Goal: Task Accomplishment & Management: Complete application form

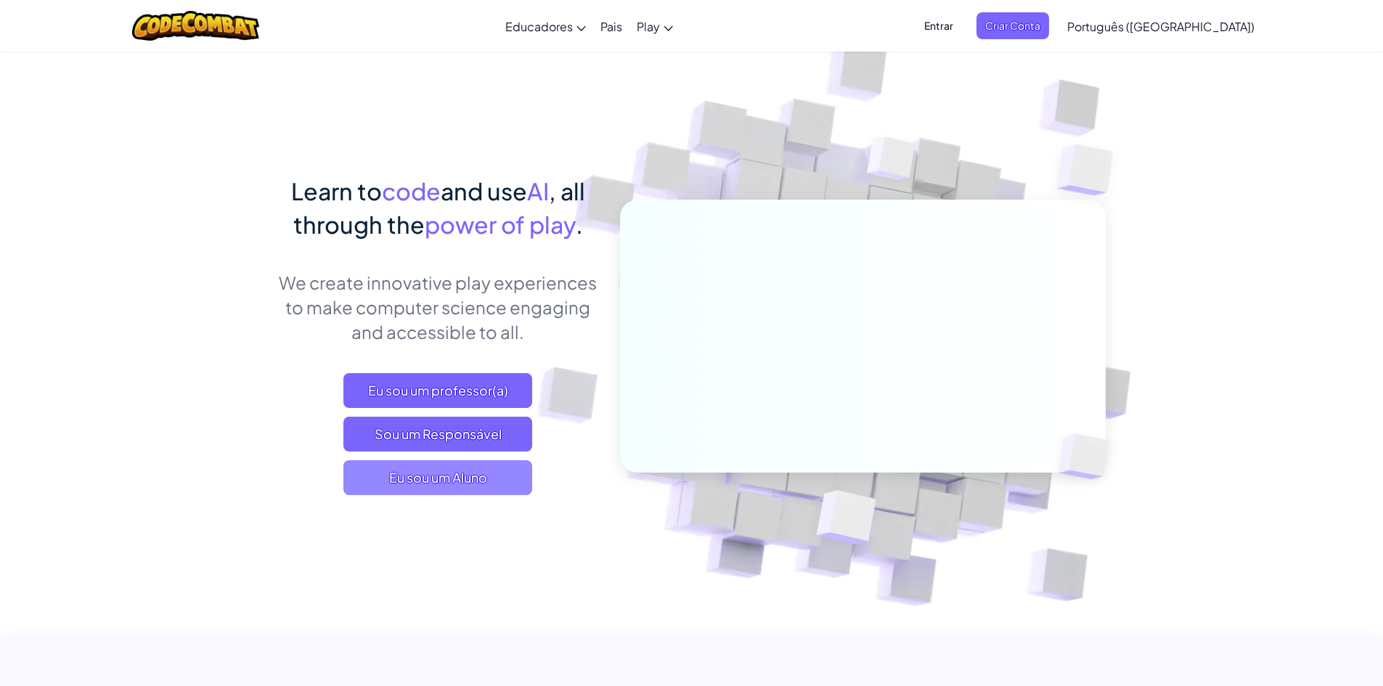
click at [437, 478] on span "Eu sou um Aluno" at bounding box center [437, 477] width 189 height 35
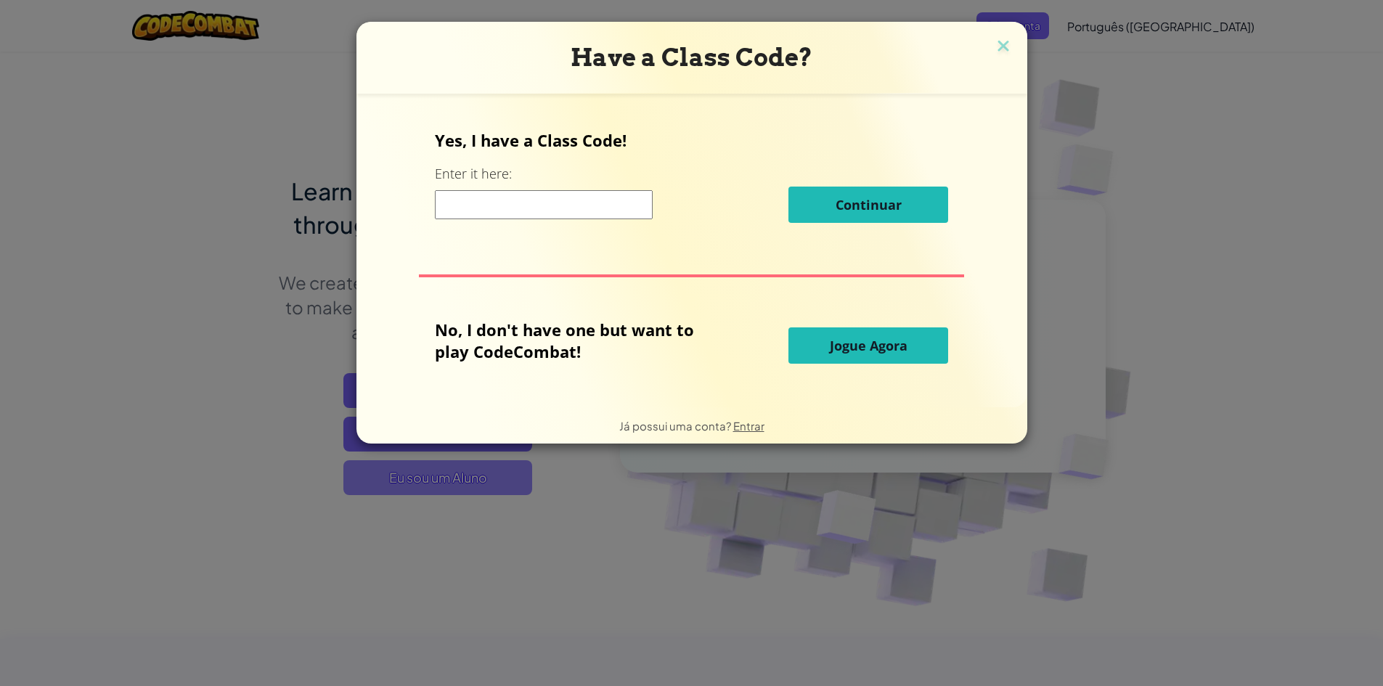
click at [437, 478] on div "Have a Class Code? Yes, I have a Class Code! Enter it here: Continuar No, I don…" at bounding box center [691, 343] width 1383 height 686
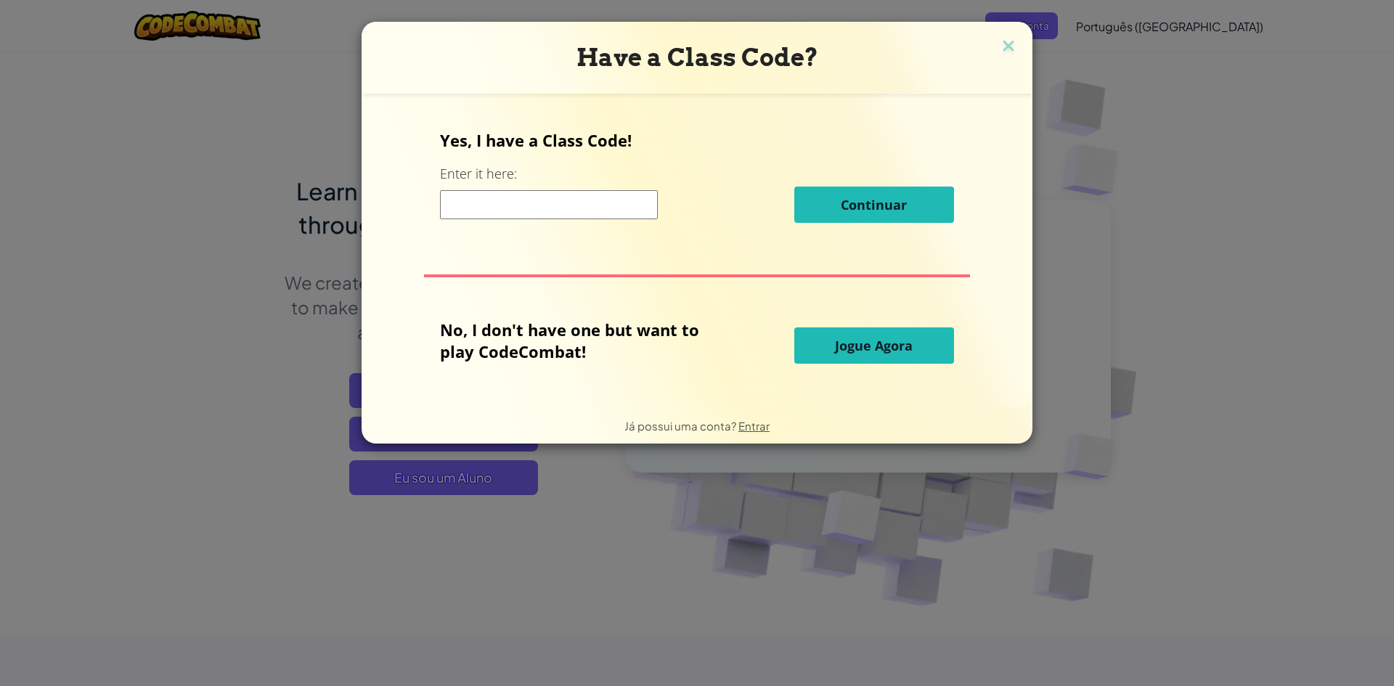
click at [503, 210] on input at bounding box center [549, 204] width 218 height 29
type input "f"
type input "r"
type input "c"
type input "b"
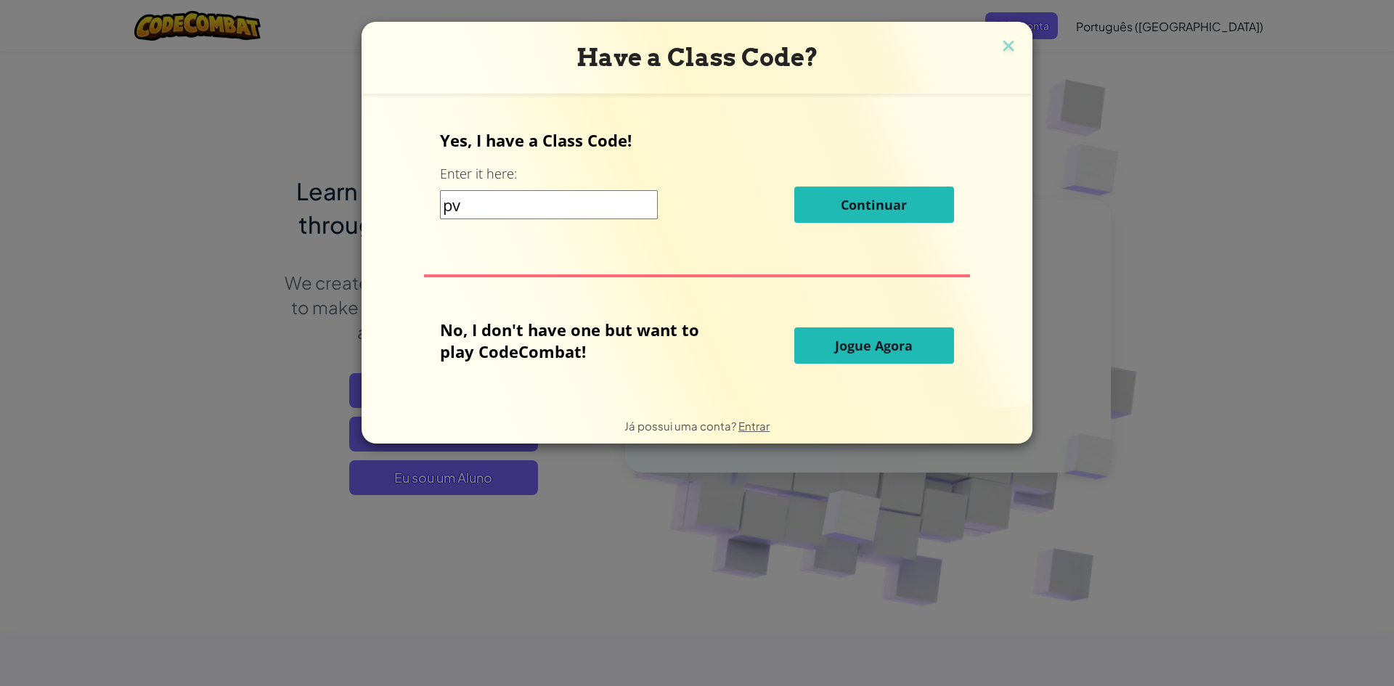
type input "p"
type input "r"
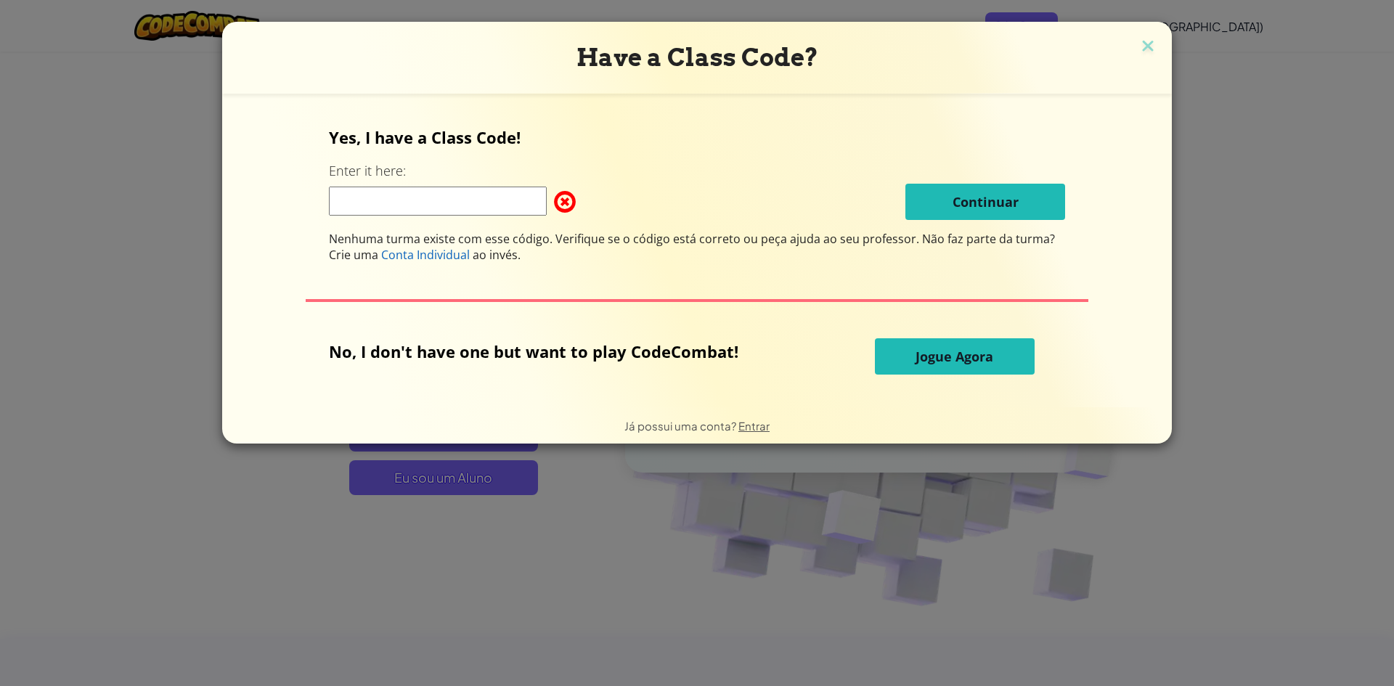
click at [554, 205] on span at bounding box center [554, 201] width 0 height 29
click at [554, 202] on span at bounding box center [554, 201] width 0 height 29
click at [475, 209] on input at bounding box center [438, 201] width 218 height 29
click at [554, 205] on span at bounding box center [554, 201] width 0 height 29
drag, startPoint x: 483, startPoint y: 182, endPoint x: 478, endPoint y: 205, distance: 22.9
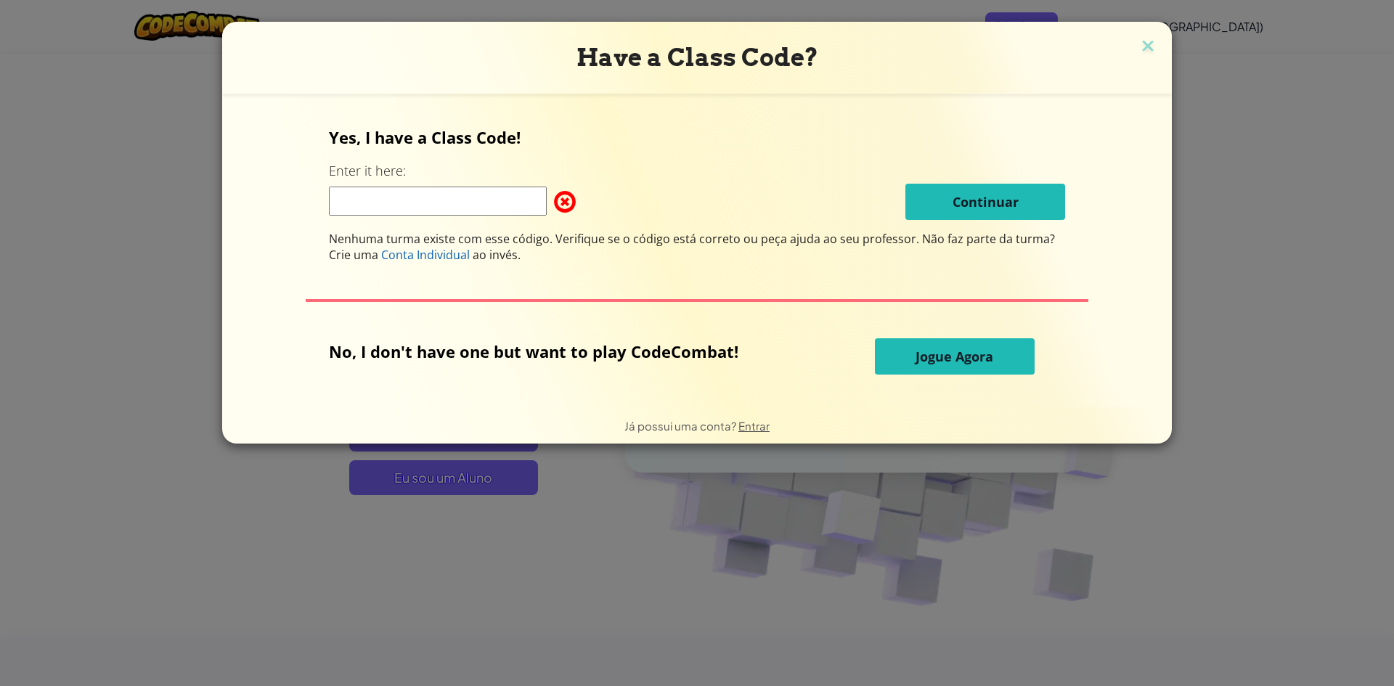
click at [482, 183] on div "Yes, I have a Class Code! Enter it here: Continuar Nenhuma turma existe com ess…" at bounding box center [697, 194] width 736 height 136
click at [487, 208] on input at bounding box center [438, 201] width 218 height 29
click at [554, 201] on span at bounding box center [554, 201] width 0 height 29
click at [422, 207] on input at bounding box center [438, 201] width 218 height 29
type input "l"
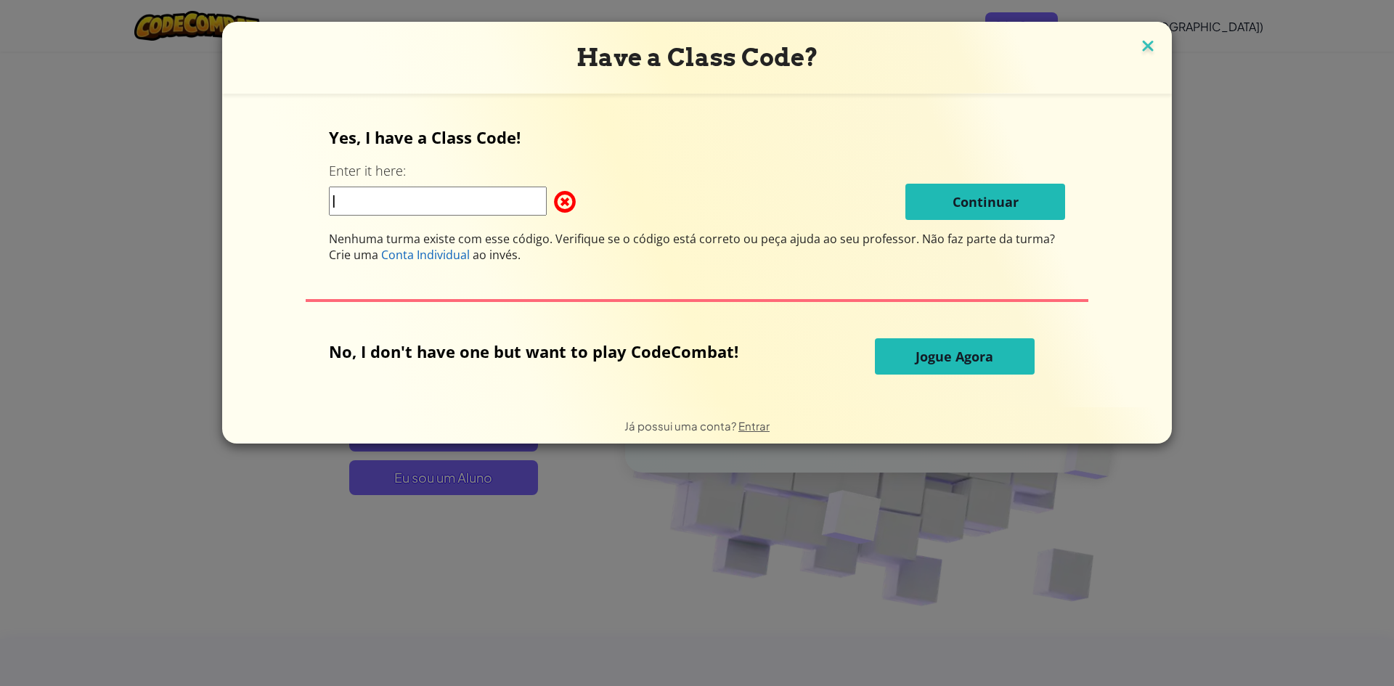
click at [1138, 42] on img at bounding box center [1147, 47] width 19 height 22
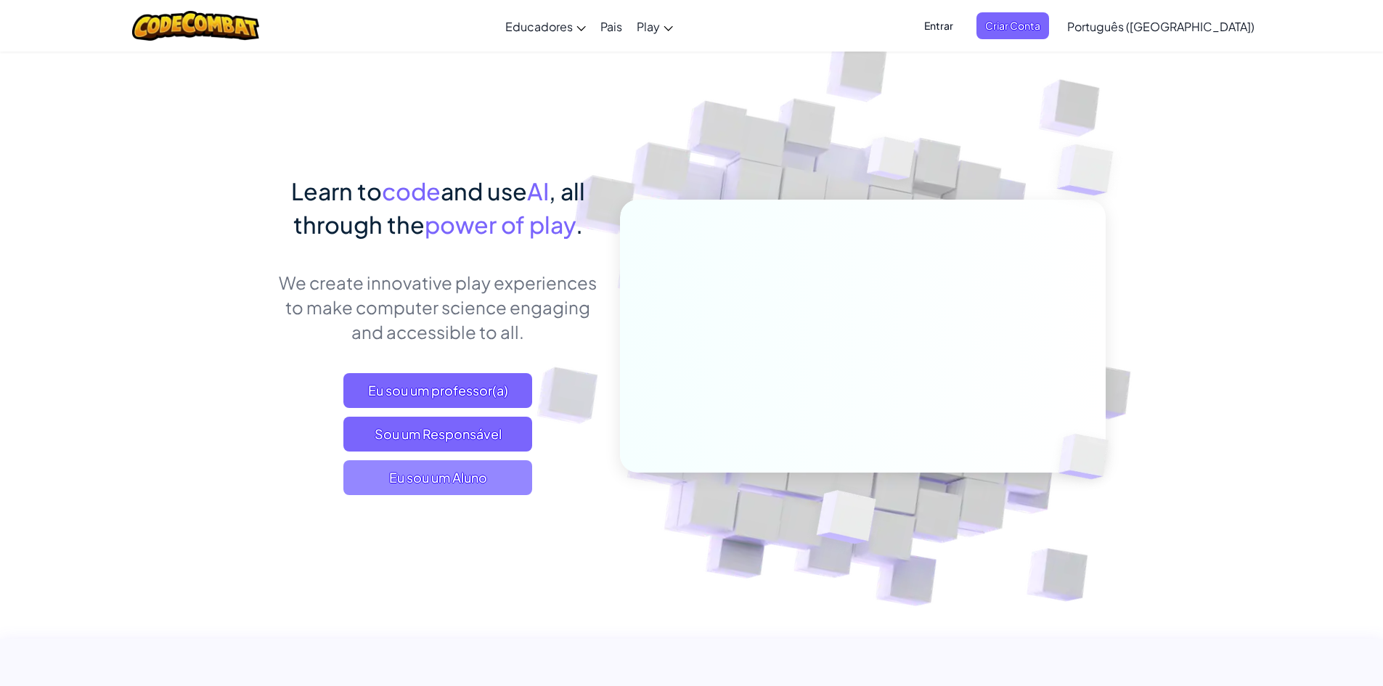
click at [496, 470] on span "Eu sou um Aluno" at bounding box center [437, 477] width 189 height 35
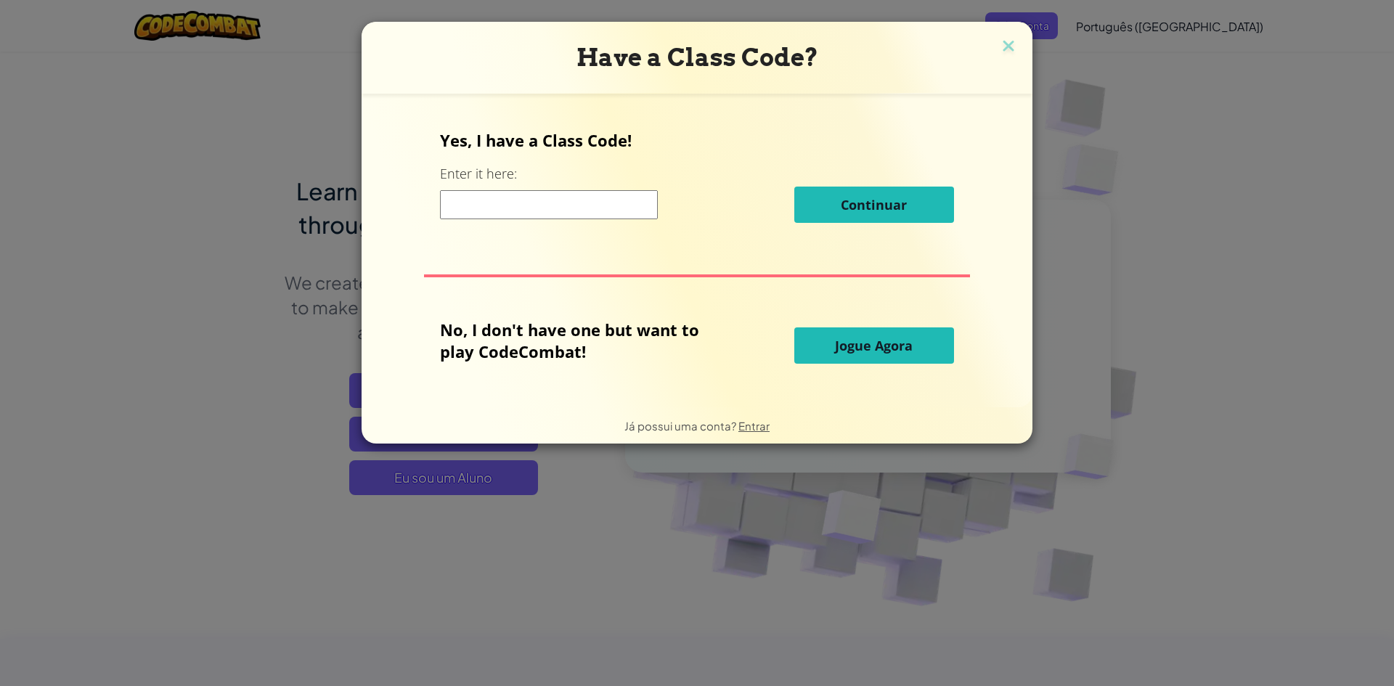
click at [507, 203] on input at bounding box center [549, 204] width 218 height 29
drag, startPoint x: 506, startPoint y: 108, endPoint x: 479, endPoint y: 162, distance: 60.1
click at [502, 110] on div "Yes, I have a Class Code! Enter it here: Continuar No, I don't have one but wan…" at bounding box center [697, 250] width 642 height 285
click at [1182, 474] on div "Have a Class Code? Yes, I have a Class Code! Enter it here: Continuar No, I don…" at bounding box center [697, 343] width 1394 height 686
click at [556, 200] on input at bounding box center [549, 204] width 218 height 29
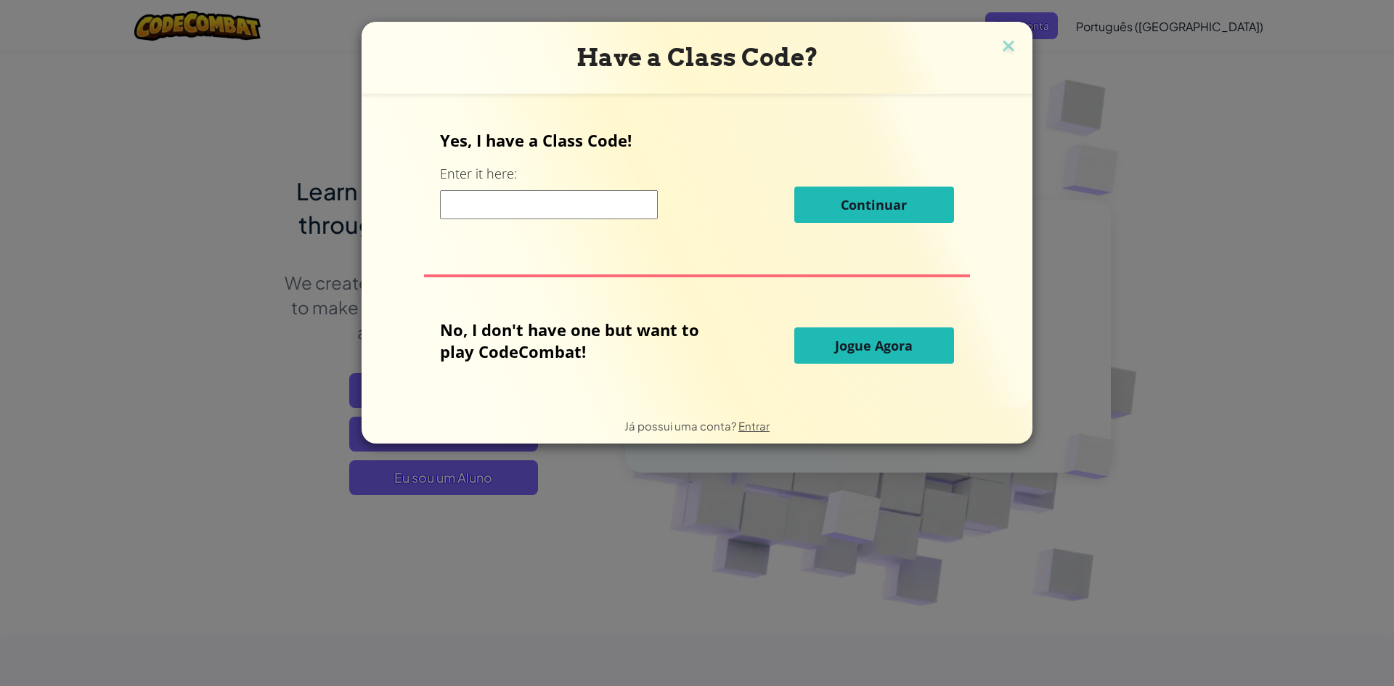
type input "e"
type input "EyeRoadDay"
click at [545, 200] on input "EyeRoadDay" at bounding box center [549, 204] width 218 height 29
click at [544, 205] on input "EyeRoadDay" at bounding box center [549, 204] width 218 height 29
drag, startPoint x: 558, startPoint y: 198, endPoint x: 557, endPoint y: 205, distance: 7.3
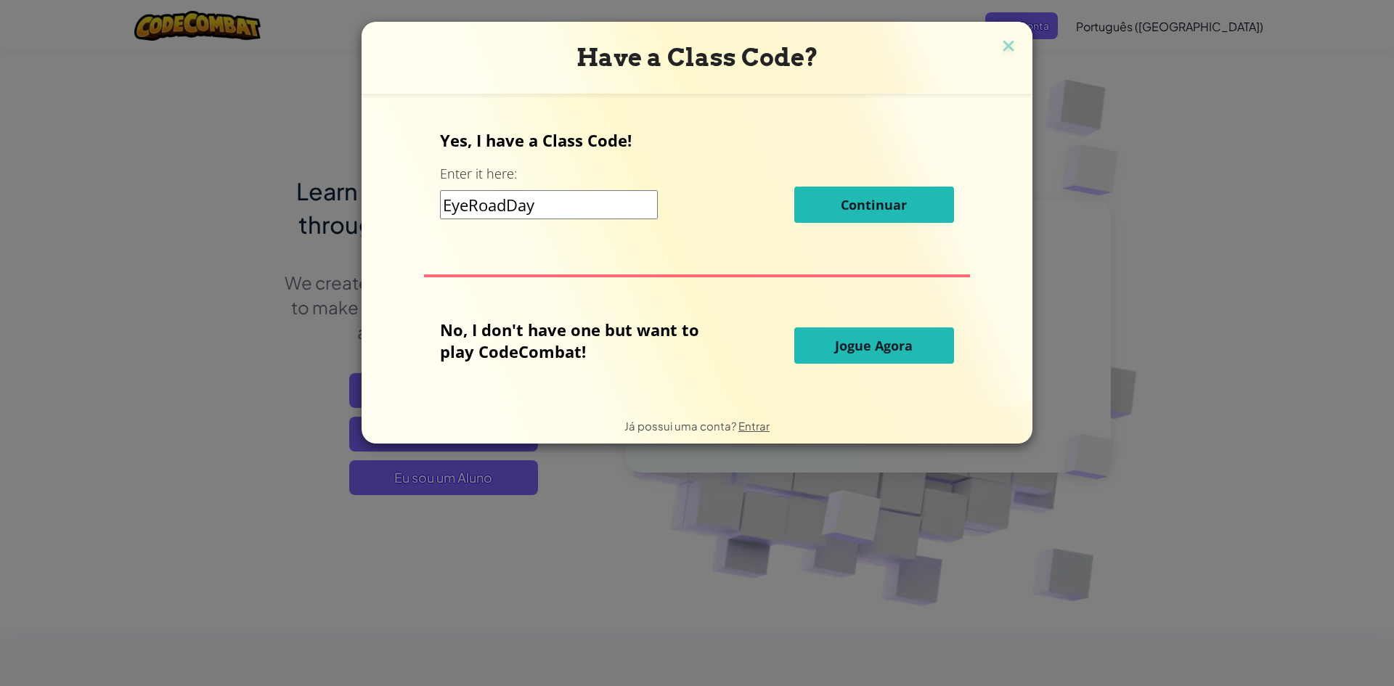
click at [558, 203] on input "EyeRoadDay" at bounding box center [549, 204] width 218 height 29
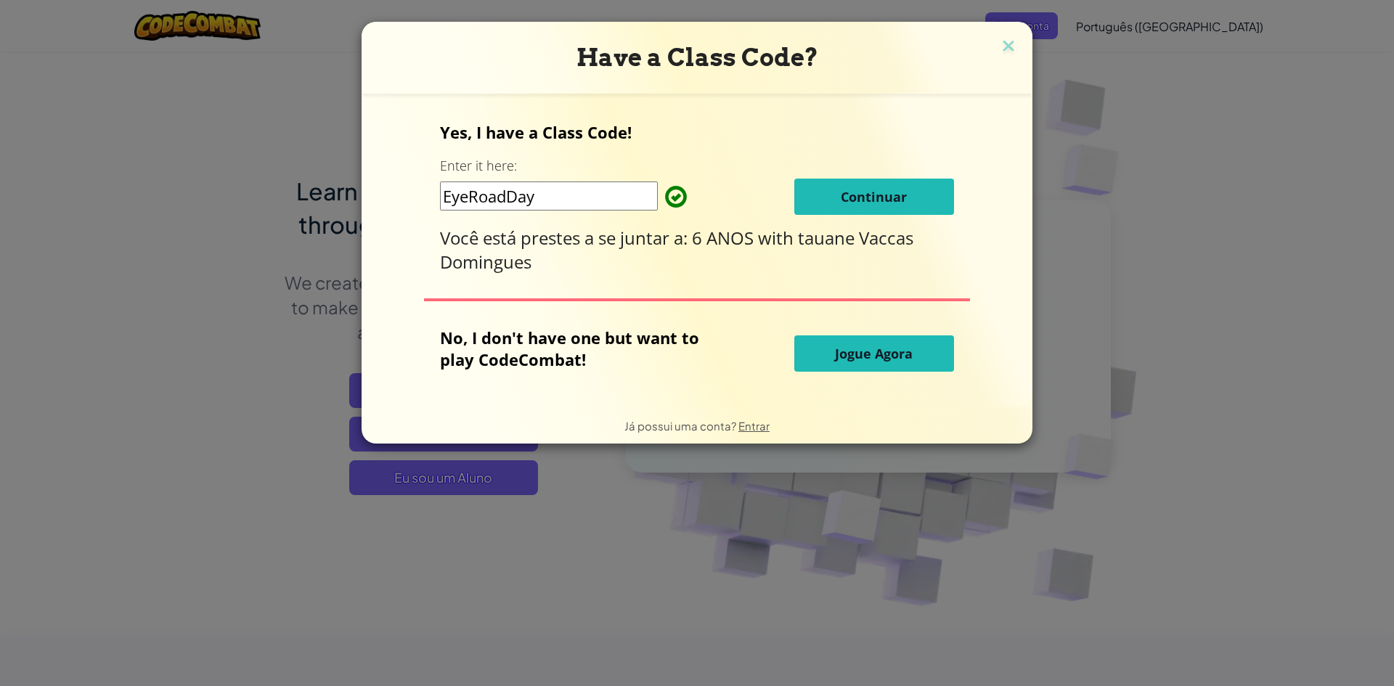
click at [873, 191] on span "Continuar" at bounding box center [874, 196] width 66 height 17
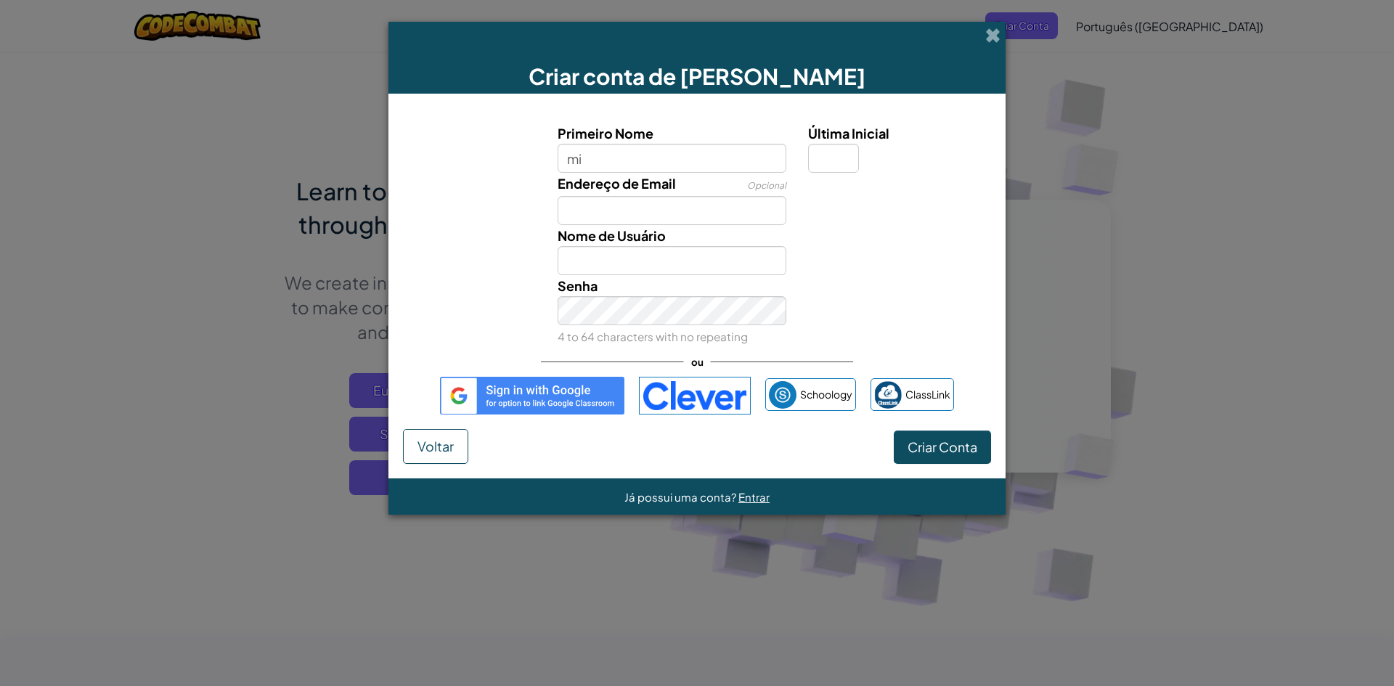
type input "m"
type input "Miguel Chicone Vieira"
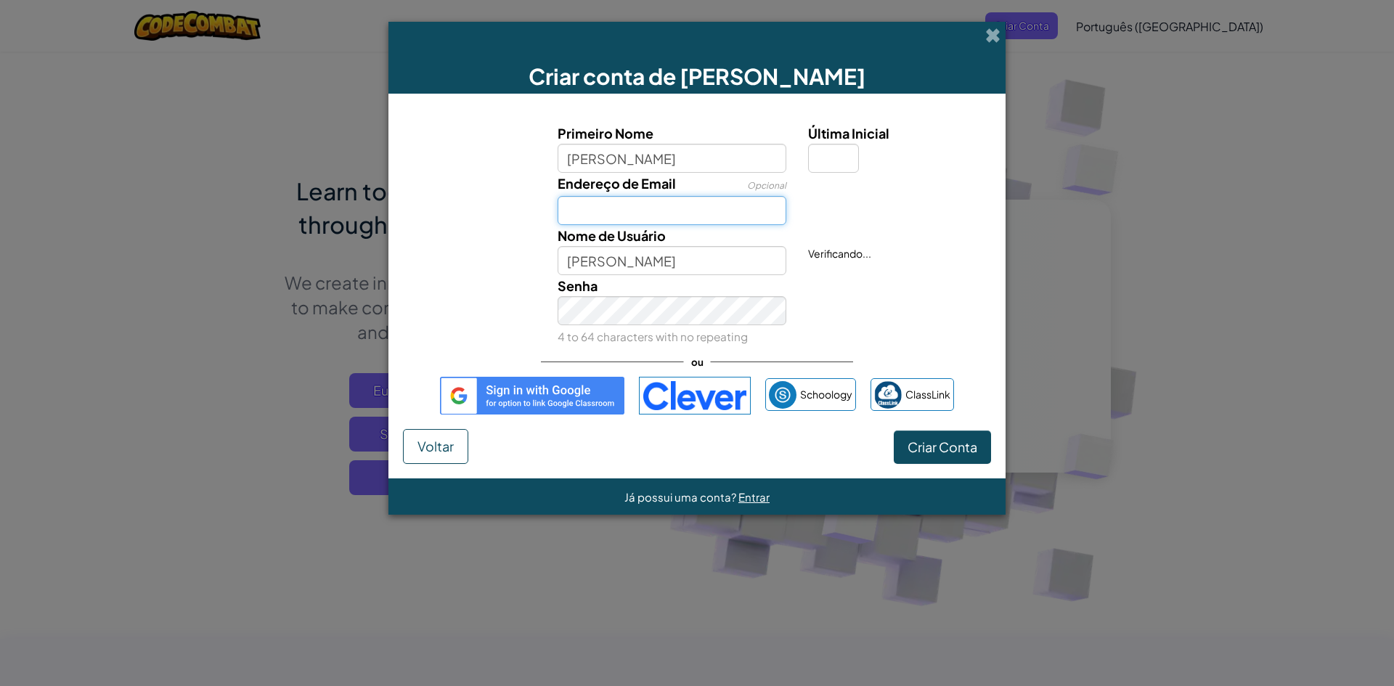
click at [560, 218] on input "Endereço de Email" at bounding box center [671, 210] width 229 height 29
type input "miguel.chicone@portalsesisp.org.br"
click at [692, 261] on input "Miguel Chicone Vieira" at bounding box center [671, 260] width 229 height 29
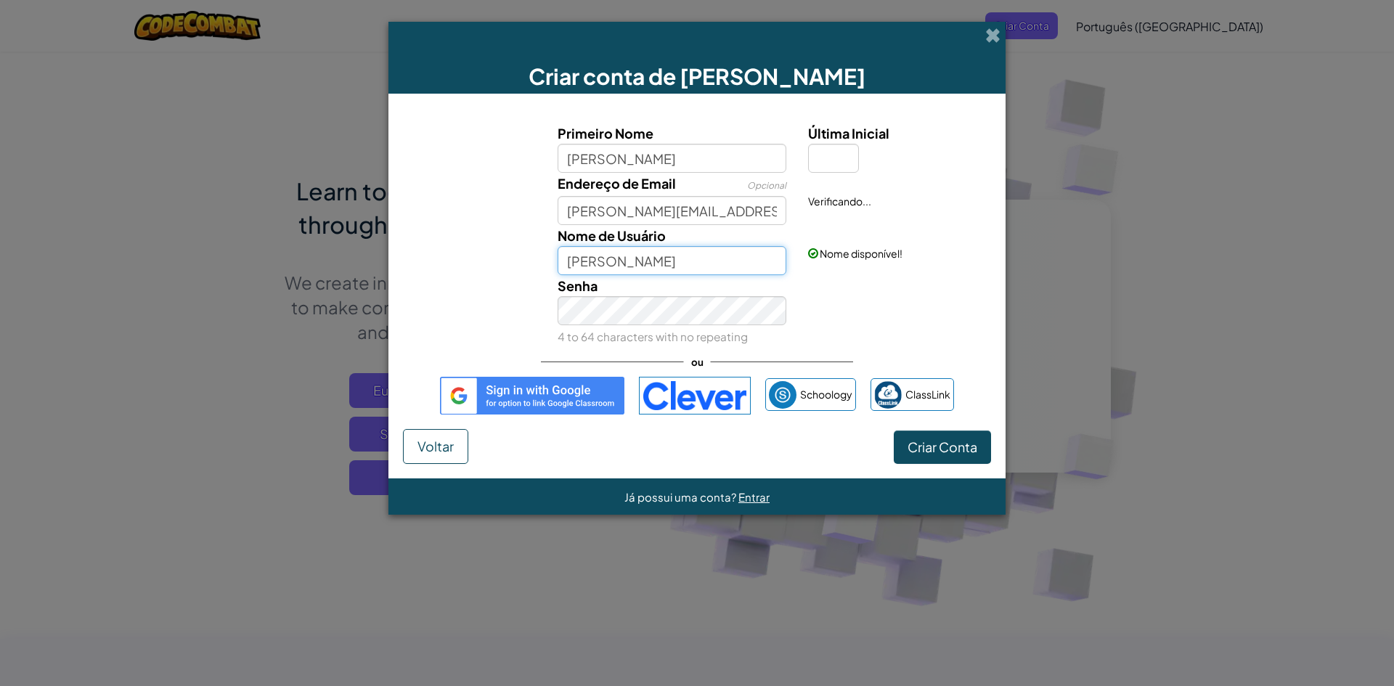
click at [716, 265] on input "Miguel Chicone Vieira" at bounding box center [671, 260] width 229 height 29
type input "Miguel Chicone"
click at [815, 151] on input "Última Inicial" at bounding box center [833, 158] width 51 height 29
type input "L"
type input "Miguel Chicone VieiraL"
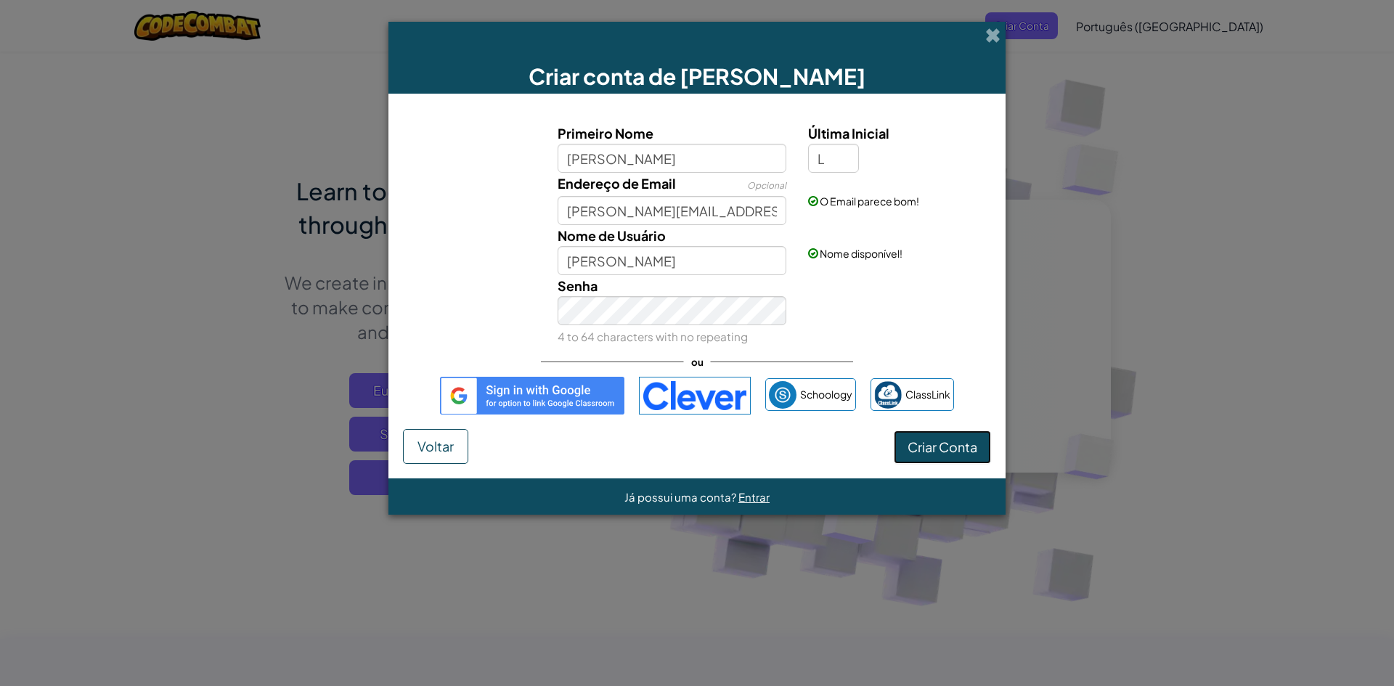
click at [924, 441] on span "Criar Conta" at bounding box center [942, 446] width 70 height 17
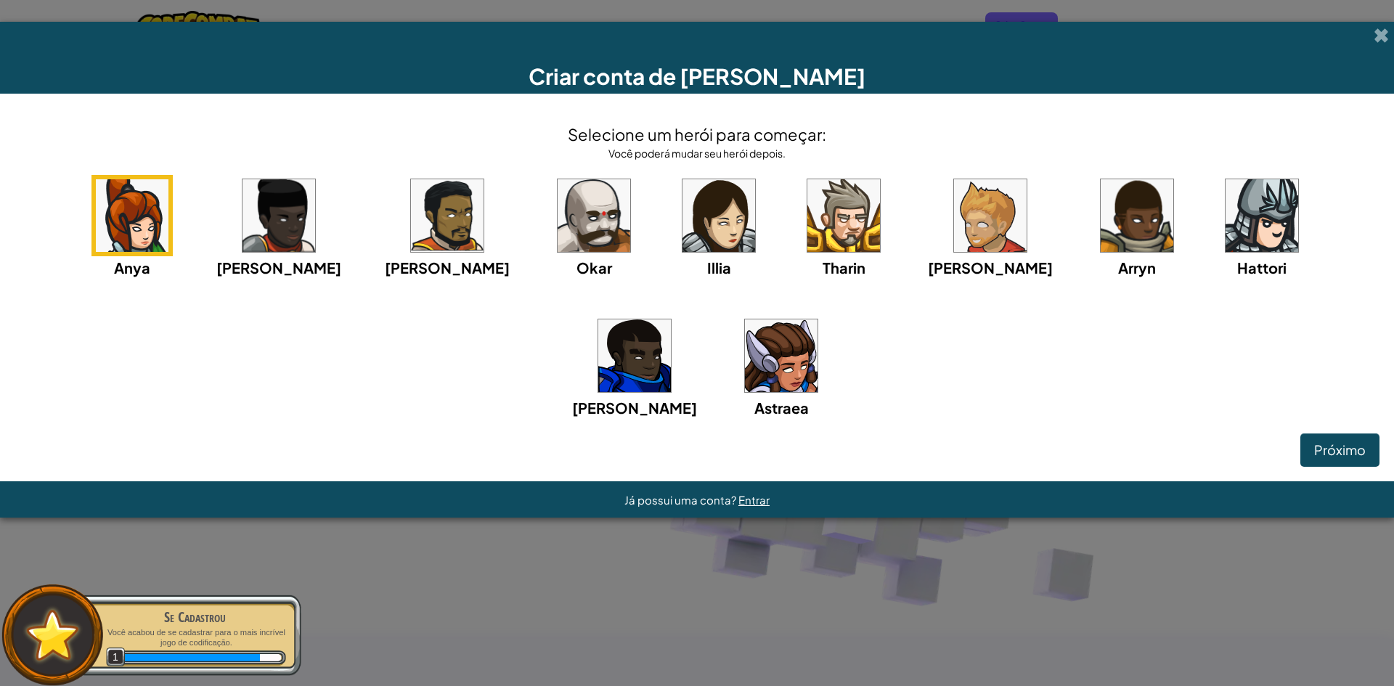
click at [411, 248] on img at bounding box center [447, 215] width 73 height 73
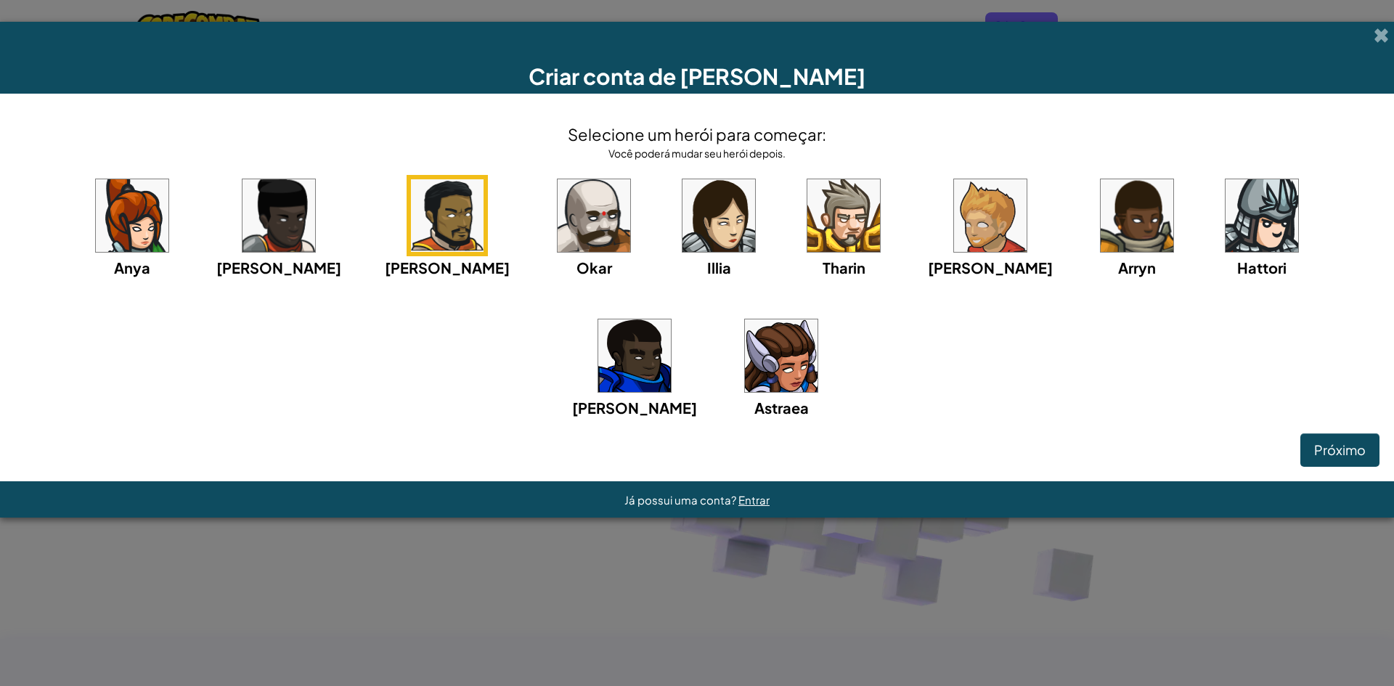
click at [807, 243] on img at bounding box center [843, 215] width 73 height 73
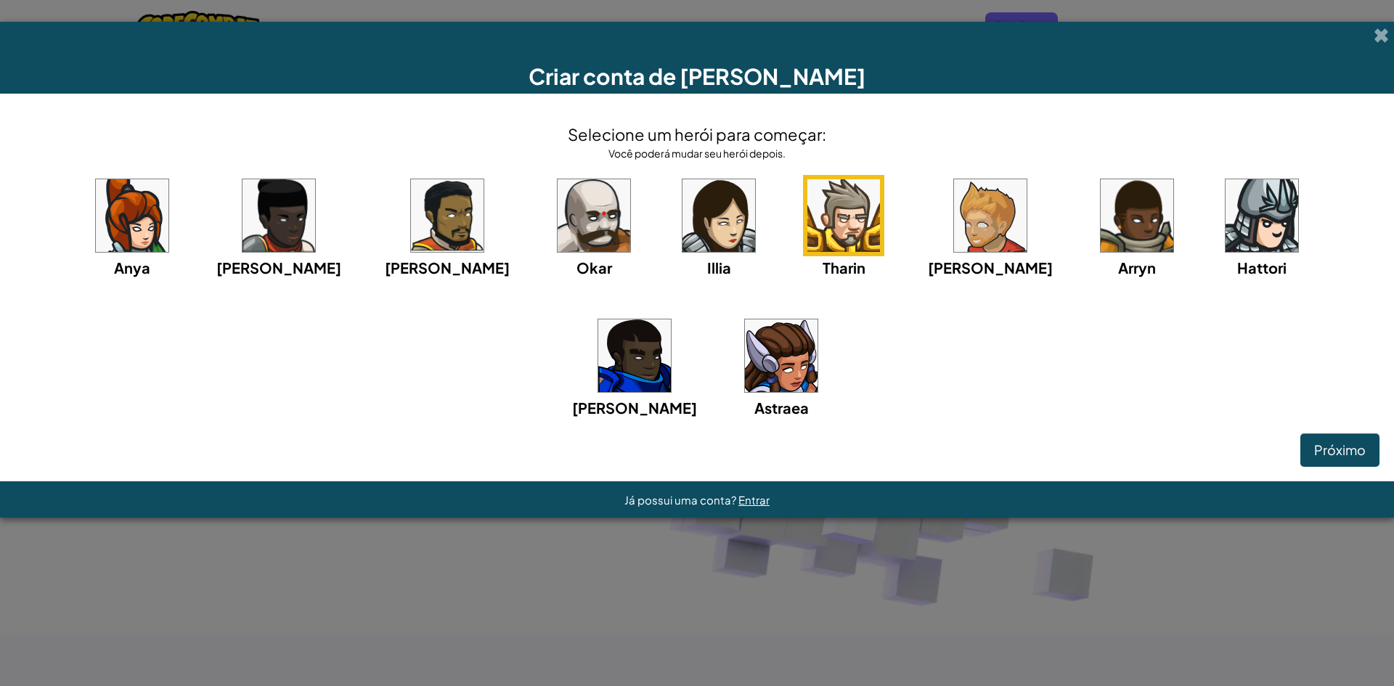
click at [1100, 204] on img at bounding box center [1136, 215] width 73 height 73
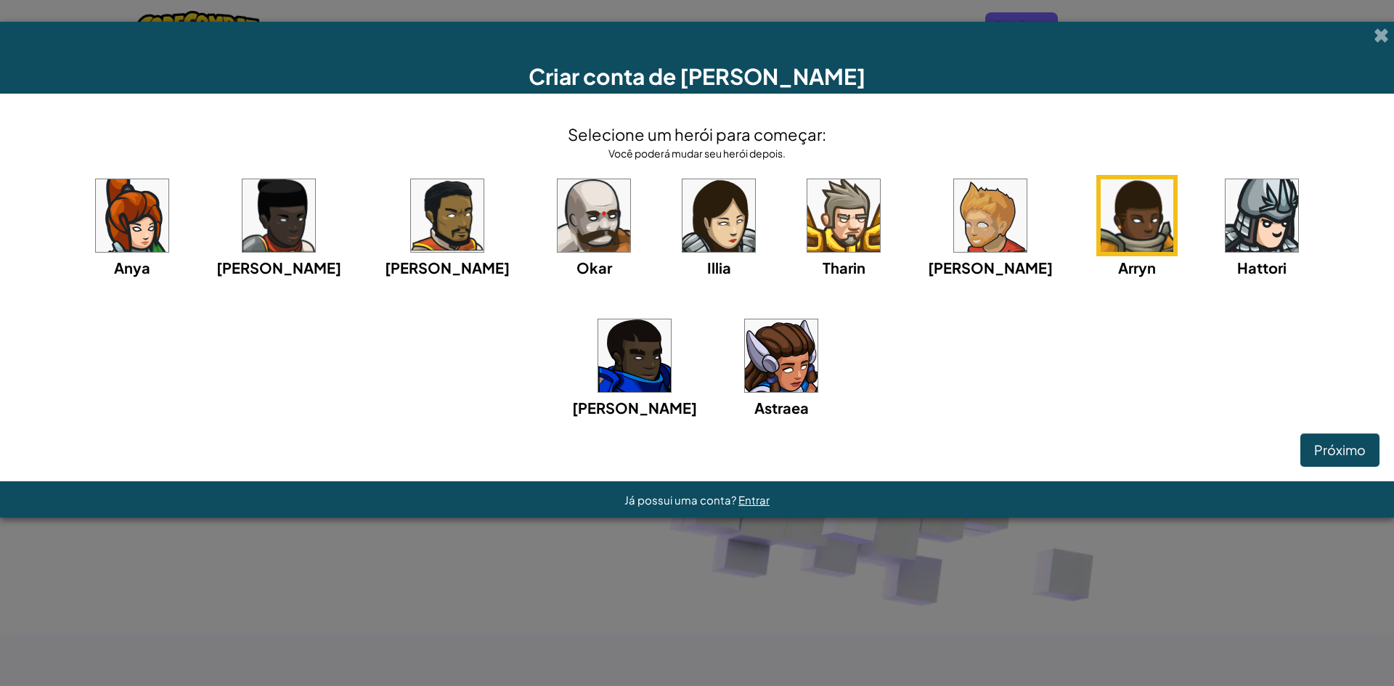
click at [1225, 200] on img at bounding box center [1261, 215] width 73 height 73
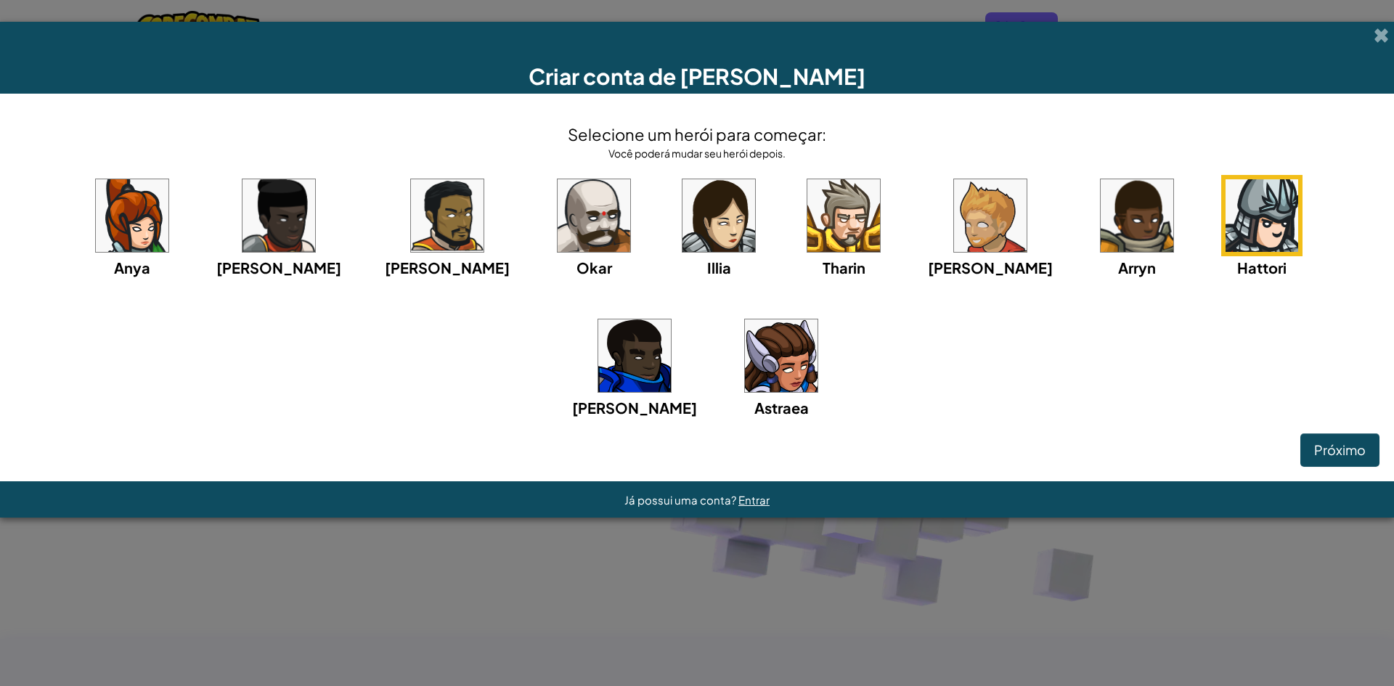
click at [671, 319] on img at bounding box center [634, 355] width 73 height 73
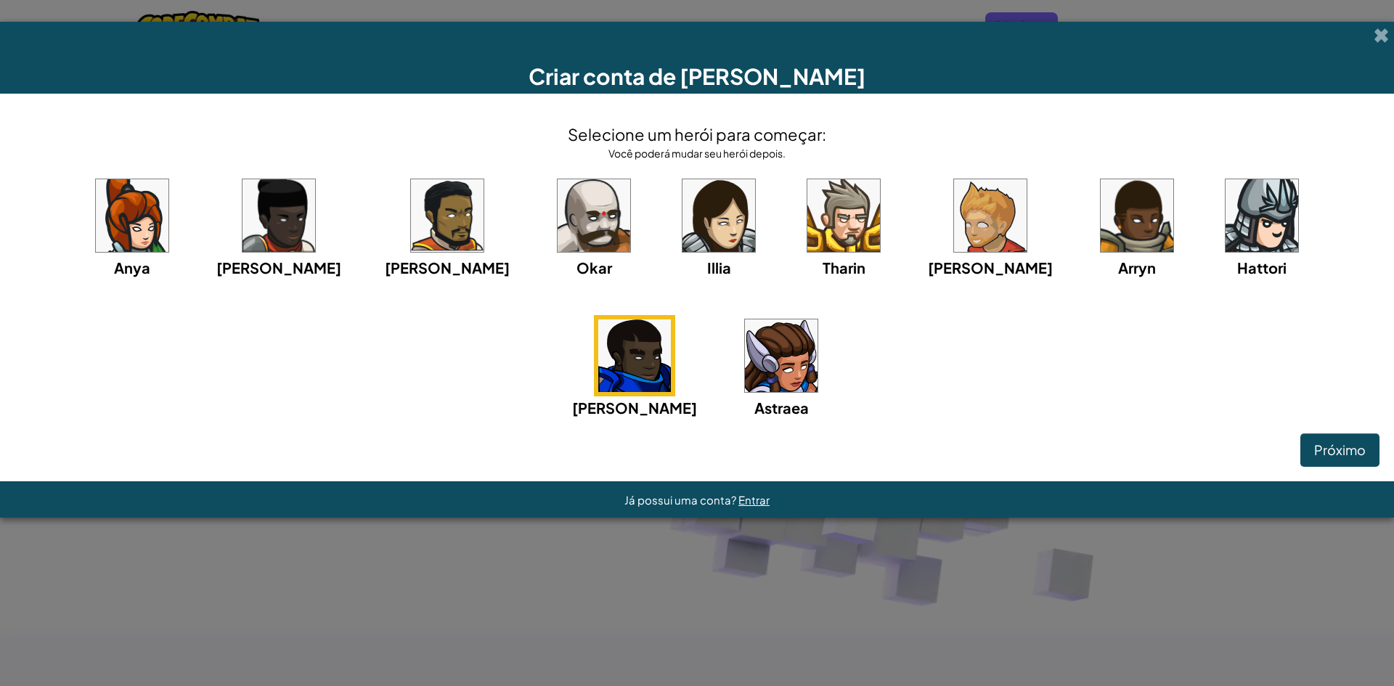
click at [1221, 262] on div "Hattori" at bounding box center [1261, 227] width 81 height 104
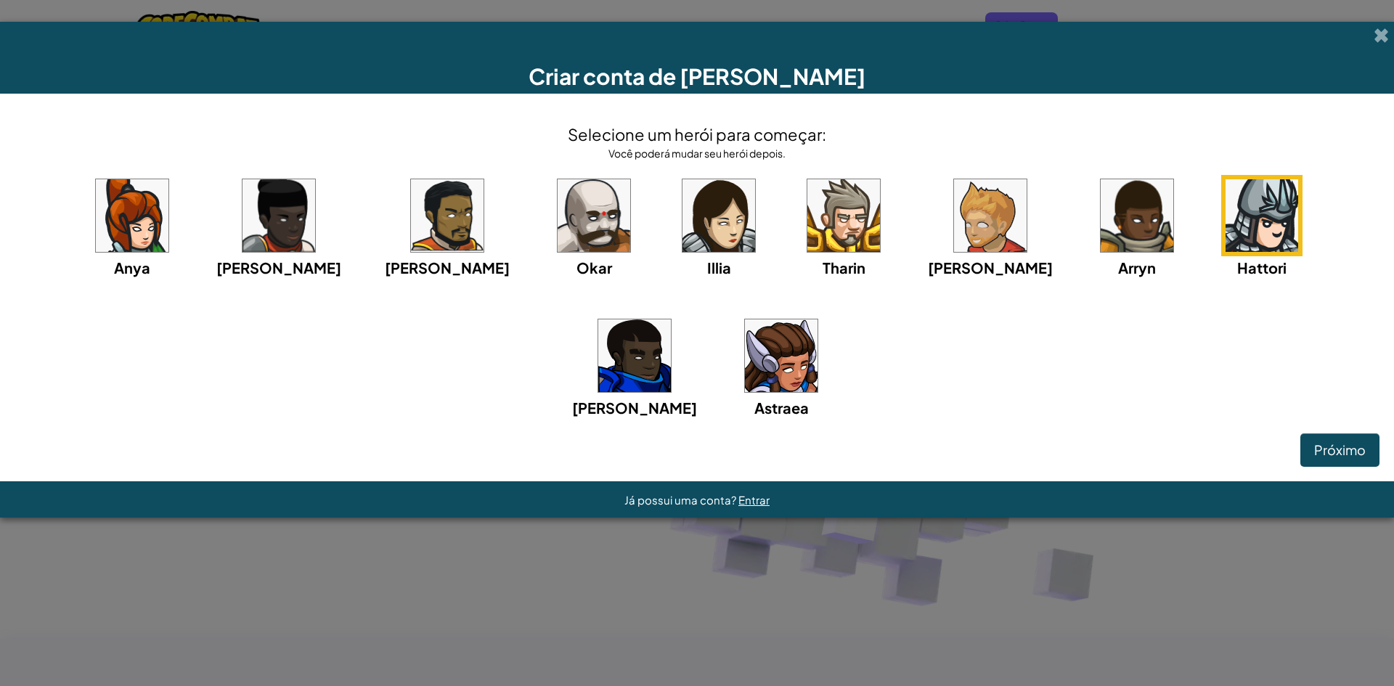
click at [557, 245] on img at bounding box center [593, 215] width 73 height 73
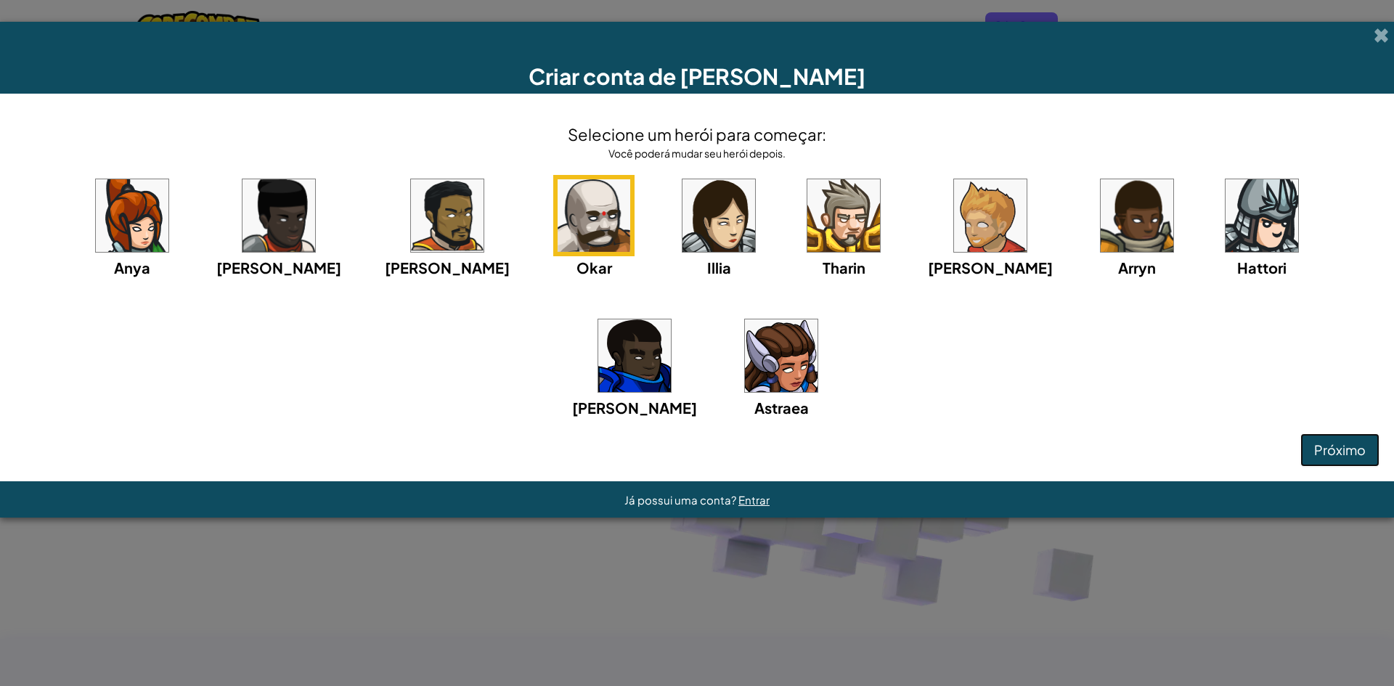
click at [1350, 443] on span "Próximo" at bounding box center [1340, 449] width 52 height 17
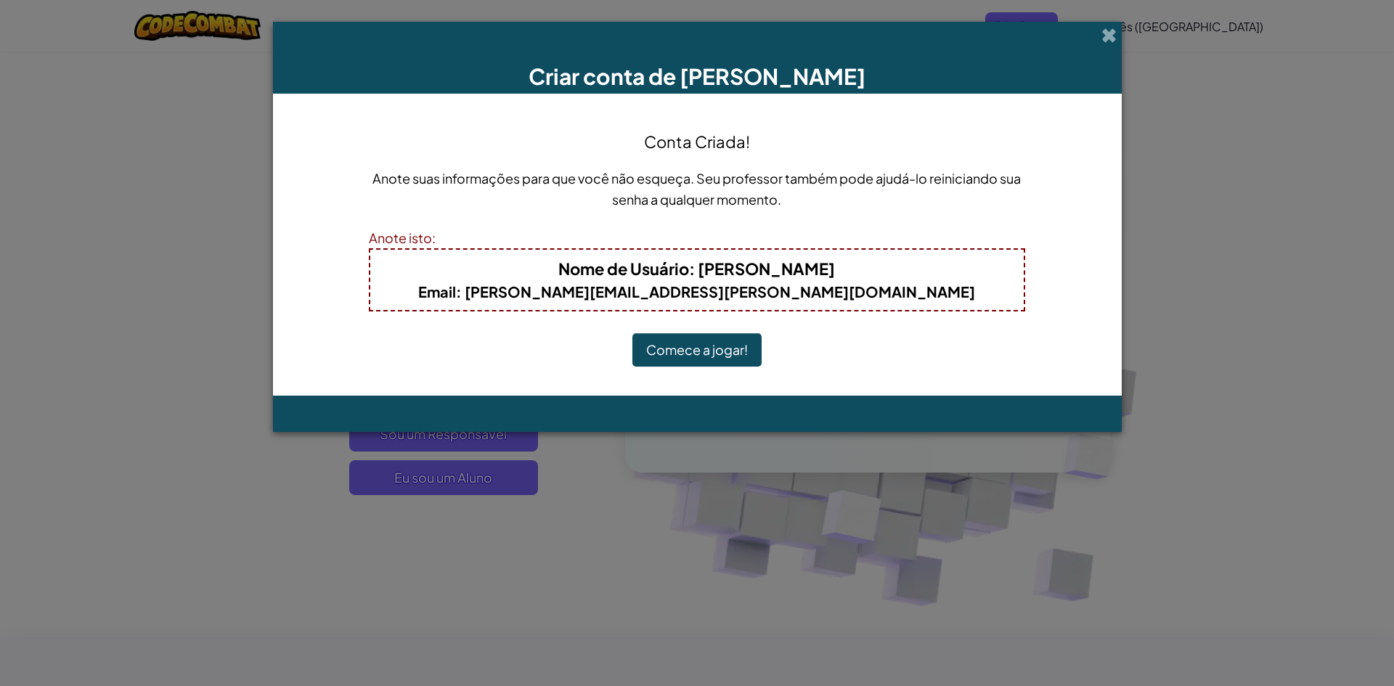
click at [711, 335] on button "Comece a jogar!" at bounding box center [696, 349] width 129 height 33
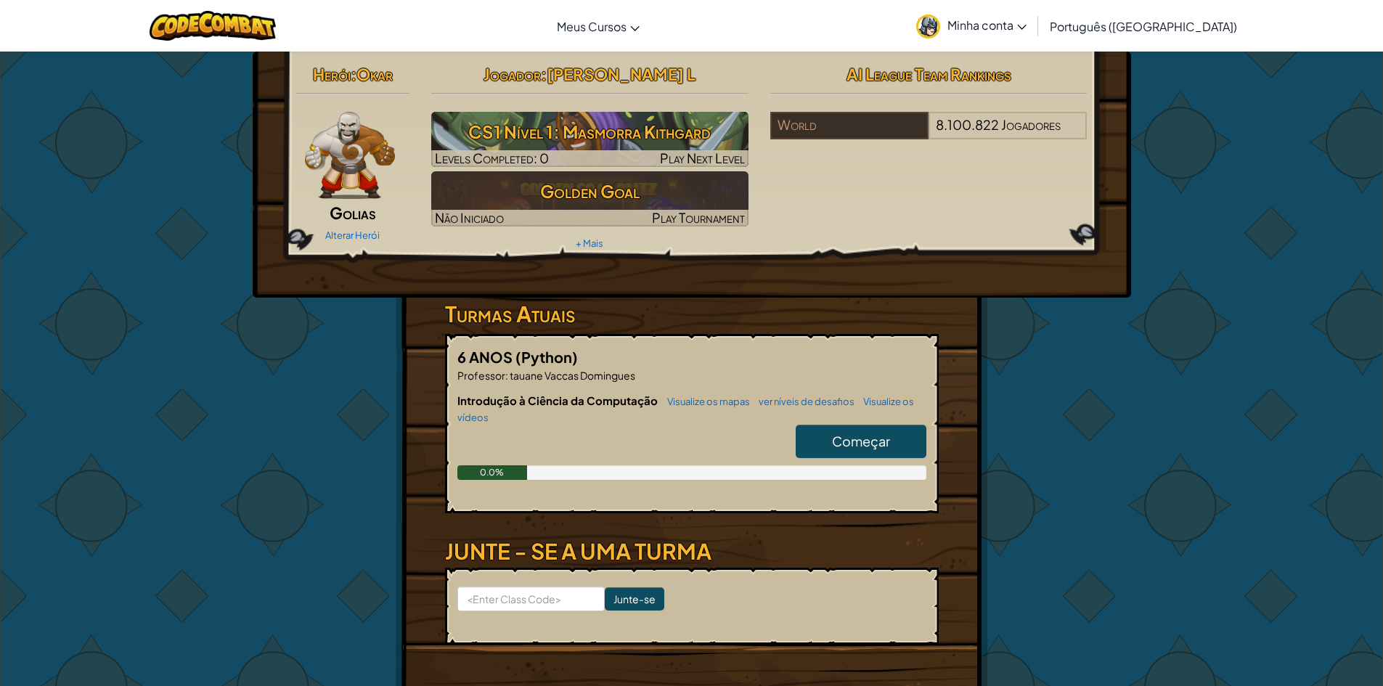
click at [348, 228] on div "Alterar Herói" at bounding box center [353, 234] width 114 height 23
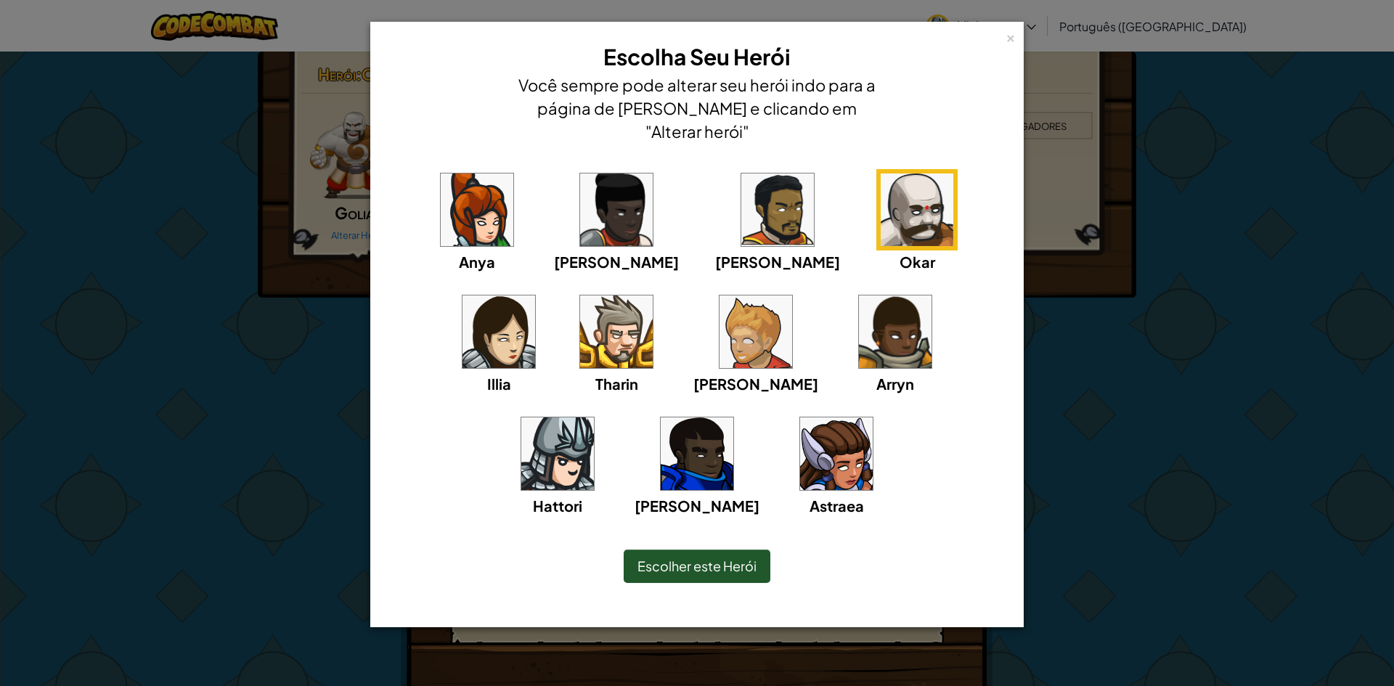
click at [580, 339] on img at bounding box center [616, 331] width 73 height 73
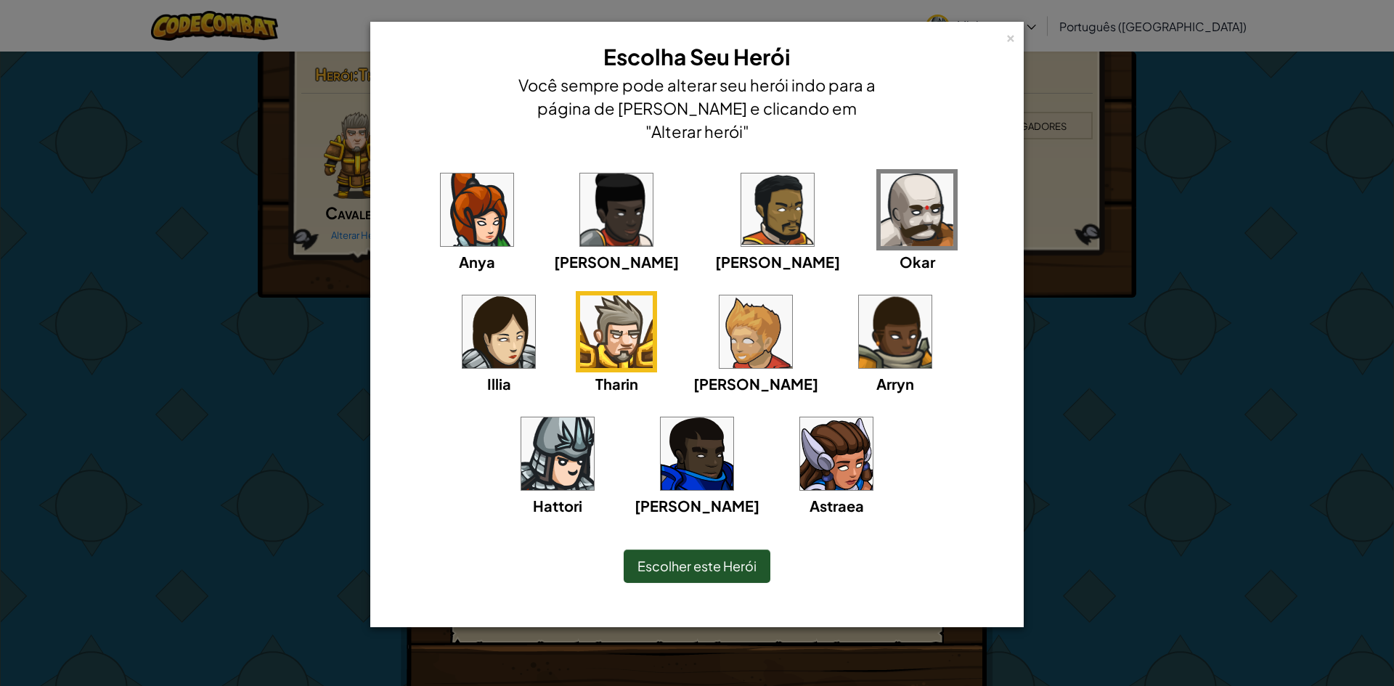
click at [232, 307] on div "× Escolha Seu Herói Você sempre pode alterar seu herói indo para a página de [P…" at bounding box center [697, 343] width 1394 height 686
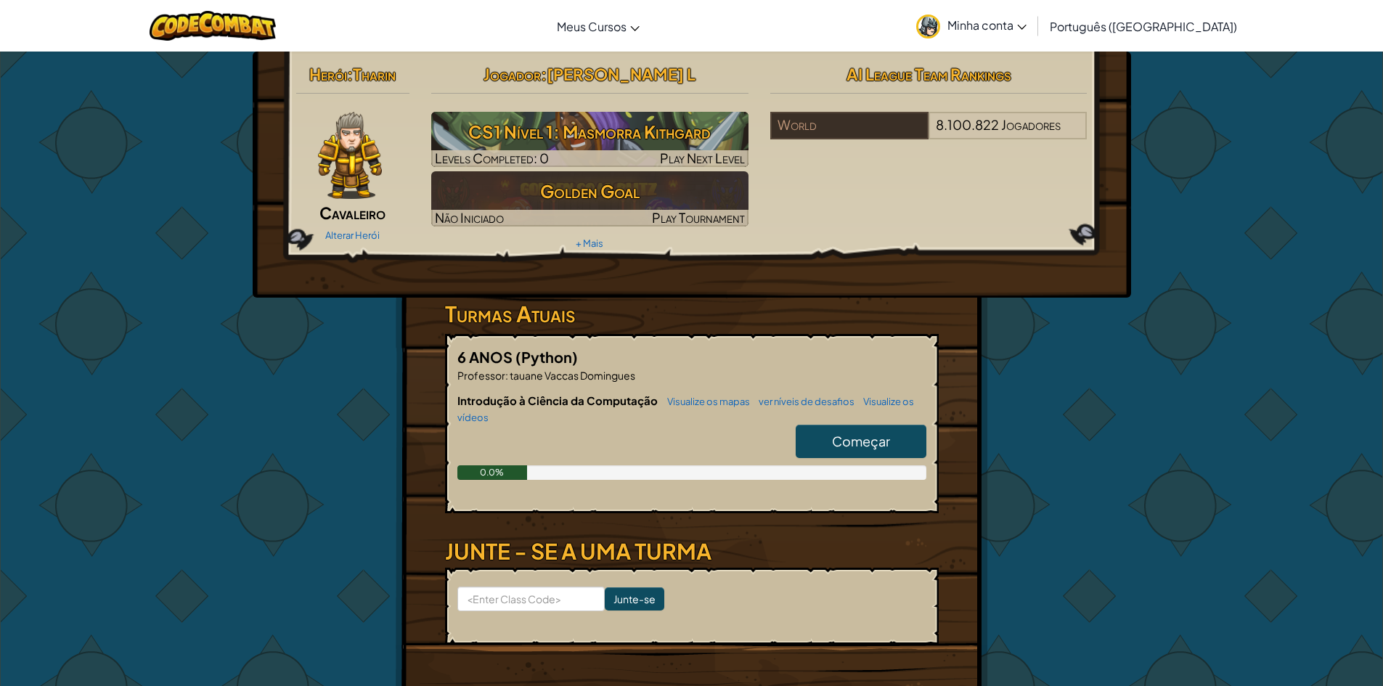
click at [346, 229] on div "Alterar Herói" at bounding box center [353, 234] width 114 height 23
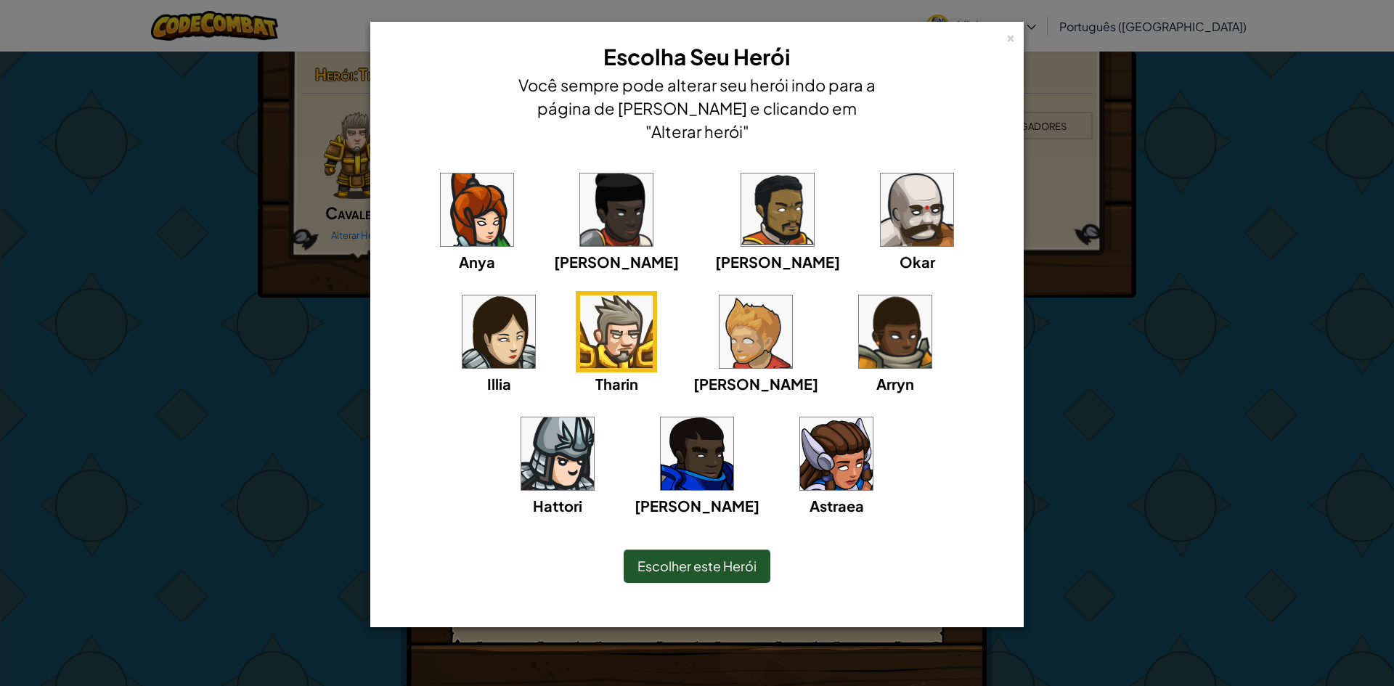
click at [594, 417] on img at bounding box center [557, 453] width 73 height 73
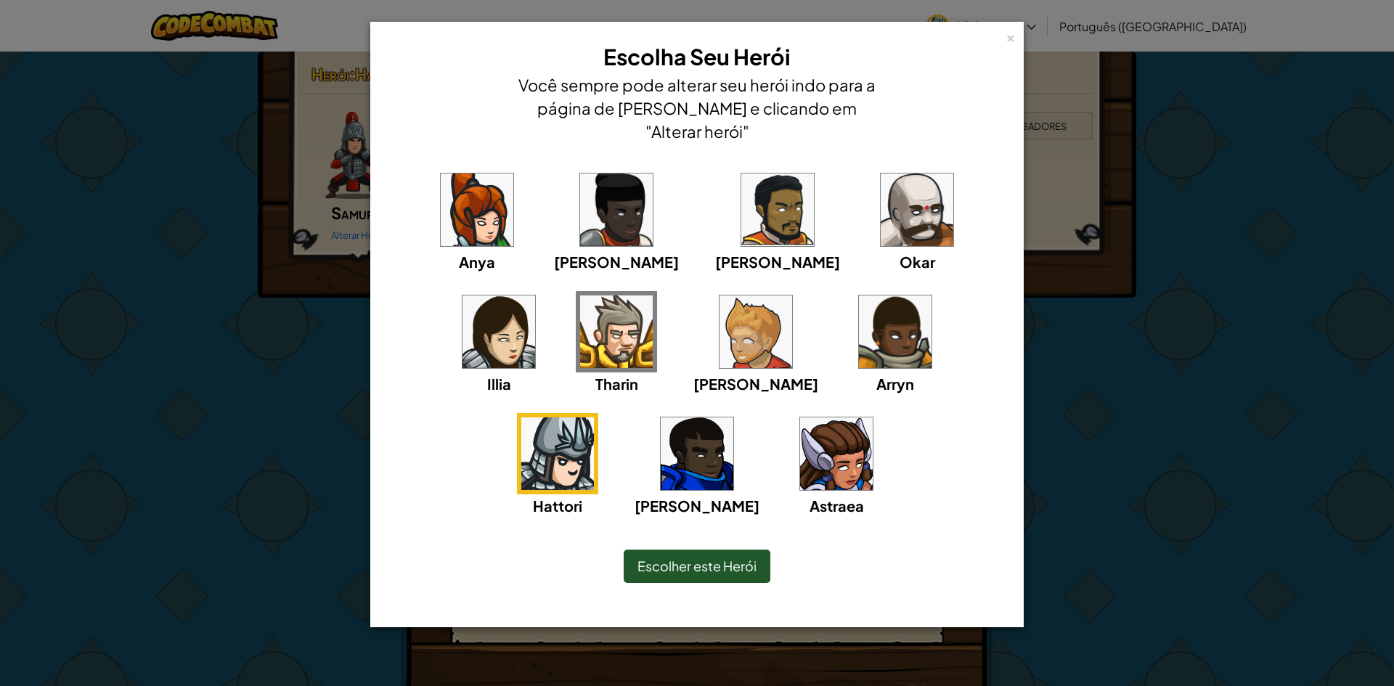
click at [303, 341] on div "× Escolha Seu Herói Você sempre pode alterar seu herói indo para a página de [P…" at bounding box center [697, 343] width 1394 height 686
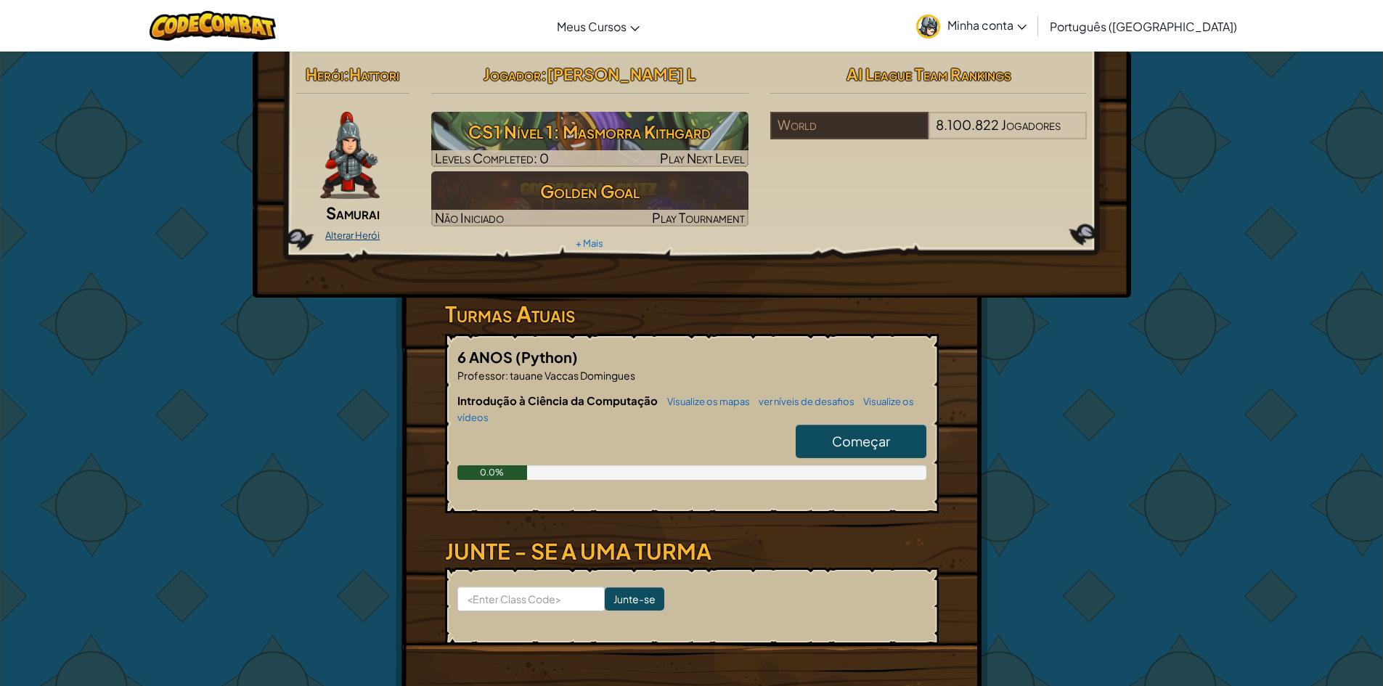
click at [349, 237] on link "Alterar Herói" at bounding box center [352, 235] width 54 height 12
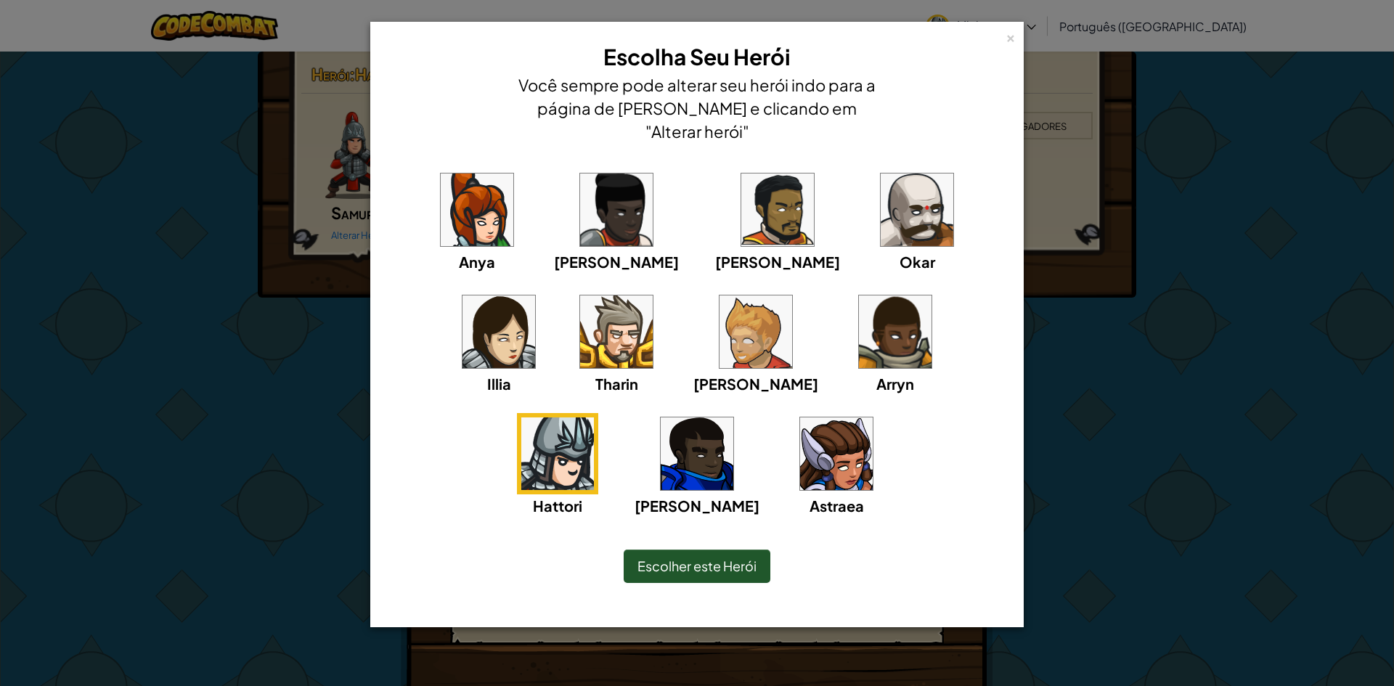
click at [719, 295] on img at bounding box center [755, 331] width 73 height 73
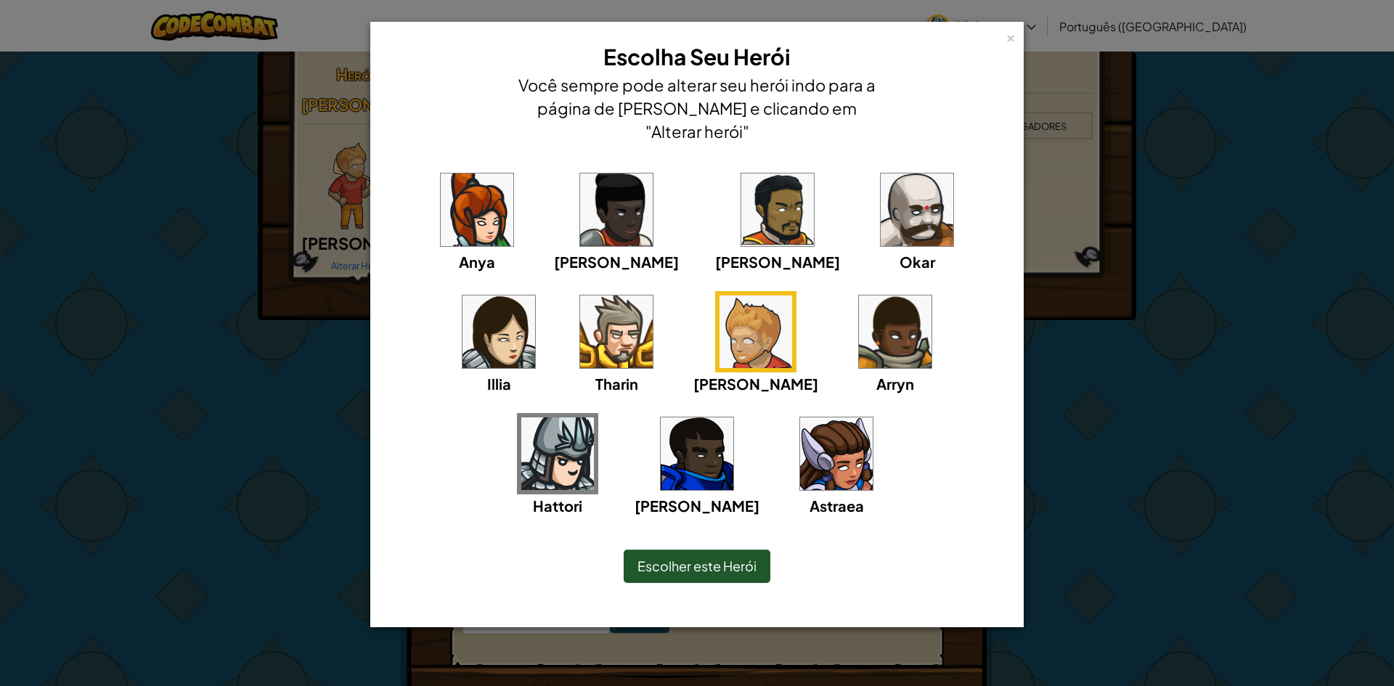
click at [158, 354] on div "× Escolha Seu Herói Você sempre pode alterar seu herói indo para a página de [P…" at bounding box center [697, 343] width 1394 height 686
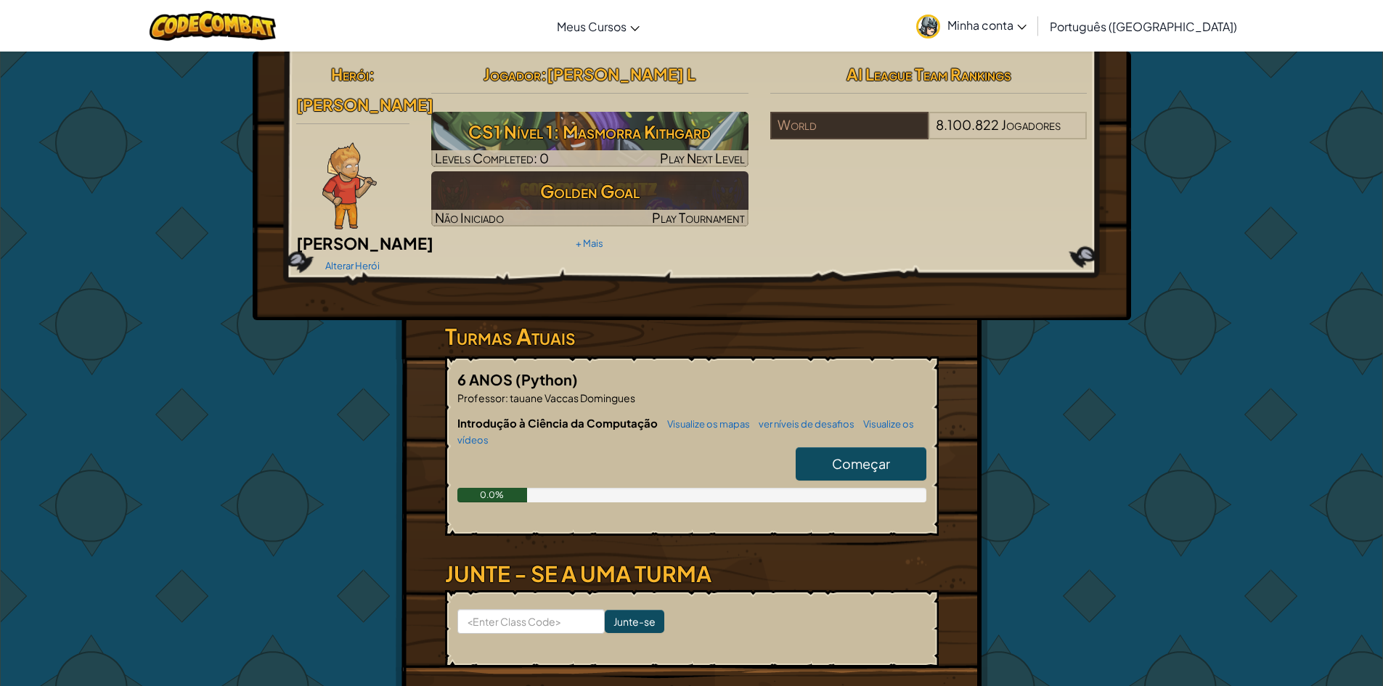
click at [360, 233] on span "[PERSON_NAME]" at bounding box center [364, 243] width 137 height 20
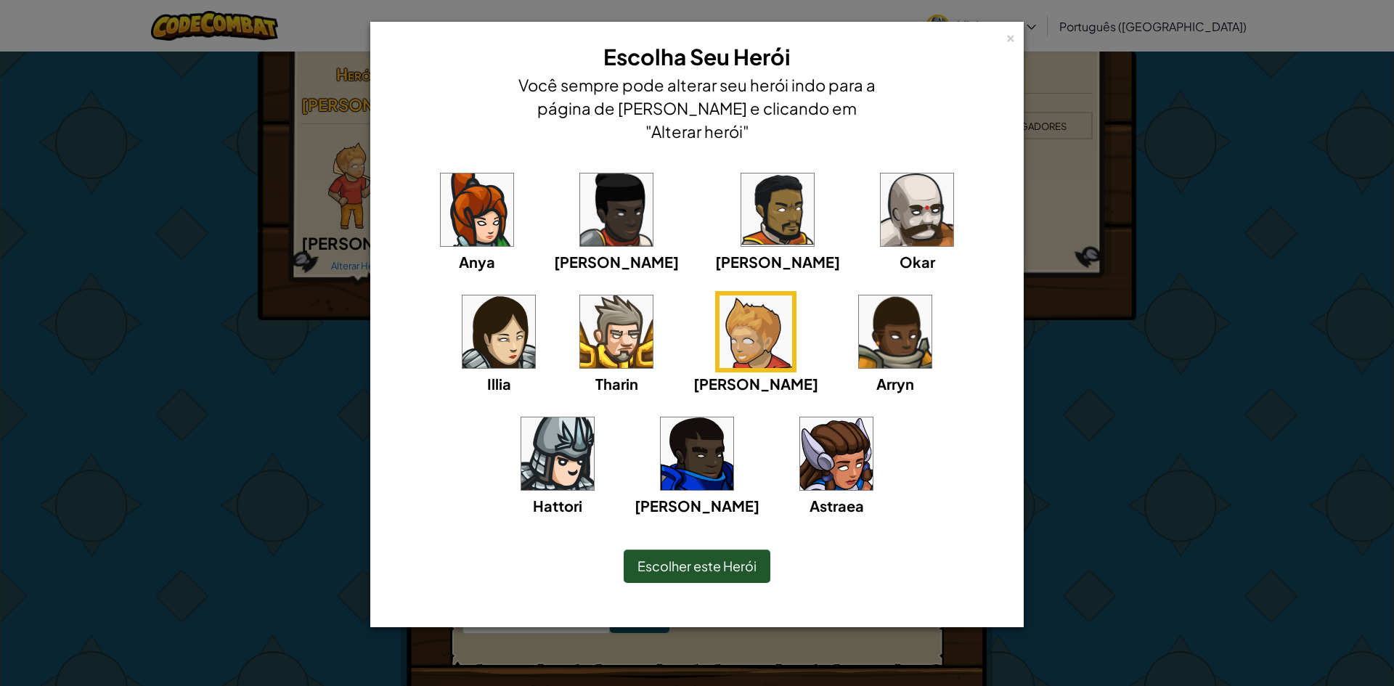
click at [733, 417] on img at bounding box center [697, 453] width 73 height 73
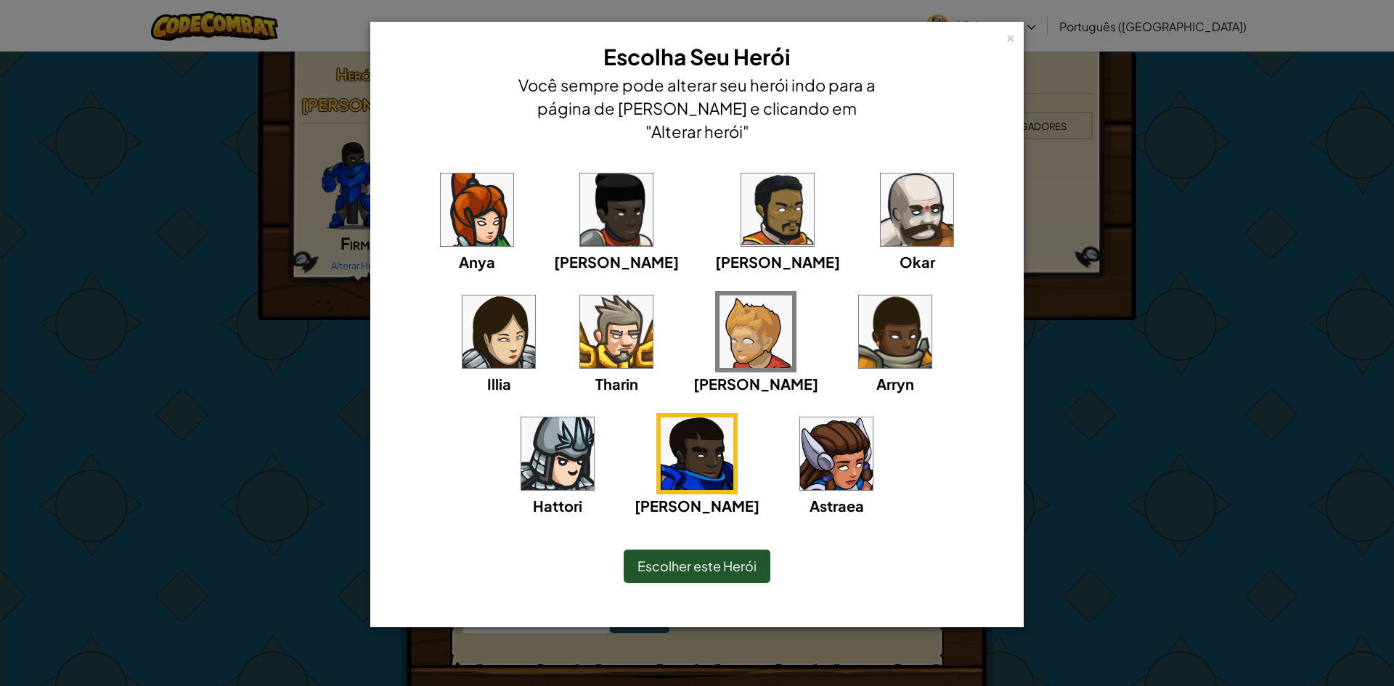
click at [0, 326] on div "× Escolha Seu Herói Você sempre pode alterar seu herói indo para a página de [P…" at bounding box center [697, 343] width 1394 height 686
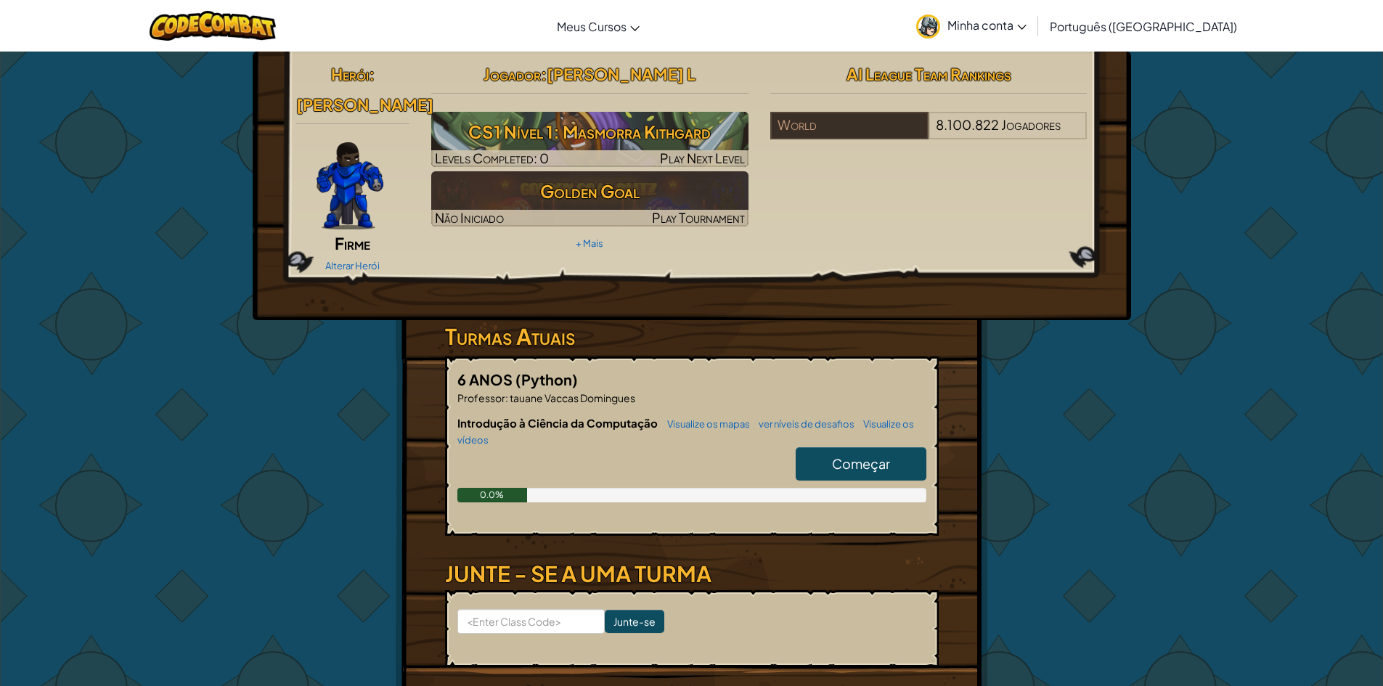
click at [343, 176] on img at bounding box center [349, 185] width 67 height 87
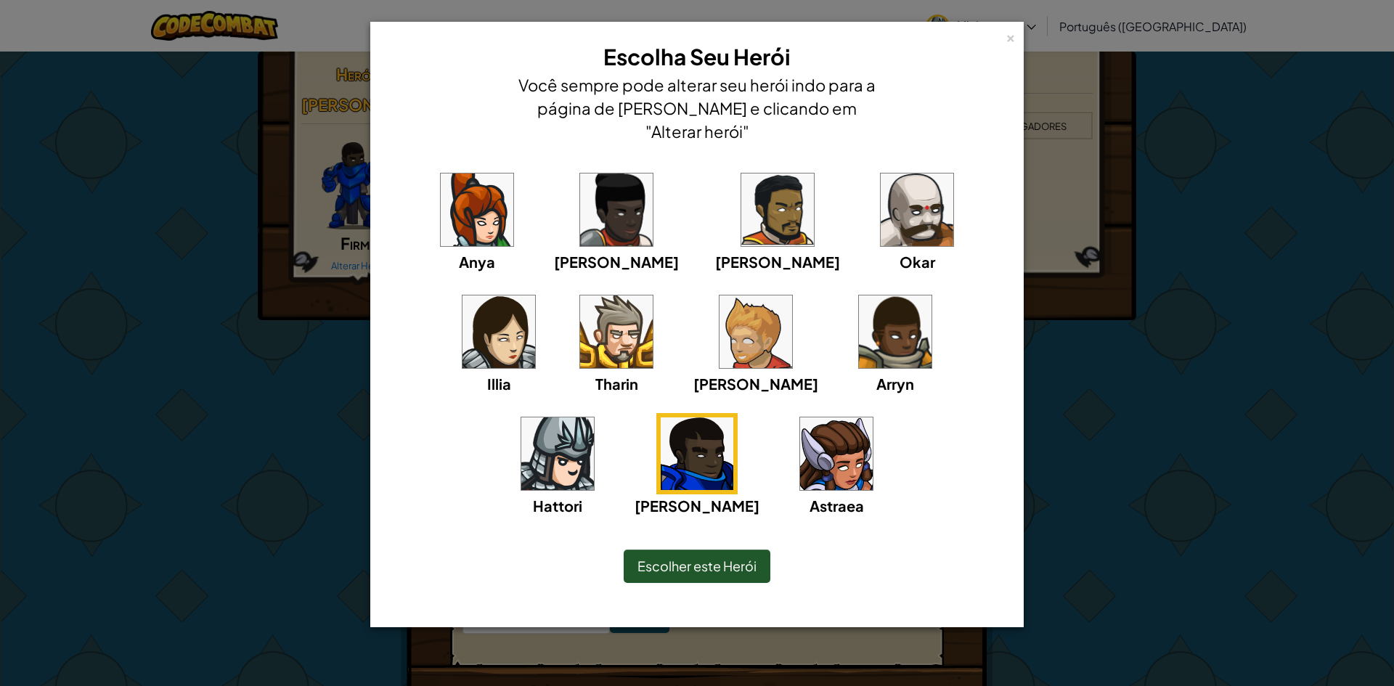
click at [741, 211] on img at bounding box center [777, 209] width 73 height 73
click at [160, 245] on div "× Escolha Seu Herói Você sempre pode alterar seu herói indo para a página de Cu…" at bounding box center [697, 343] width 1394 height 686
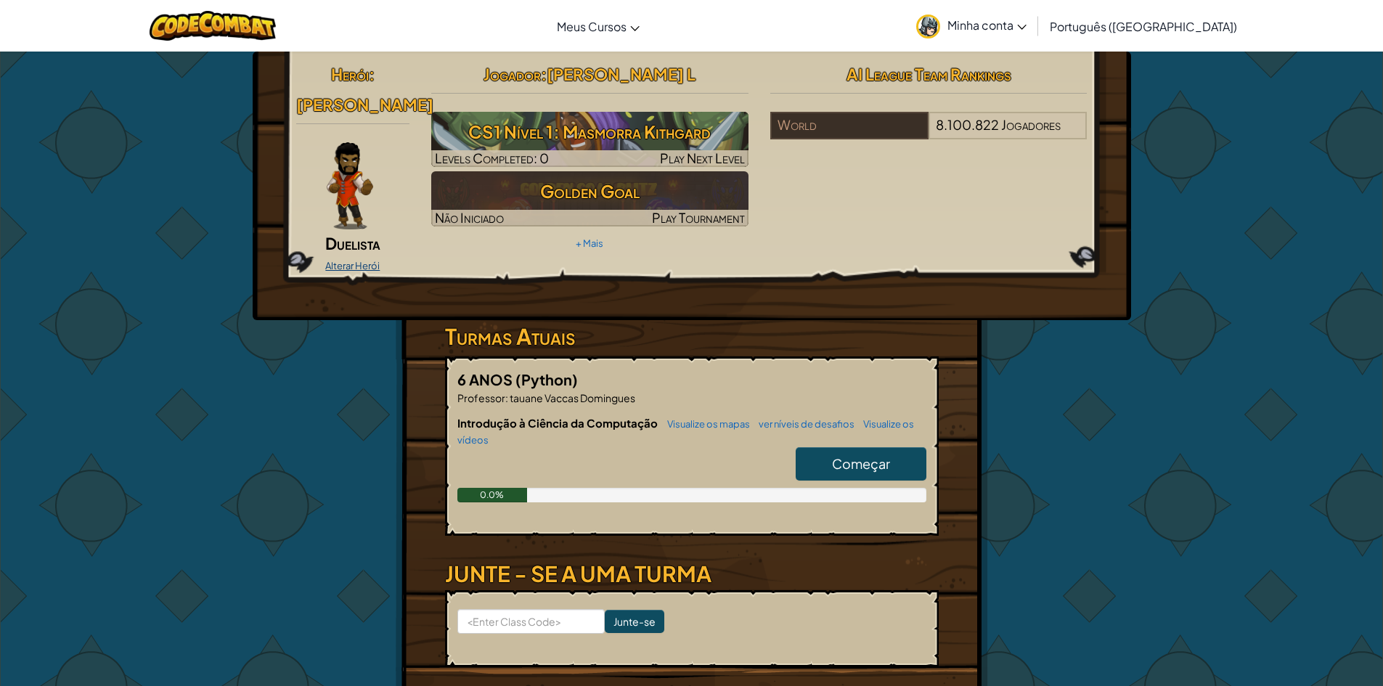
click at [353, 262] on link "Alterar Herói" at bounding box center [352, 266] width 54 height 12
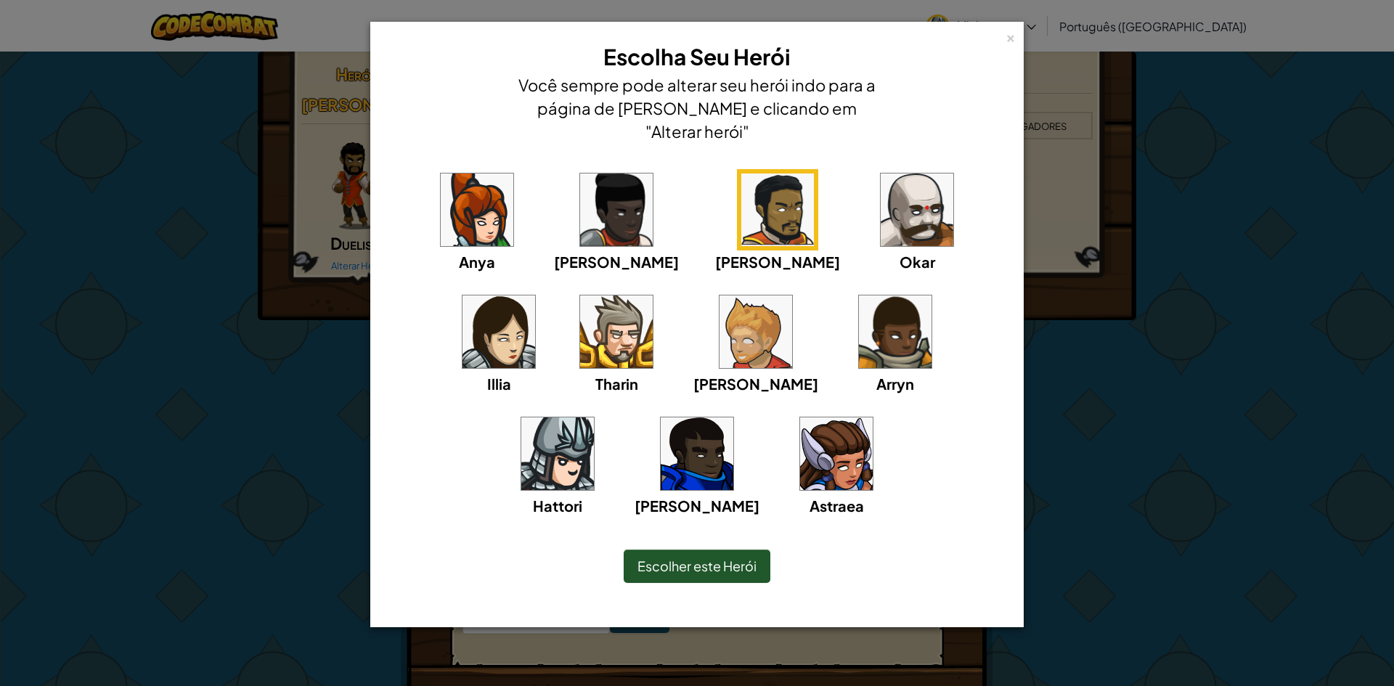
click at [594, 417] on img at bounding box center [557, 453] width 73 height 73
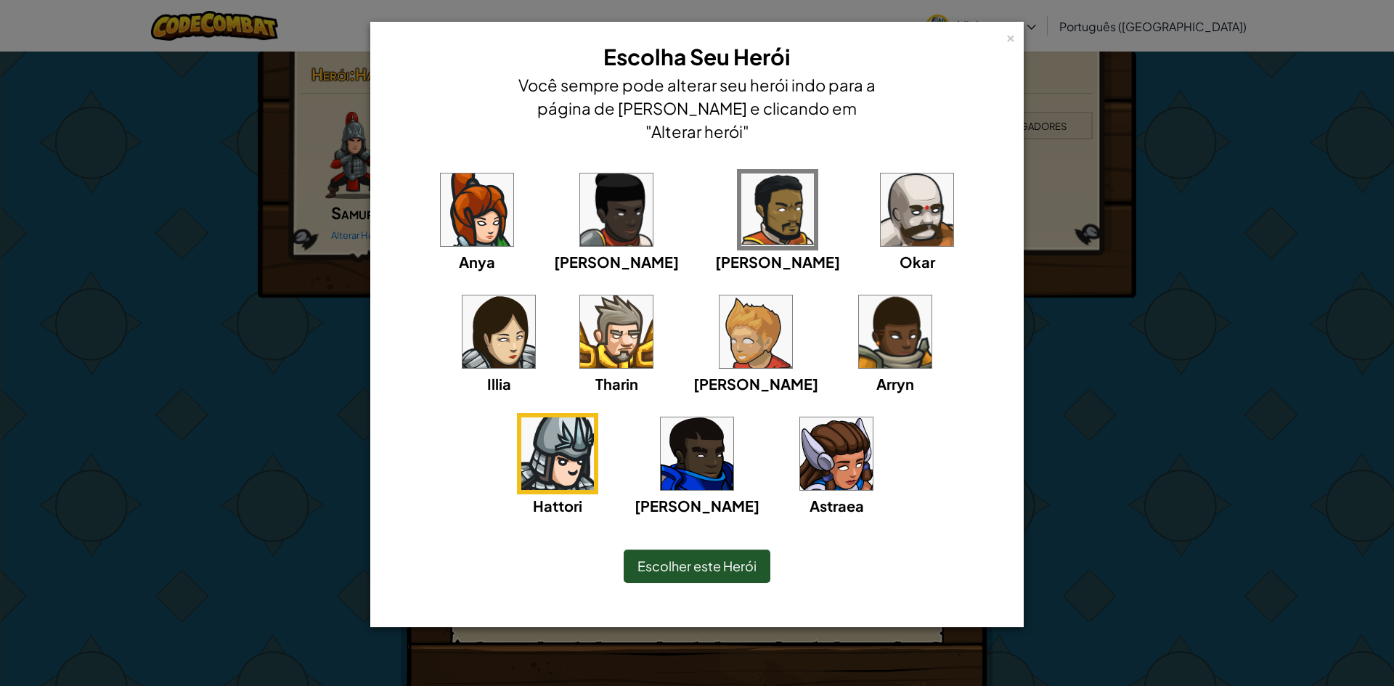
click at [876, 375] on span "Arryn" at bounding box center [895, 384] width 38 height 18
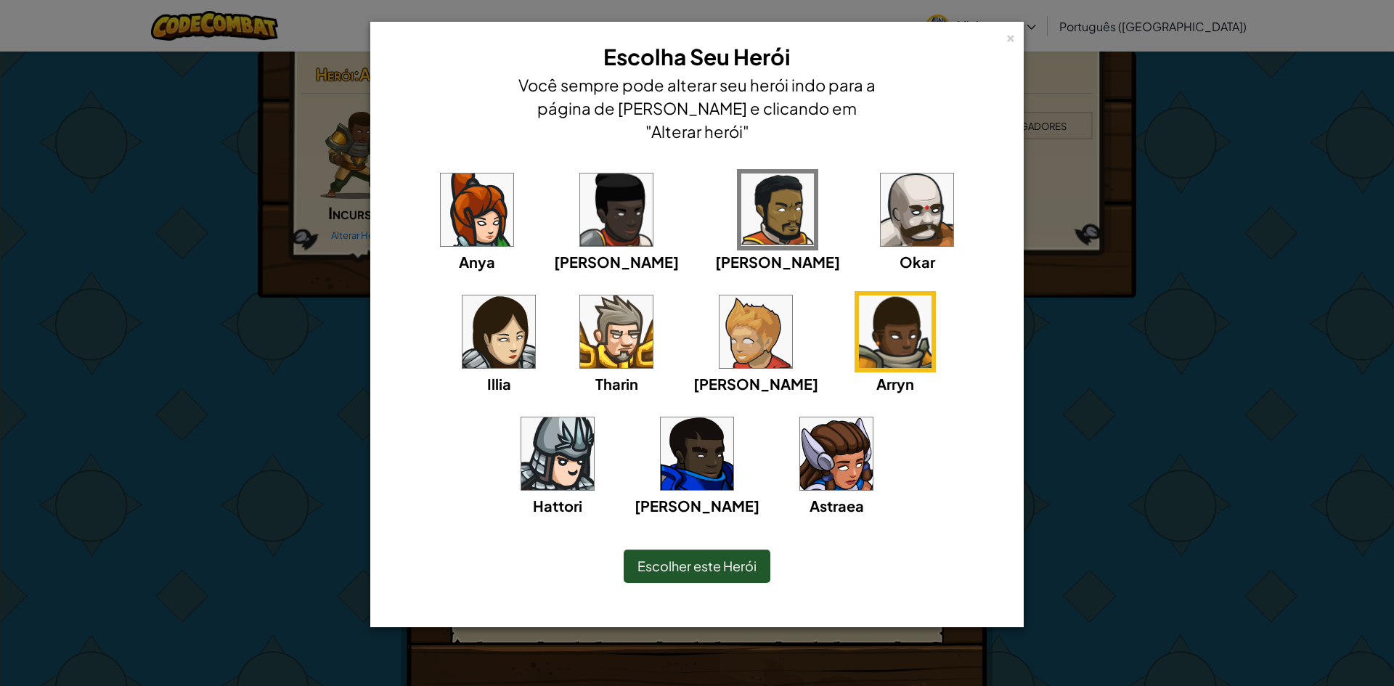
click at [291, 253] on div "× Escolha Seu Herói Você sempre pode alterar seu herói indo para a página de Cu…" at bounding box center [697, 343] width 1394 height 686
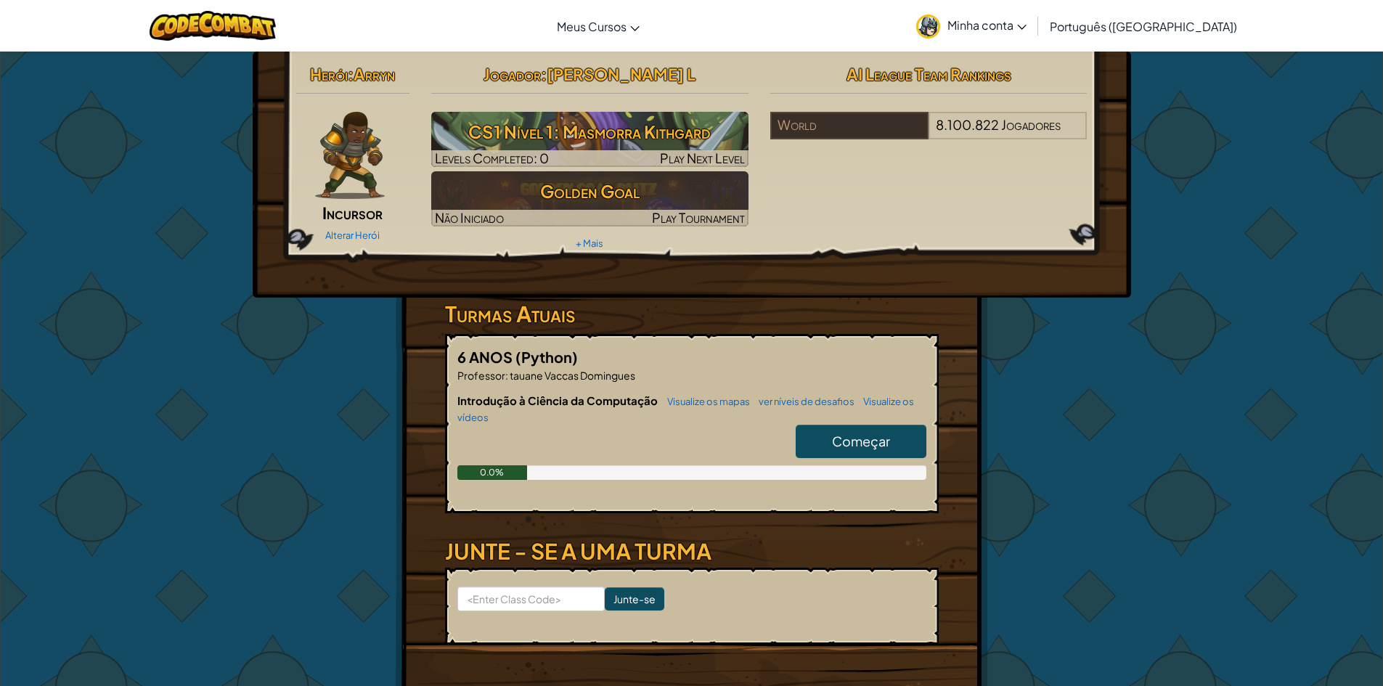
click at [333, 229] on div "Alterar Herói" at bounding box center [353, 234] width 114 height 23
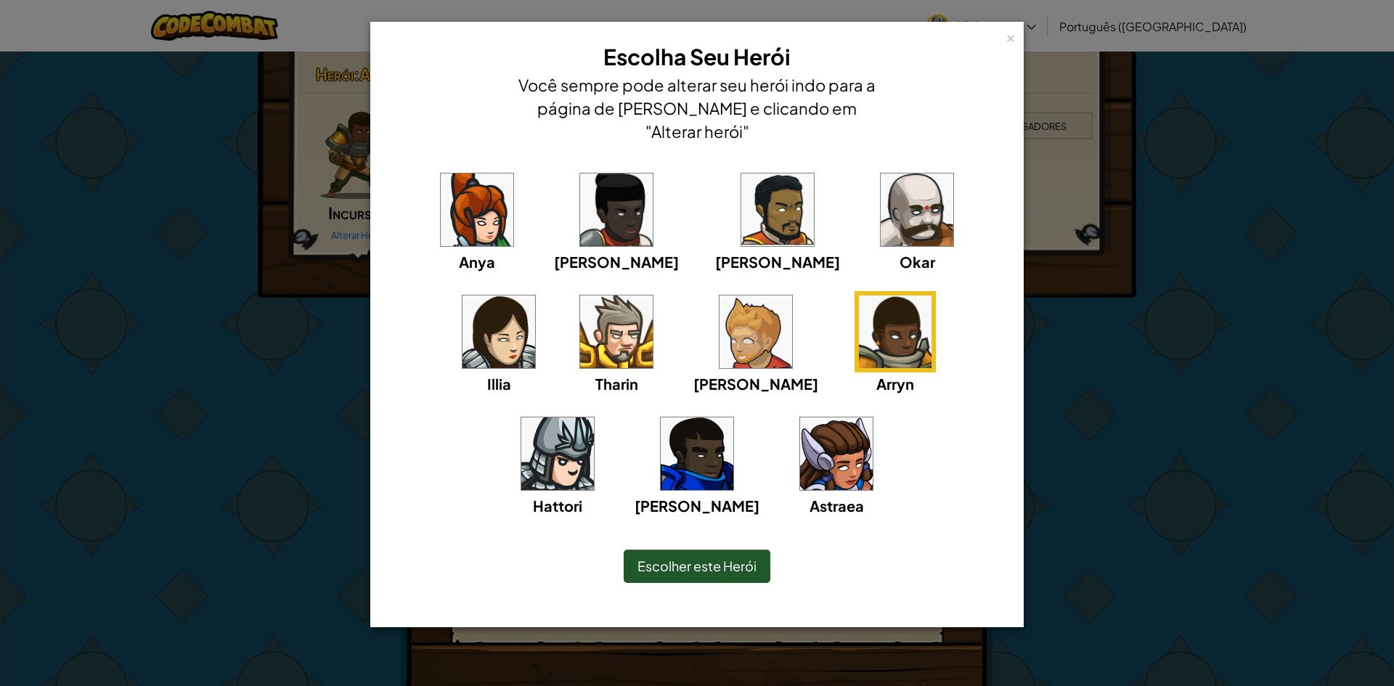
click at [594, 417] on img at bounding box center [557, 453] width 73 height 73
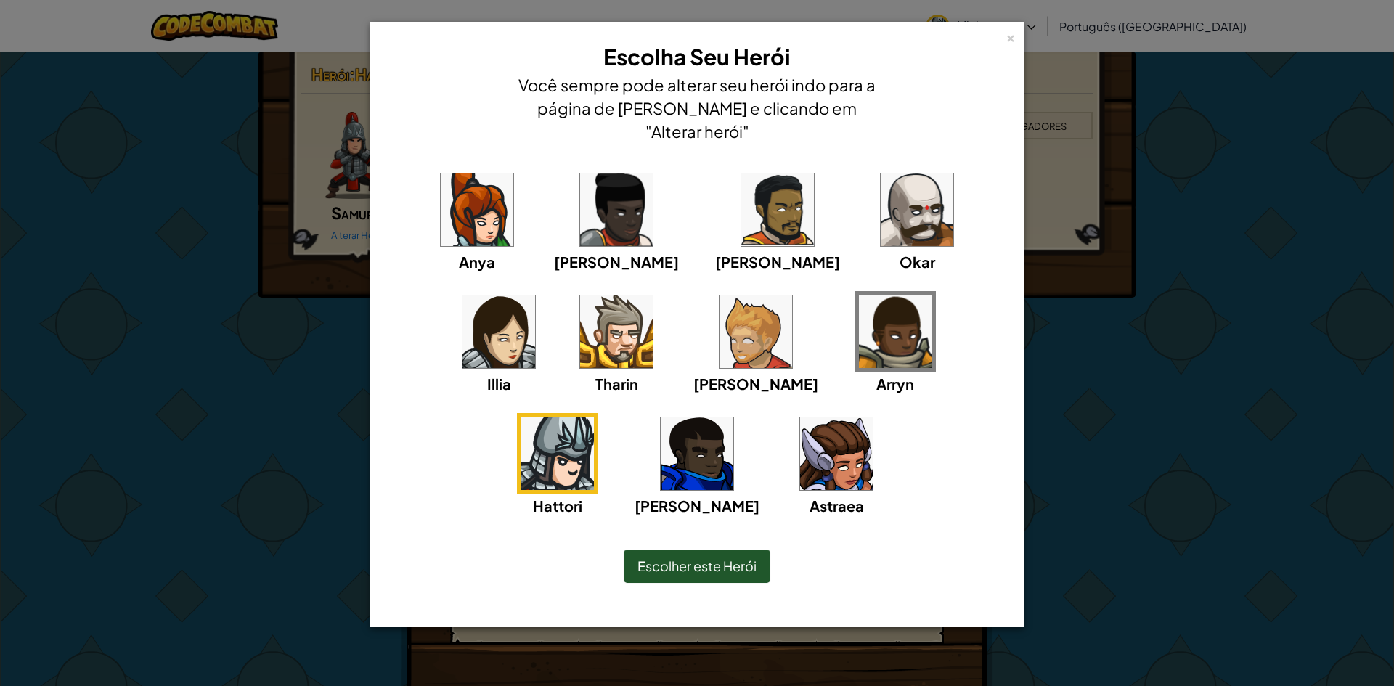
click at [1003, 38] on div "× Escolha Seu Herói Você sempre pode alterar seu herói indo para a página de Cu…" at bounding box center [696, 92] width 637 height 125
click at [1005, 35] on div "× Escolha Seu Herói Você sempre pode alterar seu herói indo para a página de Cu…" at bounding box center [696, 92] width 637 height 125
click at [1007, 27] on div "× Escolha Seu Herói Você sempre pode alterar seu herói indo para a página de Cu…" at bounding box center [696, 324] width 653 height 605
drag, startPoint x: 1185, startPoint y: 510, endPoint x: 1095, endPoint y: 500, distance: 90.6
click at [1110, 500] on div "× Escolha Seu Herói Você sempre pode alterar seu herói indo para a página de Cu…" at bounding box center [697, 343] width 1394 height 686
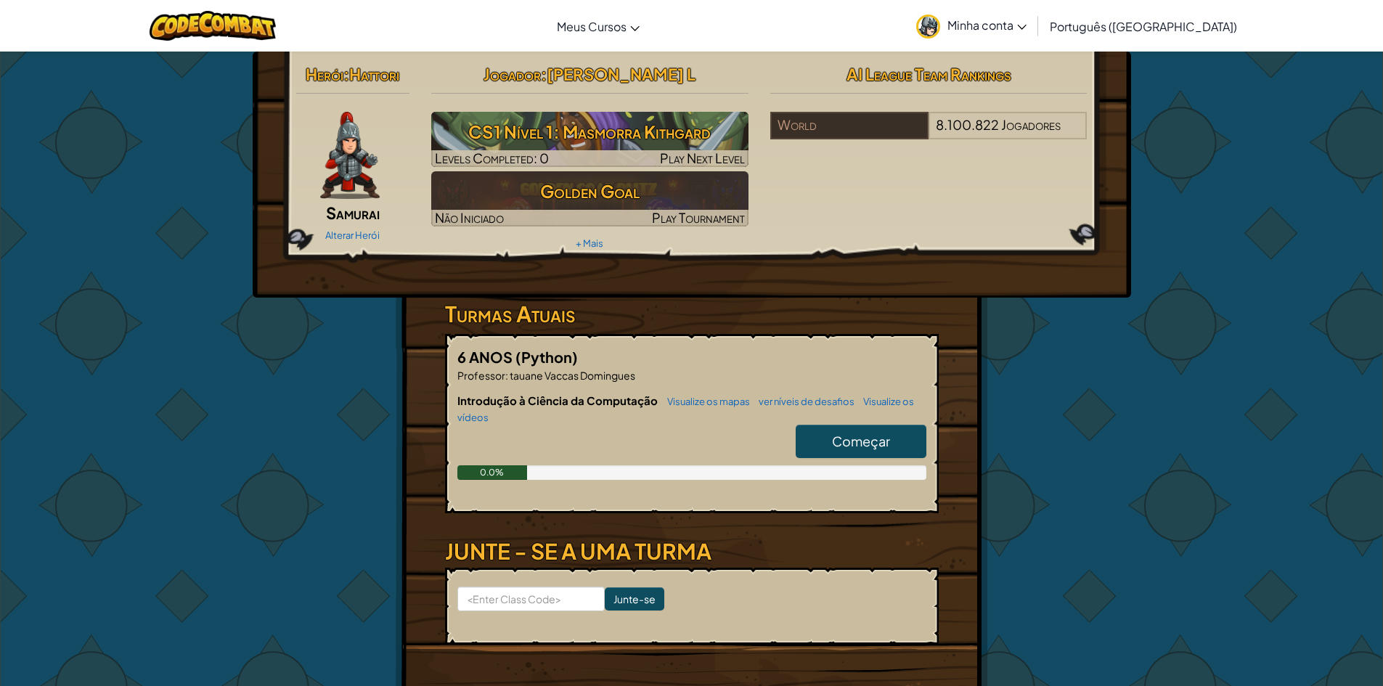
click at [940, 19] on img at bounding box center [928, 27] width 24 height 24
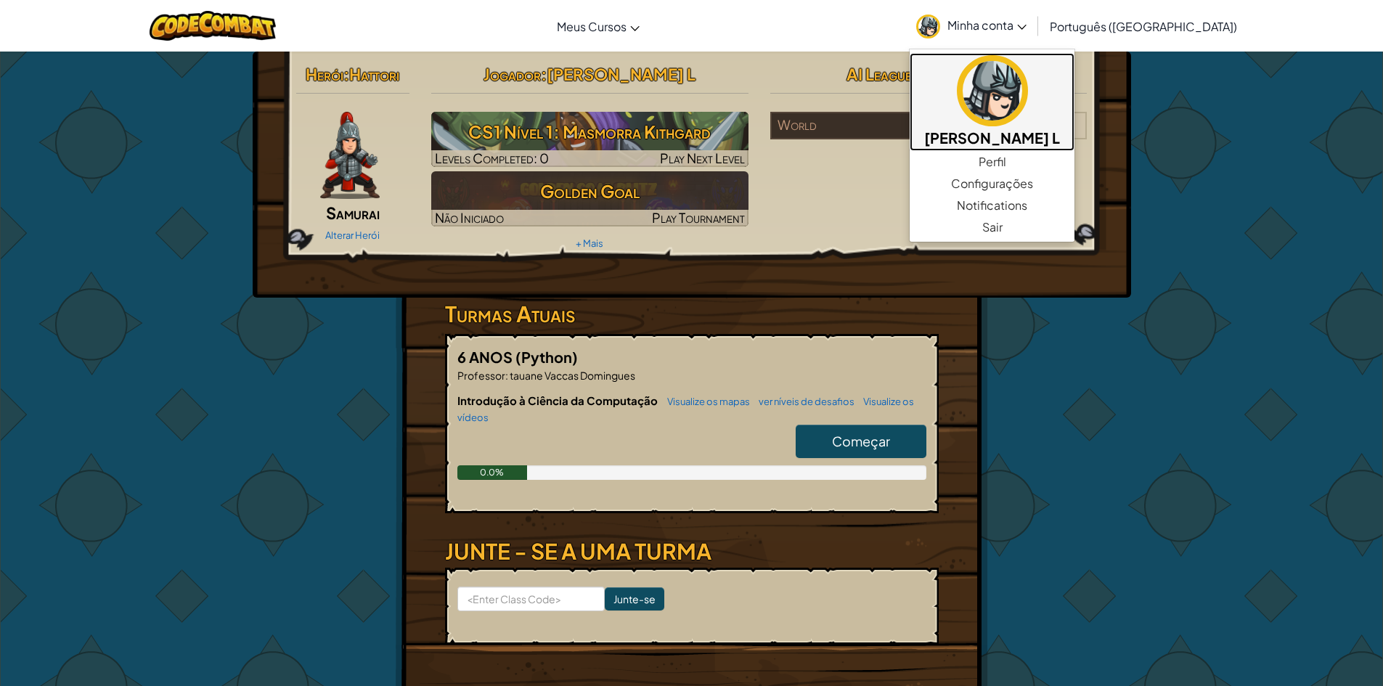
click at [1057, 61] on link "Miguel Chicone Vieira L" at bounding box center [991, 102] width 165 height 98
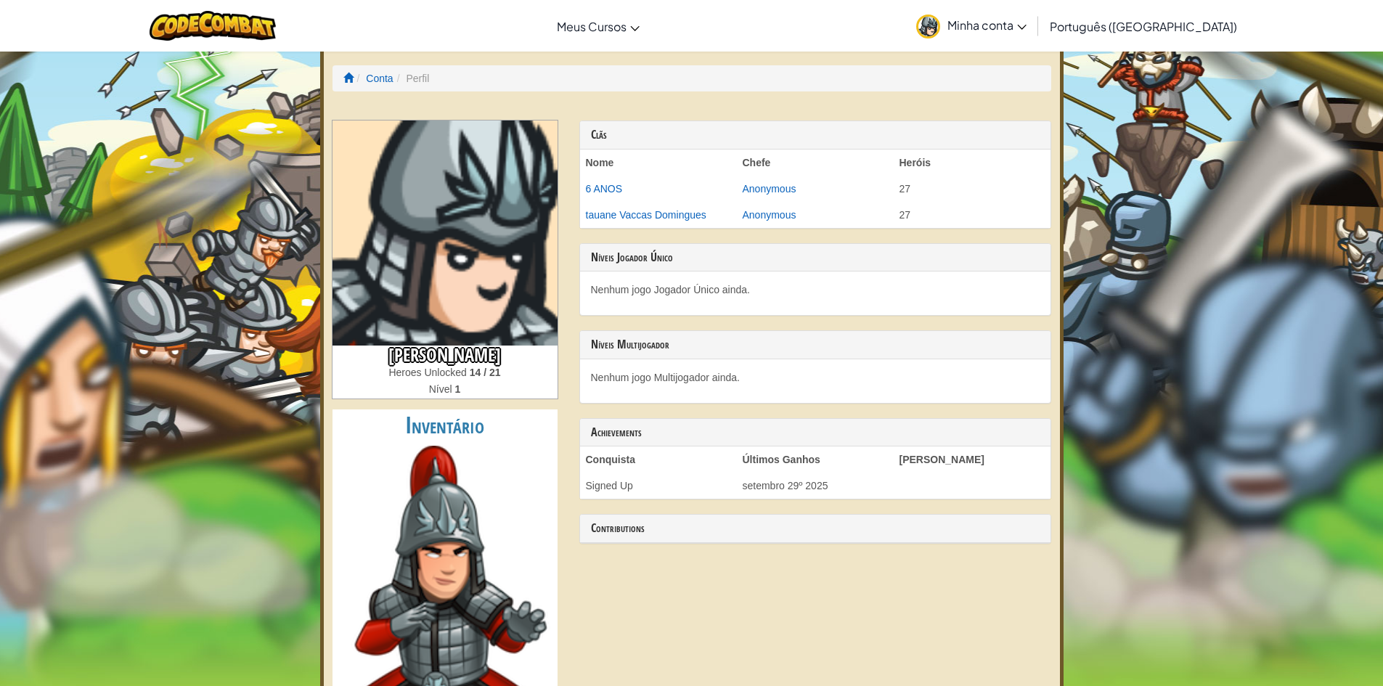
click at [1026, 23] on span "Minha conta" at bounding box center [986, 24] width 79 height 15
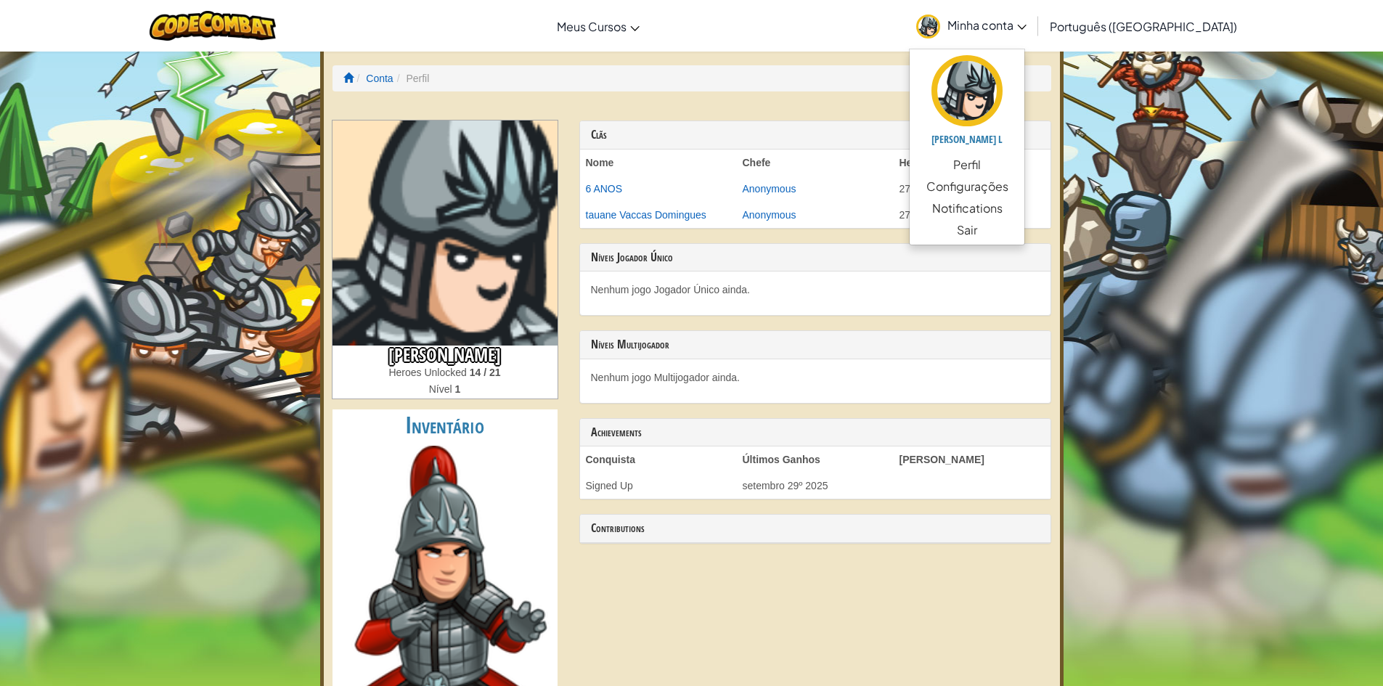
drag, startPoint x: 107, startPoint y: 261, endPoint x: 293, endPoint y: 195, distance: 197.6
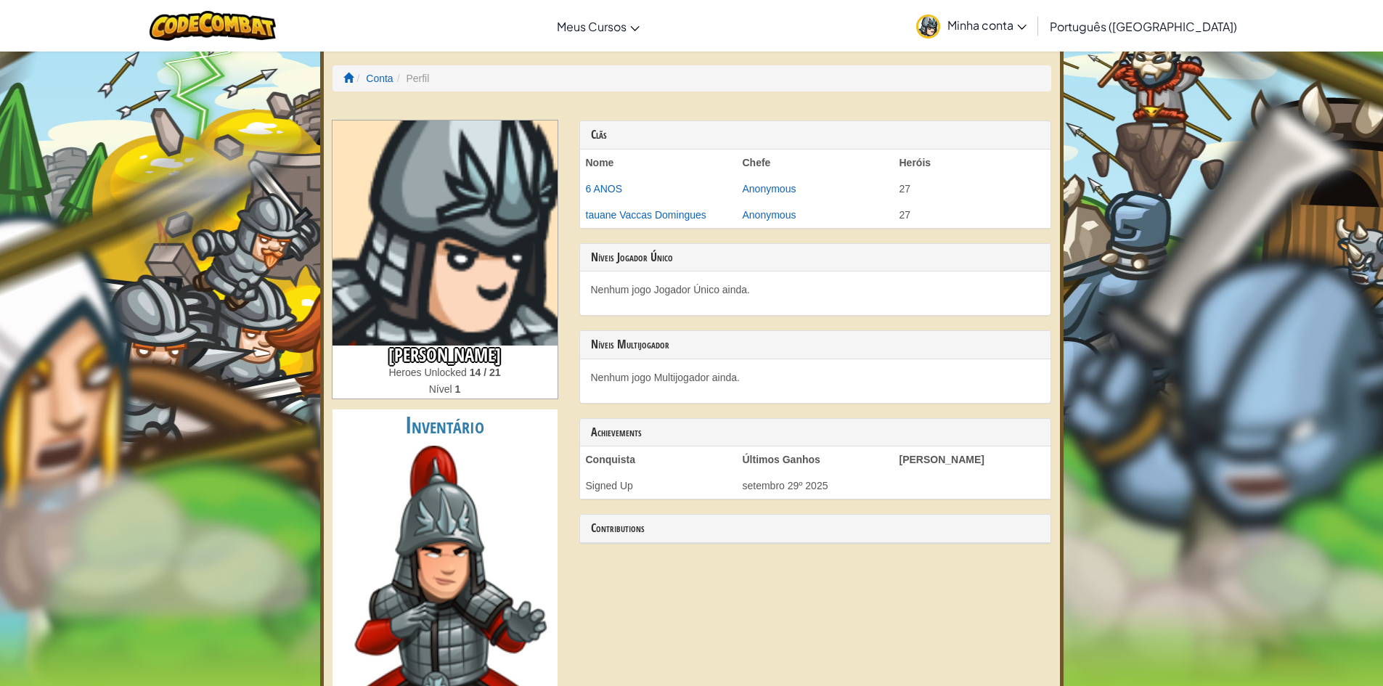
click at [365, 70] on ol "Conta Perfil" at bounding box center [691, 78] width 719 height 26
click at [417, 78] on li "Perfil" at bounding box center [411, 78] width 36 height 15
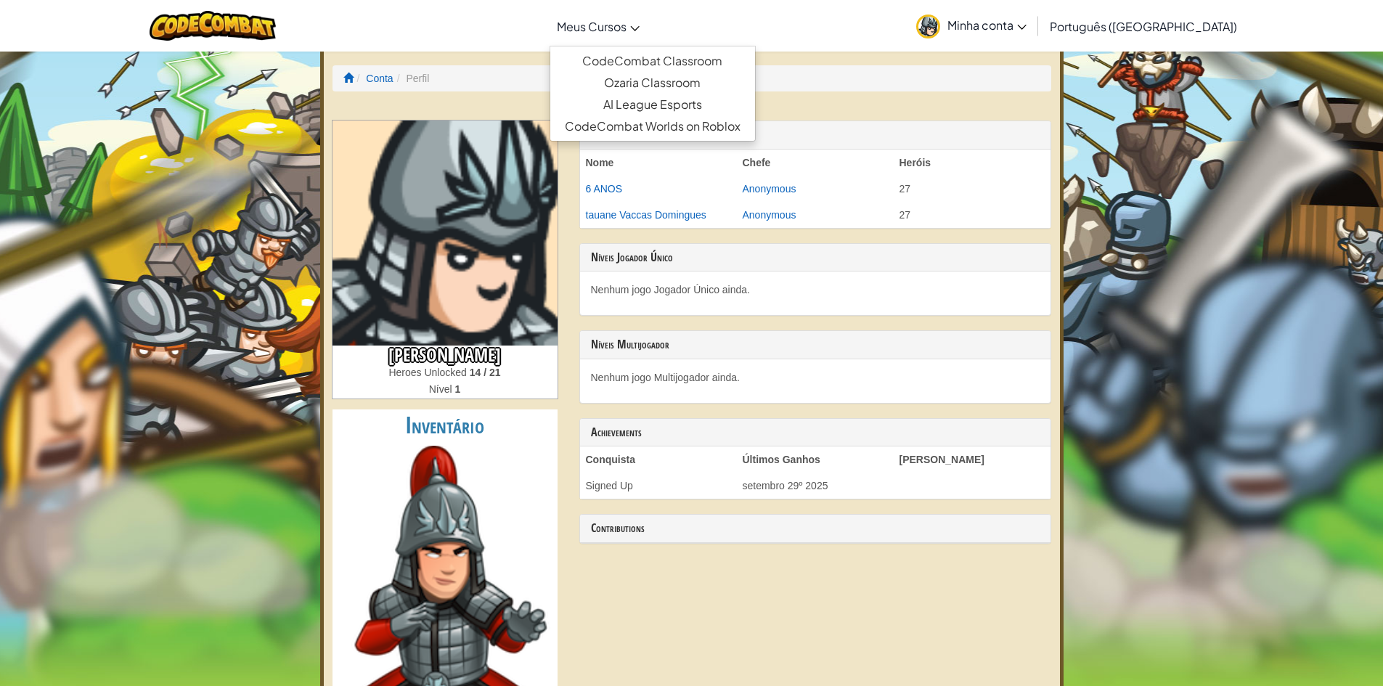
click at [626, 20] on span "Meus Cursos" at bounding box center [592, 26] width 70 height 15
click at [711, 46] on ul "CodeCombat Classroom Ozaria Classroom AI League Esports CodeCombat Worlds on Ro…" at bounding box center [652, 94] width 206 height 96
click at [713, 59] on link "CodeCombat Classroom" at bounding box center [652, 61] width 205 height 22
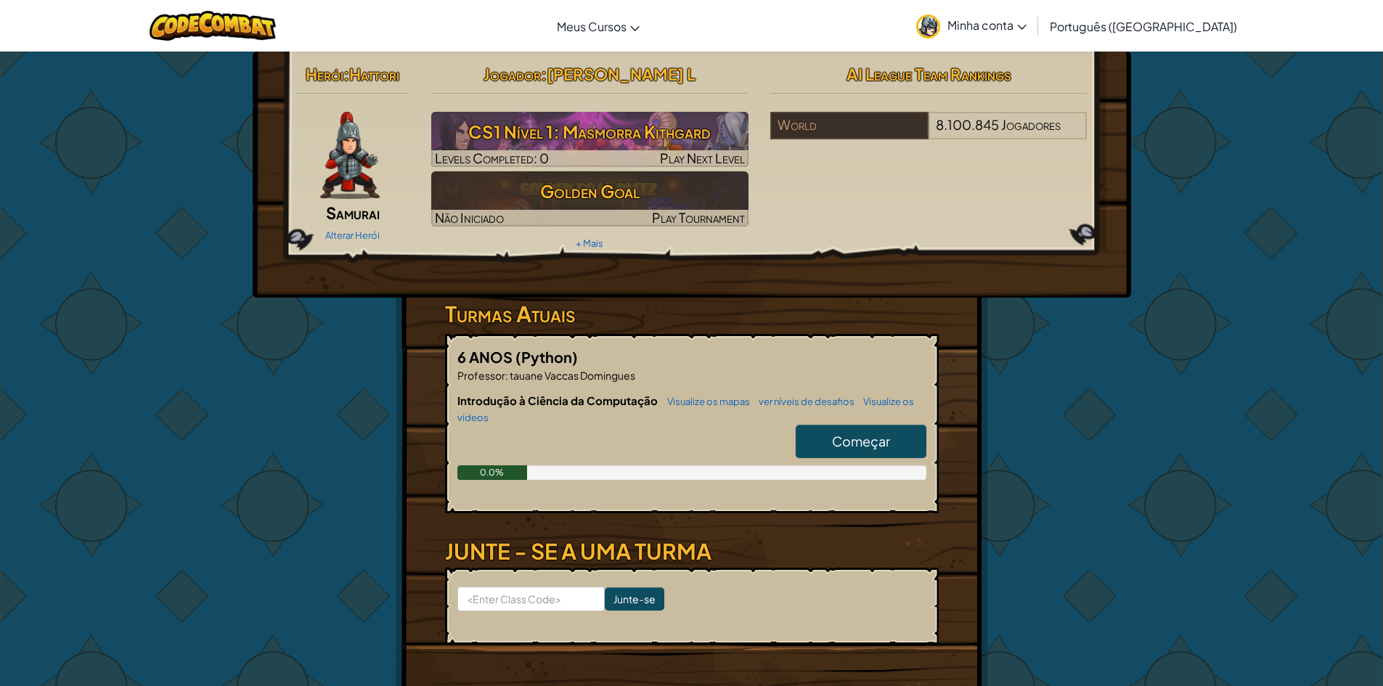
click at [891, 433] on link "Começar" at bounding box center [861, 441] width 131 height 33
click at [843, 443] on span "Começar" at bounding box center [861, 441] width 58 height 17
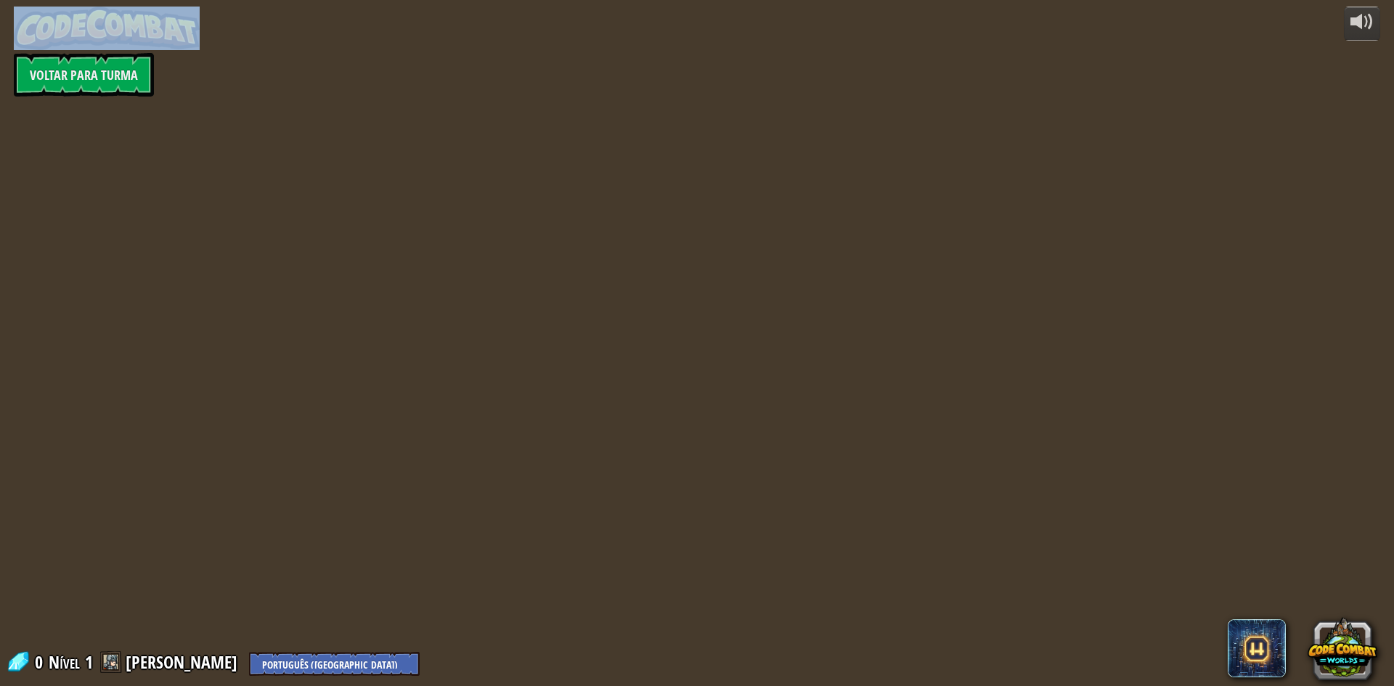
select select "pt-BR"
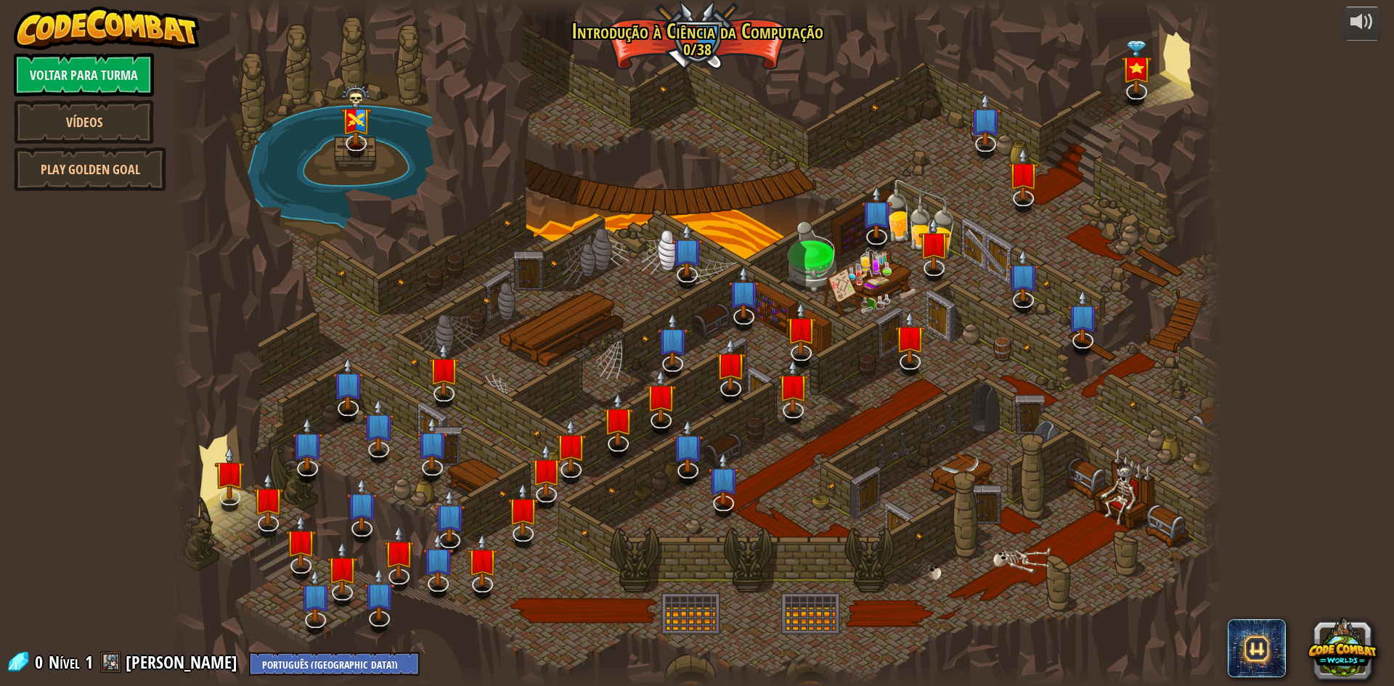
select select "pt-BR"
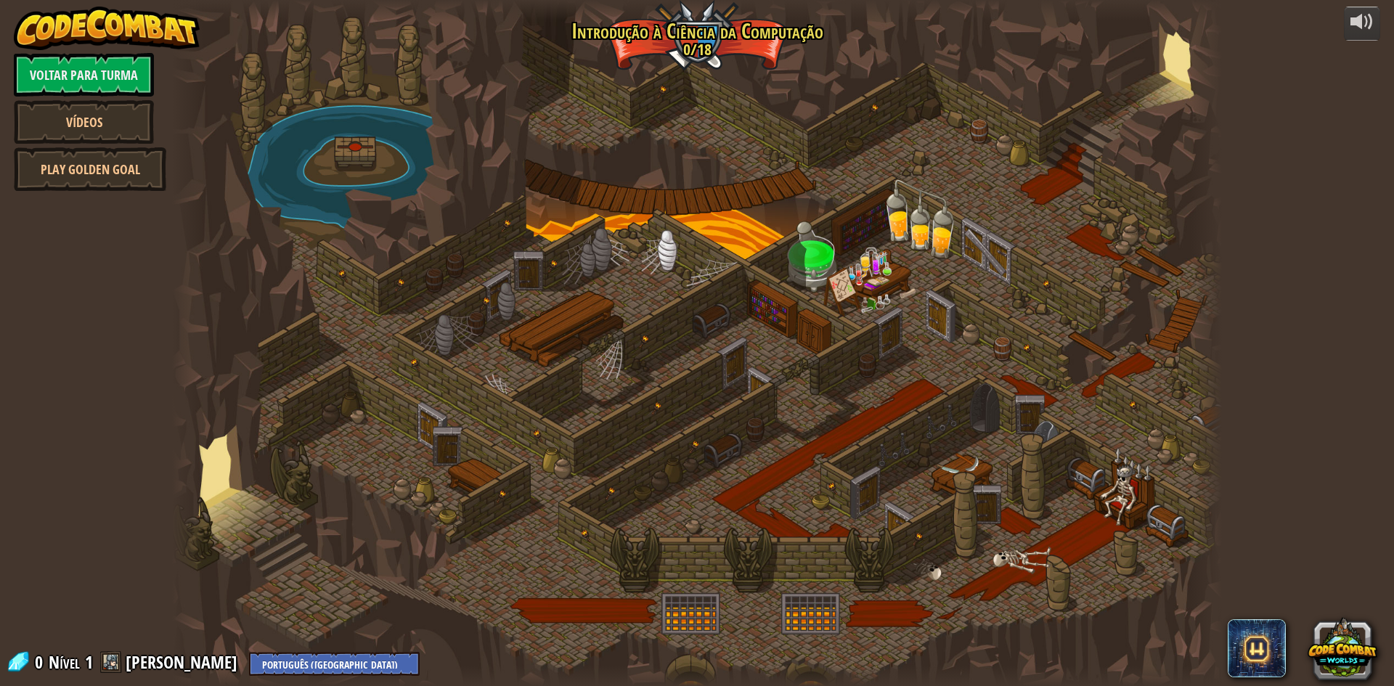
select select "pt-BR"
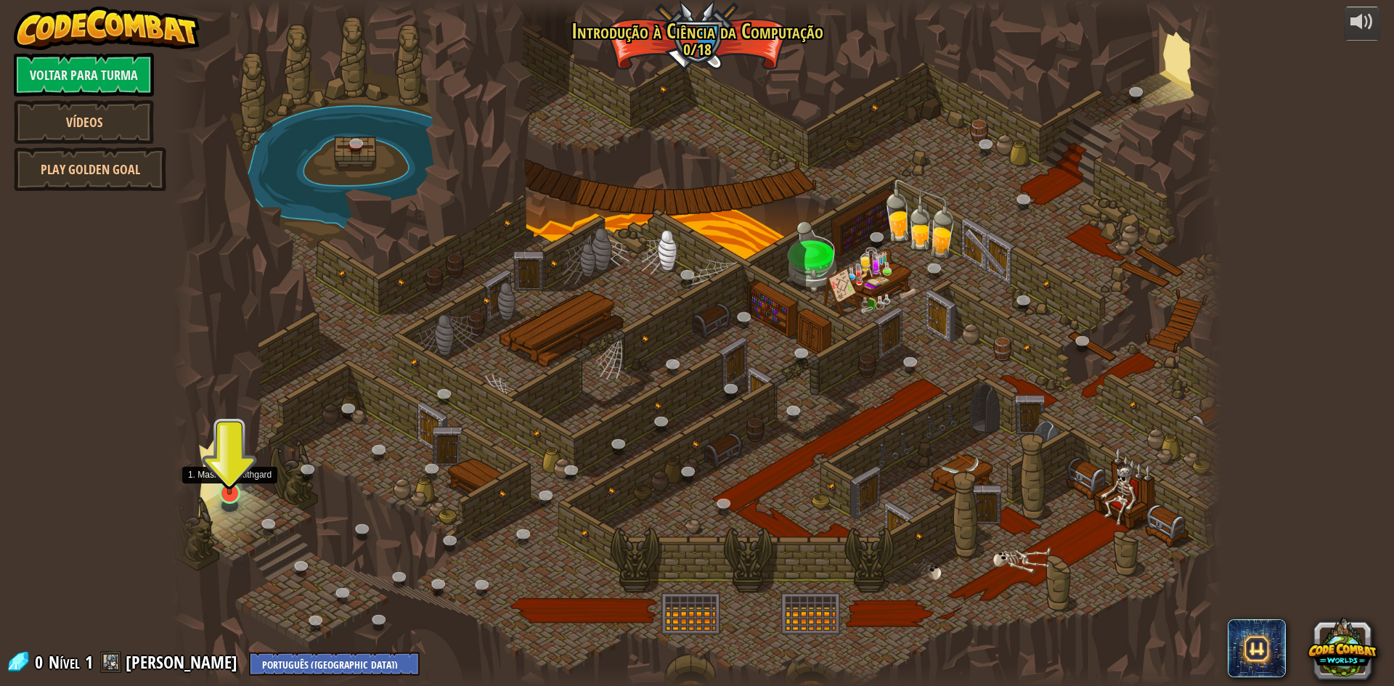
click at [223, 493] on img at bounding box center [230, 462] width 28 height 65
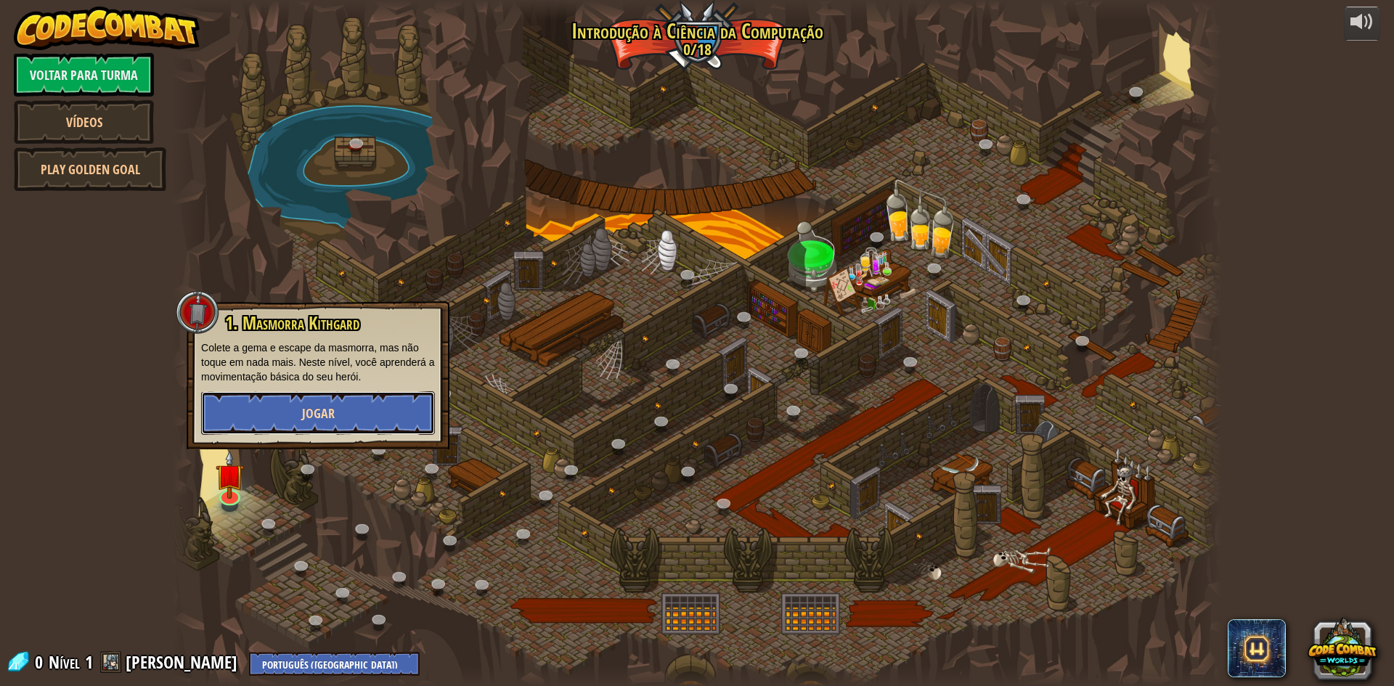
click at [324, 412] on span "Jogar" at bounding box center [318, 413] width 33 height 18
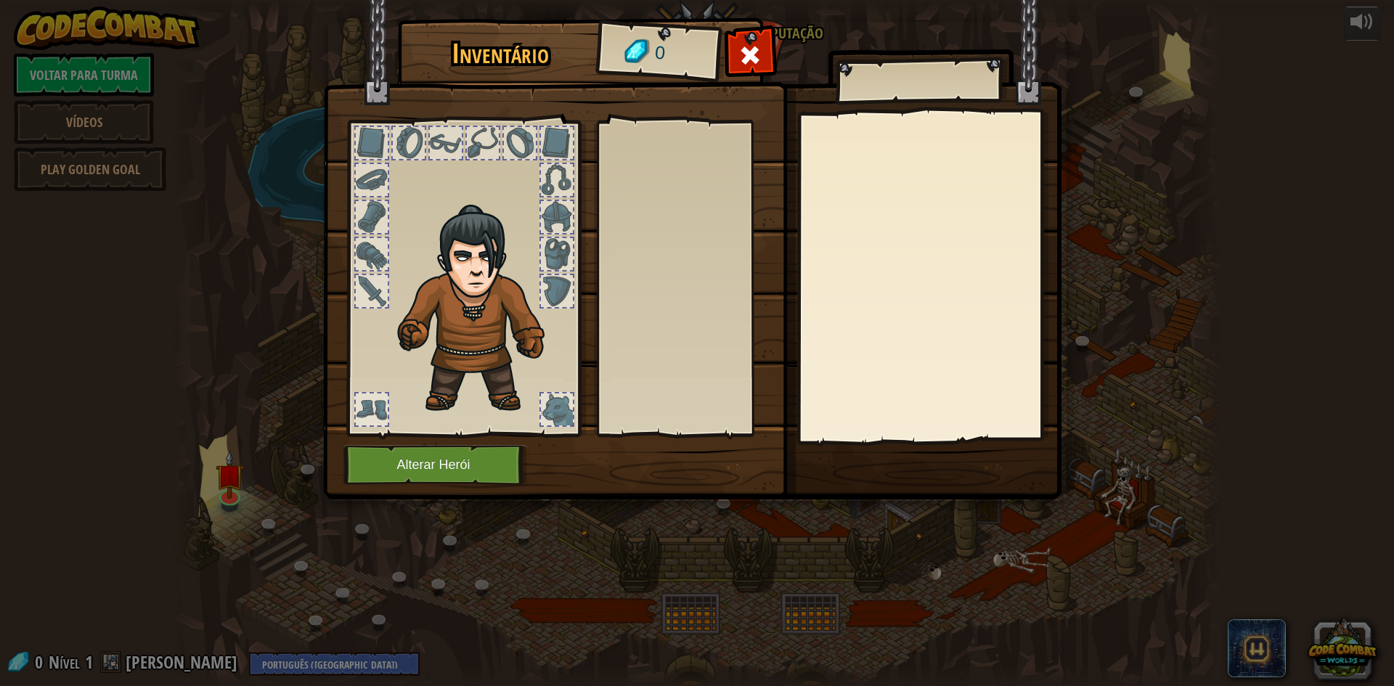
click at [551, 246] on div at bounding box center [557, 254] width 32 height 32
click at [555, 258] on div at bounding box center [557, 254] width 32 height 32
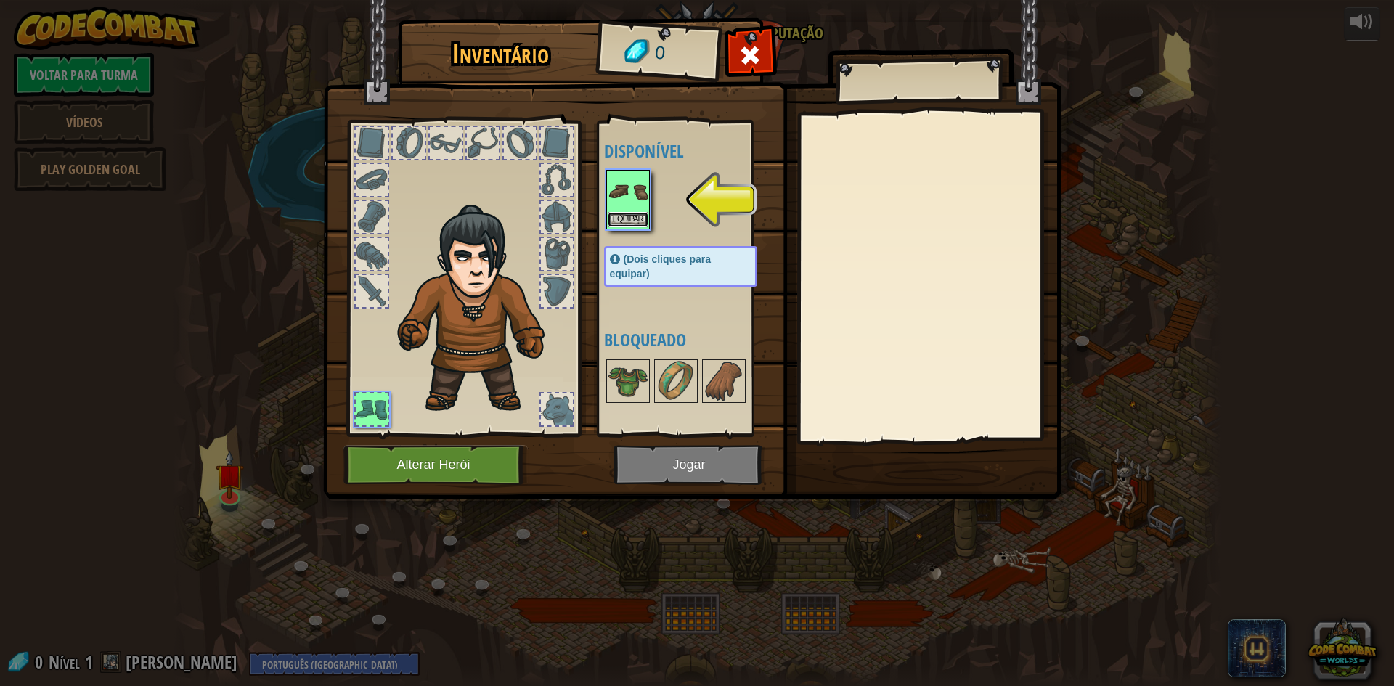
click at [627, 218] on button "Equipar" at bounding box center [628, 219] width 41 height 15
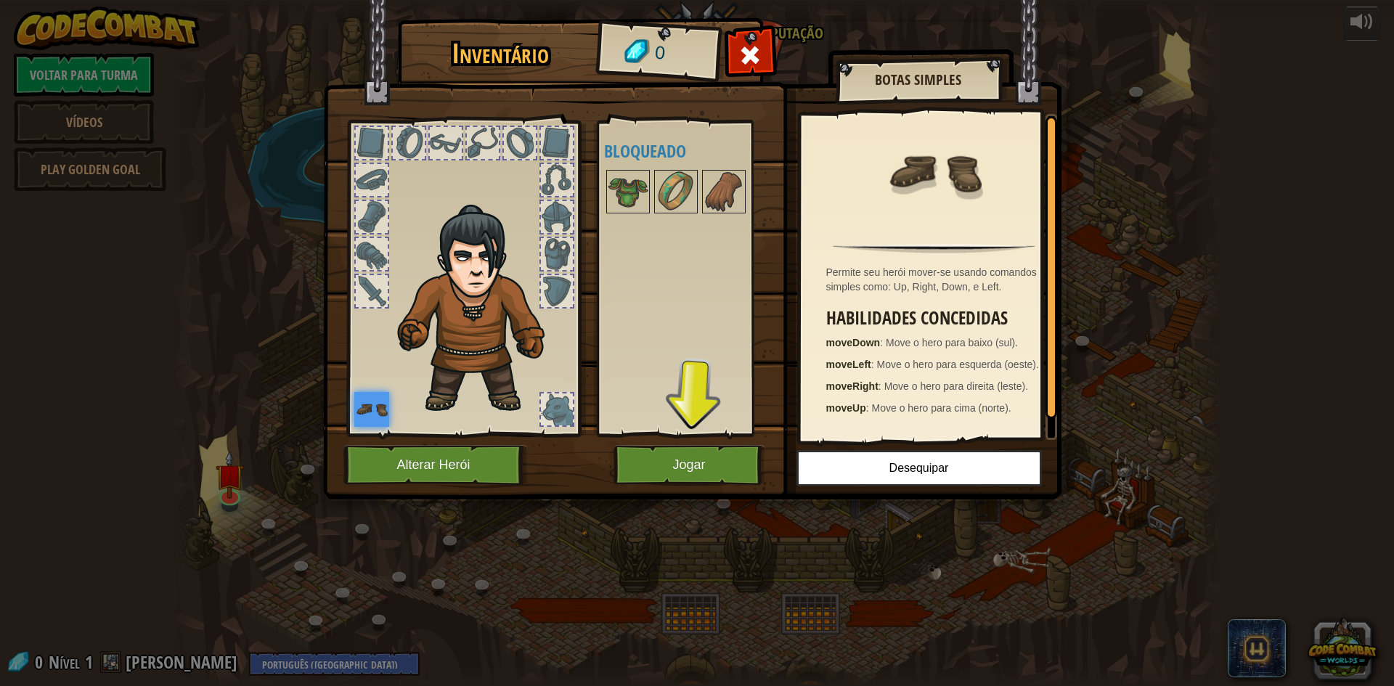
click at [563, 242] on div at bounding box center [557, 254] width 32 height 32
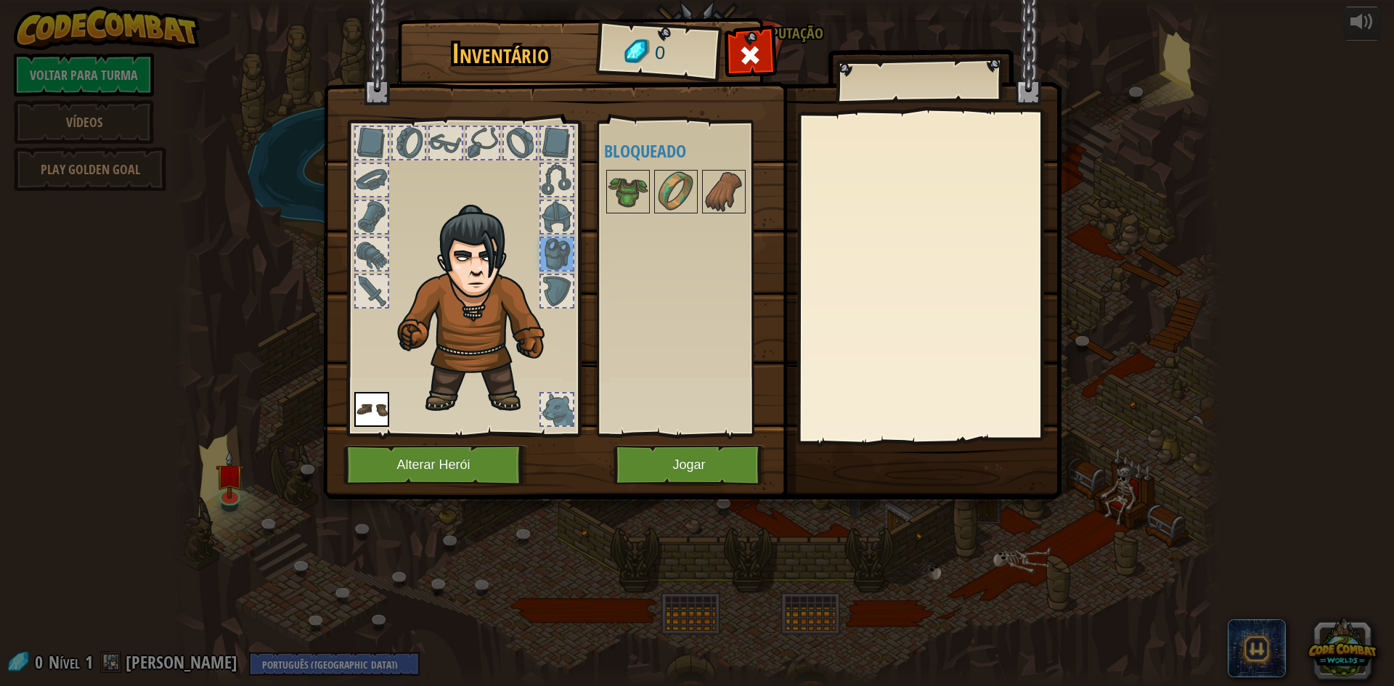
click at [365, 295] on div at bounding box center [372, 291] width 32 height 32
click at [377, 242] on div at bounding box center [372, 254] width 32 height 32
click at [377, 203] on div at bounding box center [372, 217] width 32 height 32
click at [356, 157] on div at bounding box center [372, 143] width 32 height 32
click at [436, 131] on div at bounding box center [446, 143] width 32 height 32
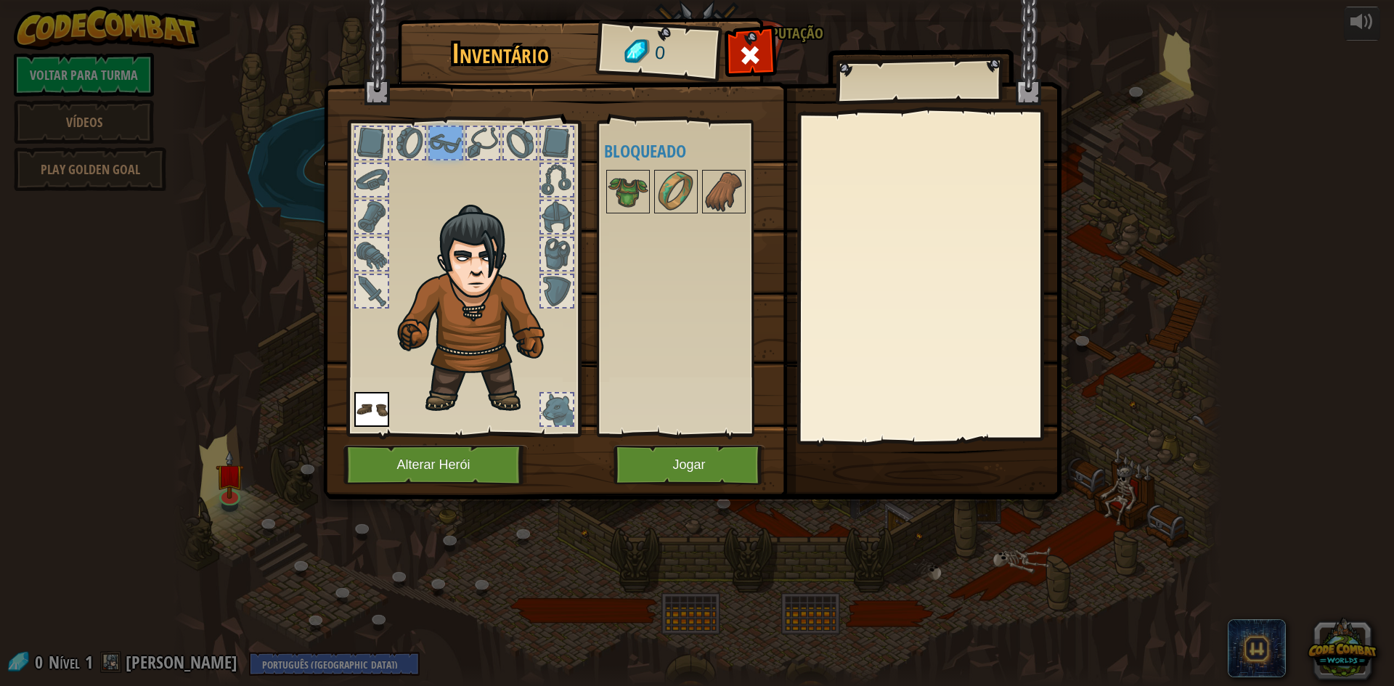
click at [564, 425] on div at bounding box center [557, 409] width 32 height 32
click at [697, 469] on button "Jogar" at bounding box center [689, 465] width 152 height 40
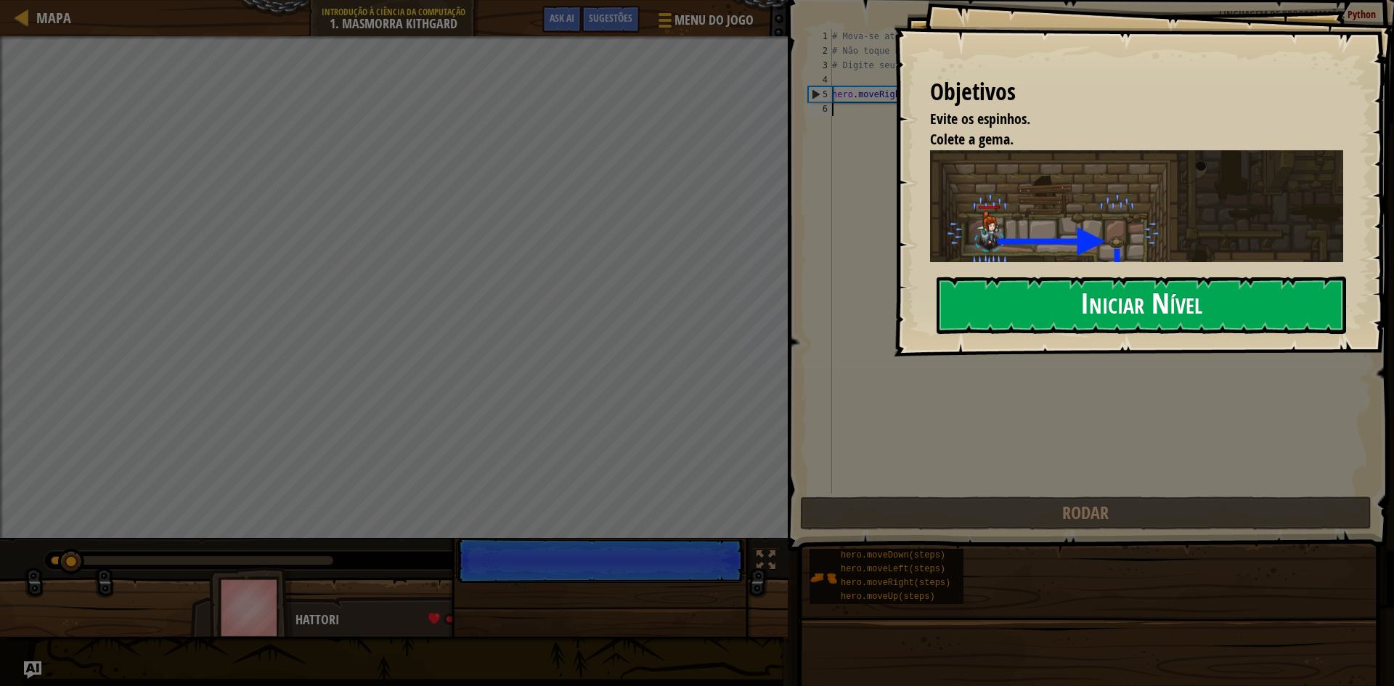
click at [1110, 322] on button "Iniciar Nível" at bounding box center [1140, 305] width 409 height 57
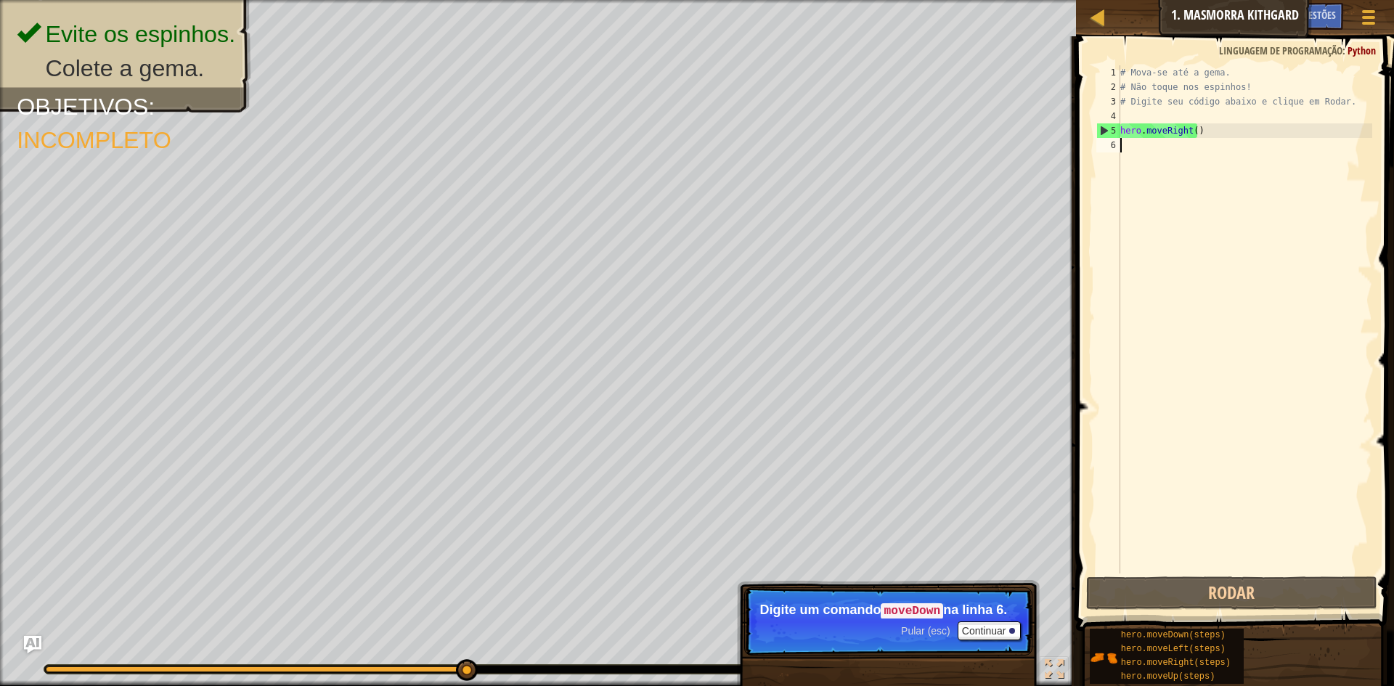
type textarea "M"
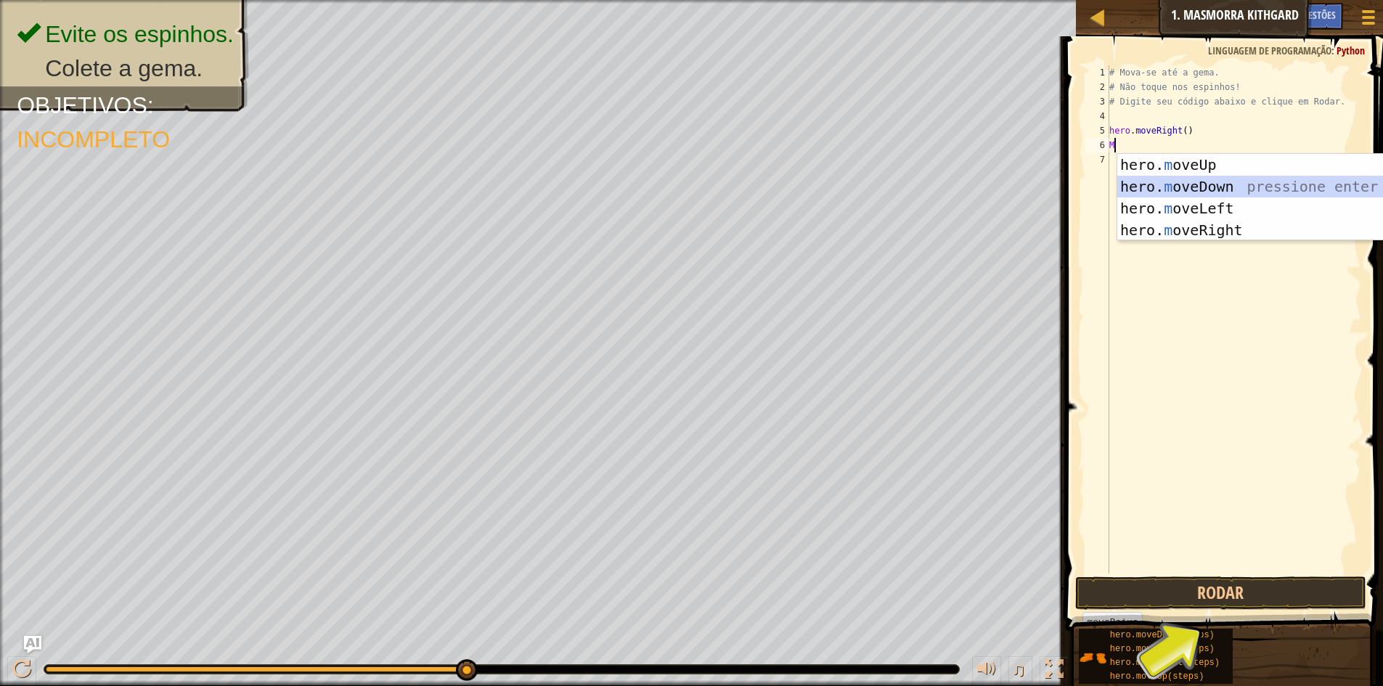
click at [1262, 181] on div "hero. m oveUp pressione enter hero. m oveDown pressione enter hero. m oveLeft p…" at bounding box center [1254, 219] width 274 height 131
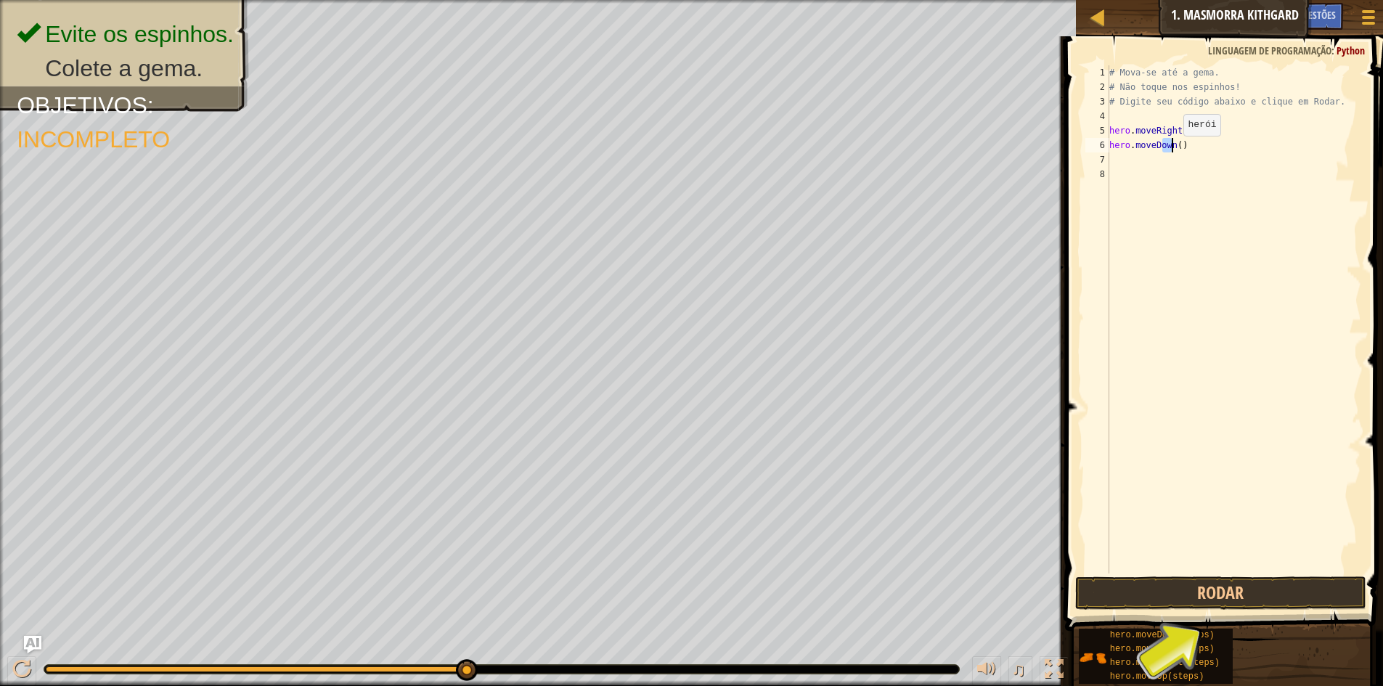
click at [1171, 150] on div "# Mova-se até a gema. # Não toque nos espinhos! # Digite seu código abaixo e cl…" at bounding box center [1233, 333] width 255 height 537
click at [1176, 149] on div "# Mova-se até a gema. # Não toque nos espinhos! # Digite seu código abaixo e cl…" at bounding box center [1233, 333] width 255 height 537
type textarea "hero.moveDown()"
click at [1271, 594] on button "Rodar" at bounding box center [1220, 592] width 291 height 33
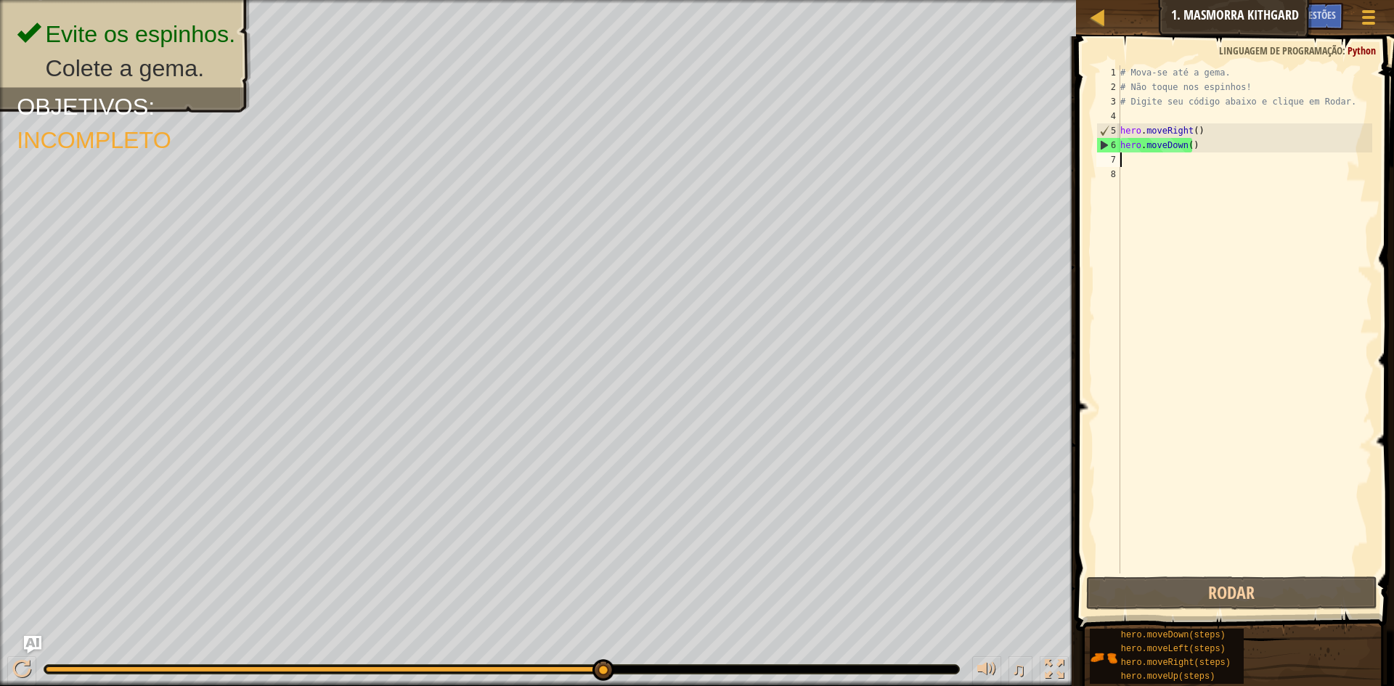
click at [1126, 160] on div "# Mova-se até a gema. # Não toque nos espinhos! # Digite seu código abaixo e cl…" at bounding box center [1244, 333] width 255 height 537
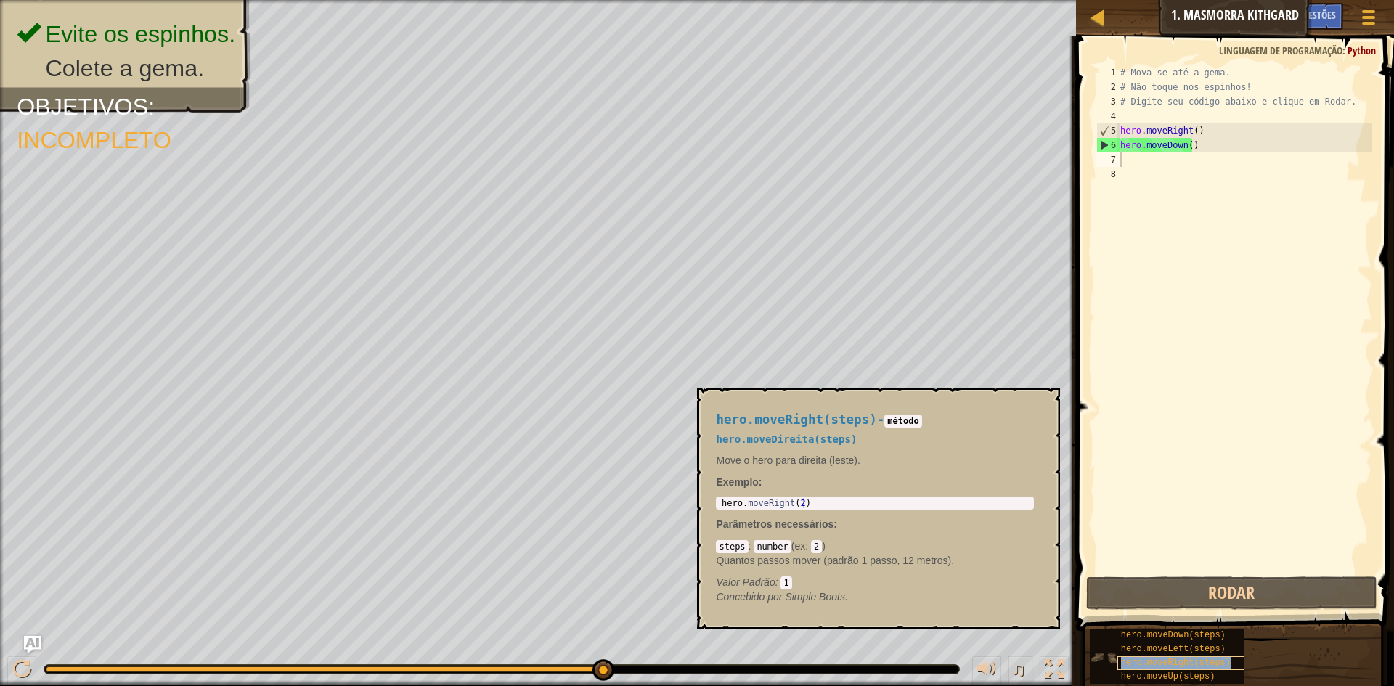
click at [1153, 658] on span "hero.moveRight(steps)" at bounding box center [1176, 663] width 110 height 10
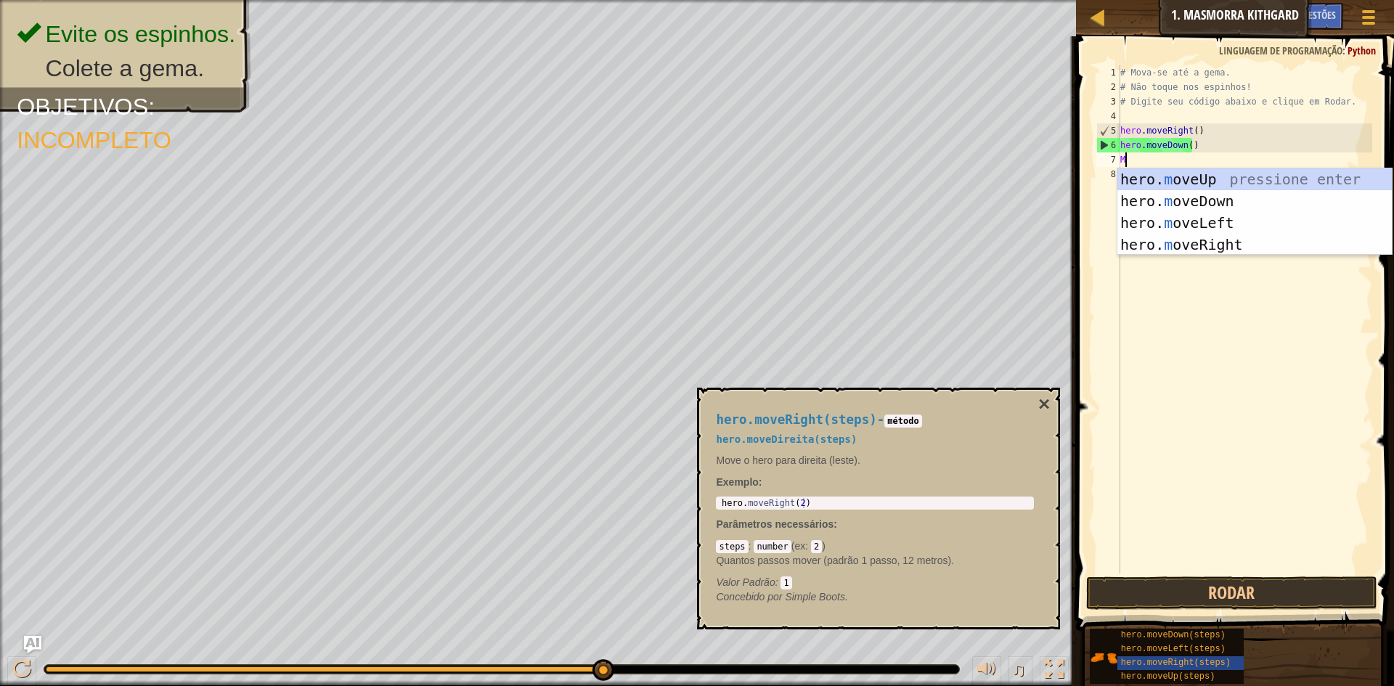
type textarea "MO"
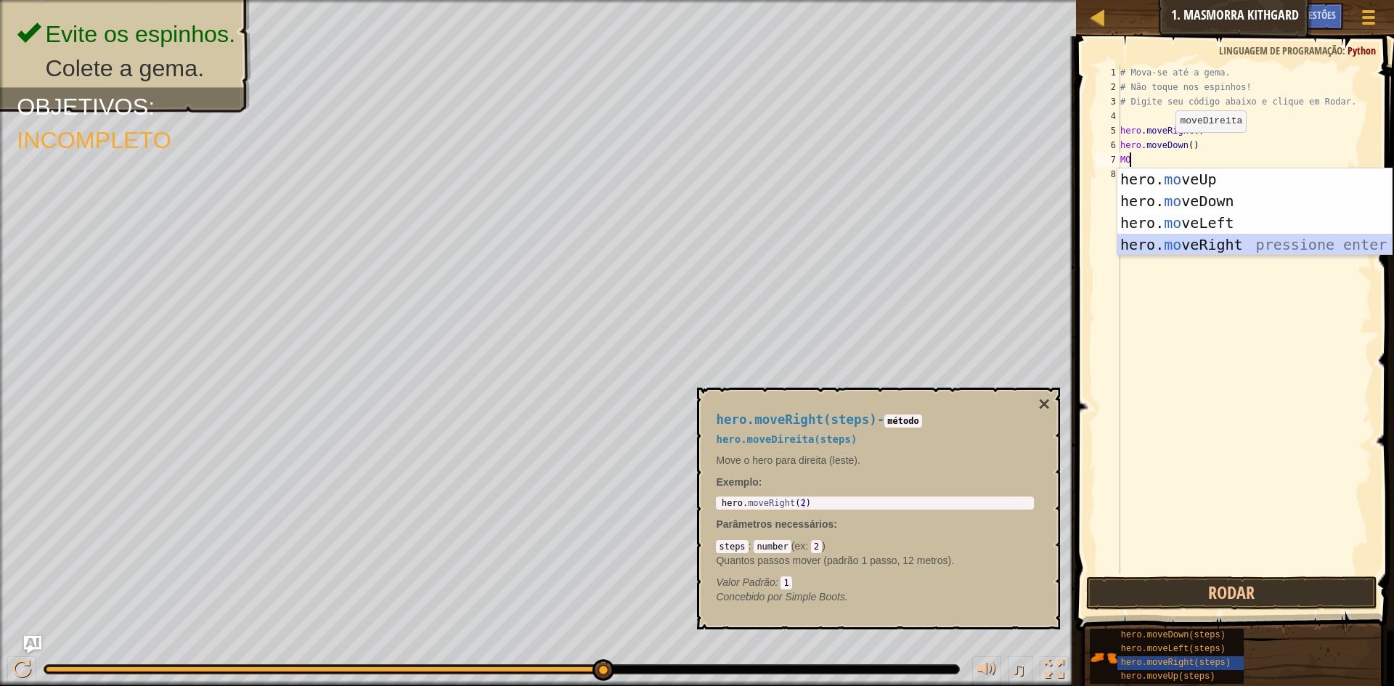
click at [1165, 243] on div "hero. mo veUp pressione enter hero. mo veDown pressione enter hero. mo veLeft p…" at bounding box center [1254, 233] width 274 height 131
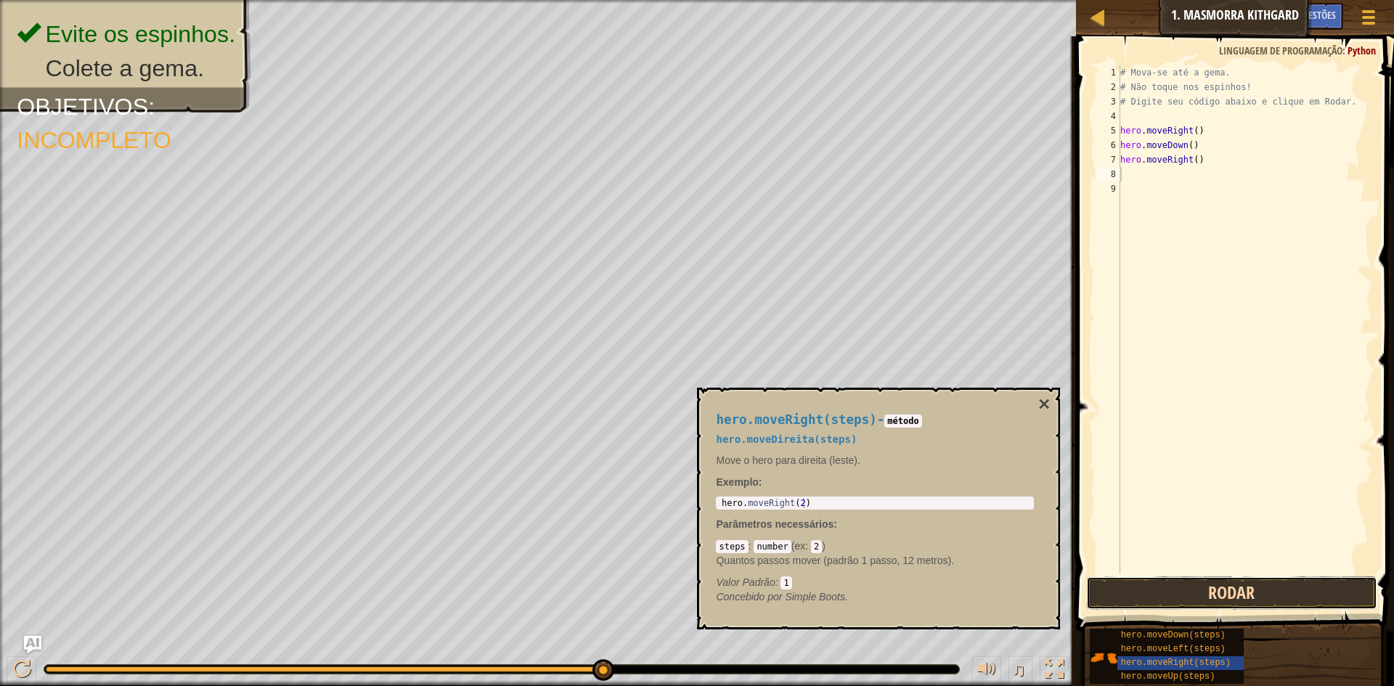
click at [1321, 586] on button "Rodar" at bounding box center [1231, 592] width 291 height 33
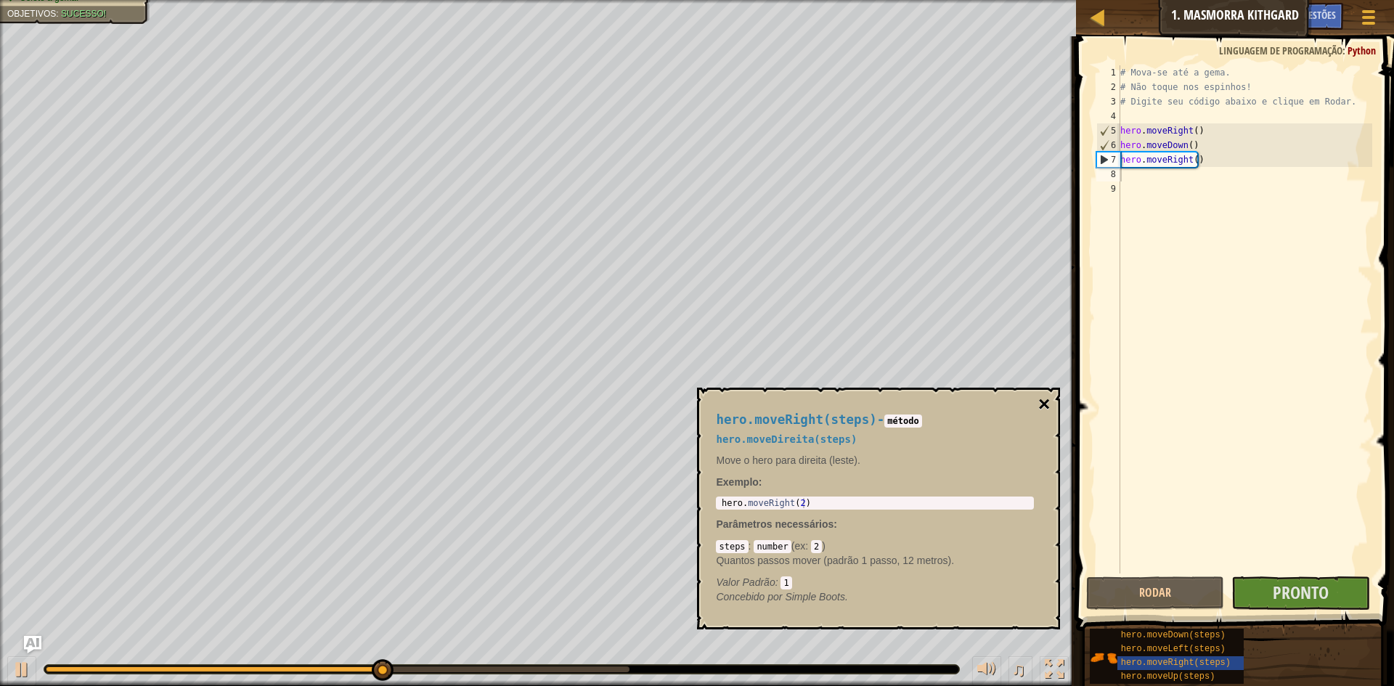
click at [1045, 398] on button "×" at bounding box center [1044, 404] width 12 height 20
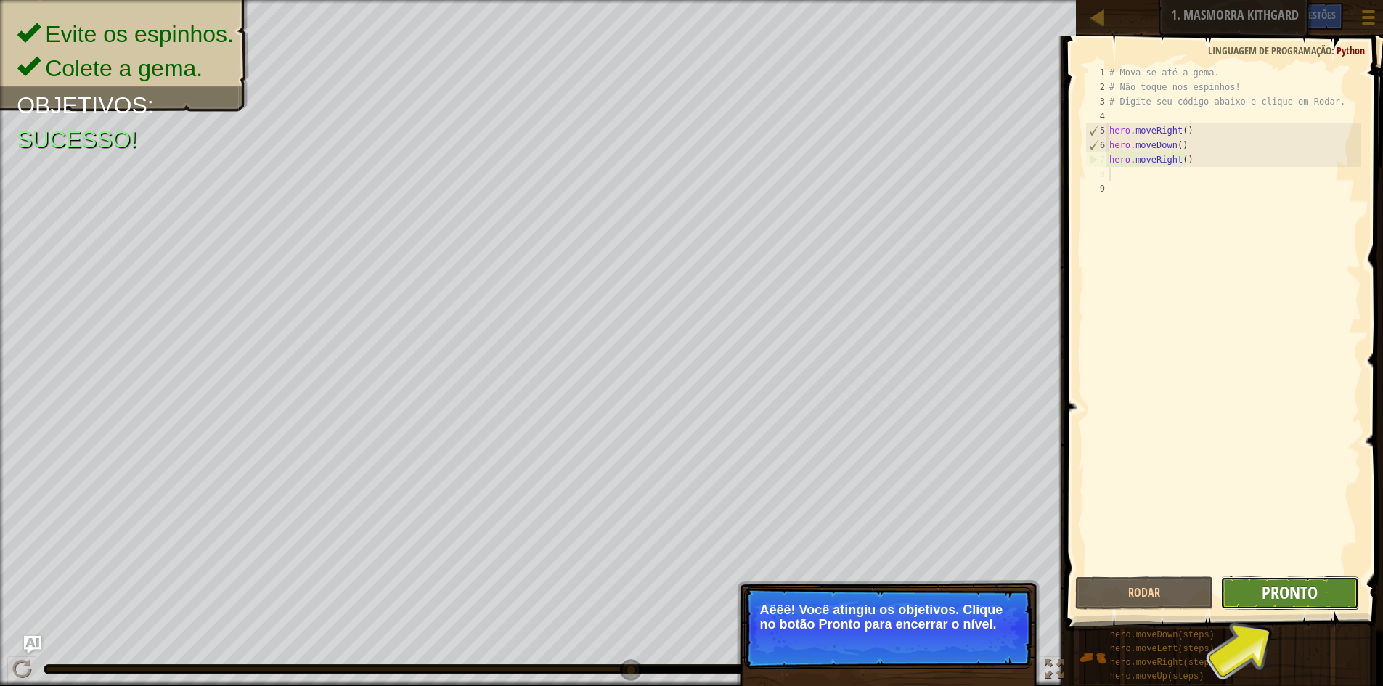
click at [1275, 583] on span "Pronto" at bounding box center [1290, 592] width 56 height 23
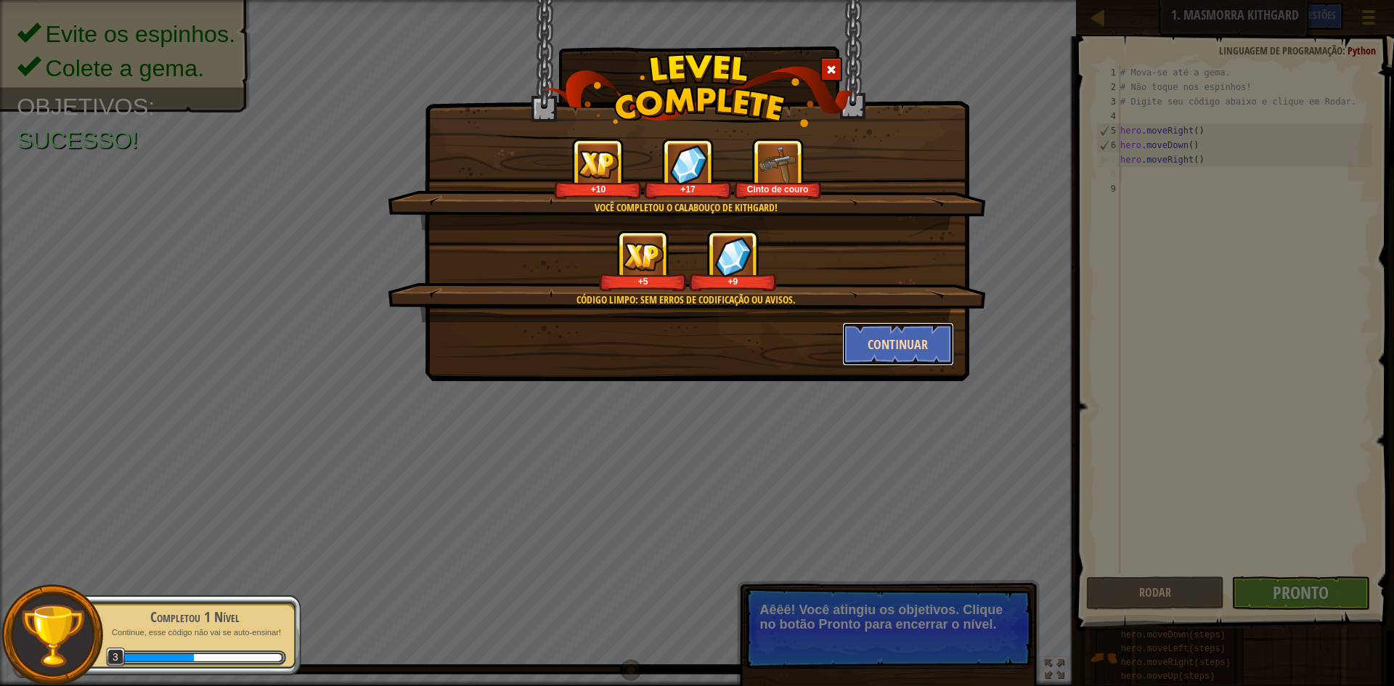
click at [870, 348] on button "Continuar" at bounding box center [898, 344] width 113 height 44
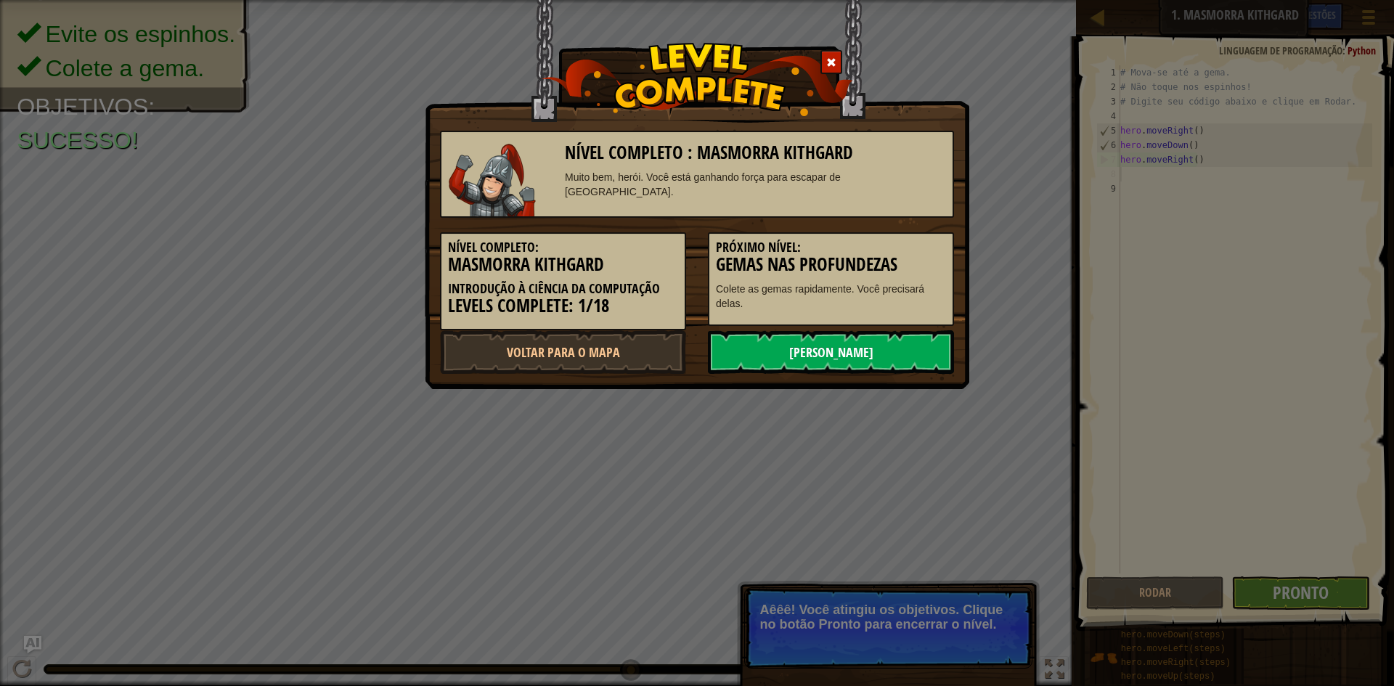
click at [769, 361] on link "Próximo Nível" at bounding box center [831, 352] width 246 height 44
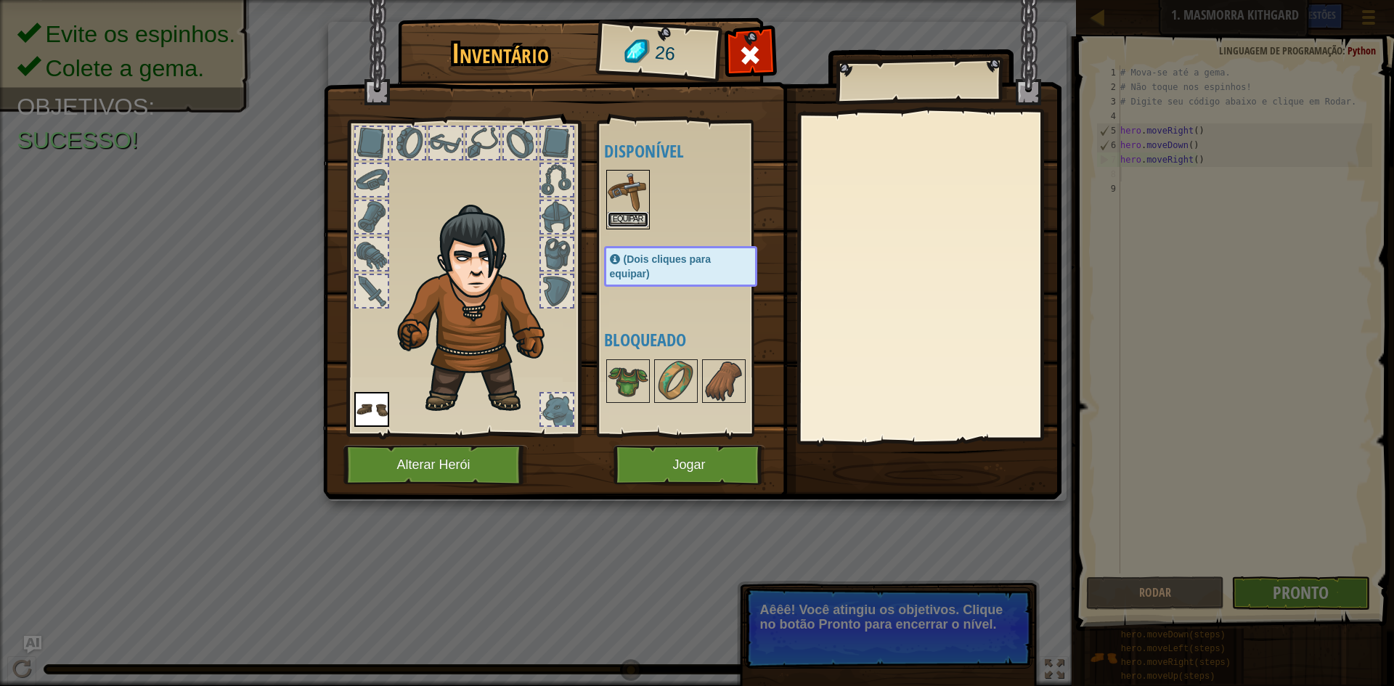
click at [623, 220] on button "Equipar" at bounding box center [628, 219] width 41 height 15
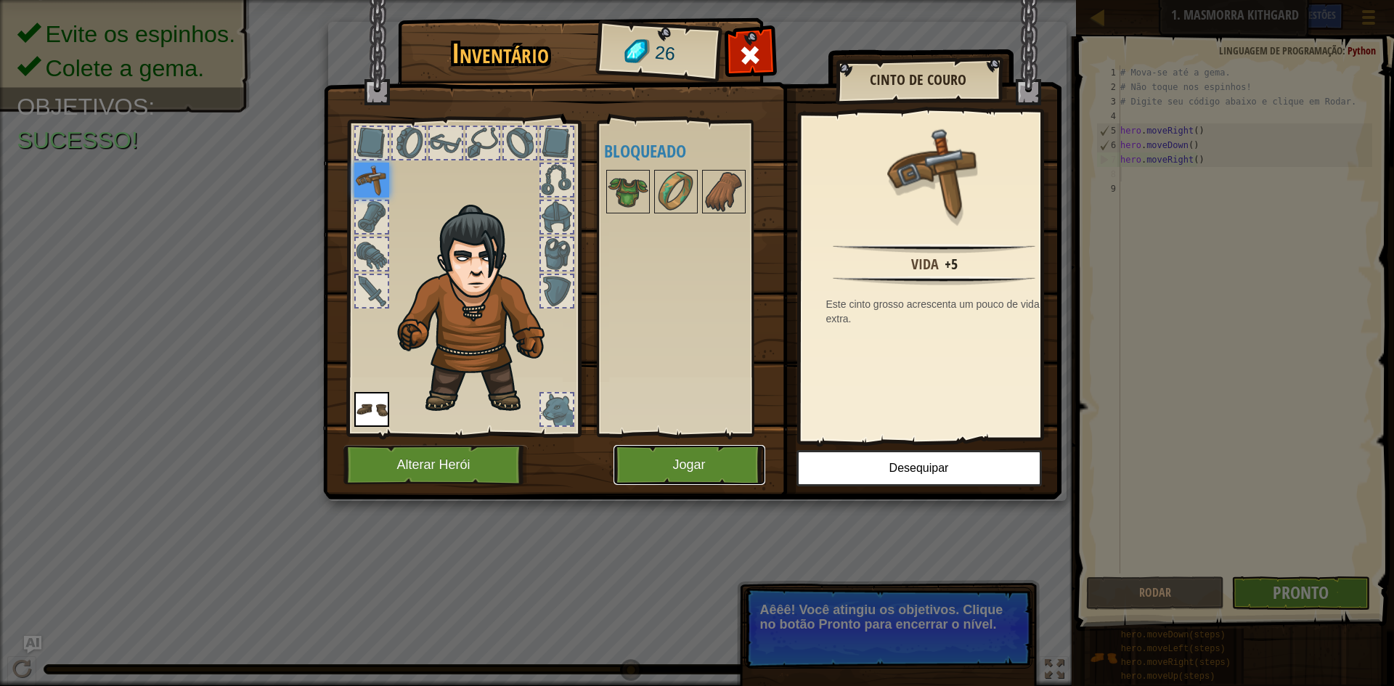
click at [667, 463] on button "Jogar" at bounding box center [689, 465] width 152 height 40
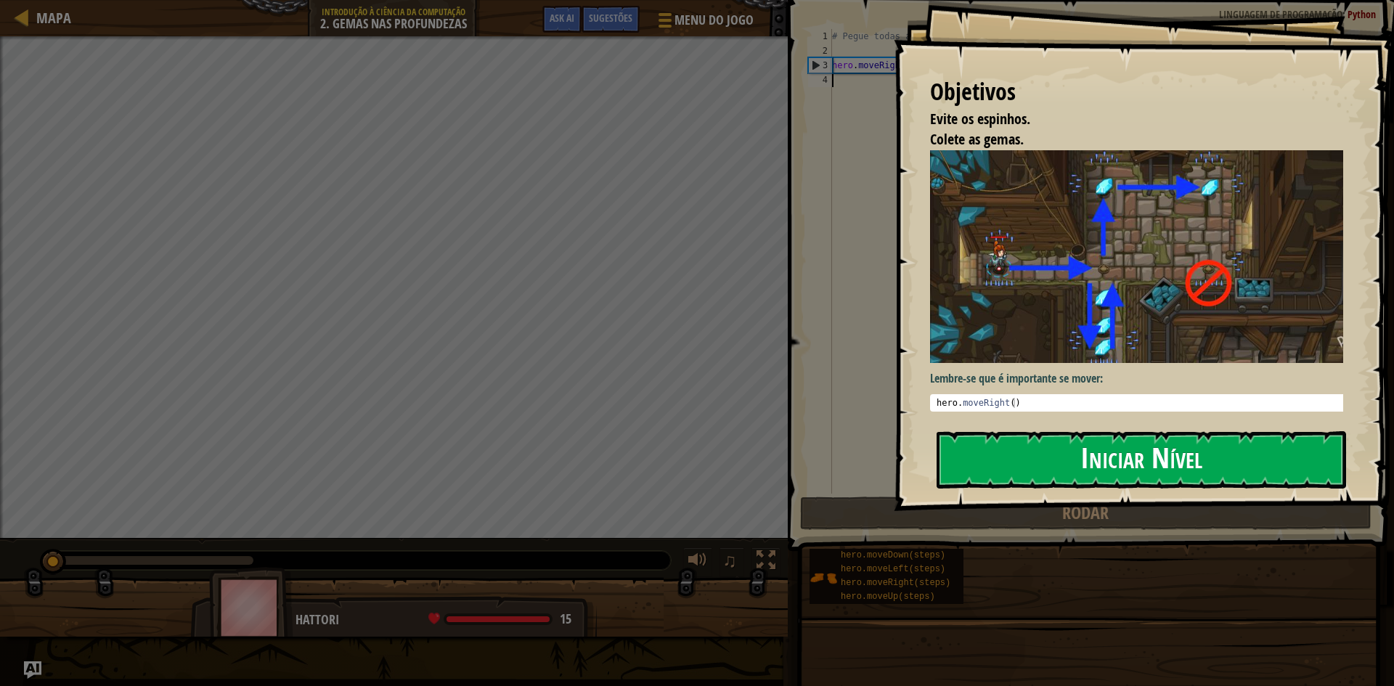
click at [1006, 450] on button "Iniciar Nível" at bounding box center [1140, 459] width 409 height 57
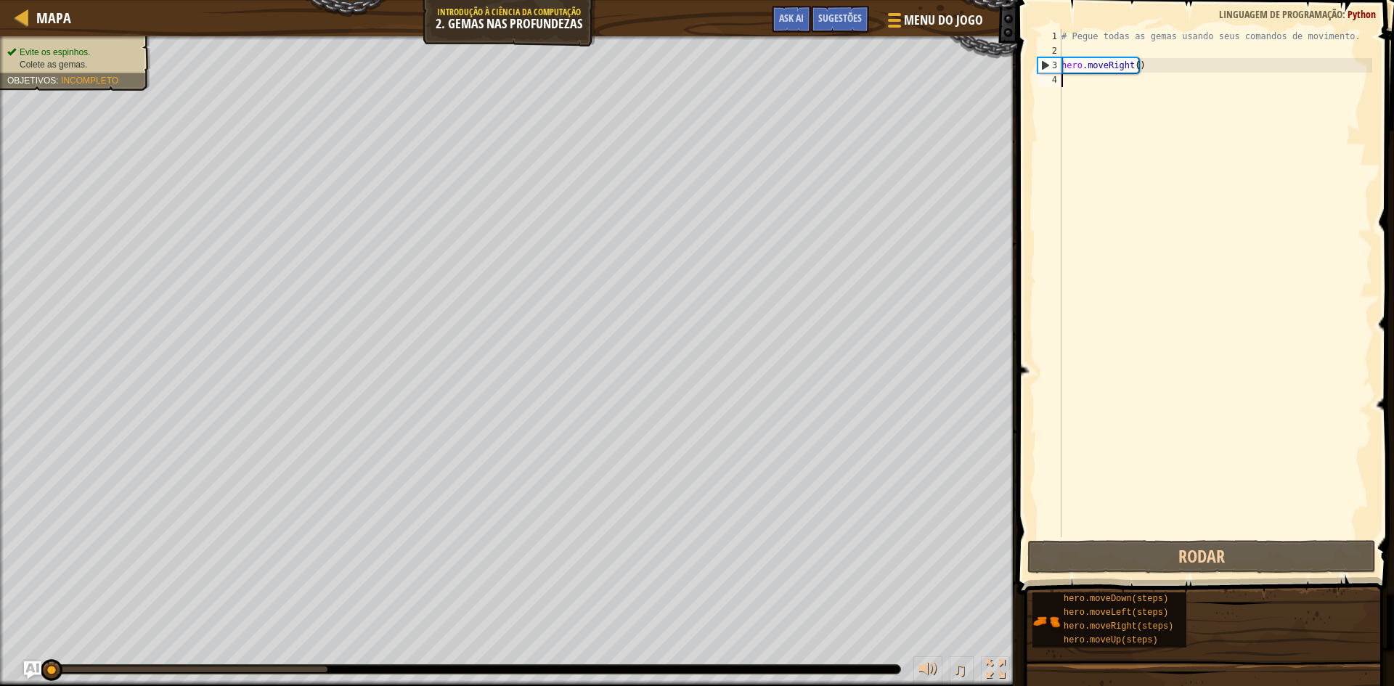
type textarea "M"
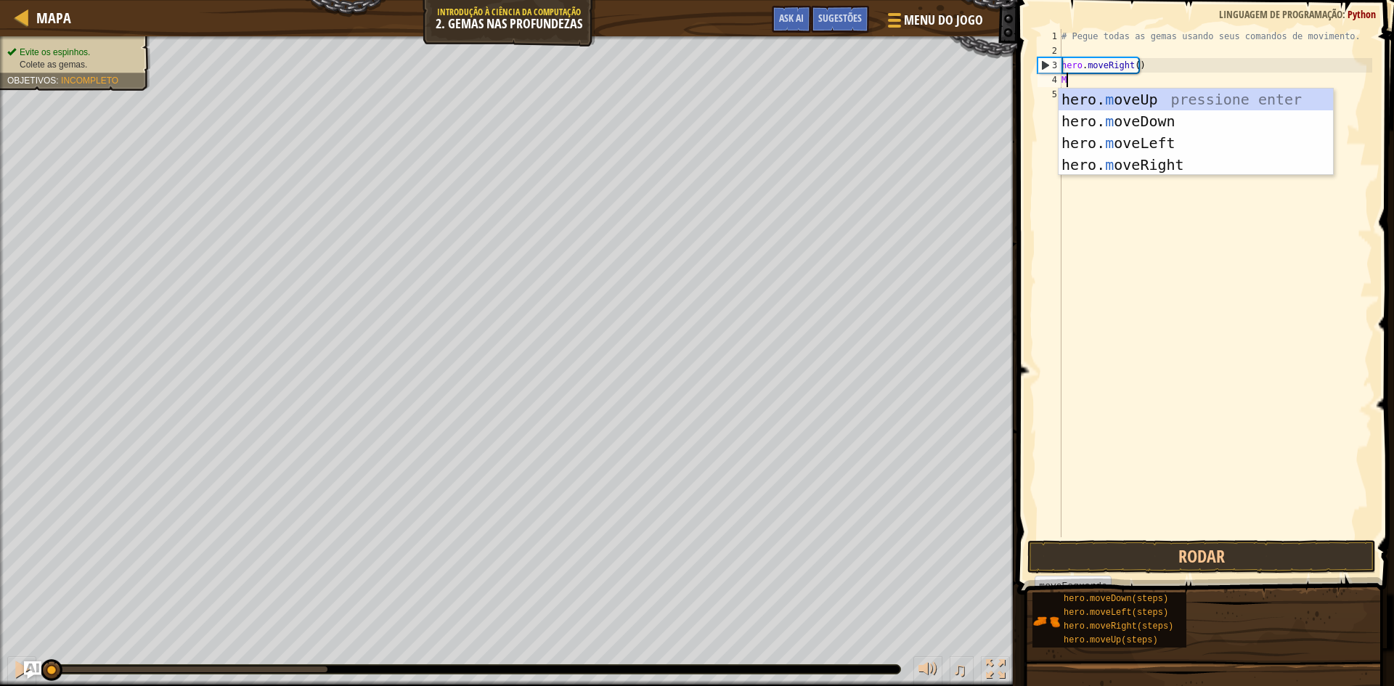
scroll to position [7, 0]
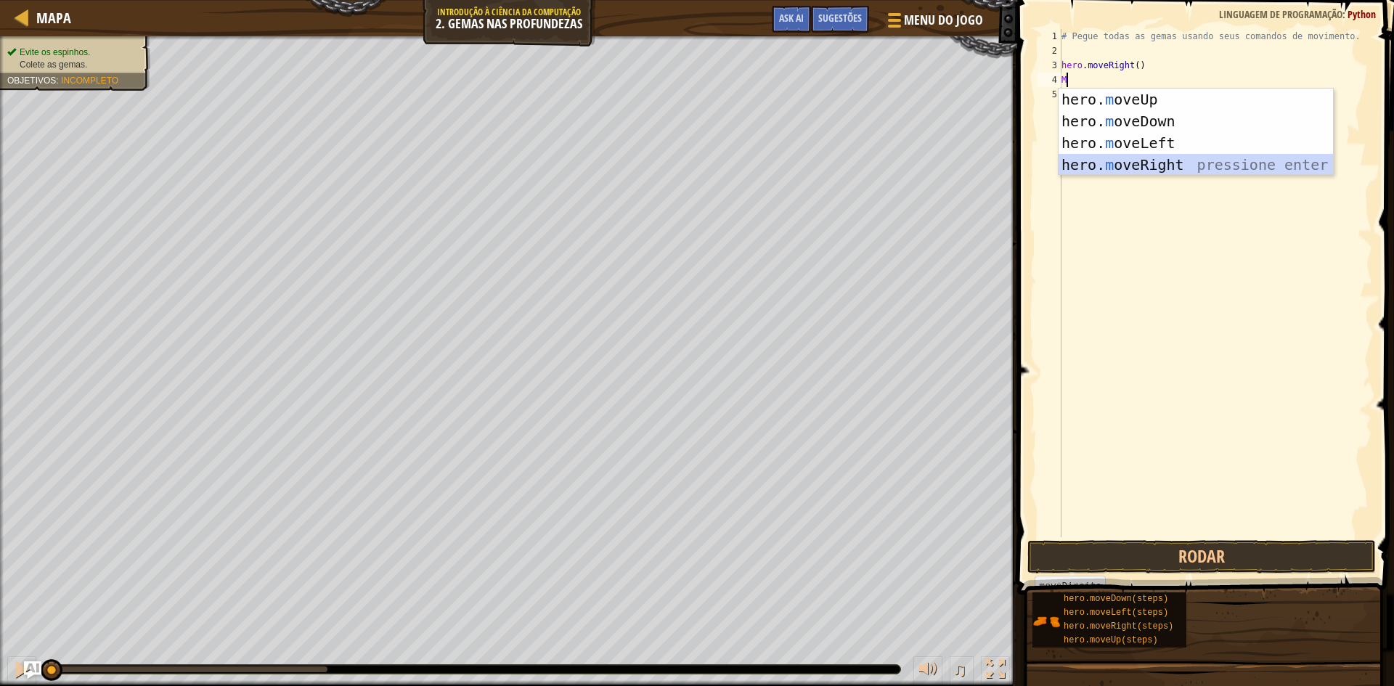
click at [1113, 156] on div "hero. m oveUp pressione enter hero. m oveDown pressione enter hero. m oveLeft p…" at bounding box center [1195, 154] width 274 height 131
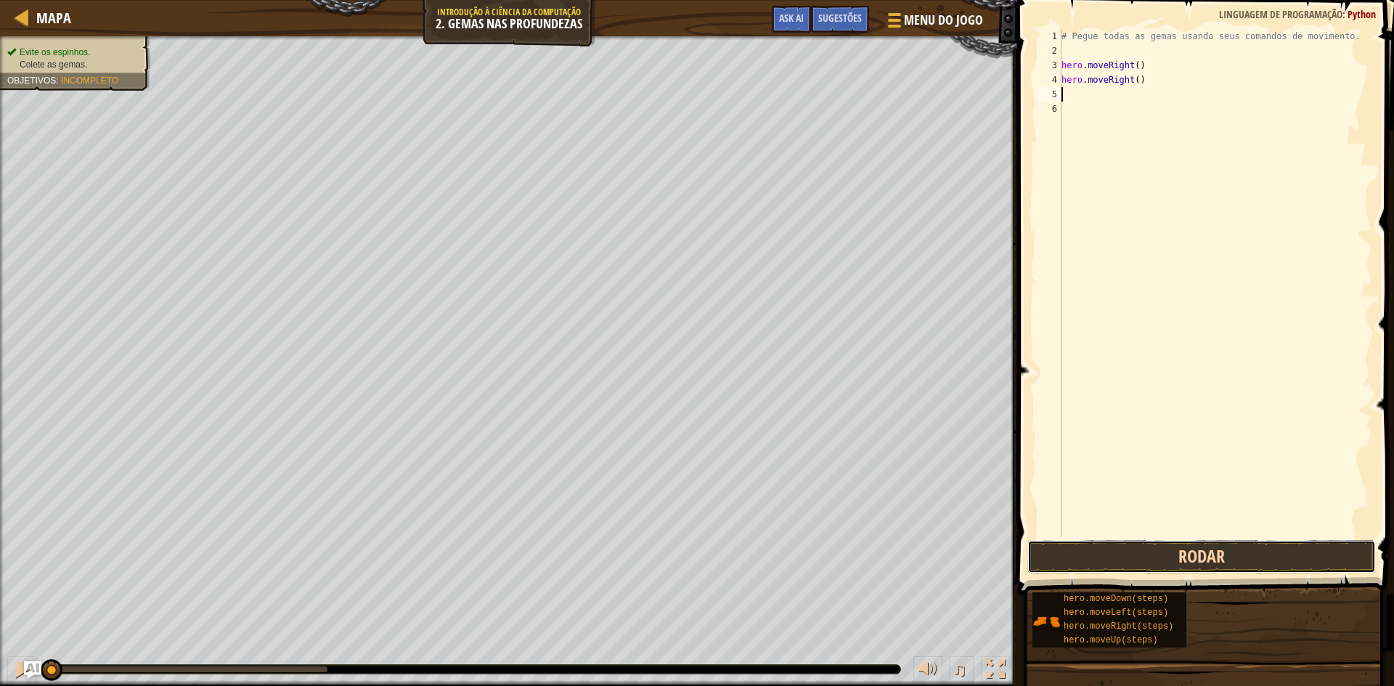
click at [1203, 562] on button "Rodar" at bounding box center [1201, 556] width 348 height 33
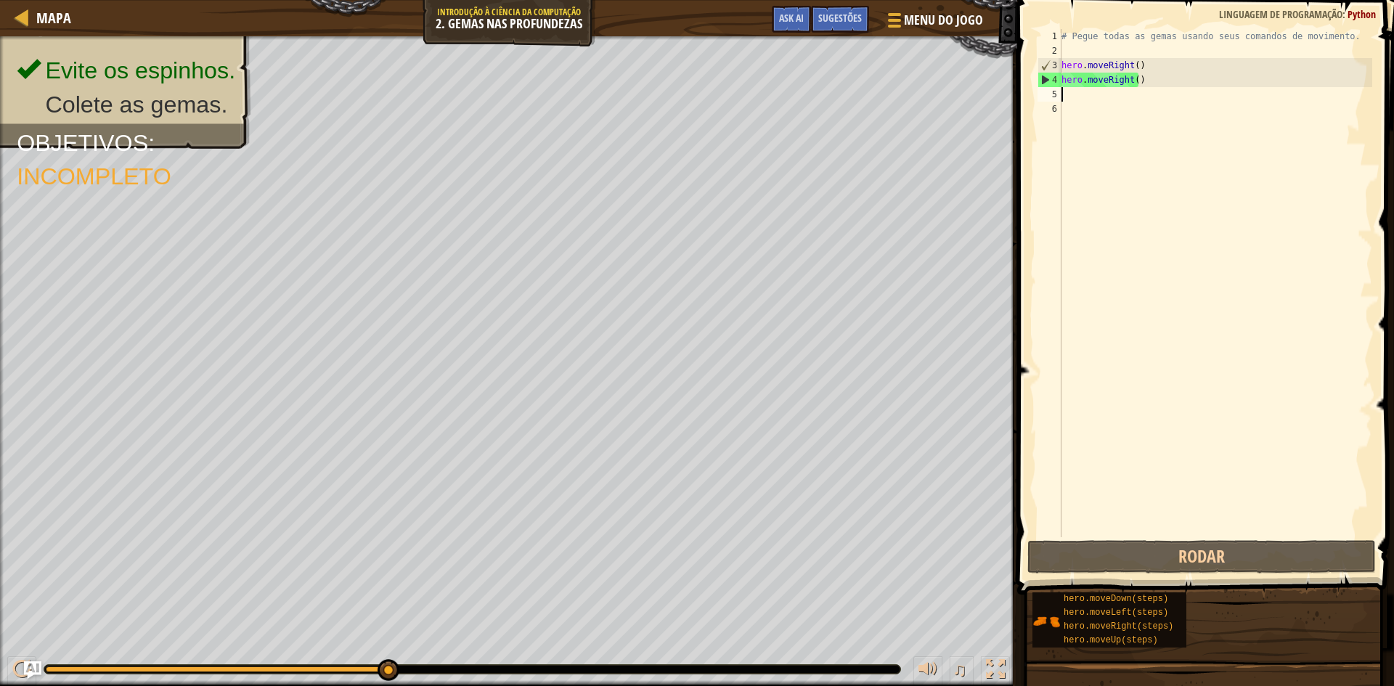
type textarea "M"
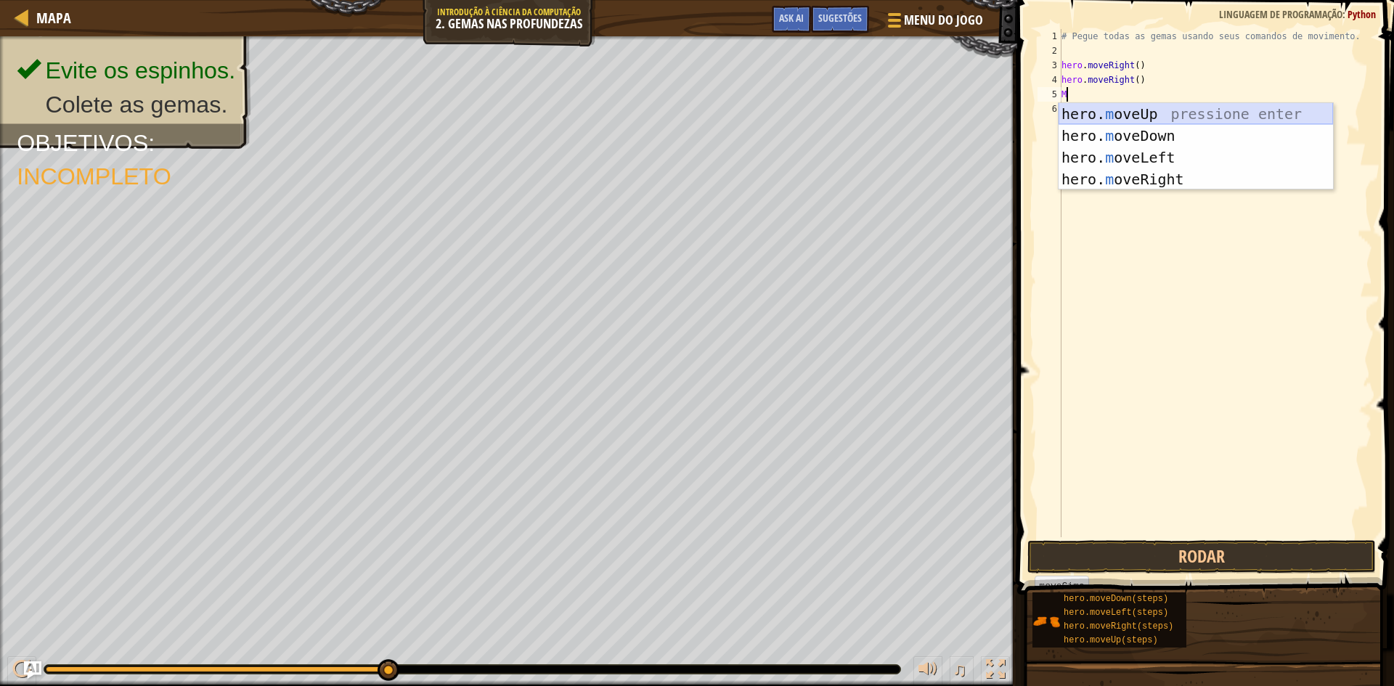
click at [1150, 108] on div "hero. m oveUp pressione enter hero. m oveDown pressione enter hero. m oveLeft p…" at bounding box center [1195, 168] width 274 height 131
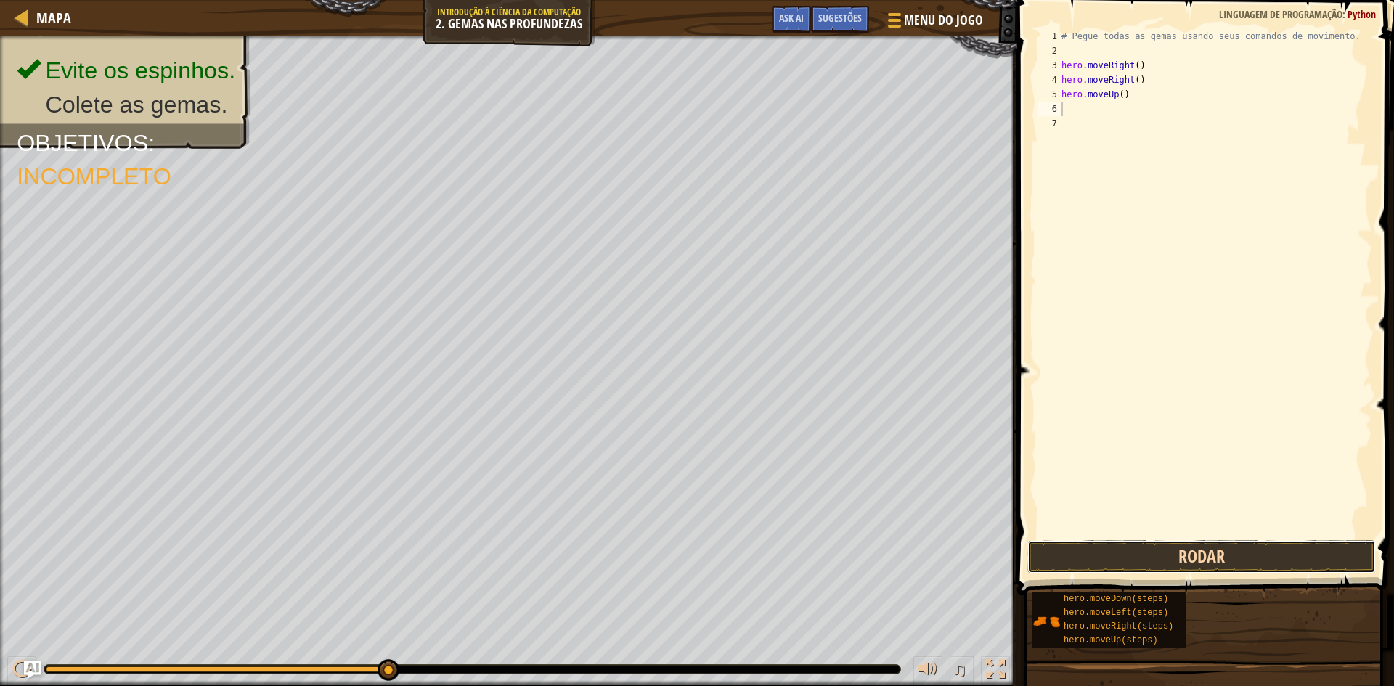
click at [1238, 541] on button "Rodar" at bounding box center [1201, 556] width 348 height 33
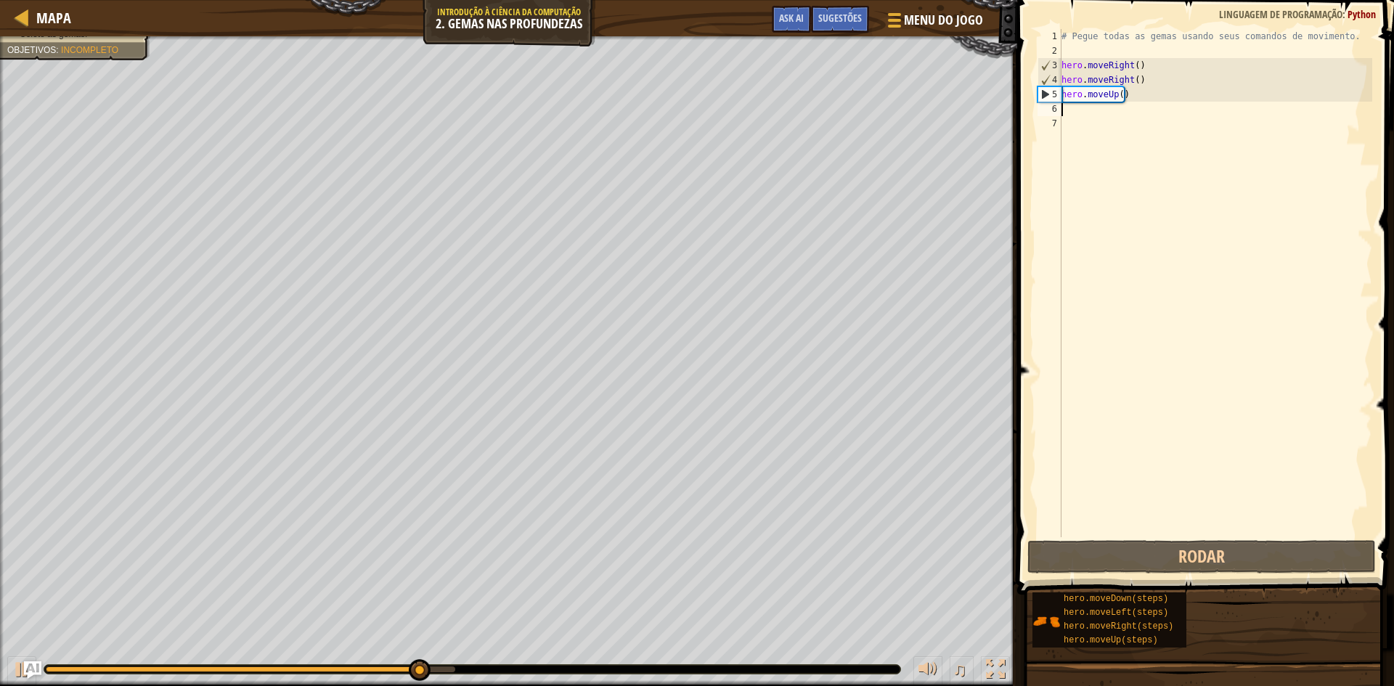
type textarea "M"
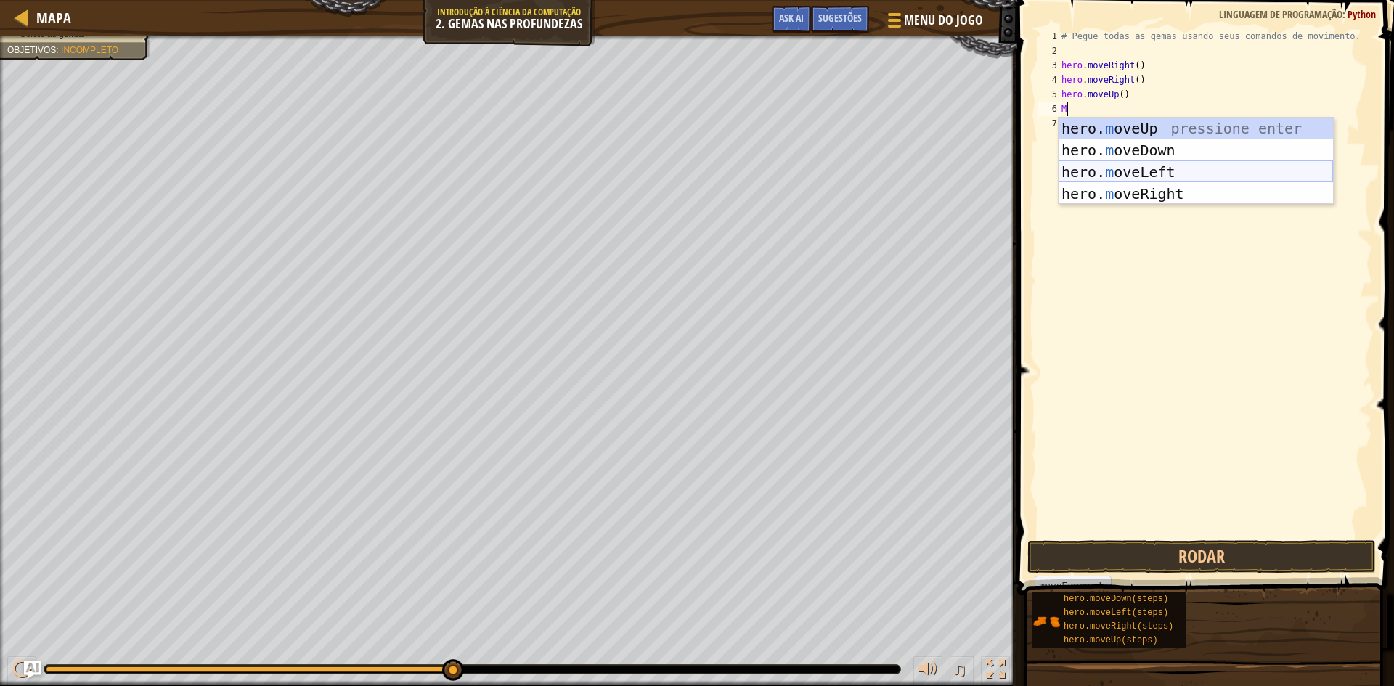
click at [1146, 175] on div "hero. m oveUp pressione enter hero. m oveDown pressione enter hero. m oveLeft p…" at bounding box center [1195, 183] width 274 height 131
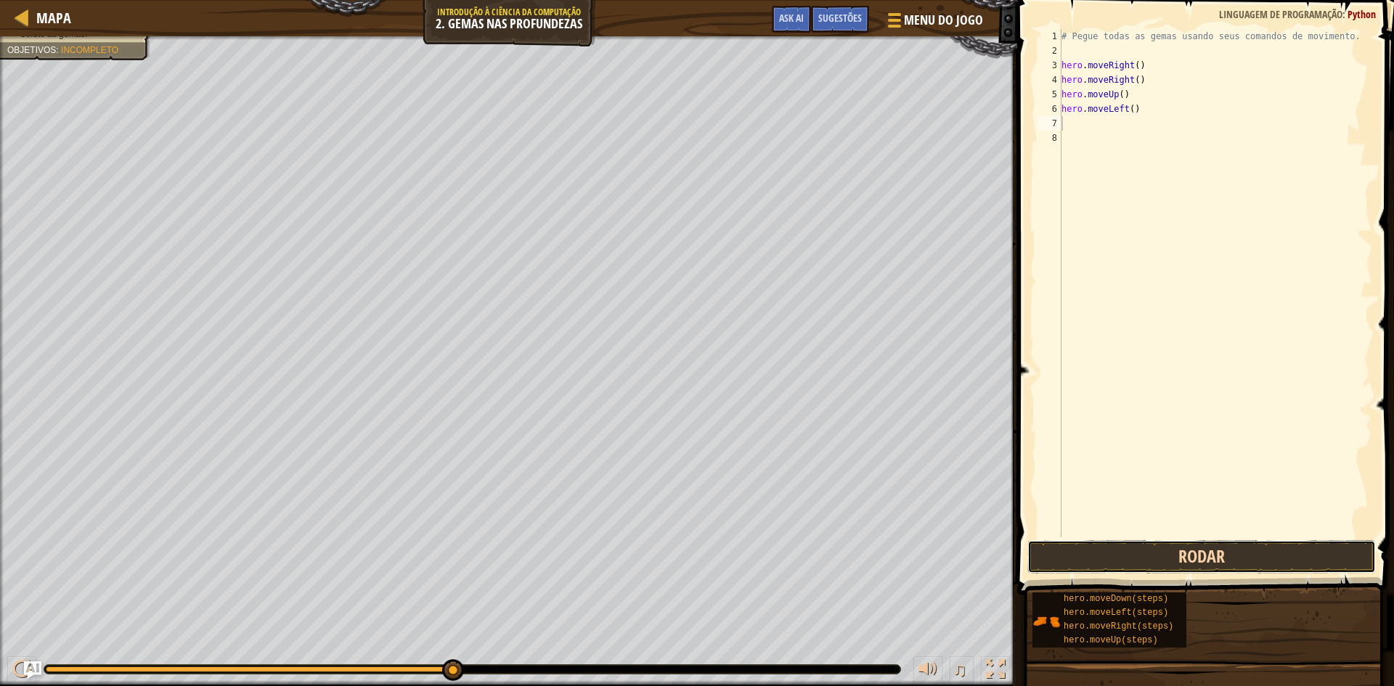
click at [1175, 544] on button "Rodar" at bounding box center [1201, 556] width 348 height 33
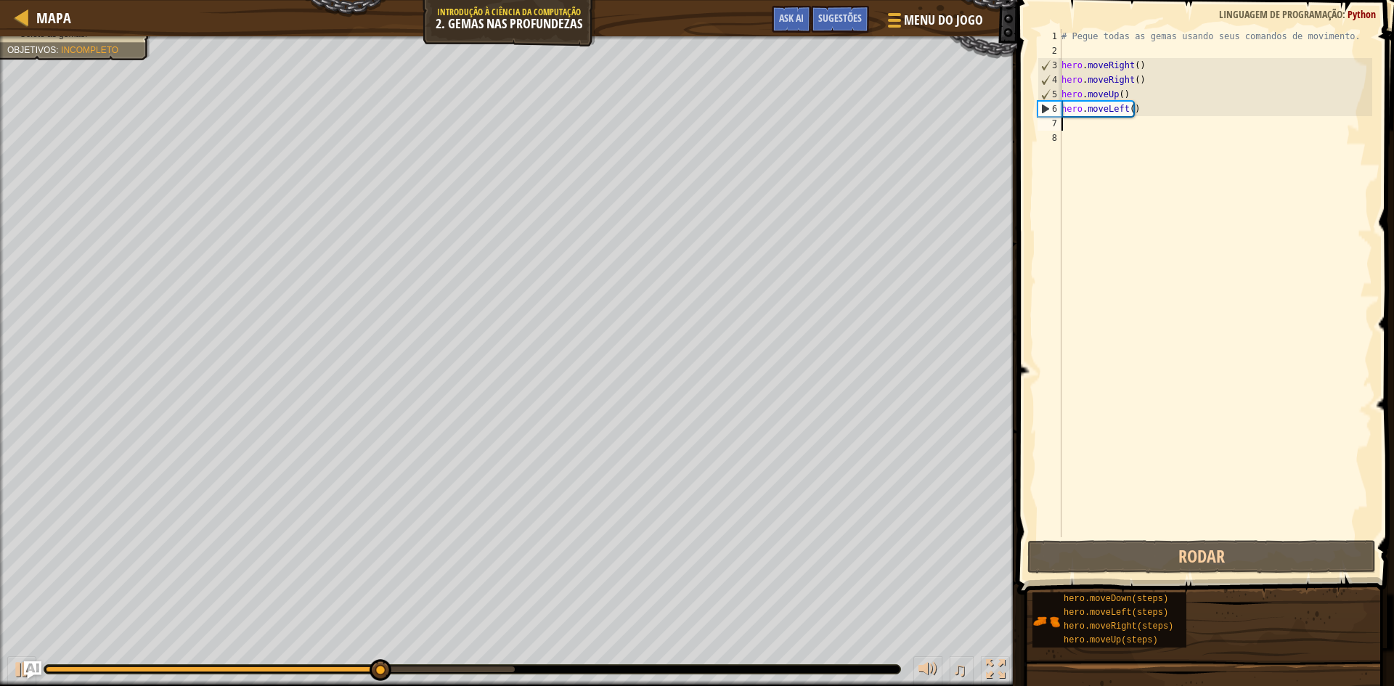
type textarea "M"
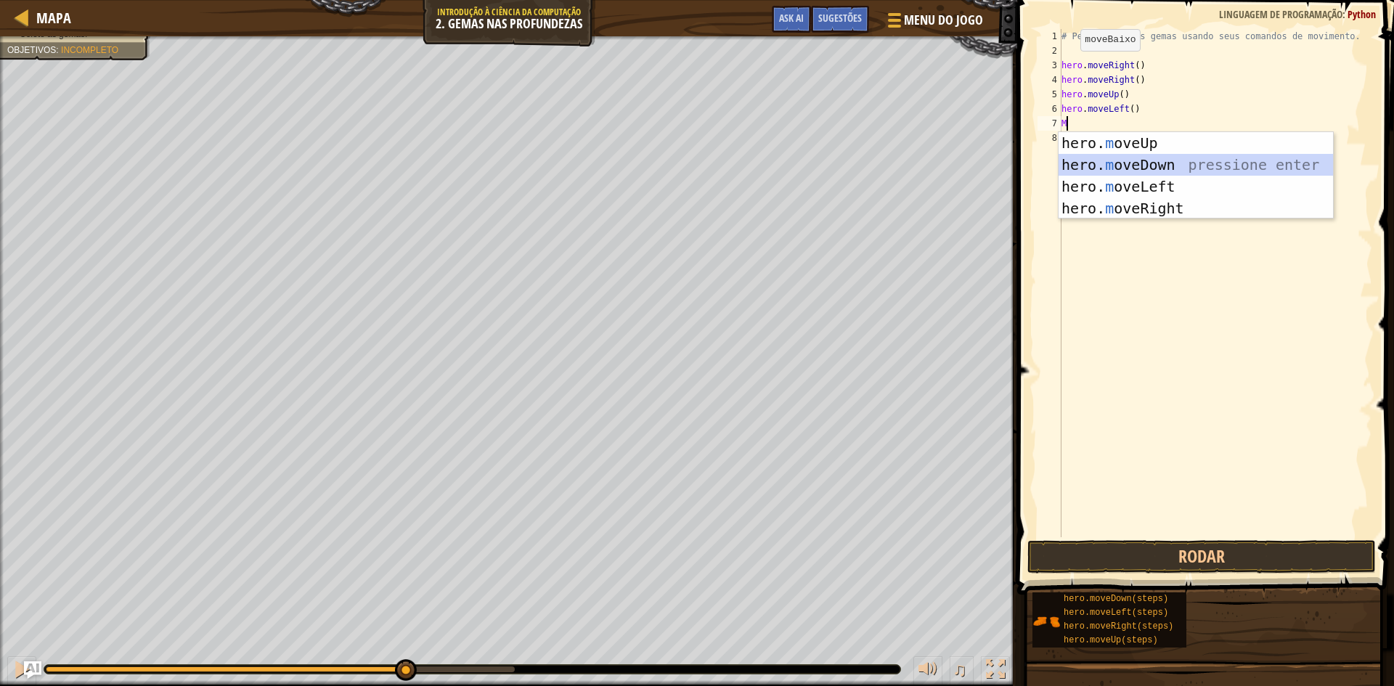
click at [1184, 160] on div "hero. m oveUp pressione enter hero. m oveDown pressione enter hero. m oveLeft p…" at bounding box center [1195, 197] width 274 height 131
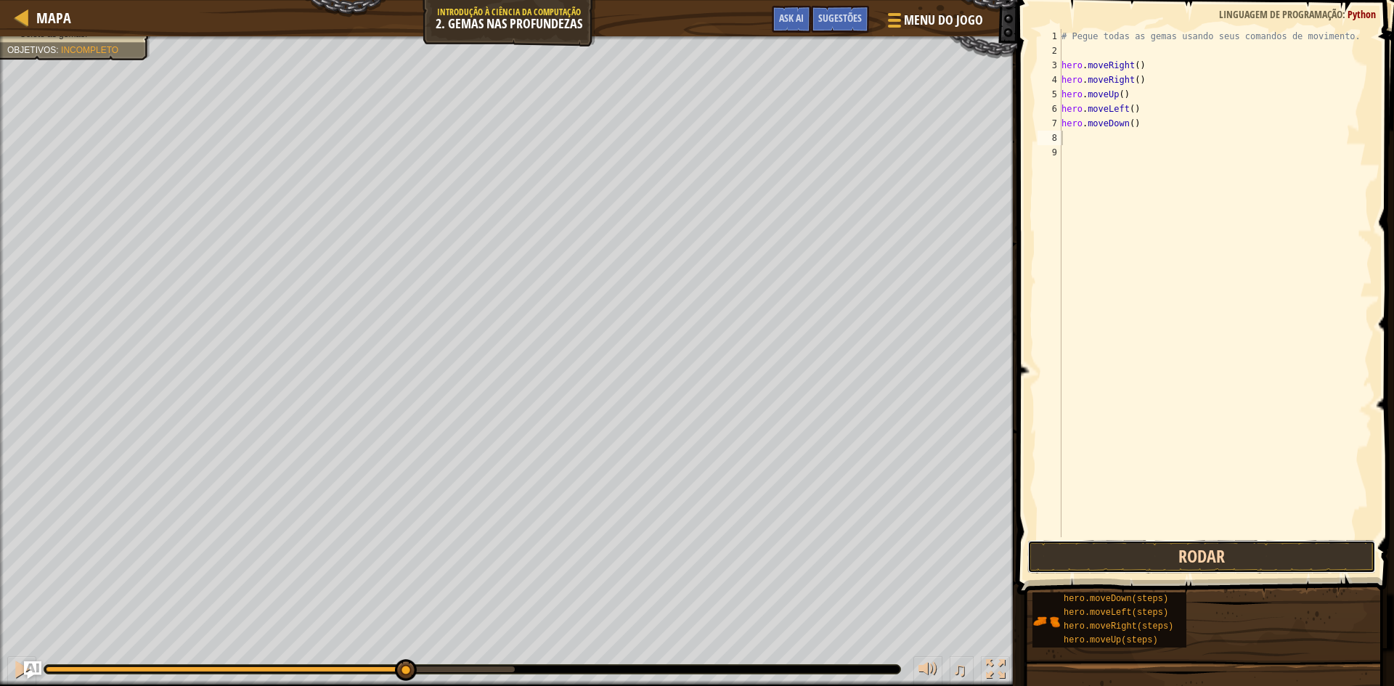
click at [1235, 544] on button "Rodar" at bounding box center [1201, 556] width 348 height 33
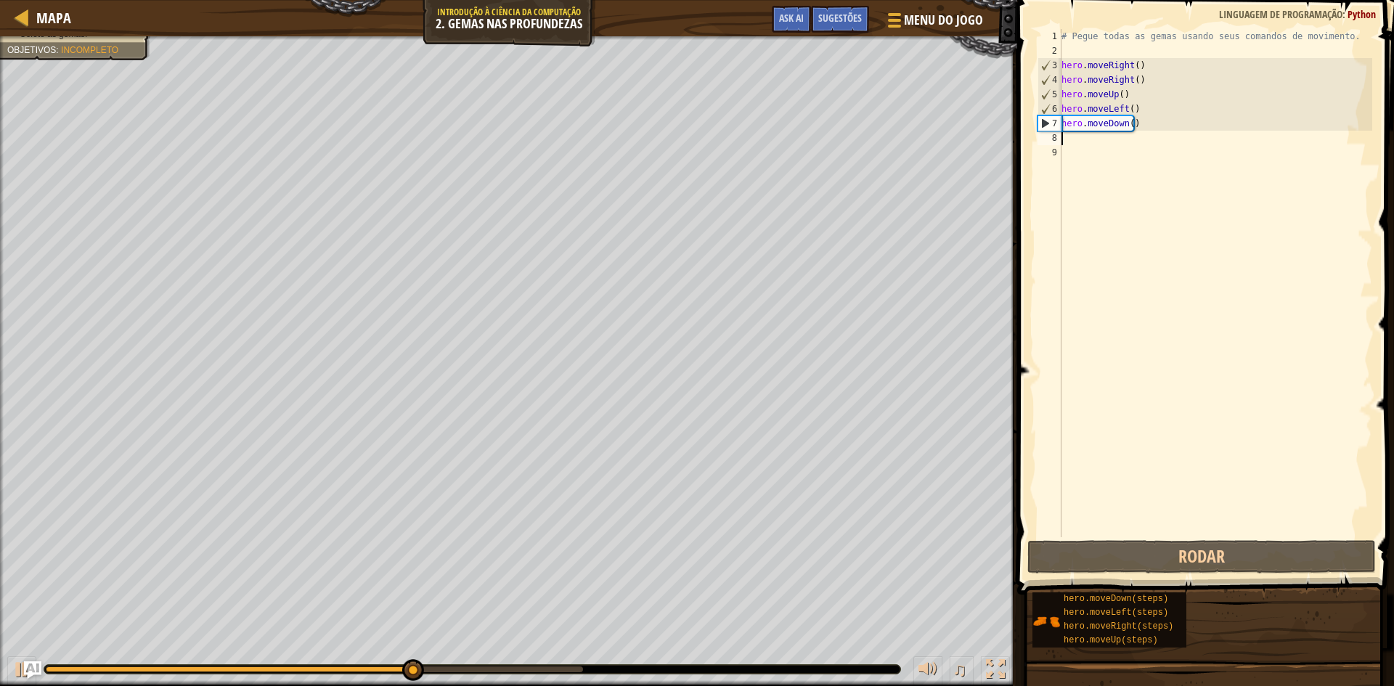
type textarea "M"
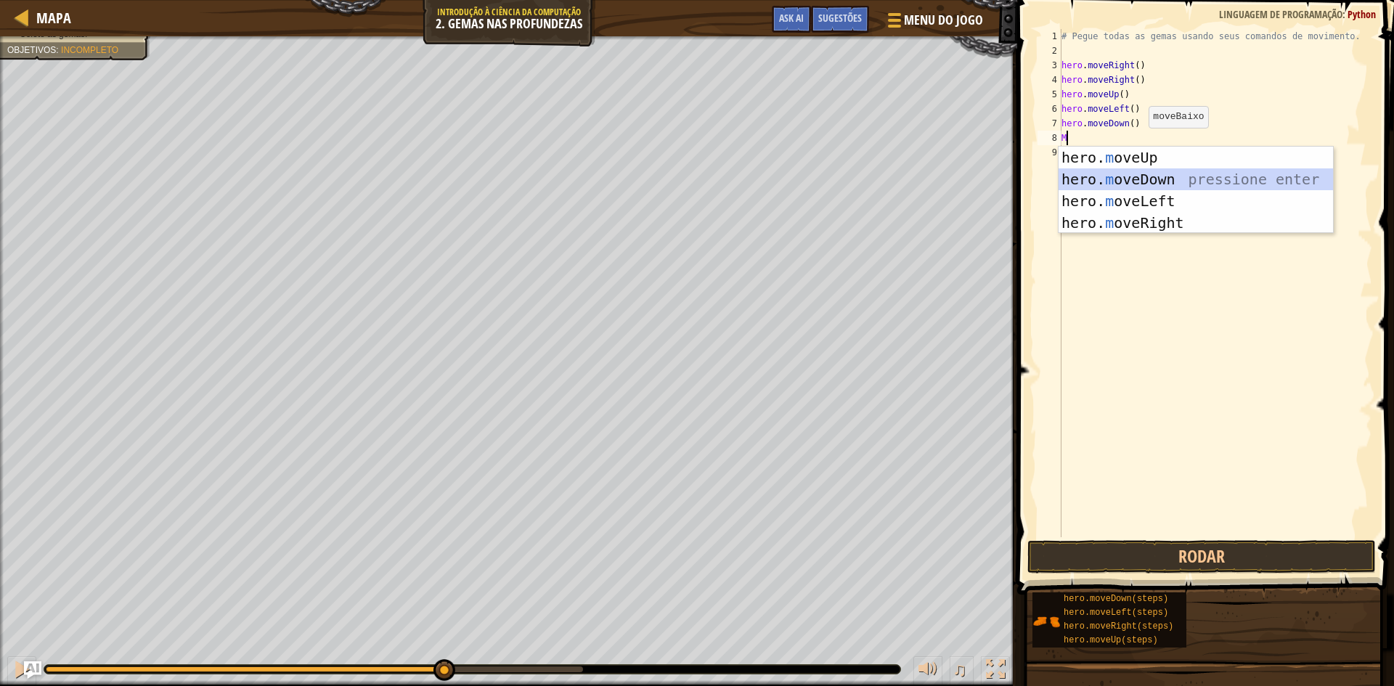
click at [1187, 175] on div "hero. m oveUp pressione enter hero. m oveDown pressione enter hero. m oveLeft p…" at bounding box center [1195, 212] width 274 height 131
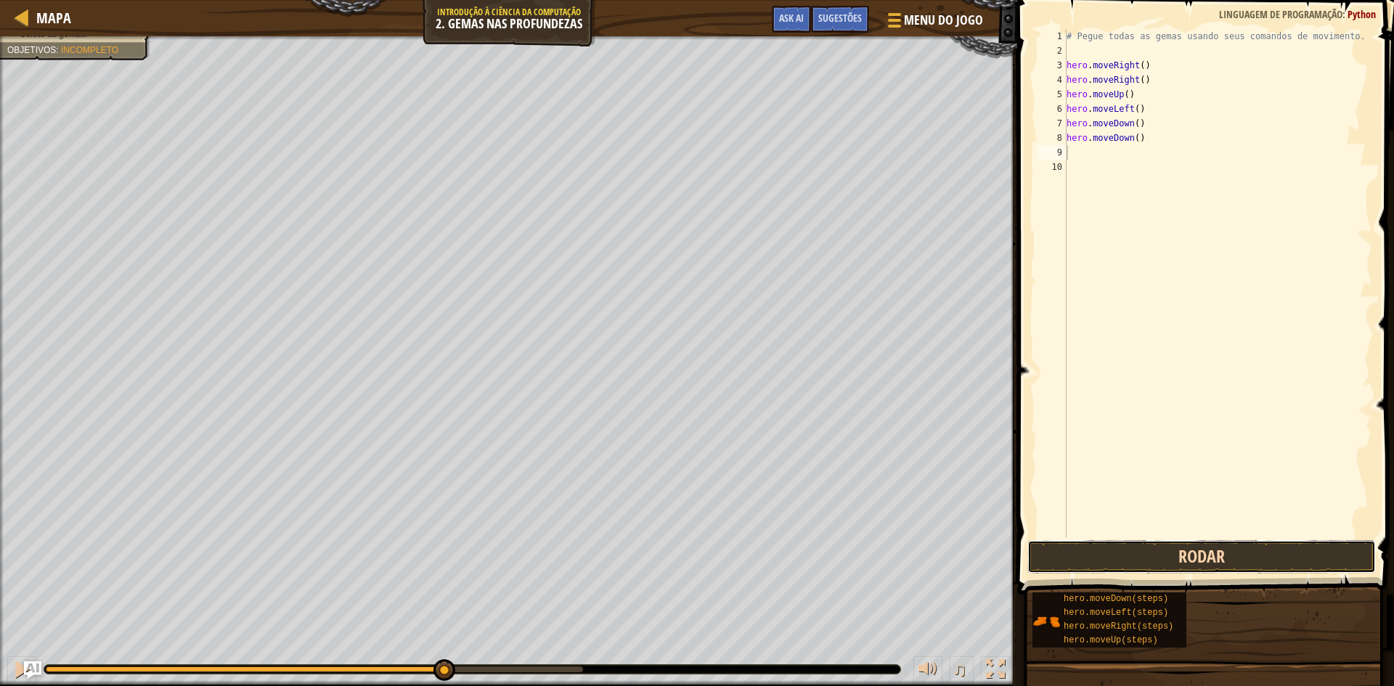
click at [1238, 544] on button "Rodar" at bounding box center [1201, 556] width 348 height 33
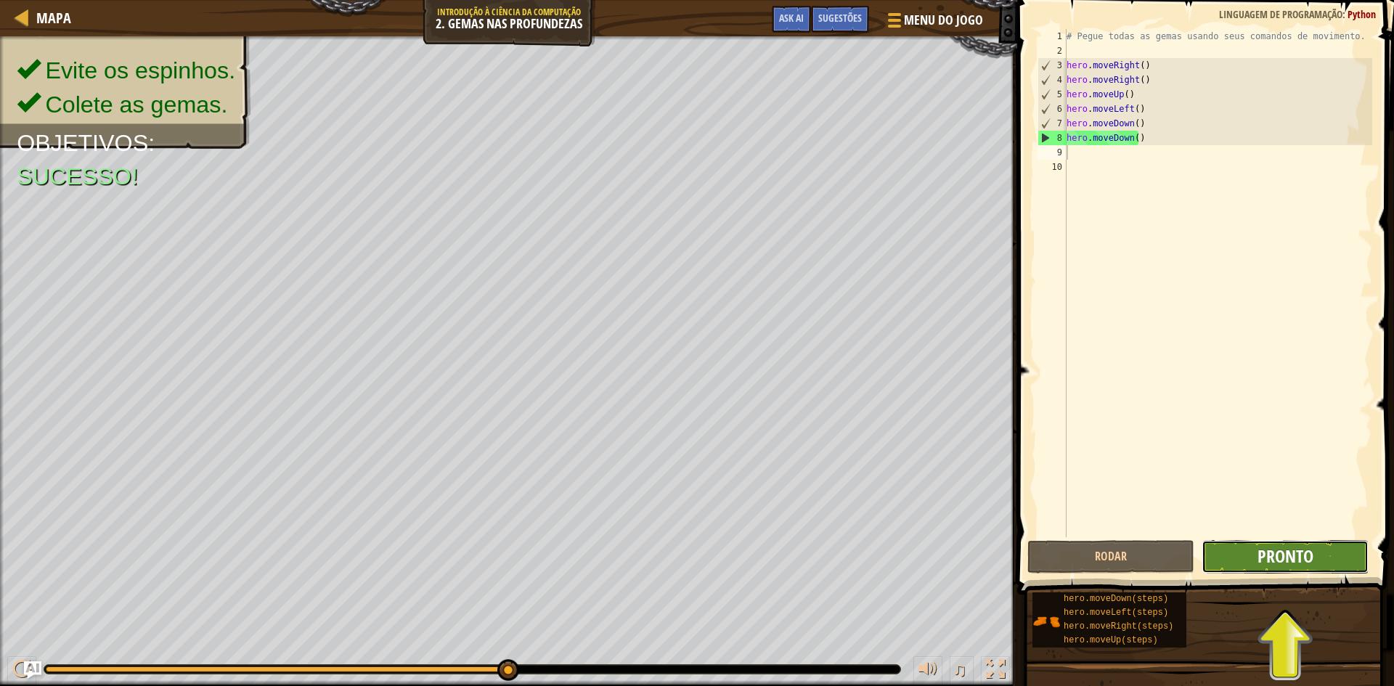
click at [1299, 566] on span "Pronto" at bounding box center [1285, 555] width 56 height 23
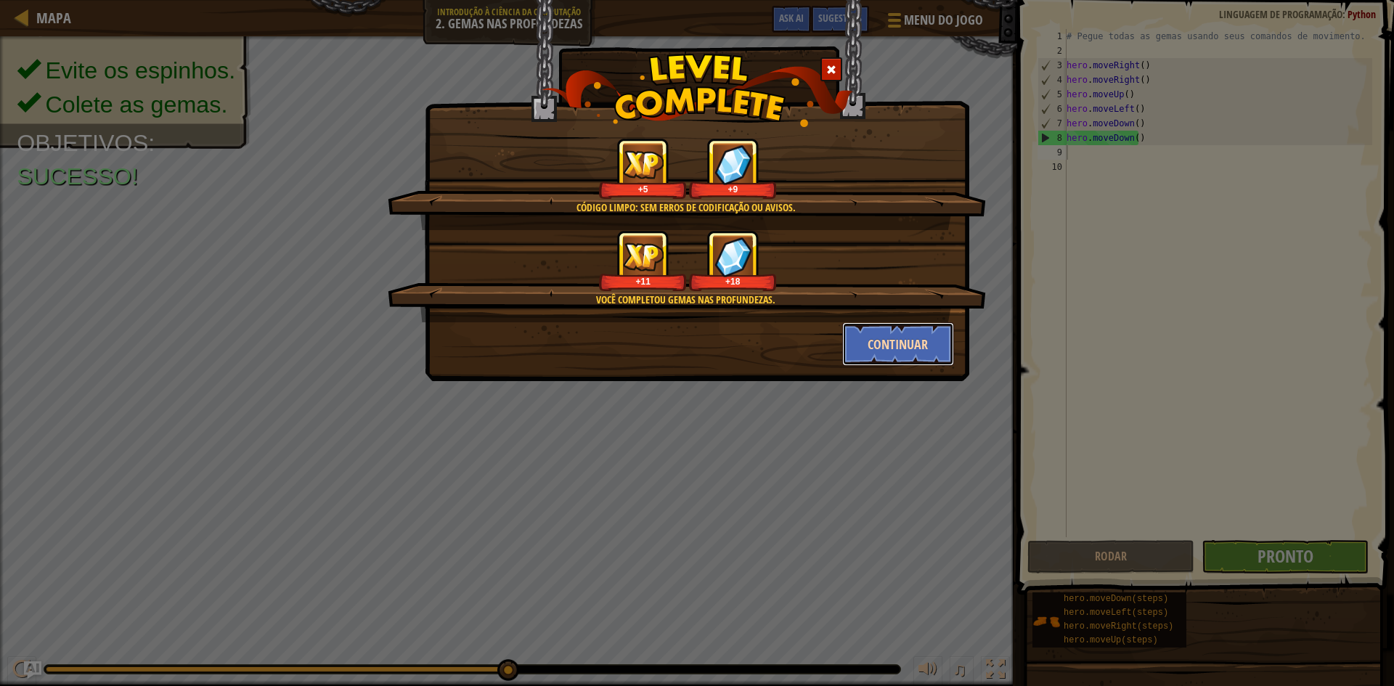
click at [908, 349] on button "Continuar" at bounding box center [898, 344] width 113 height 44
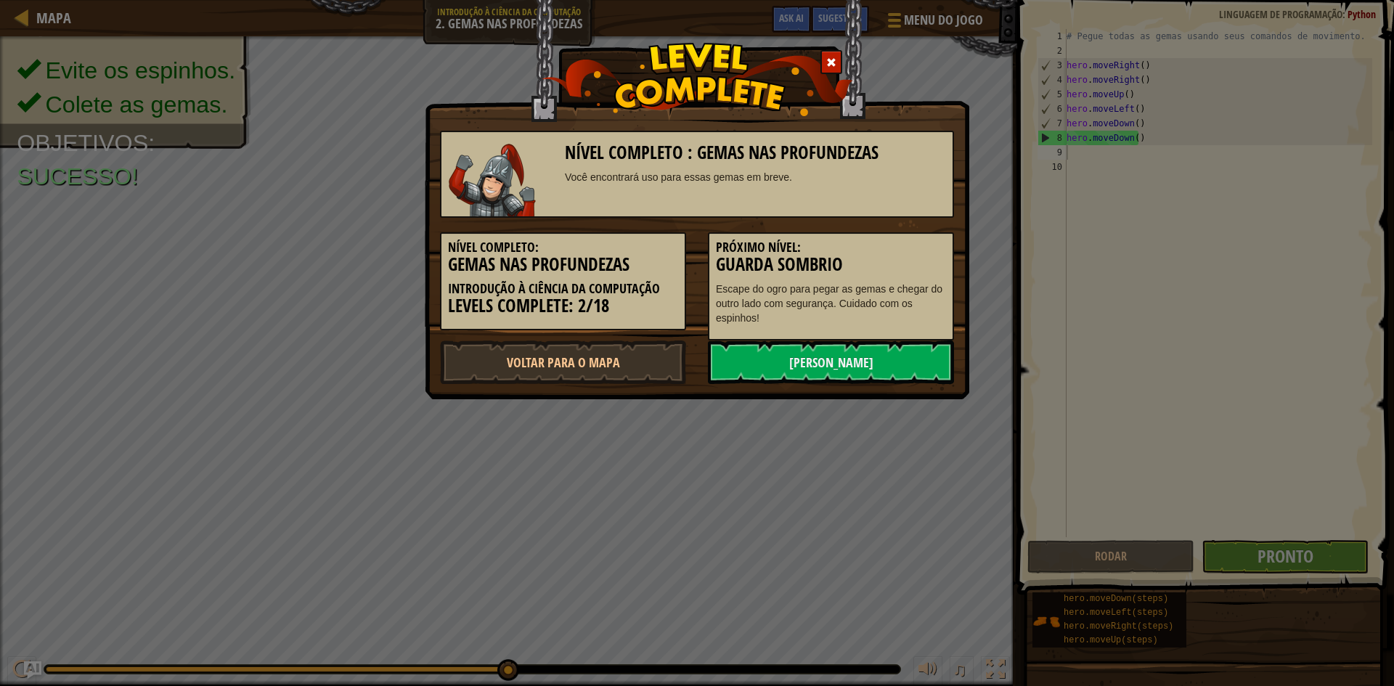
click at [908, 349] on link "Próximo Nível" at bounding box center [831, 362] width 246 height 44
click at [897, 353] on link "Próximo Nível" at bounding box center [831, 362] width 246 height 44
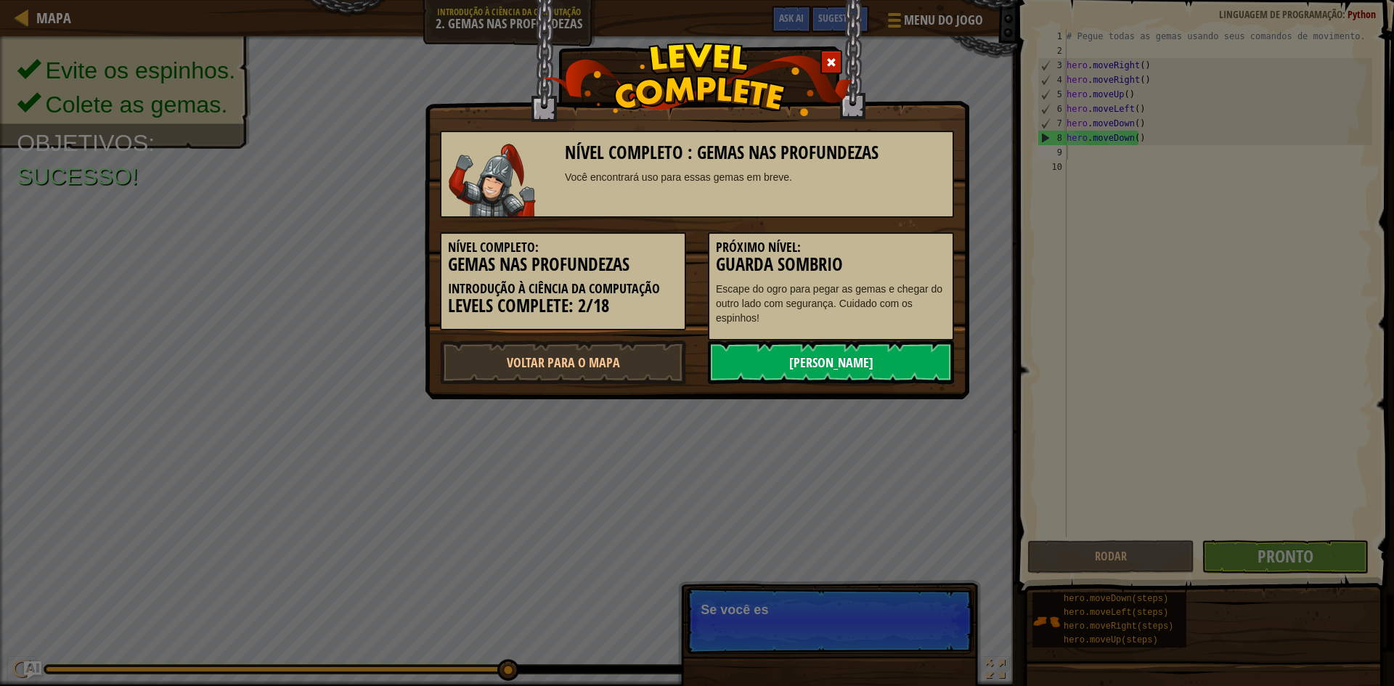
click at [870, 355] on link "Próximo Nível" at bounding box center [831, 362] width 246 height 44
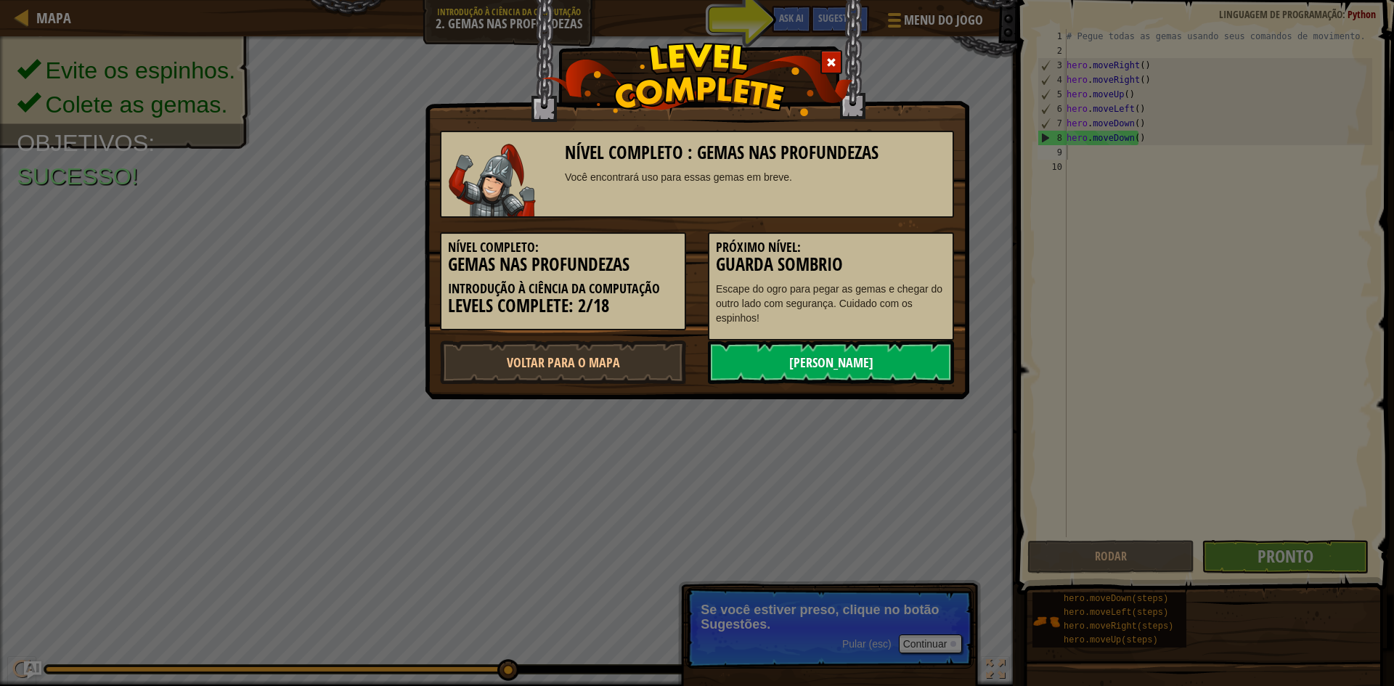
click at [840, 359] on link "Próximo Nível" at bounding box center [831, 362] width 246 height 44
click at [834, 58] on span at bounding box center [831, 62] width 10 height 10
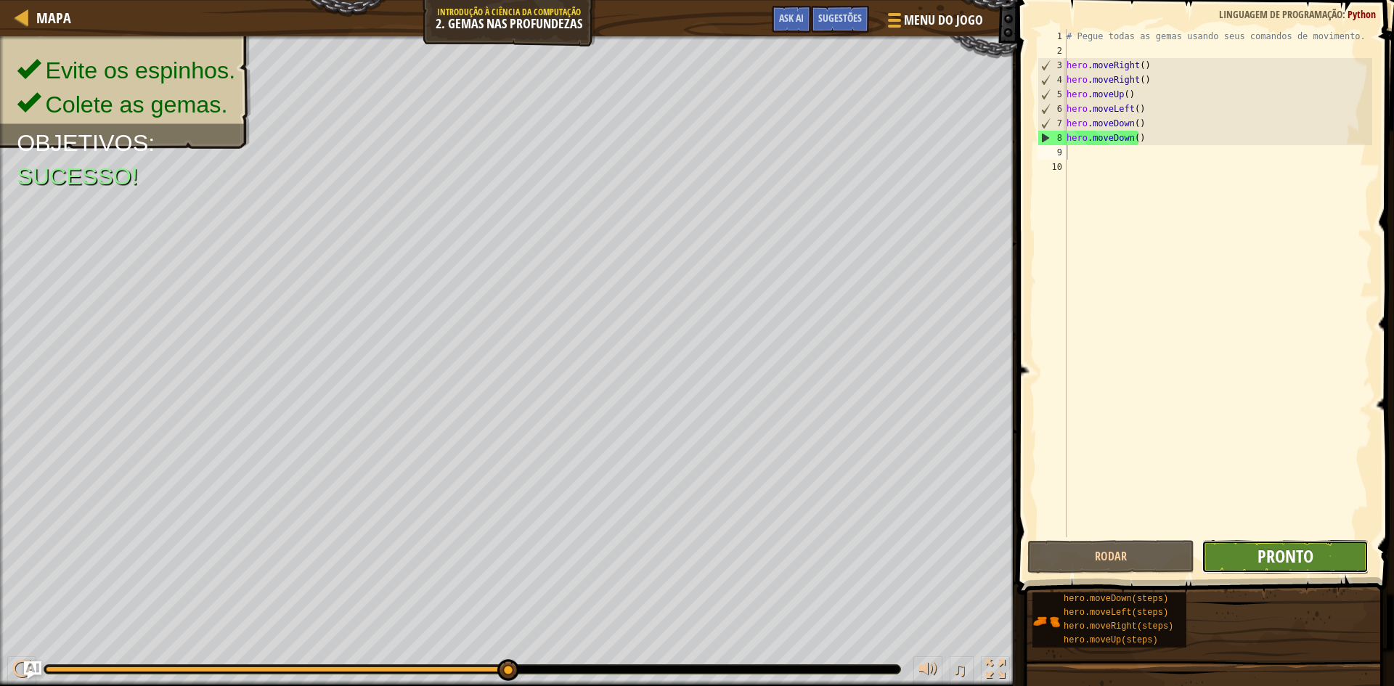
click at [1264, 550] on span "Pronto" at bounding box center [1285, 555] width 56 height 23
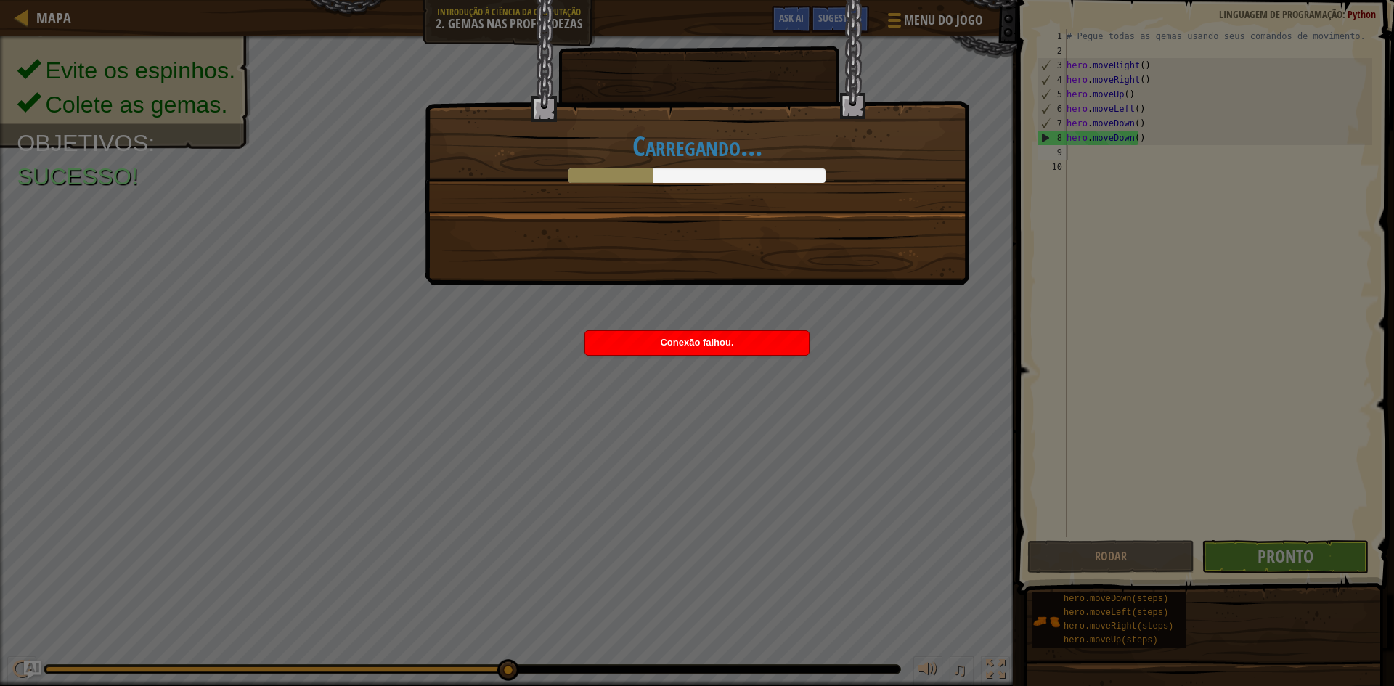
drag, startPoint x: 786, startPoint y: 333, endPoint x: 778, endPoint y: 336, distance: 8.5
click at [779, 336] on div "Conexão falhou." at bounding box center [697, 343] width 224 height 24
drag, startPoint x: 858, startPoint y: 255, endPoint x: 809, endPoint y: 274, distance: 51.9
click at [809, 274] on div "Carregando..." at bounding box center [697, 142] width 544 height 285
click at [873, 260] on div "Carregando..." at bounding box center [697, 142] width 544 height 285
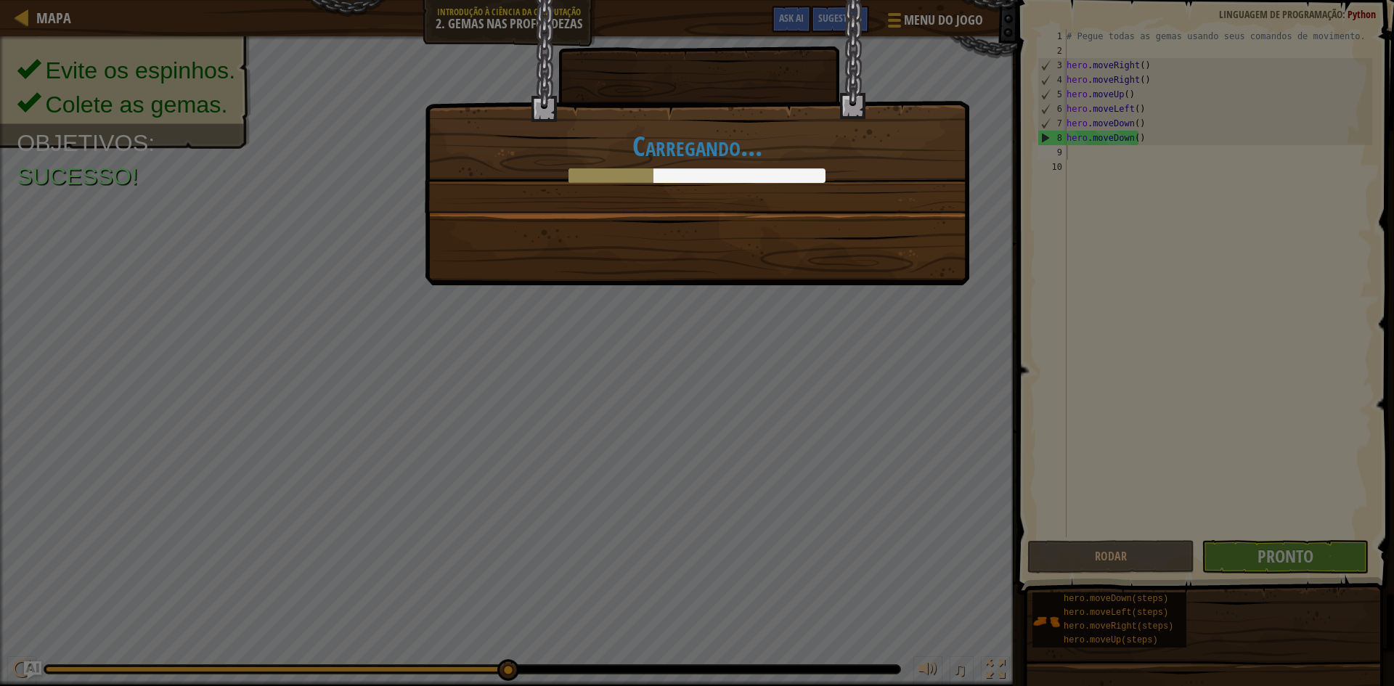
click at [870, 260] on div "Carregando..." at bounding box center [697, 142] width 544 height 285
click at [862, 262] on div "Carregando..." at bounding box center [697, 142] width 544 height 285
drag, startPoint x: 708, startPoint y: 265, endPoint x: 755, endPoint y: 257, distance: 47.9
click at [715, 269] on div "Carregando..." at bounding box center [697, 142] width 544 height 285
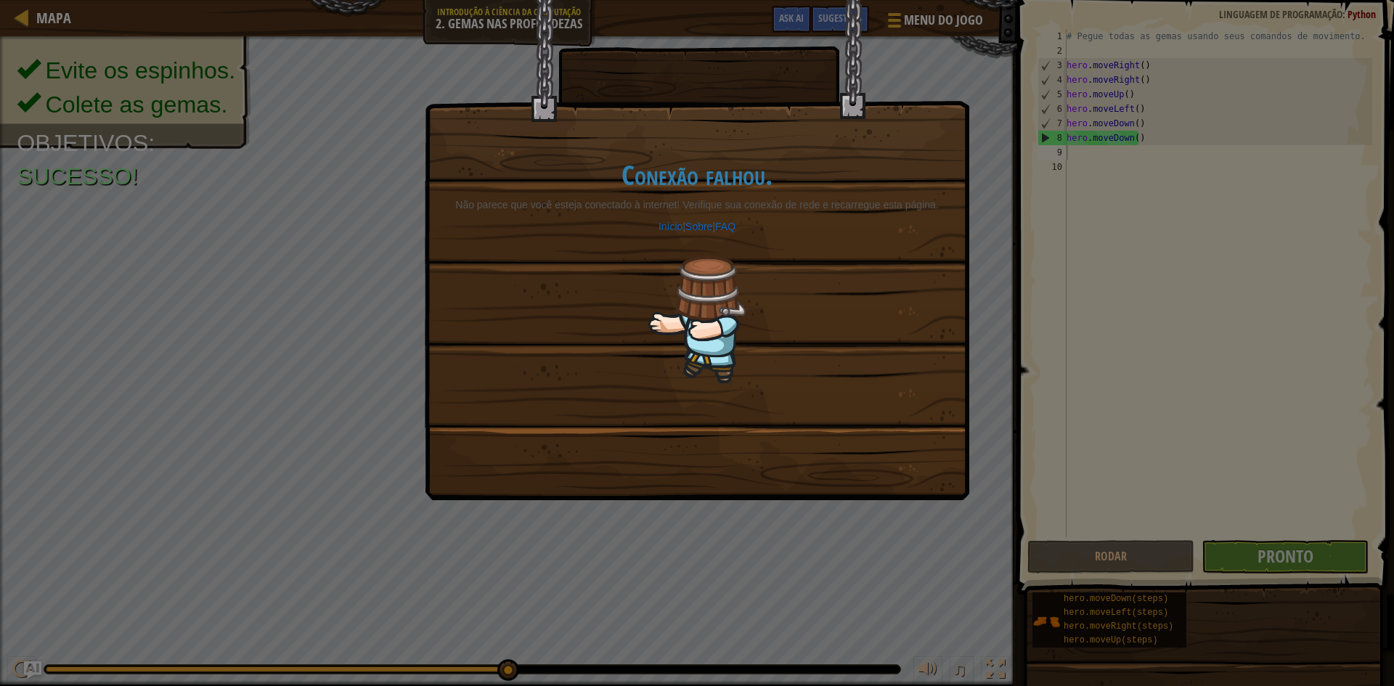
click at [579, 247] on div "Conexão falhou. Não parece que você esteja conectado à internet! Verifique sua …" at bounding box center [697, 272] width 514 height 282
drag, startPoint x: 708, startPoint y: 55, endPoint x: 610, endPoint y: 90, distance: 103.3
click at [639, 75] on div "Conexão falhou. Não parece que você esteja conectado à internet! Verifique sua …" at bounding box center [696, 213] width 543 height 427
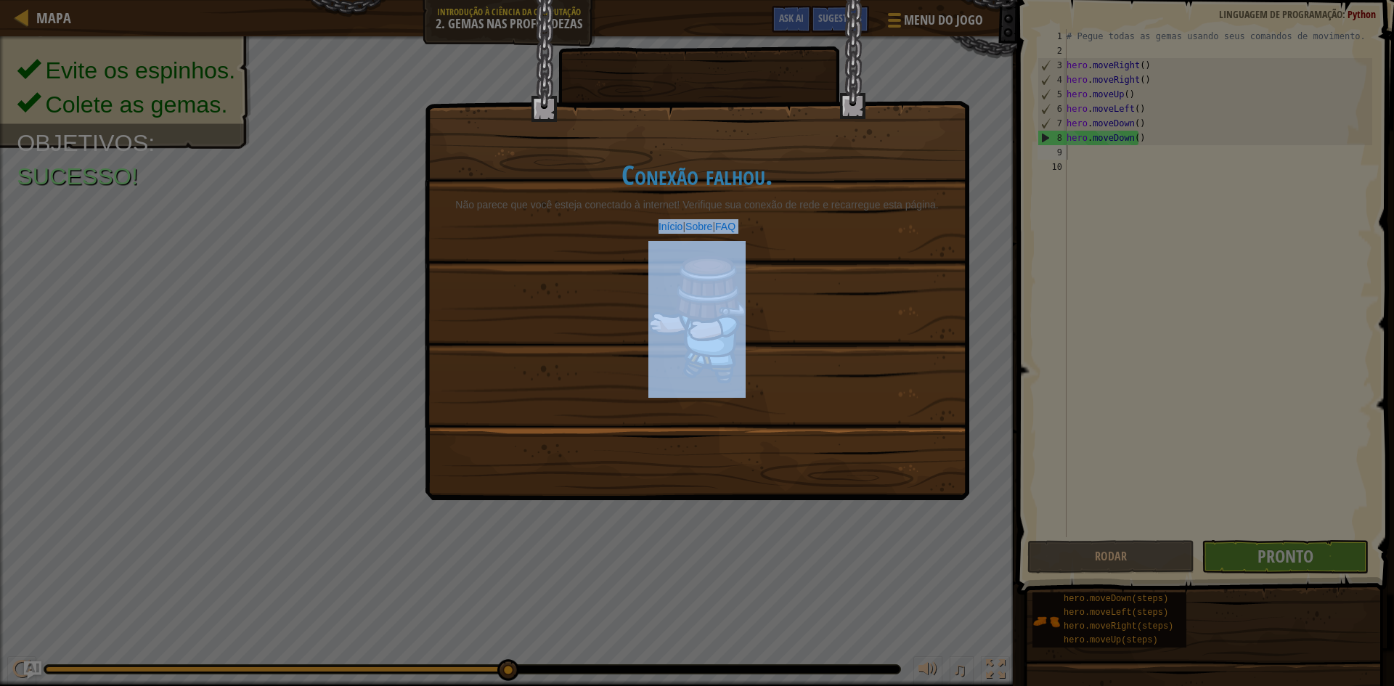
drag, startPoint x: 774, startPoint y: 263, endPoint x: 676, endPoint y: 299, distance: 104.2
click at [683, 298] on div "Conexão falhou. Não parece que você esteja conectado à internet! Verifique sua …" at bounding box center [697, 272] width 514 height 282
drag, startPoint x: 575, startPoint y: 314, endPoint x: 555, endPoint y: 318, distance: 20.8
click at [574, 314] on div "Conexão falhou. Não parece que você esteja conectado à internet! Verifique sua …" at bounding box center [697, 272] width 514 height 282
click at [547, 294] on div "Conexão falhou. Não parece que você esteja conectado à internet! Verifique sua …" at bounding box center [697, 272] width 514 height 282
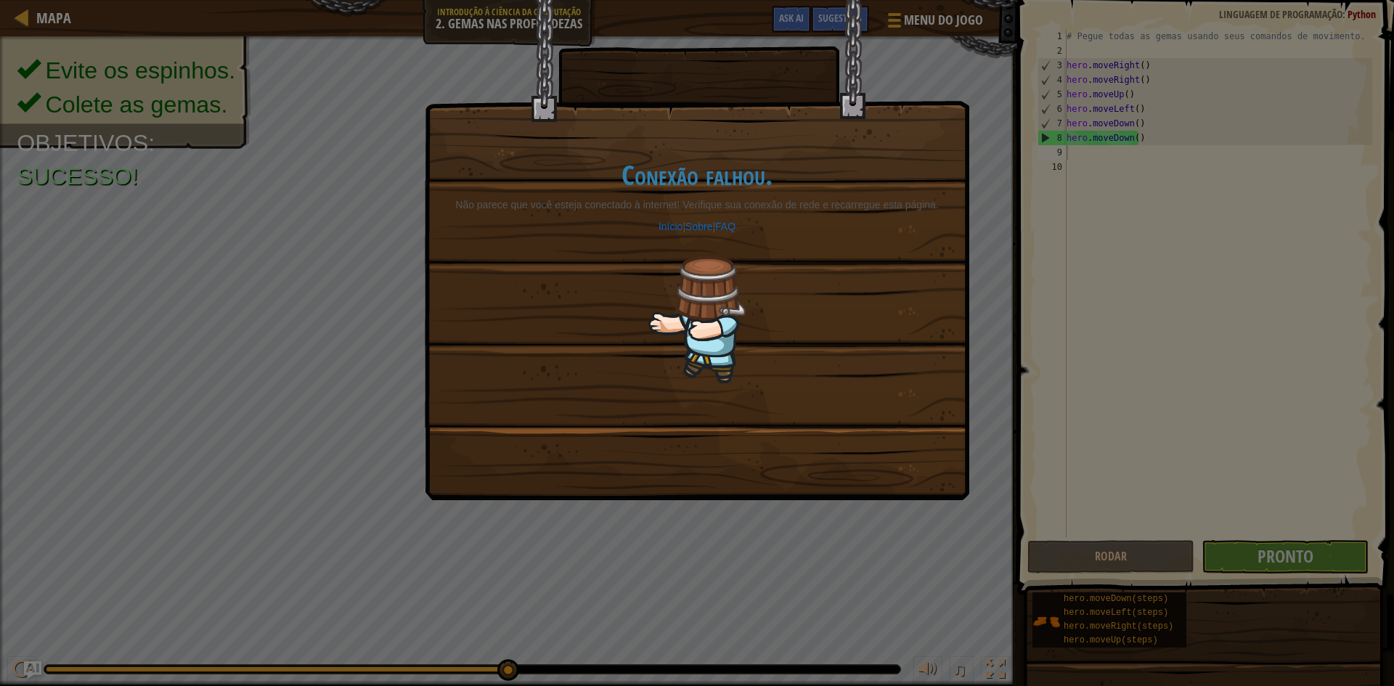
click at [918, 81] on div "Conexão falhou. Não parece que você esteja conectado à internet! Verifique sua …" at bounding box center [696, 213] width 543 height 427
click at [329, 324] on div "Conexão falhou. Não parece que você esteja conectado à internet! Verifique sua …" at bounding box center [697, 343] width 1394 height 686
click at [663, 223] on link "Início" at bounding box center [670, 227] width 24 height 12
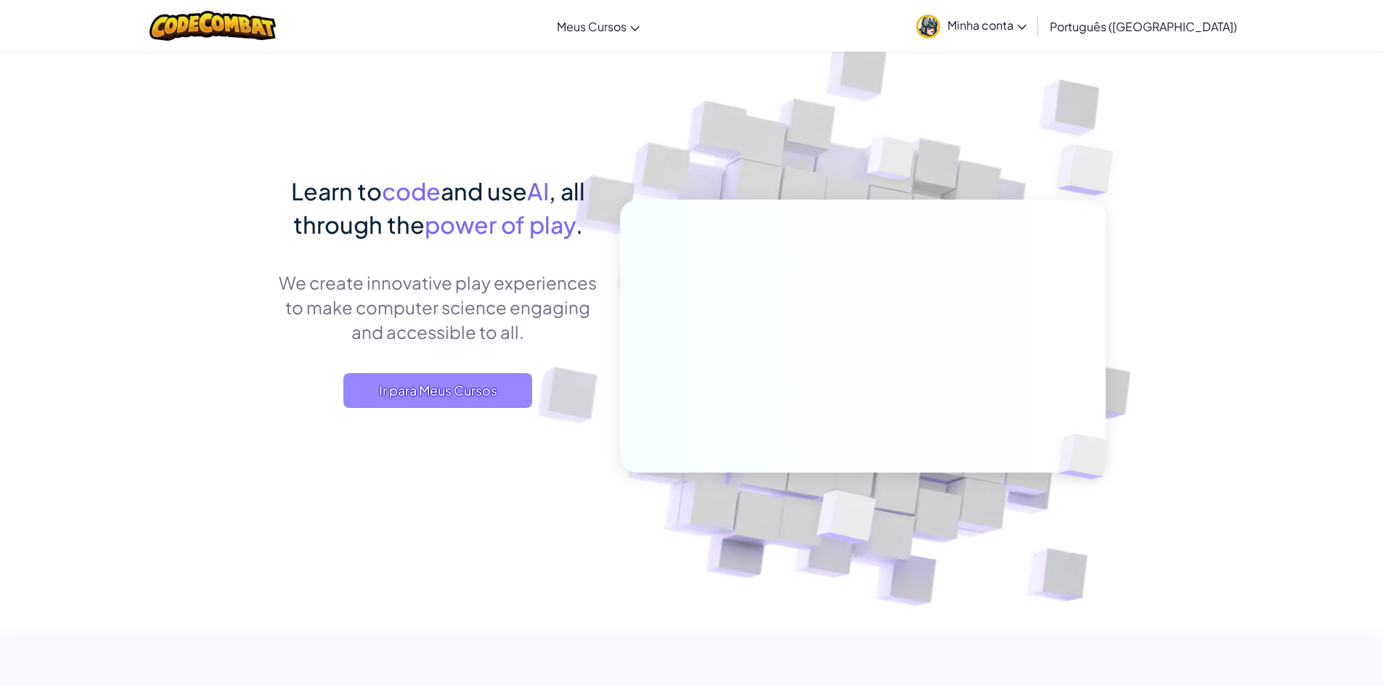
click at [429, 398] on span "Ir para Meus Cursos" at bounding box center [437, 390] width 189 height 35
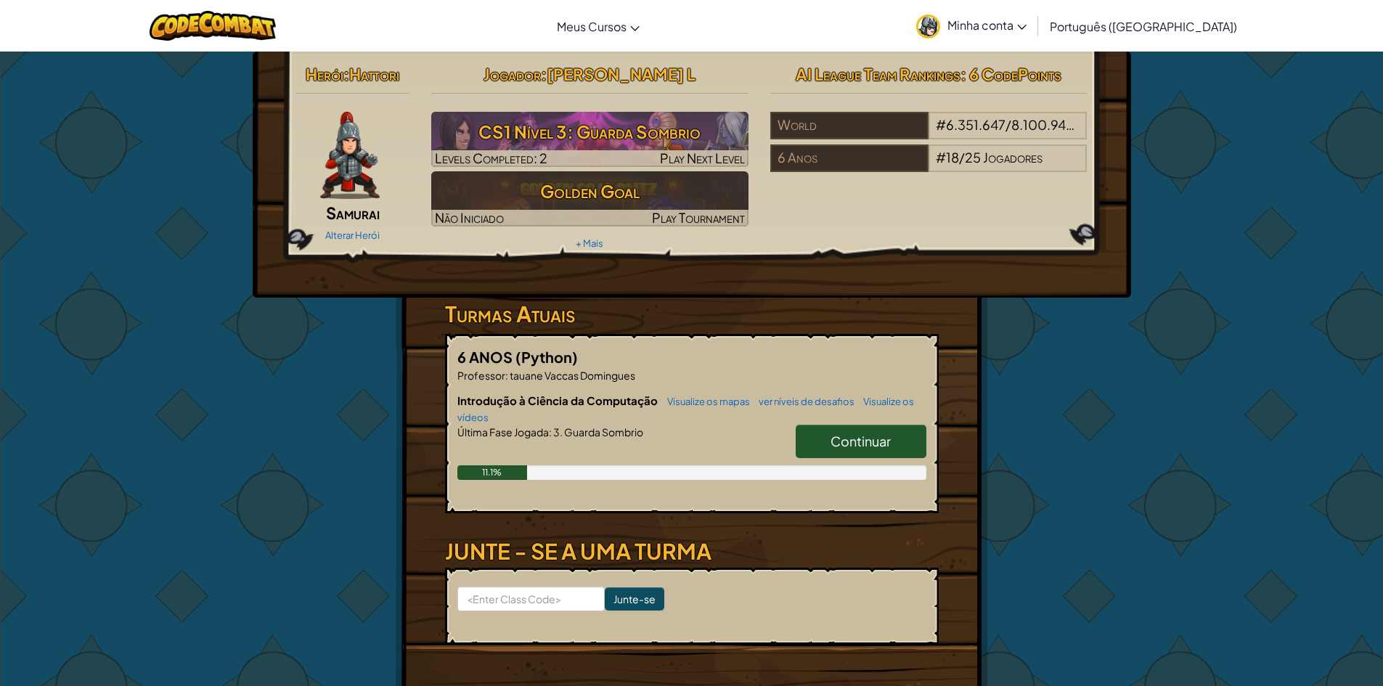
click at [896, 447] on link "Continuar" at bounding box center [861, 441] width 131 height 33
select select "pt-BR"
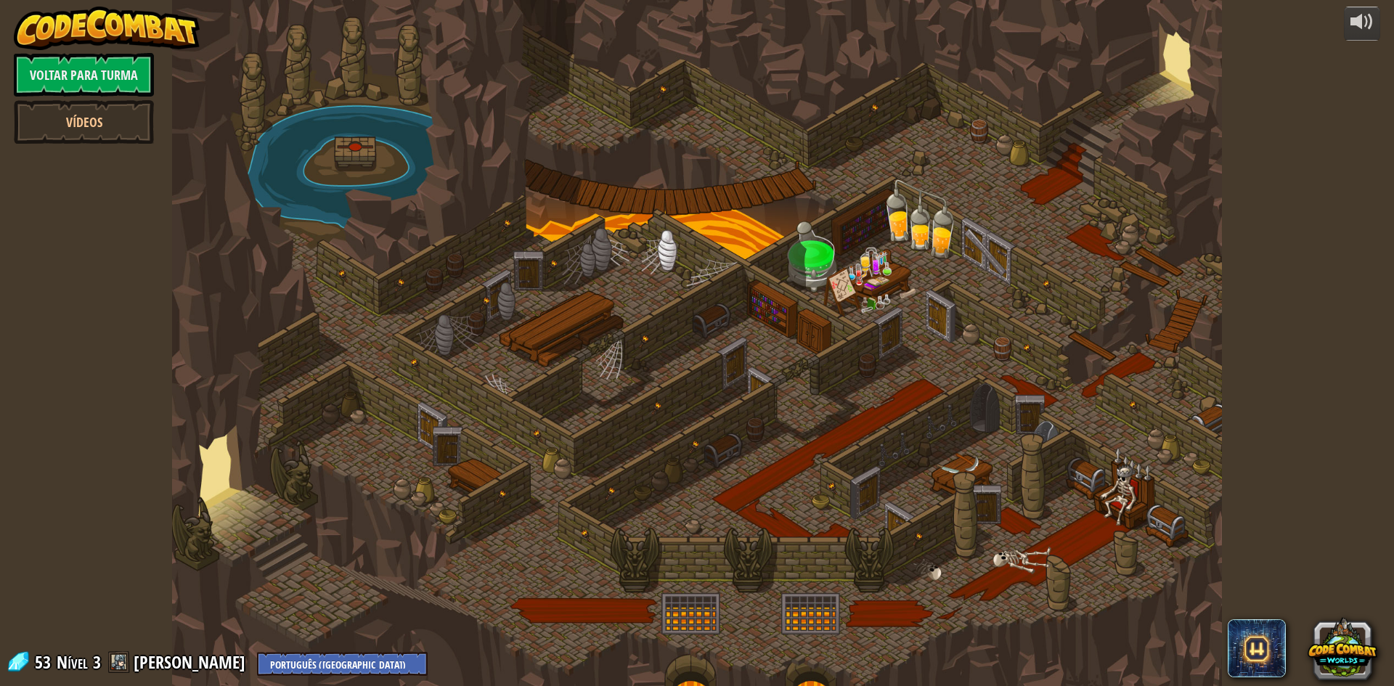
select select "pt-BR"
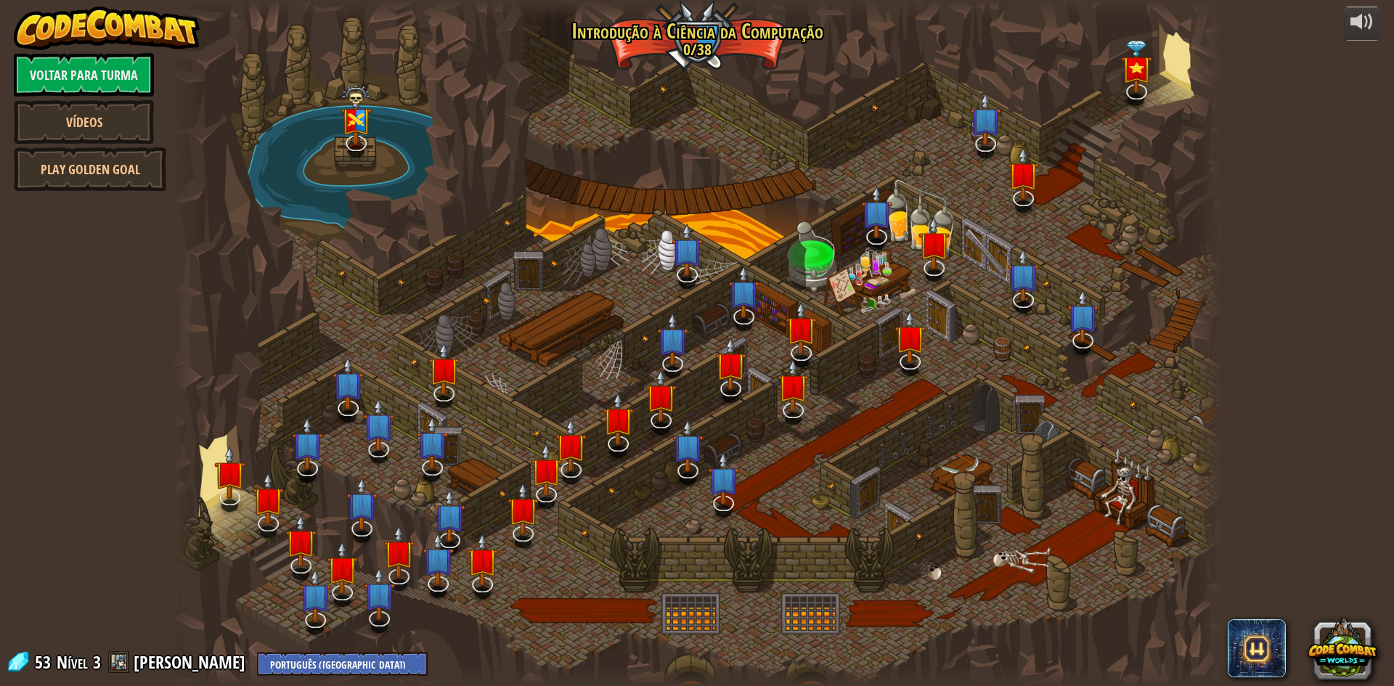
select select "pt-BR"
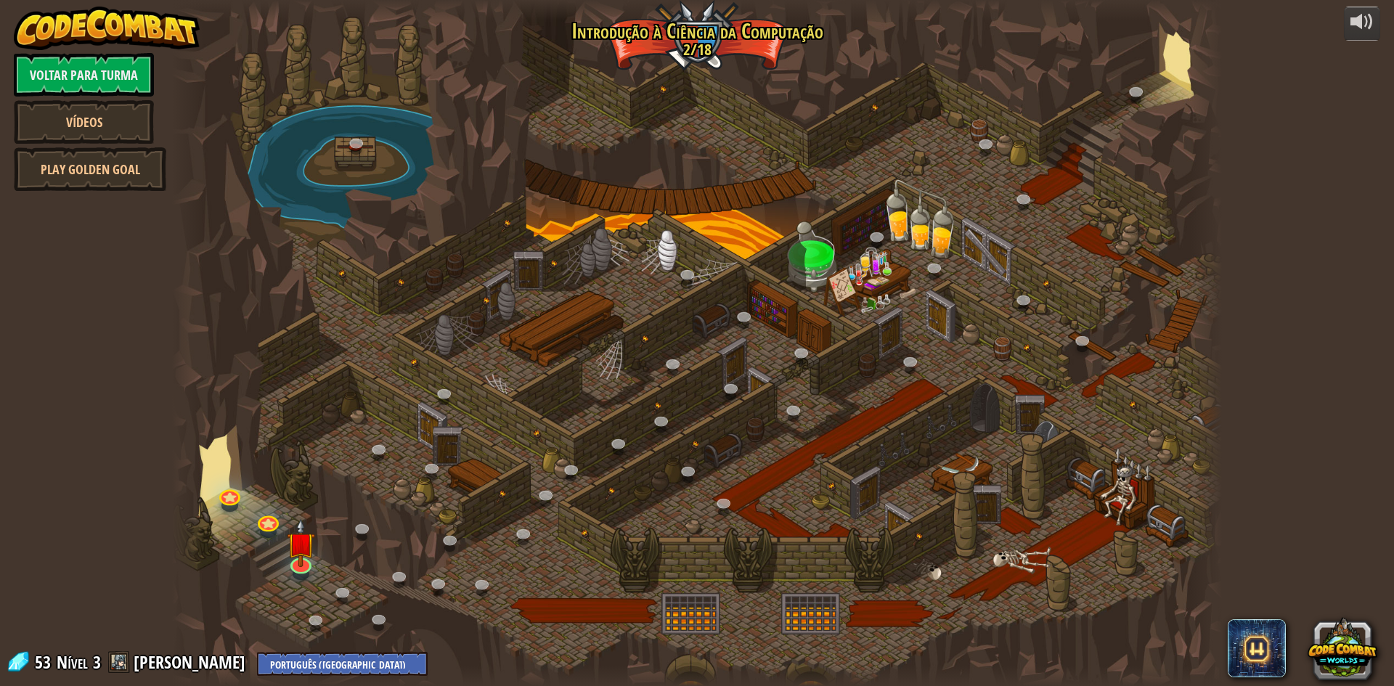
select select "pt-BR"
click at [291, 557] on img at bounding box center [301, 531] width 28 height 65
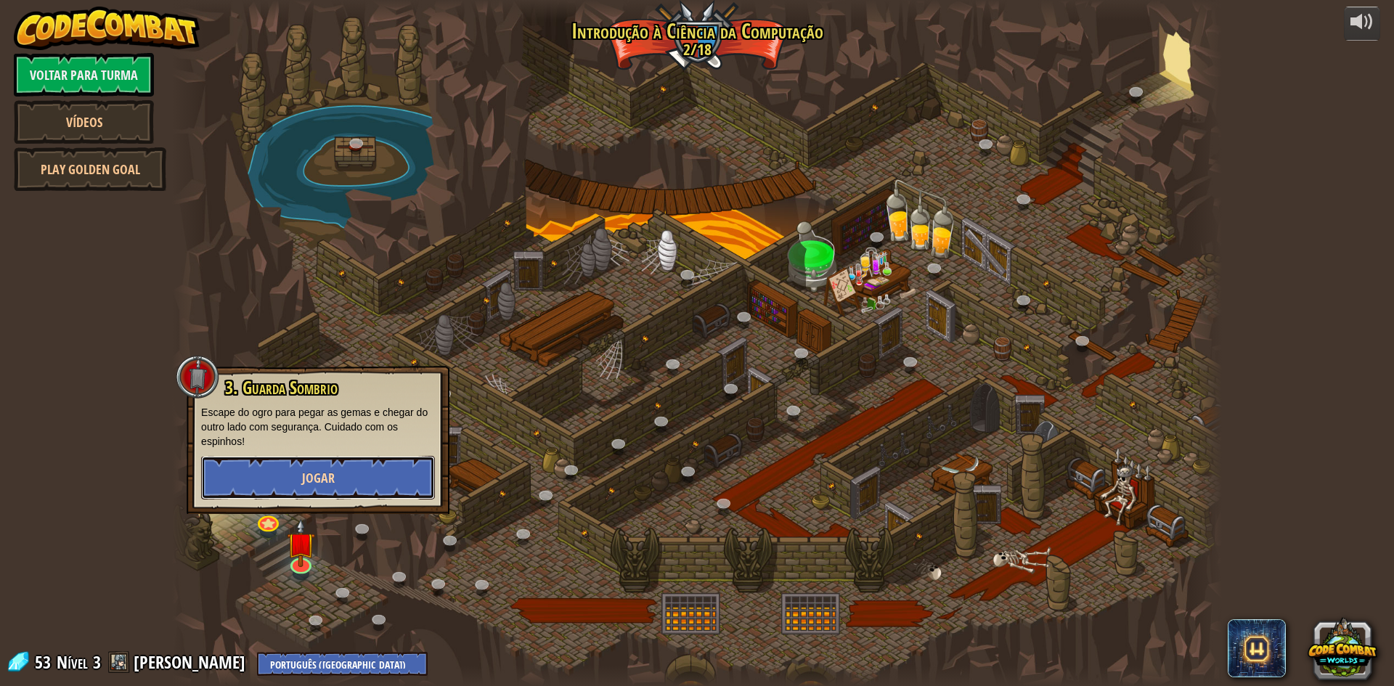
click at [368, 475] on button "Jogar" at bounding box center [318, 478] width 234 height 44
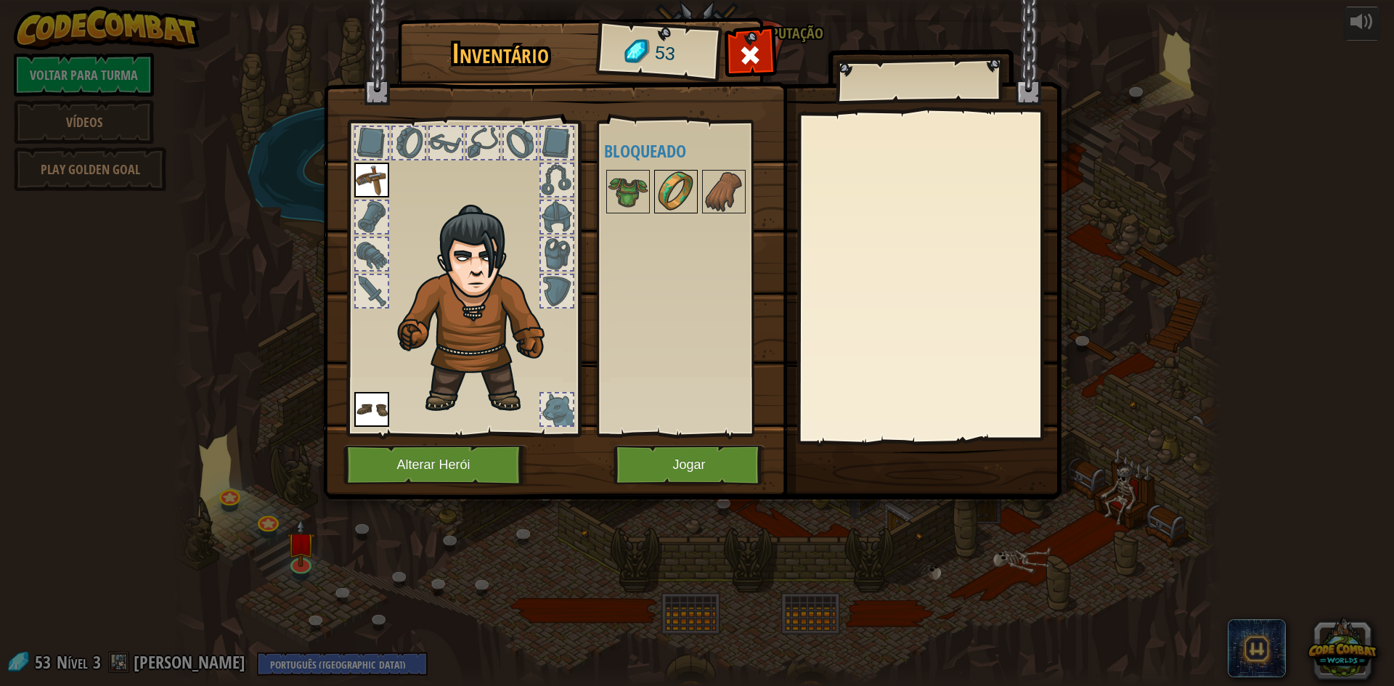
click at [654, 177] on div at bounding box center [676, 192] width 44 height 44
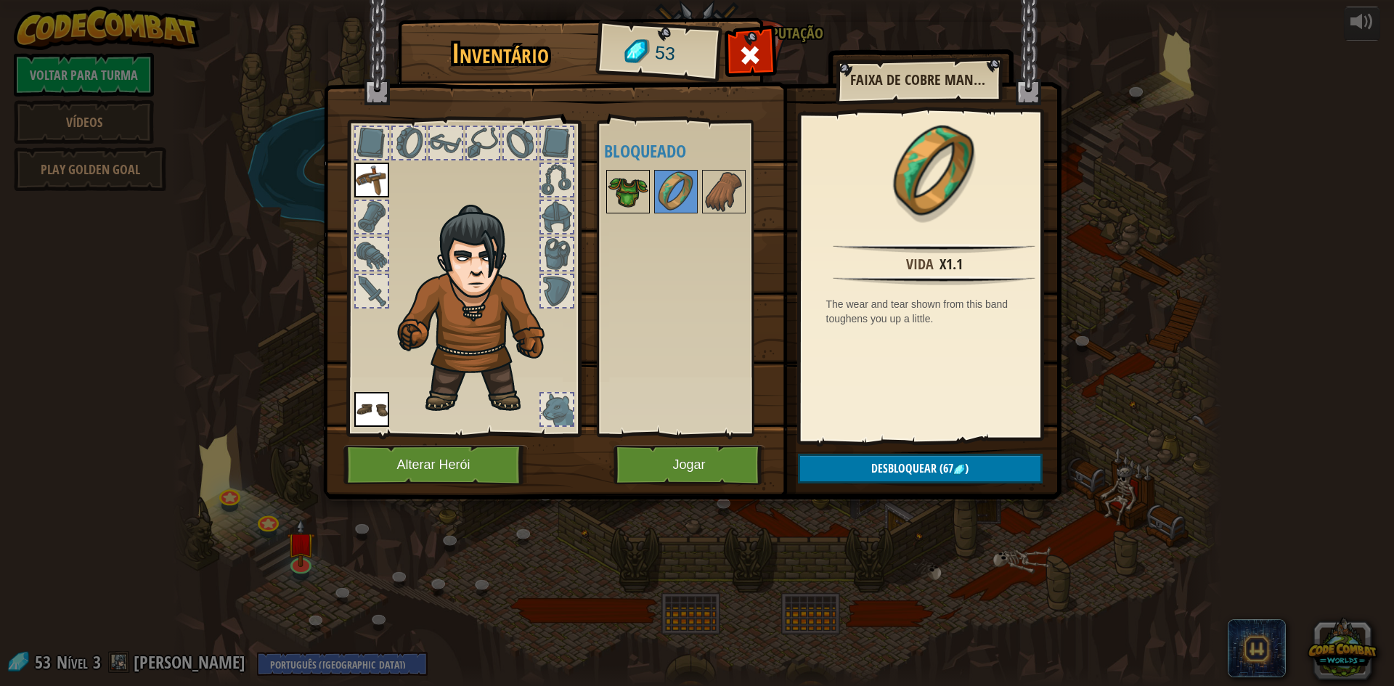
click at [624, 190] on img at bounding box center [628, 191] width 41 height 41
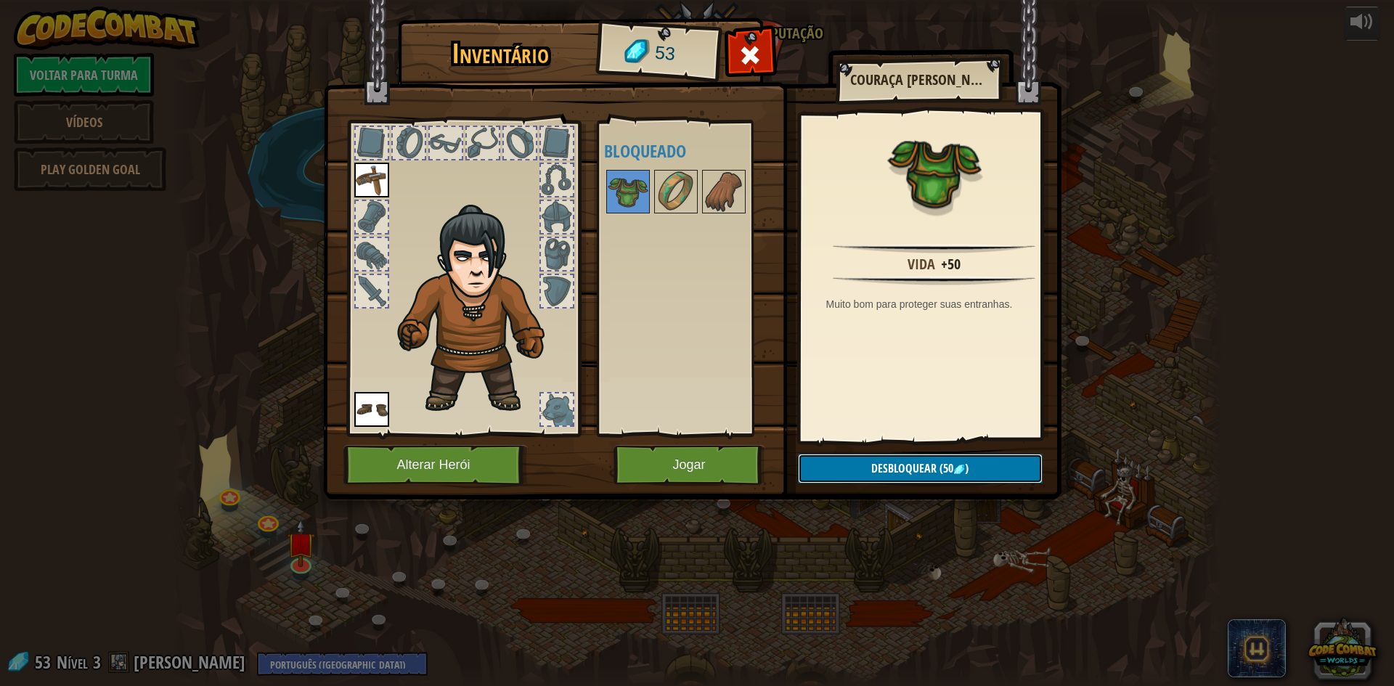
click at [872, 465] on span "Desbloquear" at bounding box center [903, 468] width 65 height 16
click at [904, 469] on button "Confirmar" at bounding box center [920, 469] width 245 height 30
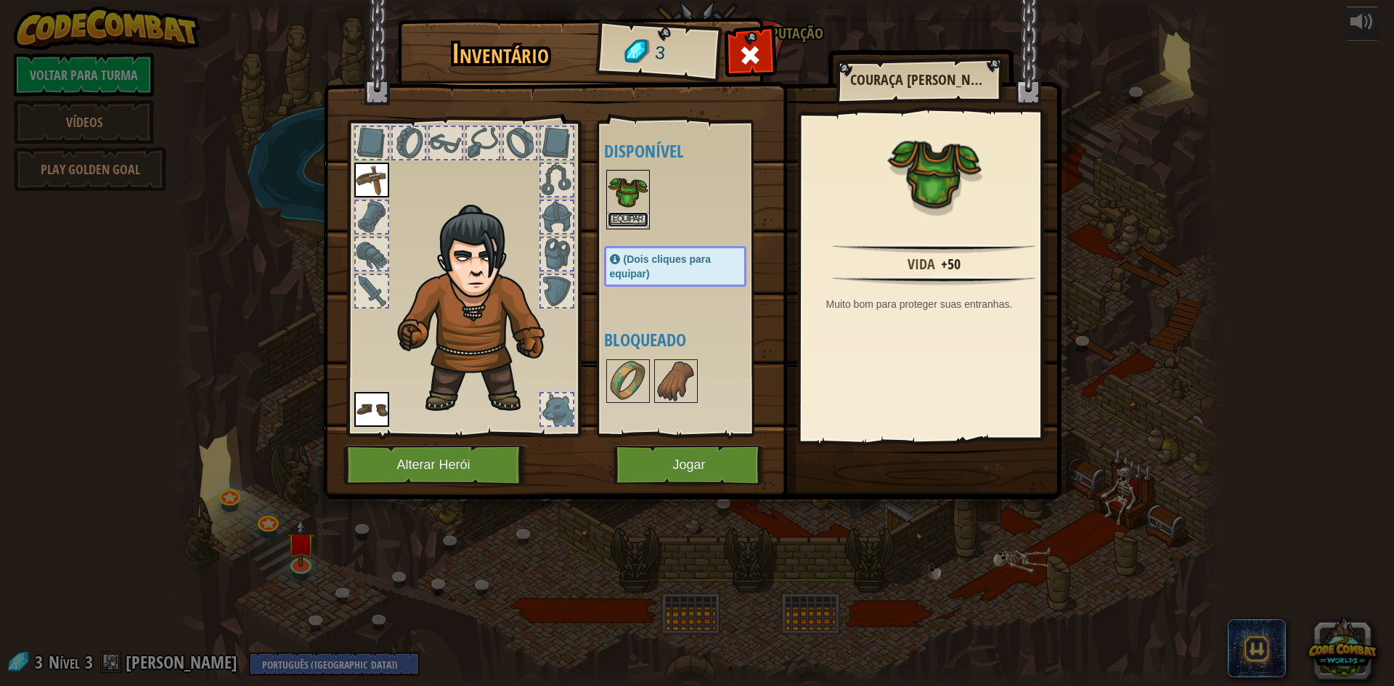
click at [631, 216] on button "Equipar" at bounding box center [628, 219] width 41 height 15
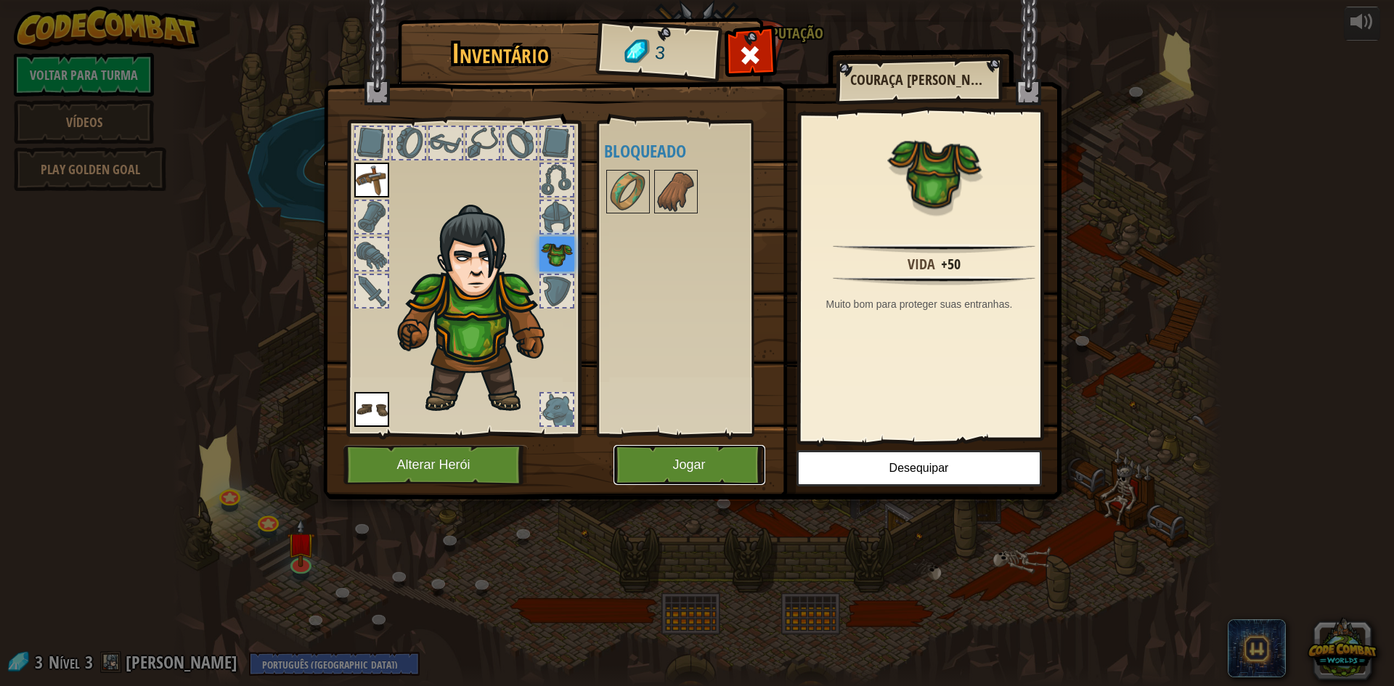
click at [692, 449] on button "Jogar" at bounding box center [689, 465] width 152 height 40
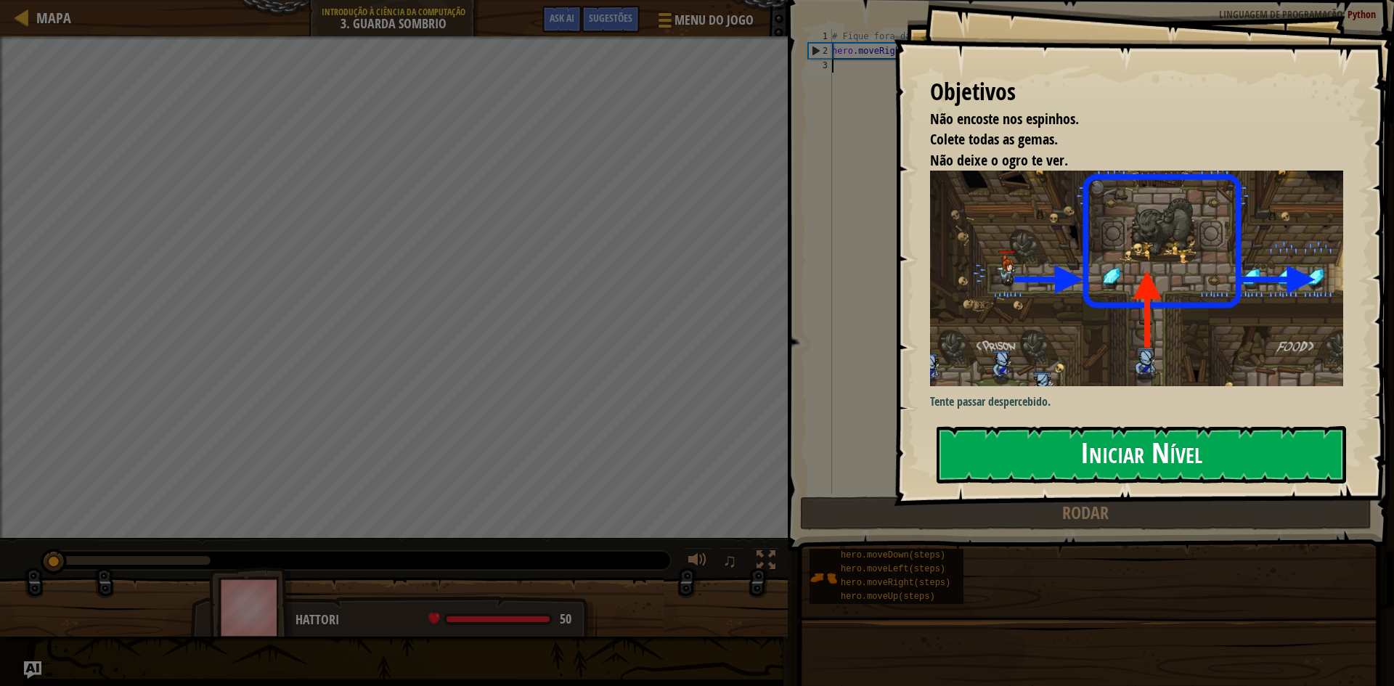
click at [1085, 479] on button "Iniciar Nível" at bounding box center [1140, 454] width 409 height 57
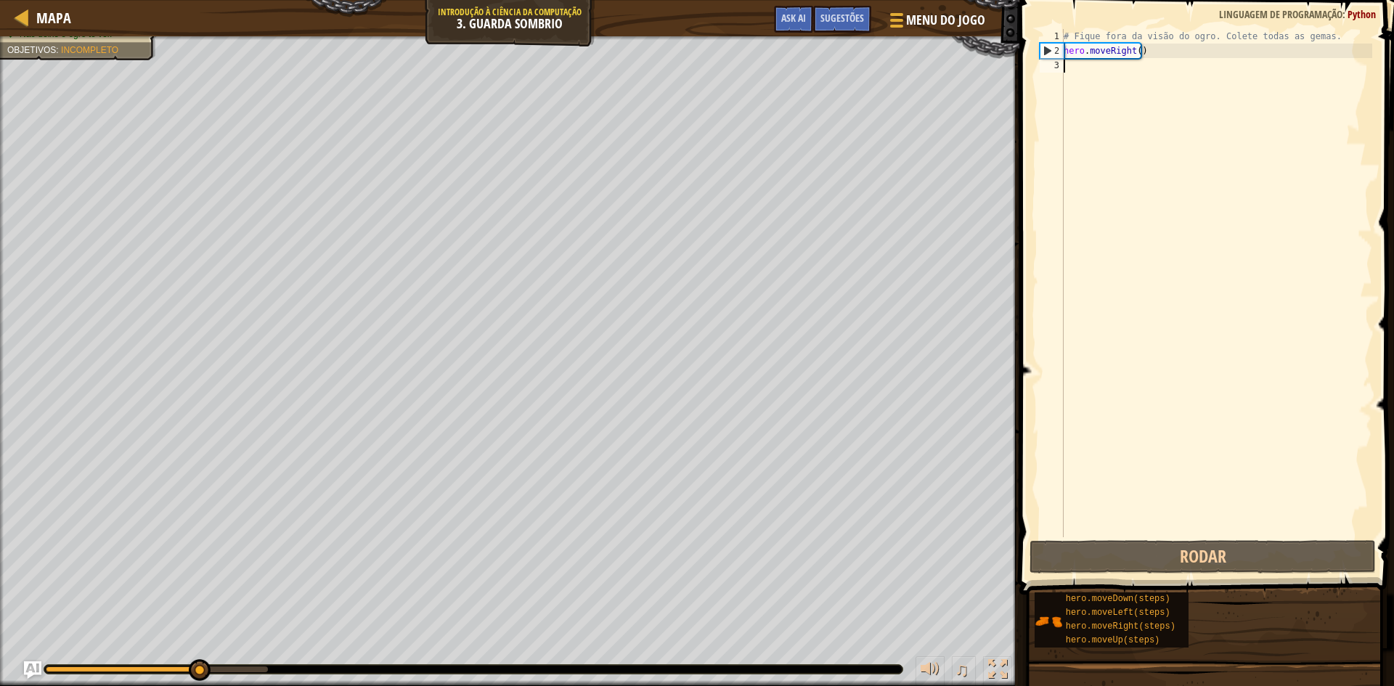
type textarea "M"
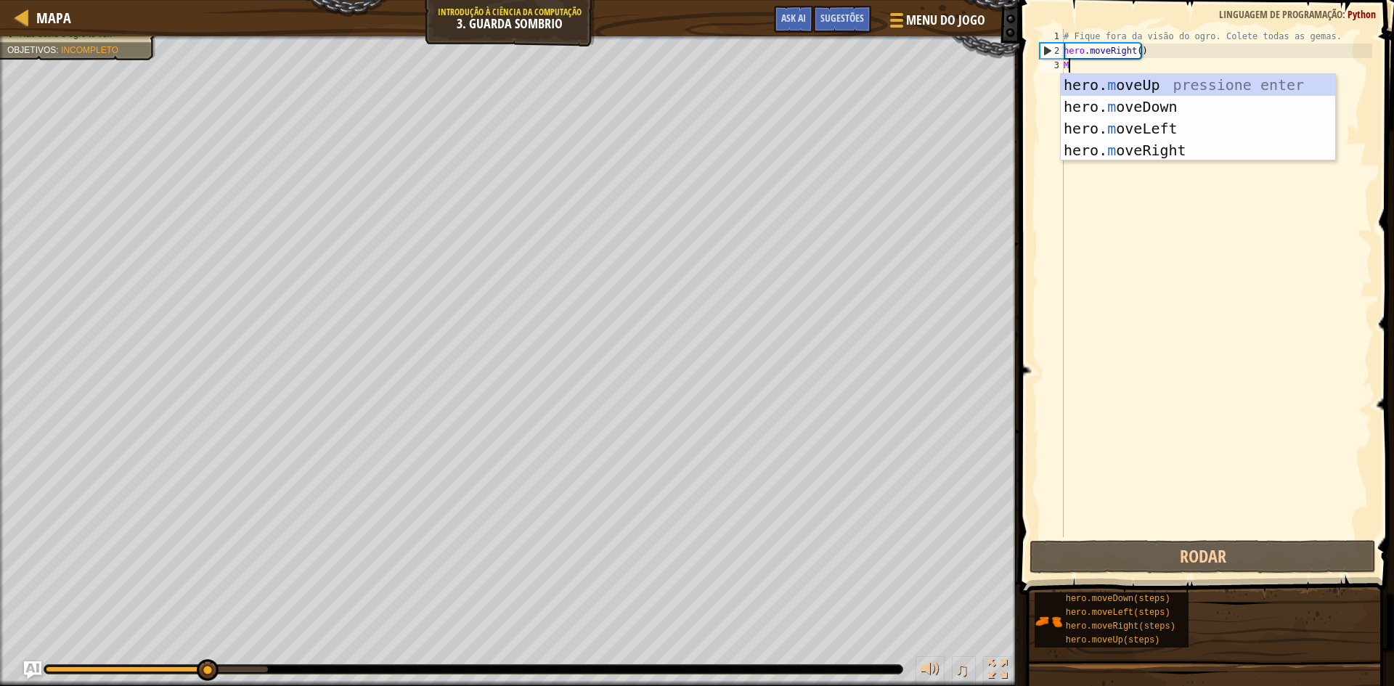
scroll to position [7, 0]
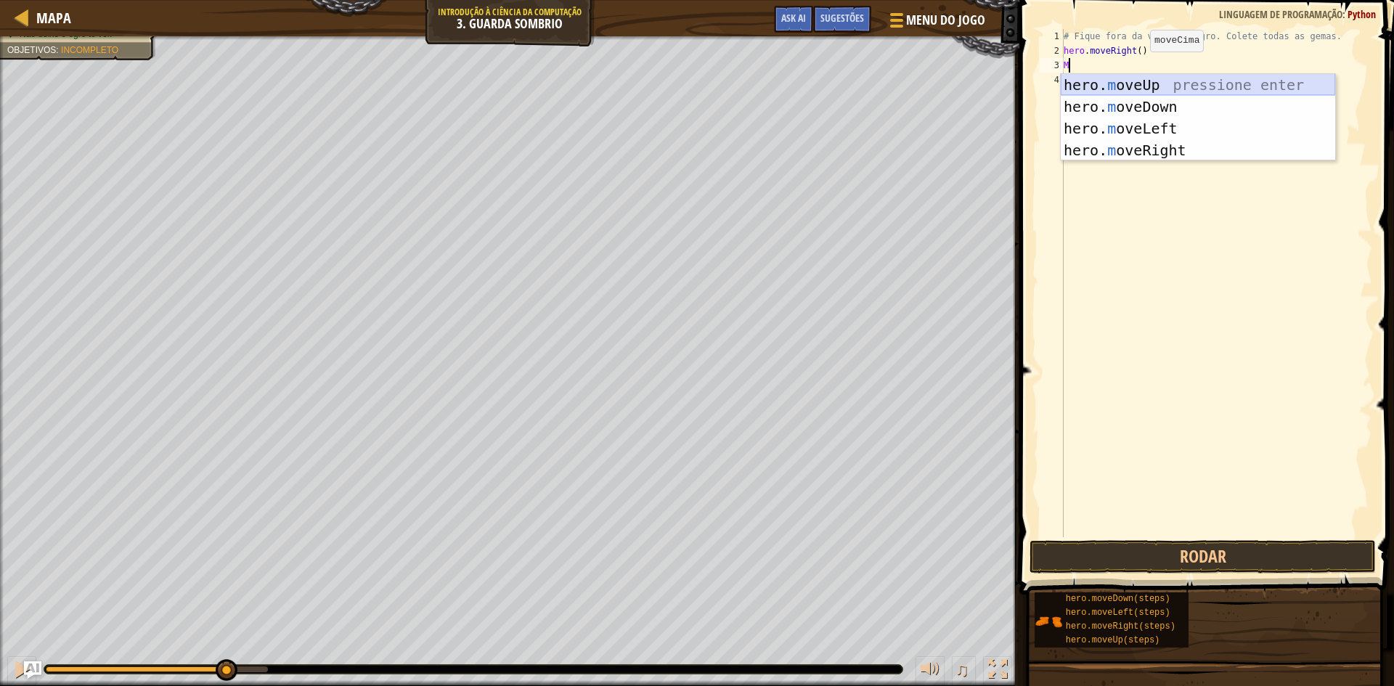
click at [1133, 85] on div "hero. m oveUp pressione enter hero. m oveDown pressione enter hero. m oveLeft p…" at bounding box center [1197, 139] width 274 height 131
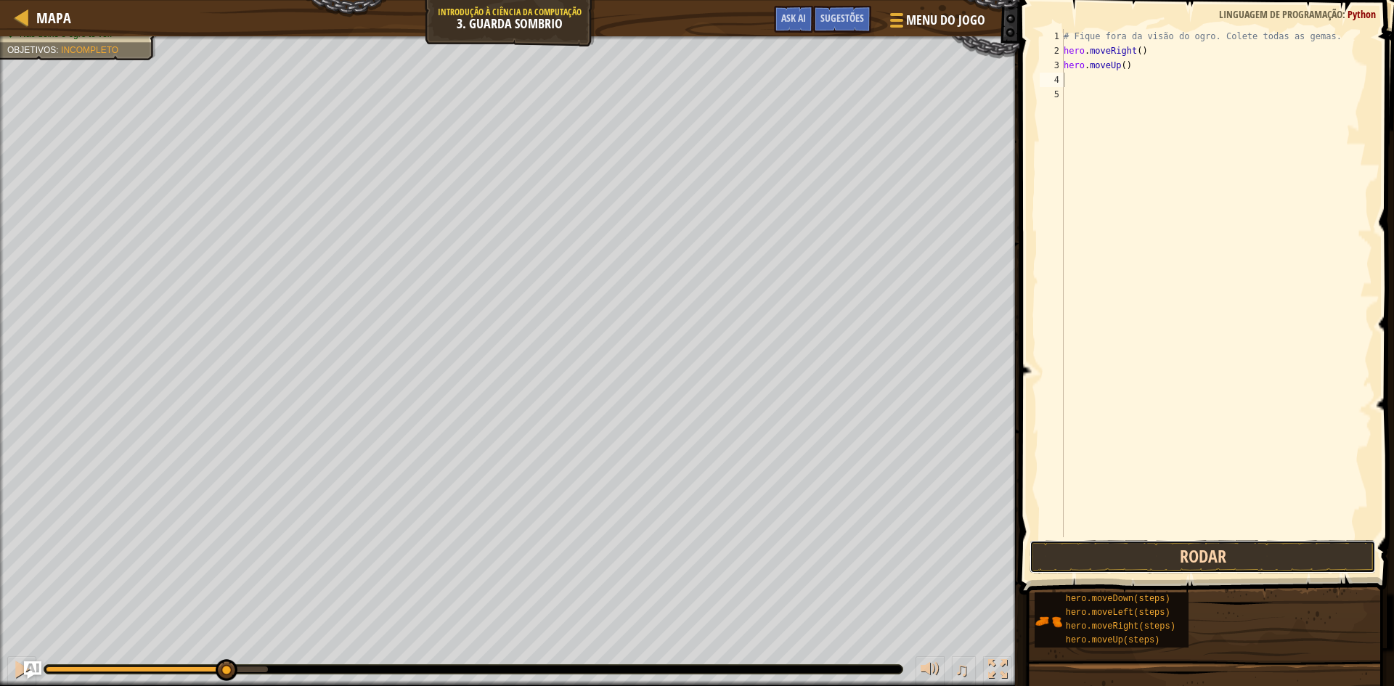
click at [1200, 554] on button "Rodar" at bounding box center [1202, 556] width 346 height 33
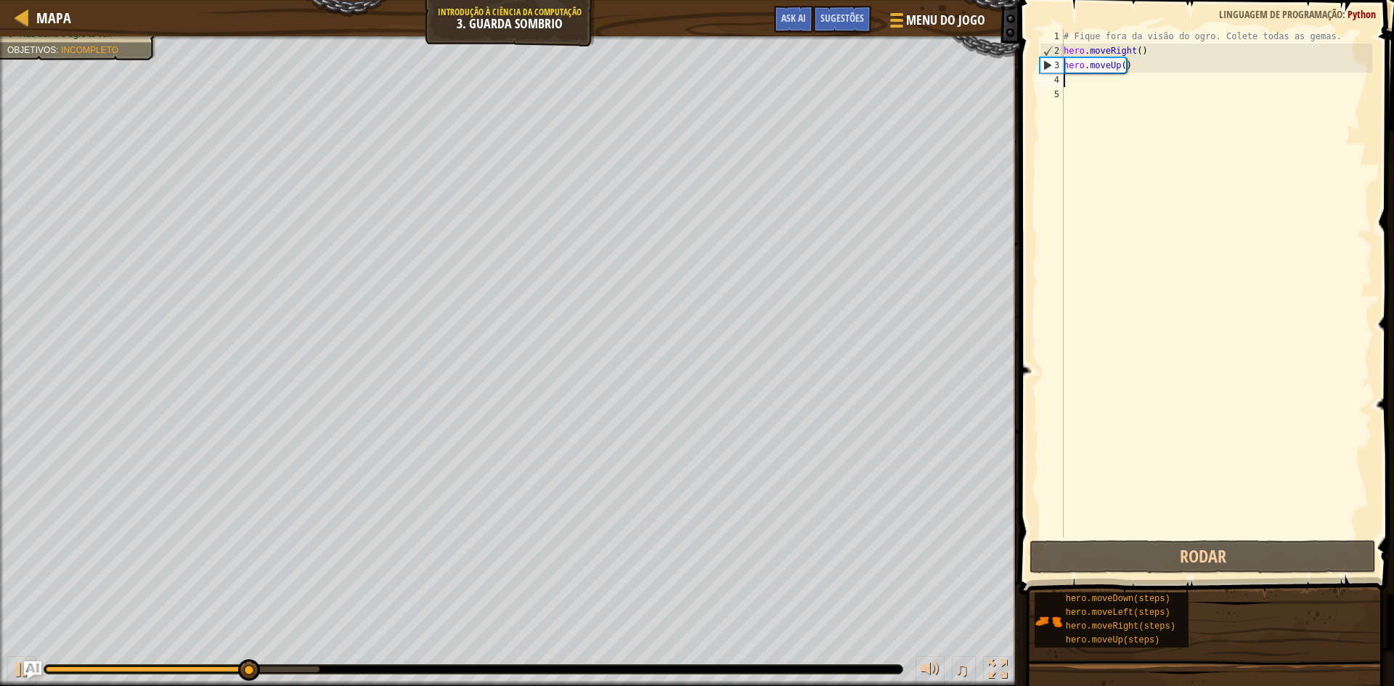
type textarea "M"
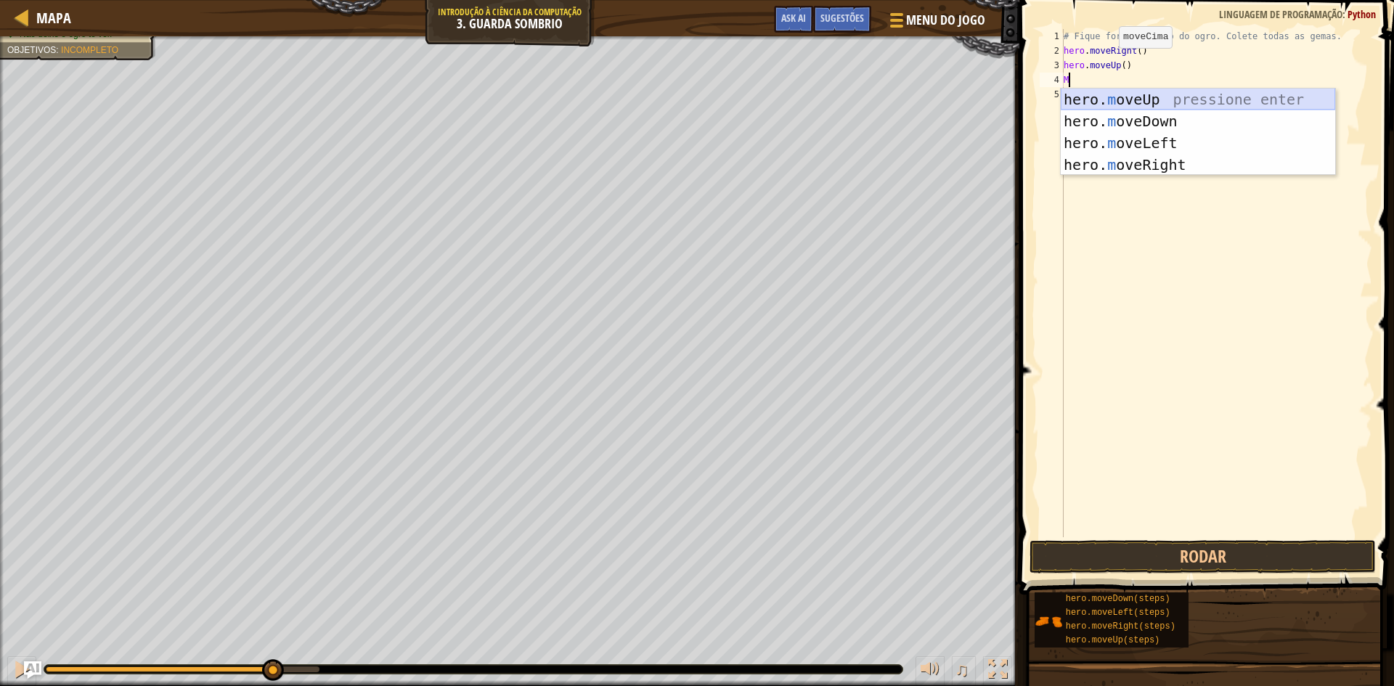
click at [1187, 91] on div "hero. m oveUp pressione enter hero. m oveDown pressione enter hero. m oveLeft p…" at bounding box center [1197, 154] width 274 height 131
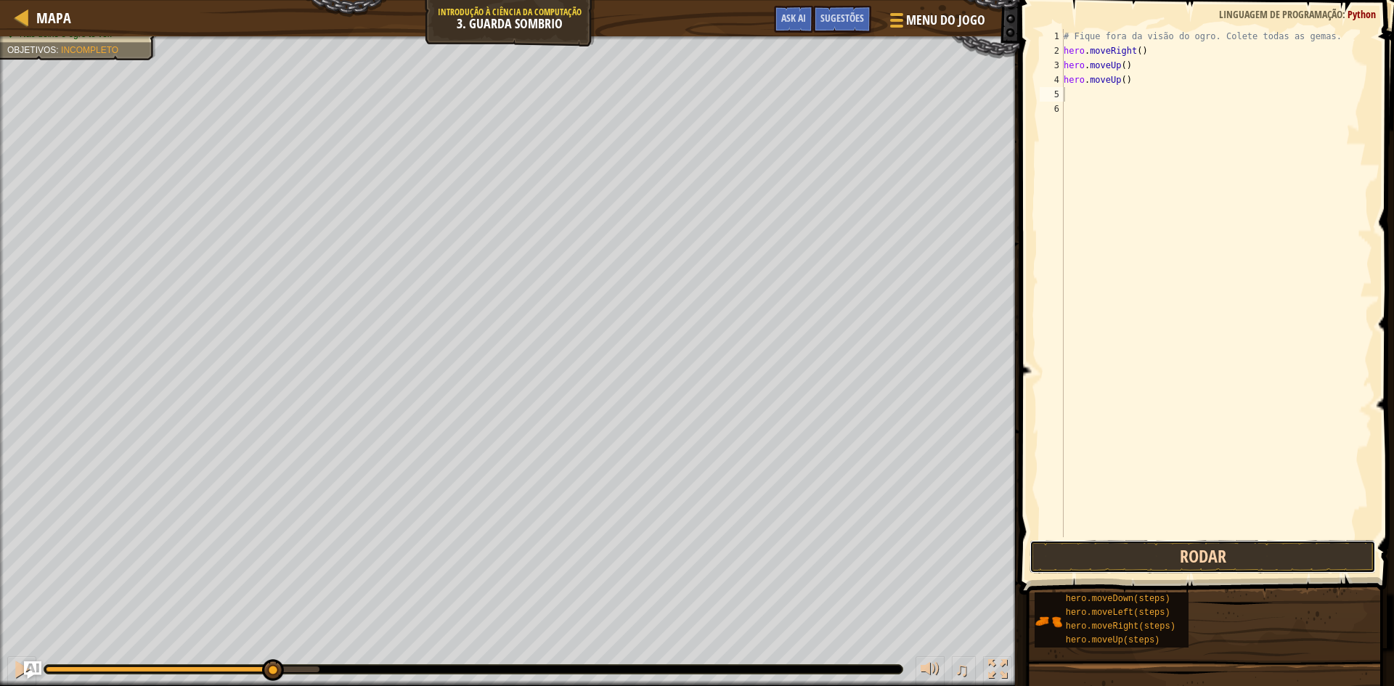
click at [1211, 560] on button "Rodar" at bounding box center [1202, 556] width 346 height 33
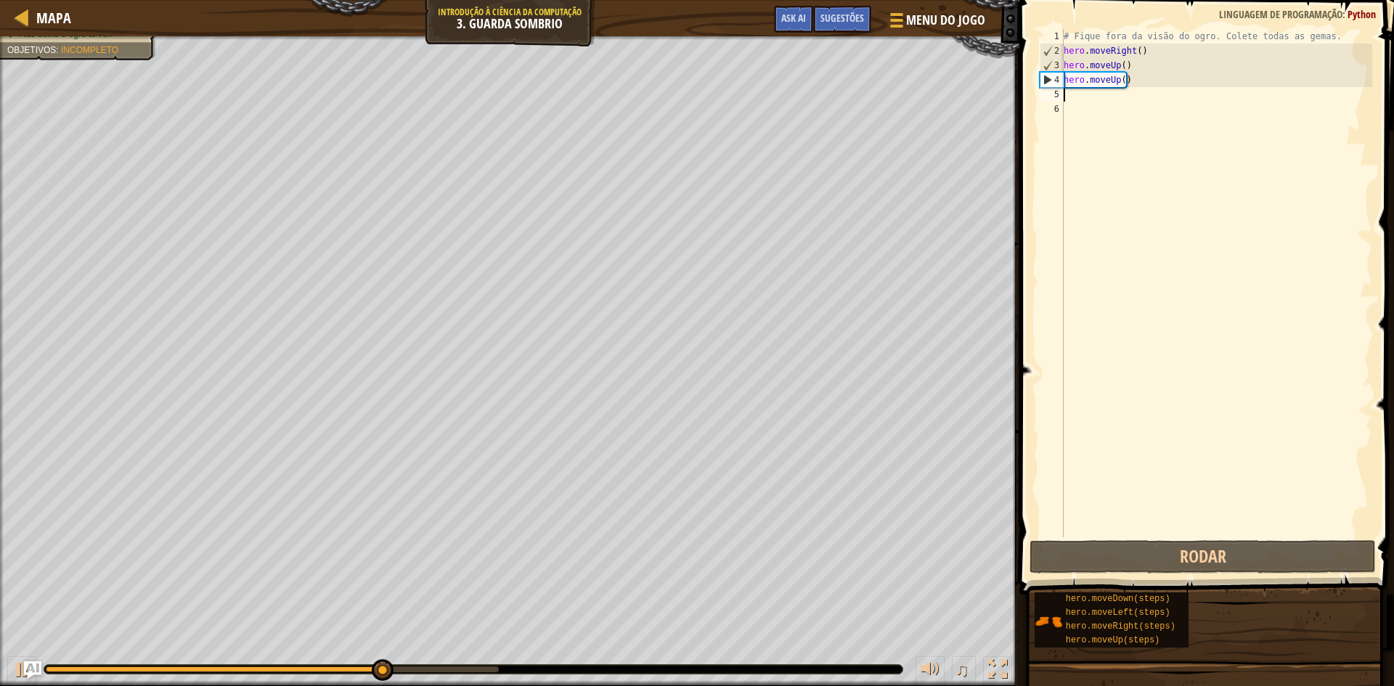
type textarea "M"
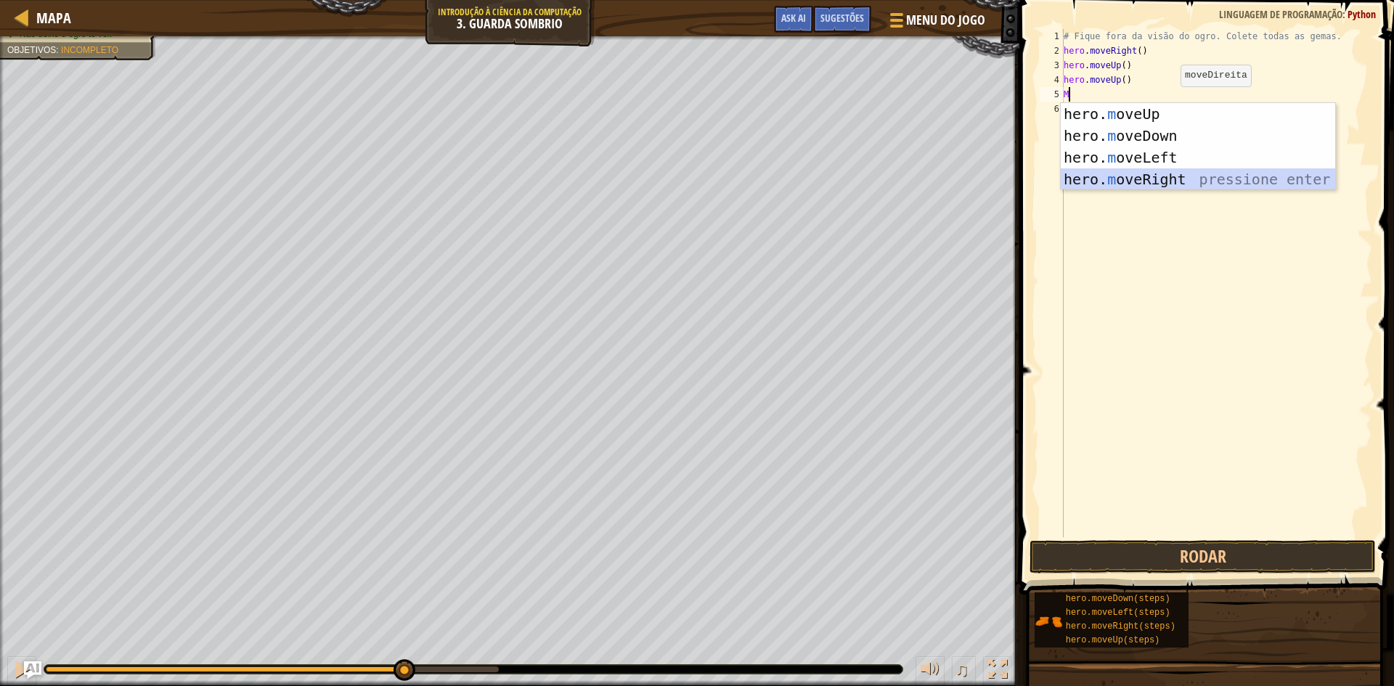
click at [1182, 181] on div "hero. m oveUp pressione enter hero. m oveDown pressione enter hero. m oveLeft p…" at bounding box center [1197, 168] width 274 height 131
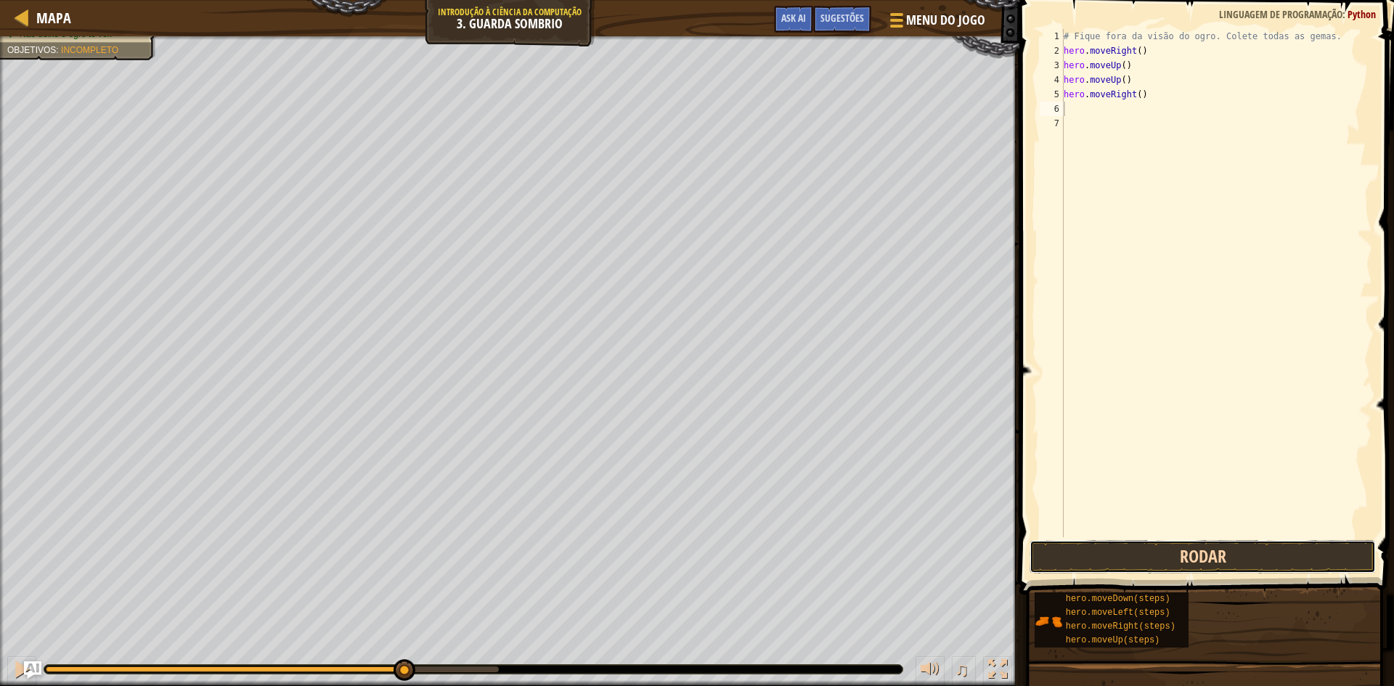
click at [1167, 541] on button "Rodar" at bounding box center [1202, 556] width 346 height 33
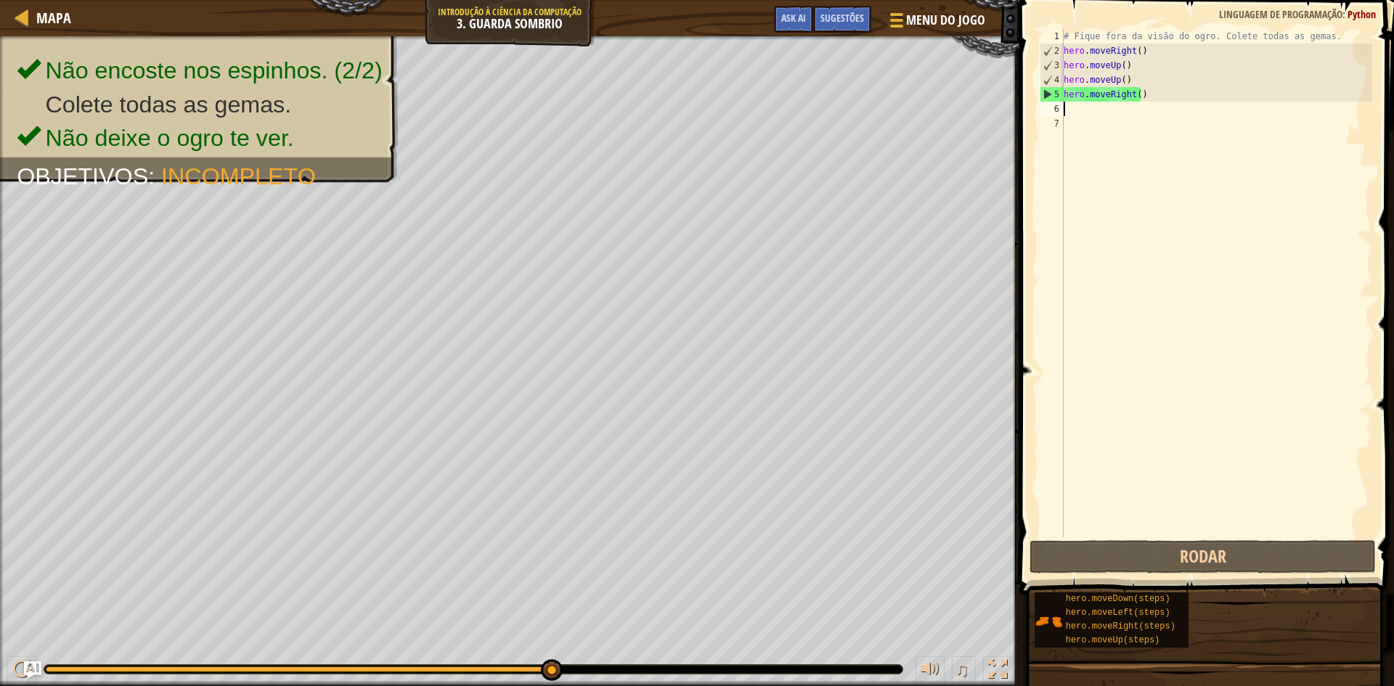
type textarea ","
type textarea "M"
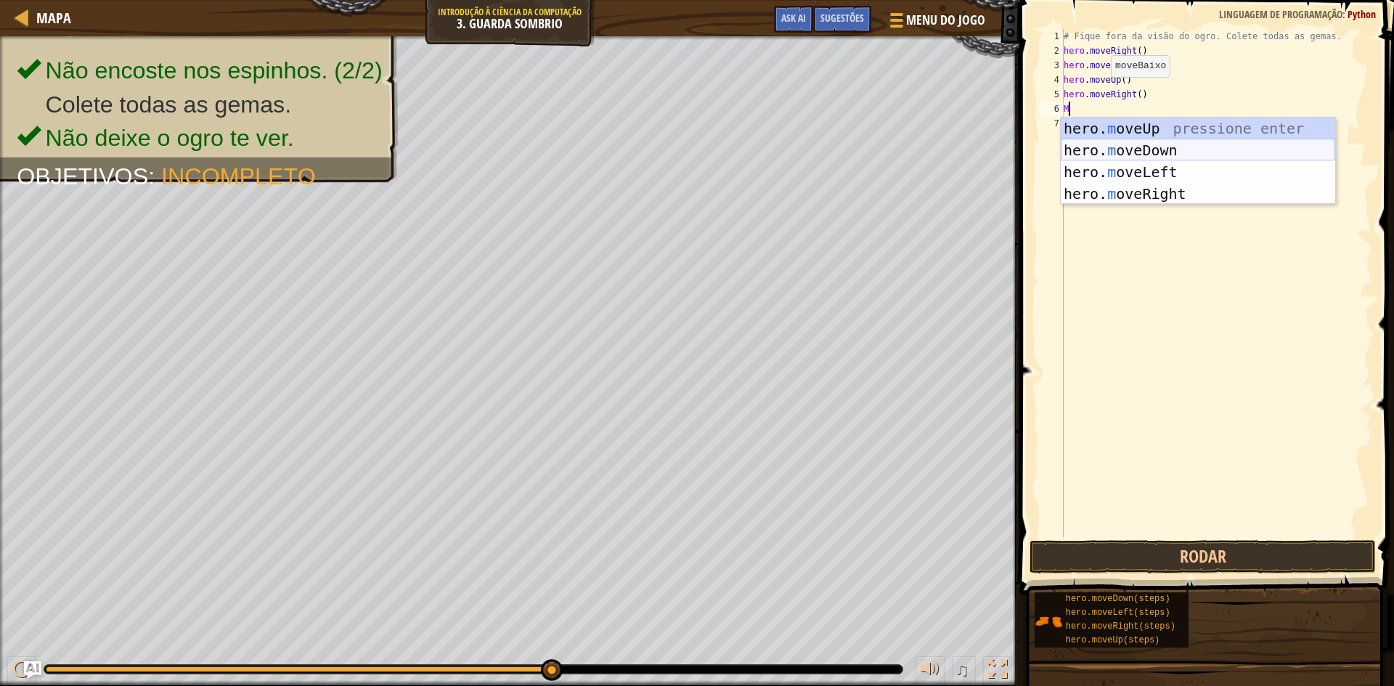
click at [1177, 141] on div "hero. m oveUp pressione enter hero. m oveDown pressione enter hero. m oveLeft p…" at bounding box center [1197, 183] width 274 height 131
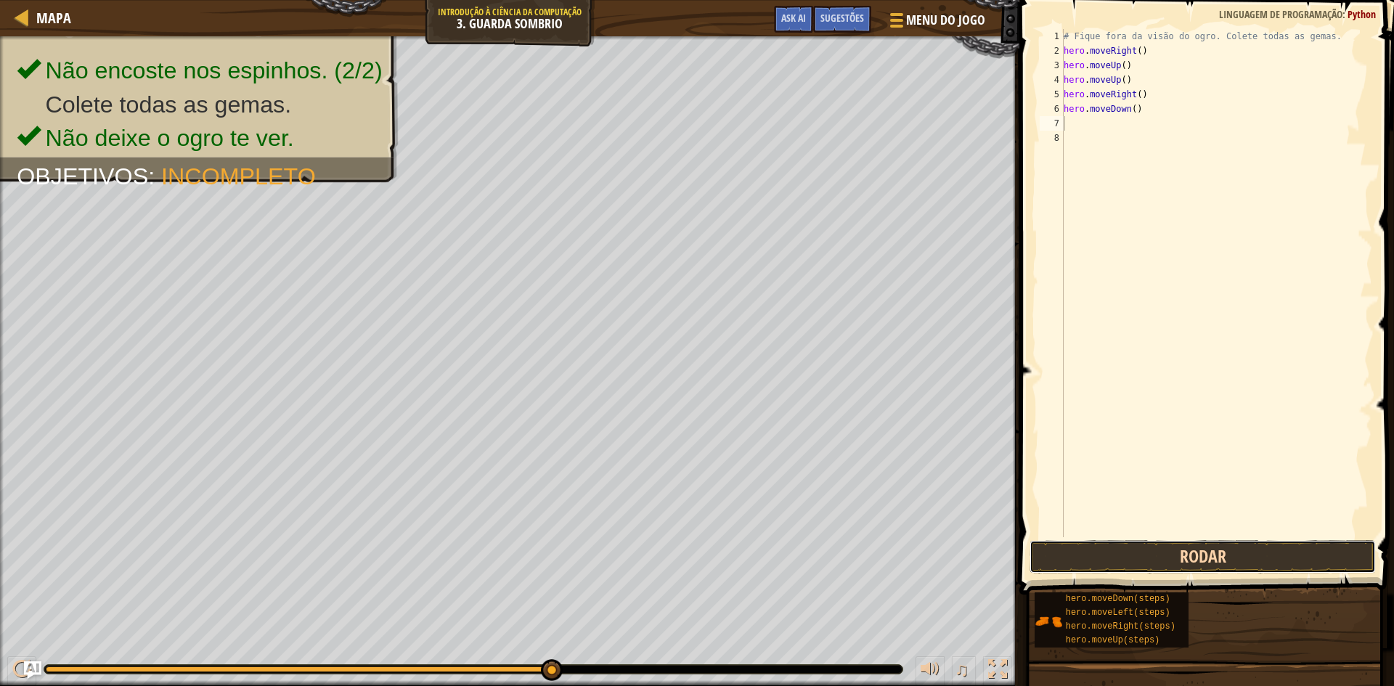
click at [1160, 552] on button "Rodar" at bounding box center [1202, 556] width 346 height 33
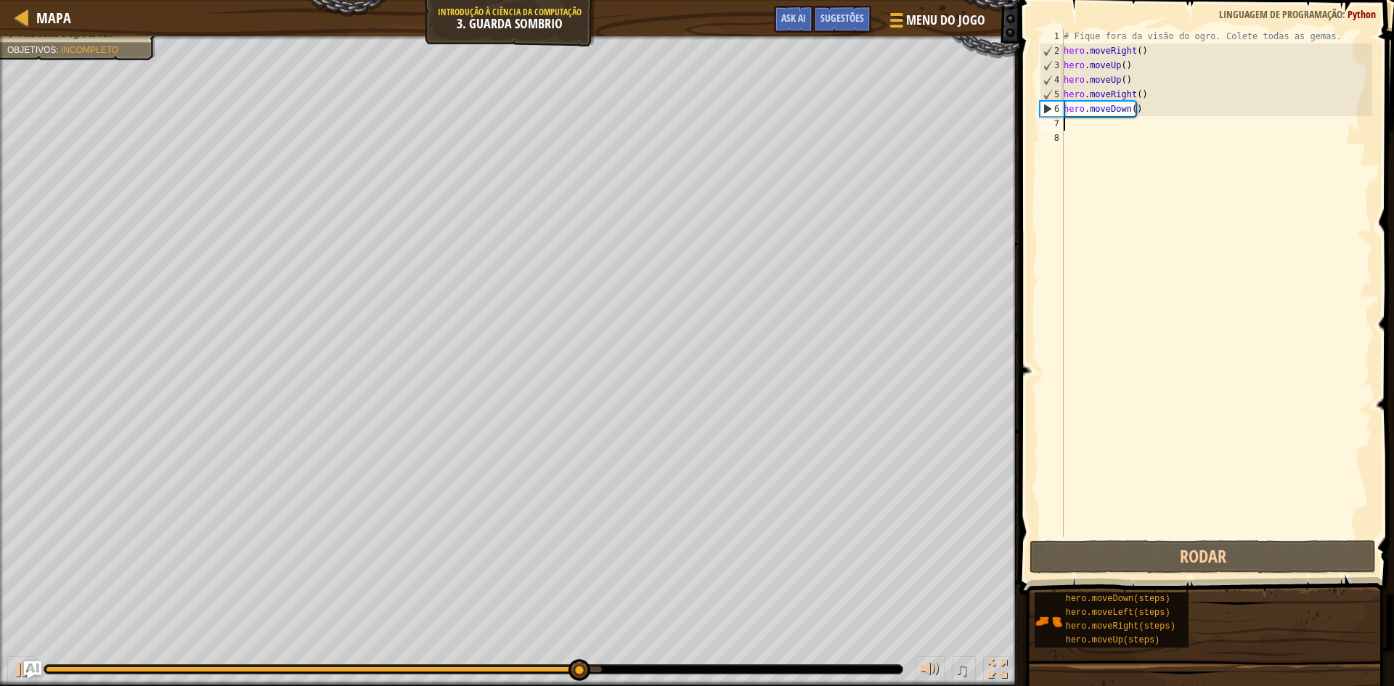
type textarea "M"
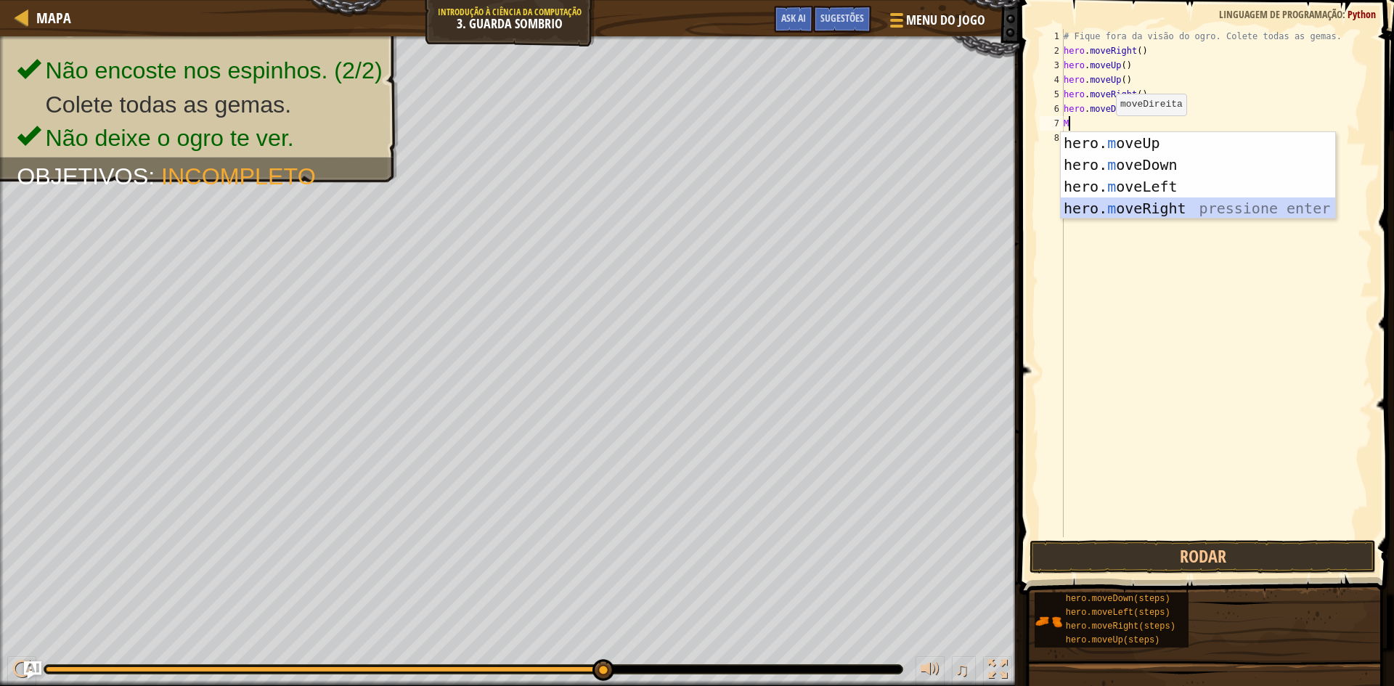
click at [1103, 203] on div "hero. m oveUp pressione enter hero. m oveDown pressione enter hero. m oveLeft p…" at bounding box center [1197, 197] width 274 height 131
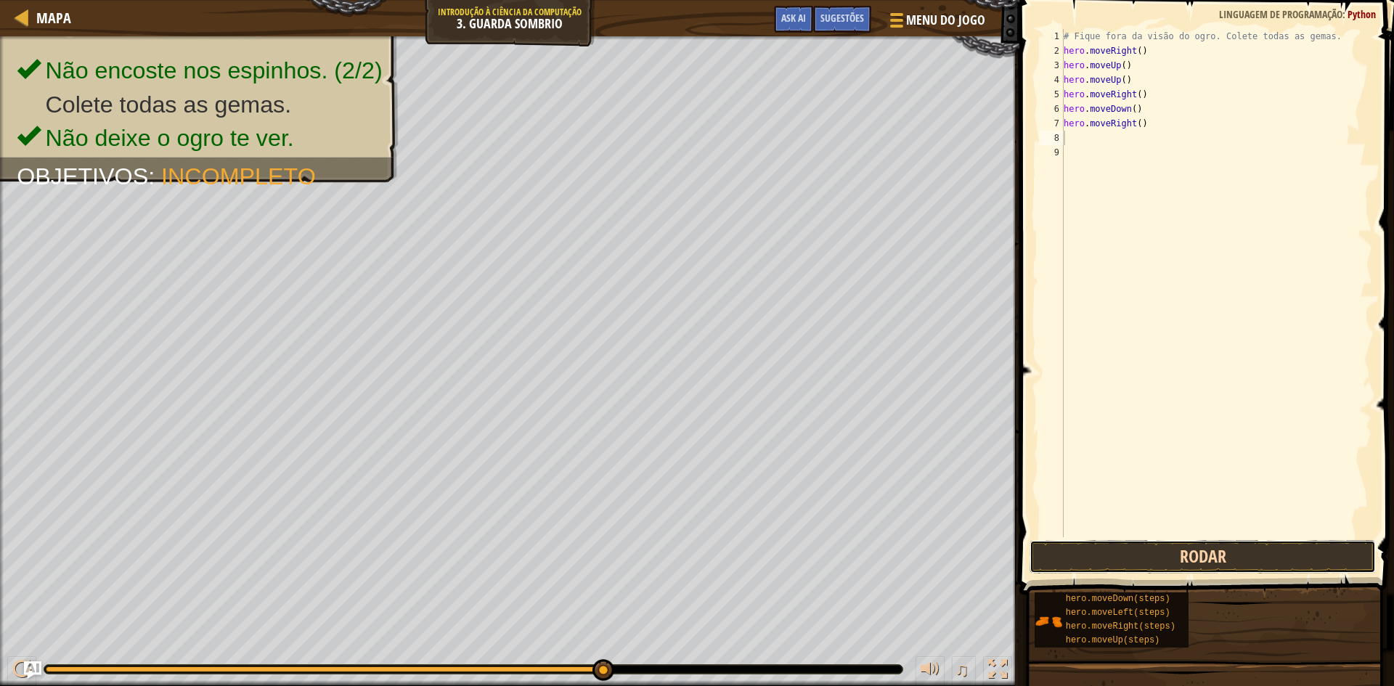
click at [1166, 549] on button "Rodar" at bounding box center [1202, 556] width 346 height 33
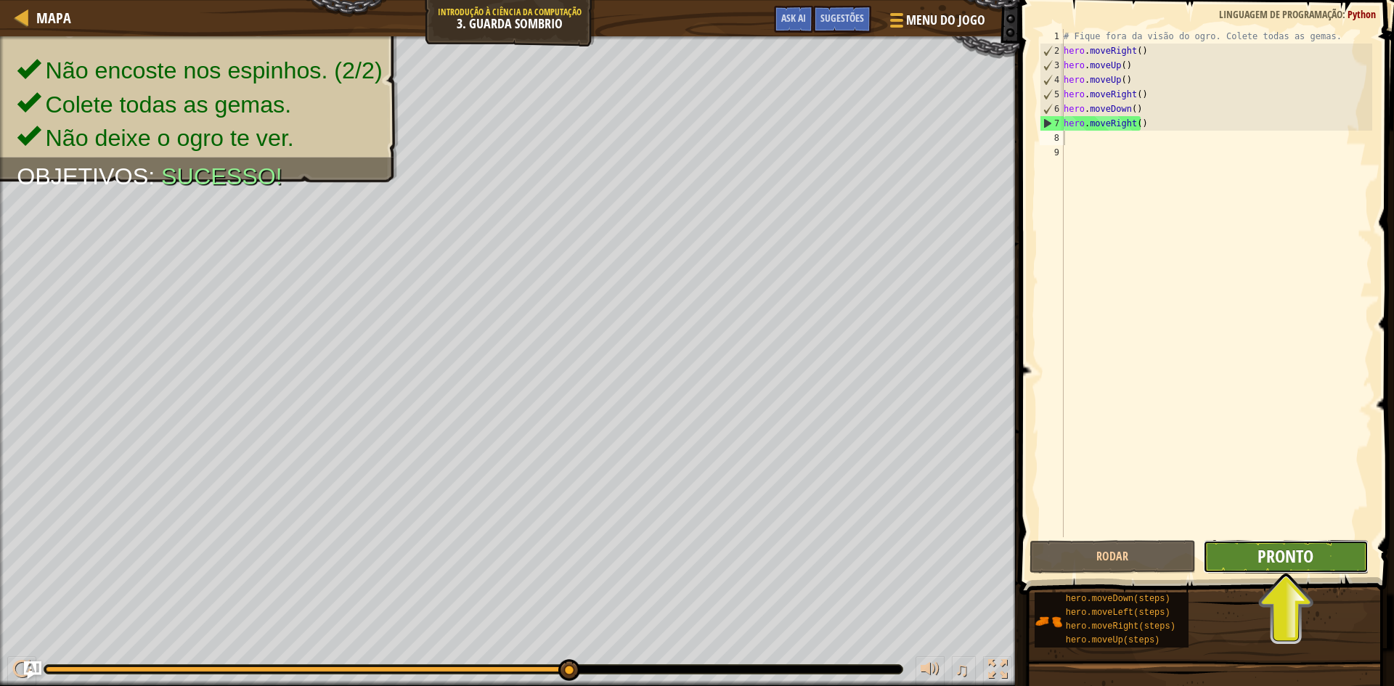
click at [1301, 551] on span "Pronto" at bounding box center [1285, 555] width 56 height 23
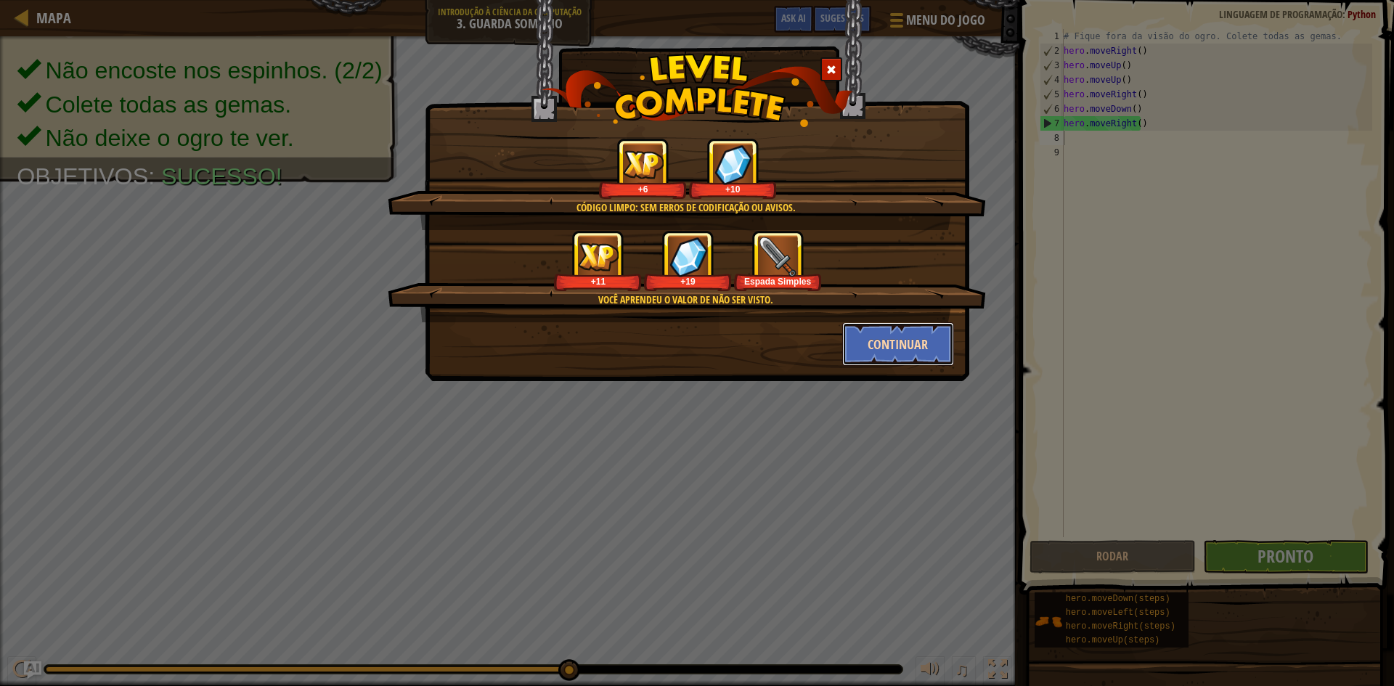
click at [875, 342] on button "Continuar" at bounding box center [898, 344] width 113 height 44
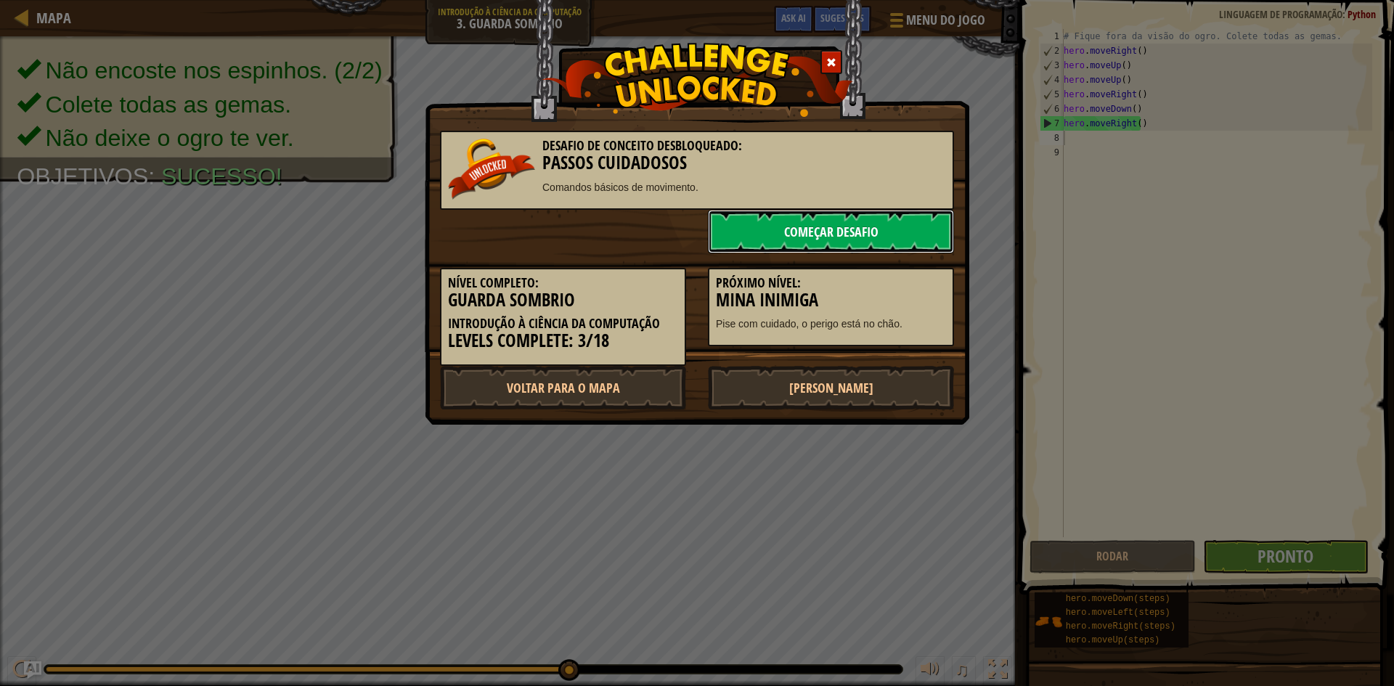
click at [885, 216] on link "Começar Desafio" at bounding box center [831, 232] width 246 height 44
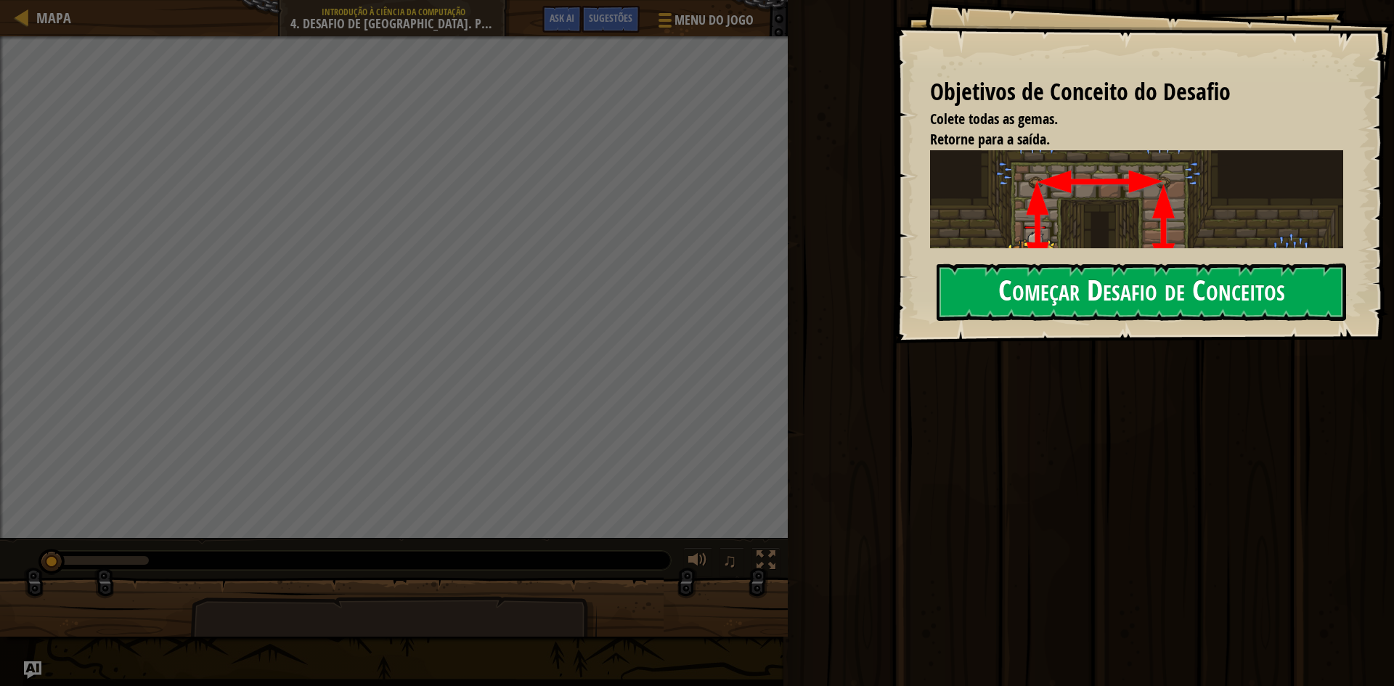
click at [1026, 303] on button "Começar Desafio de Conceitos" at bounding box center [1140, 291] width 409 height 57
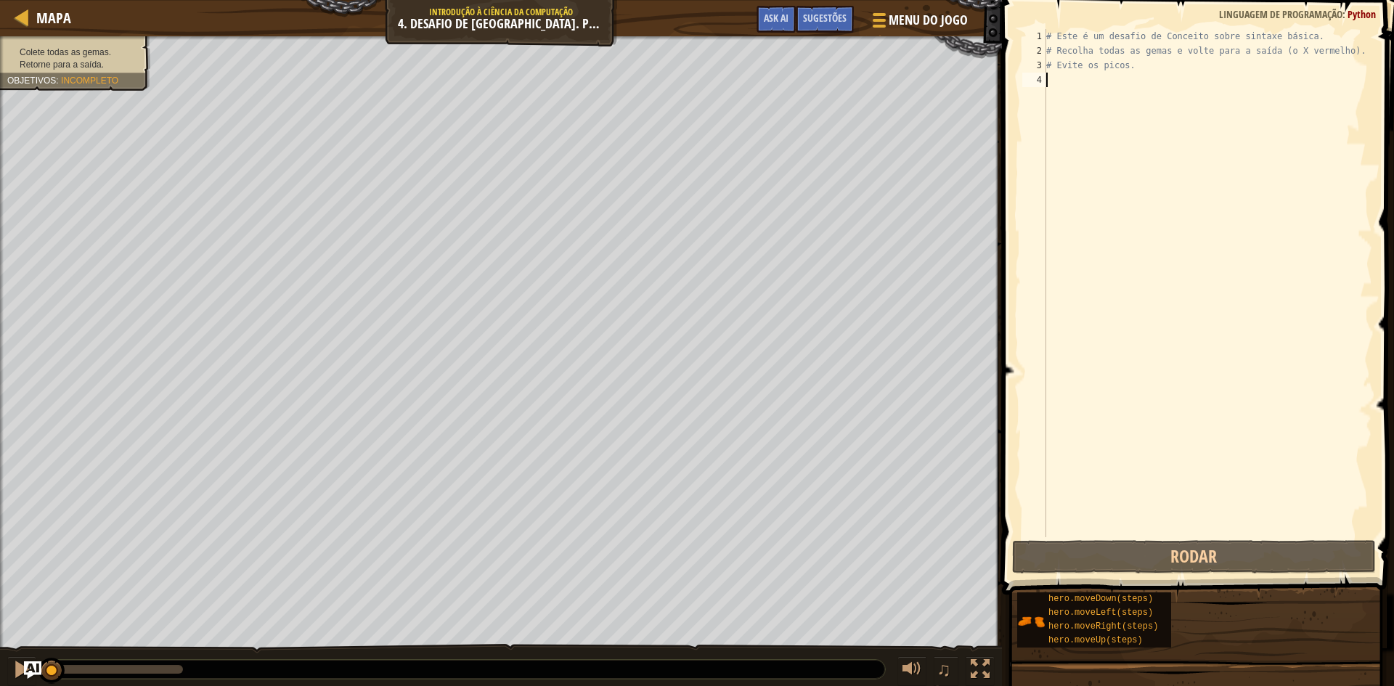
type textarea "M"
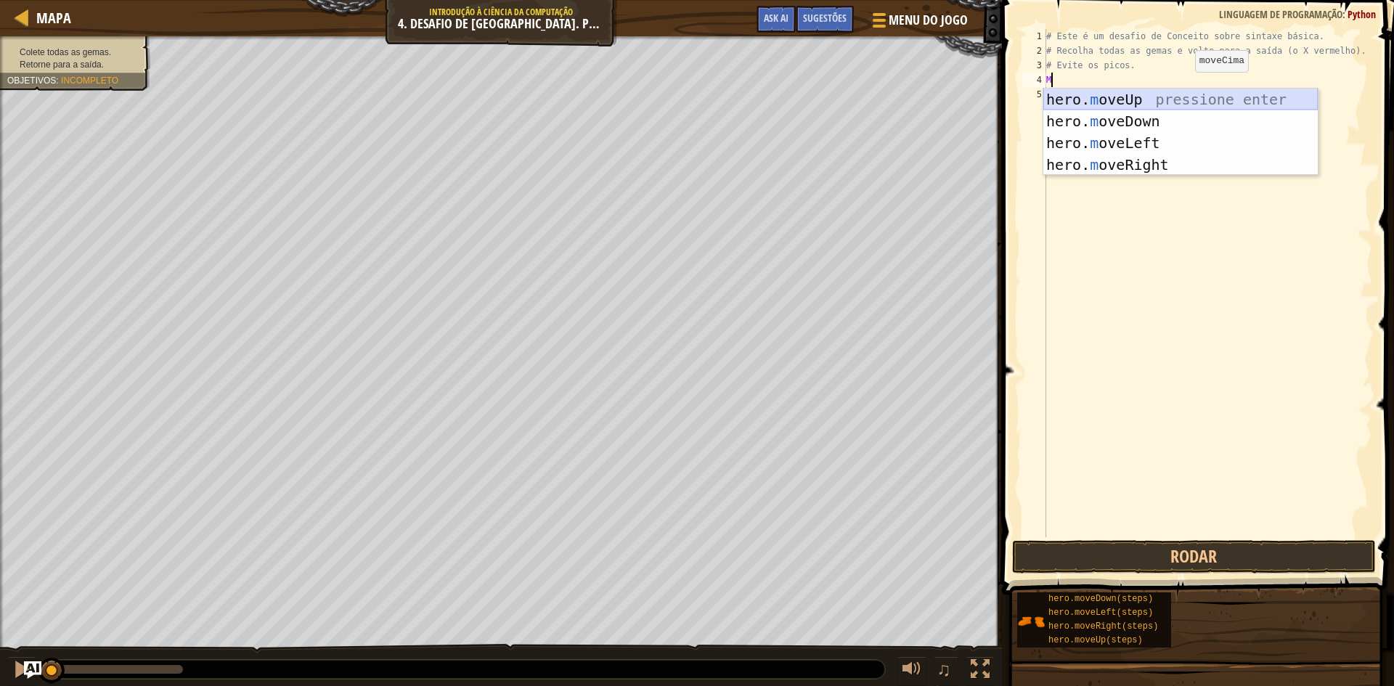
click at [1174, 99] on div "hero. m oveUp pressione enter hero. m oveDown pressione enter hero. m oveLeft p…" at bounding box center [1180, 154] width 274 height 131
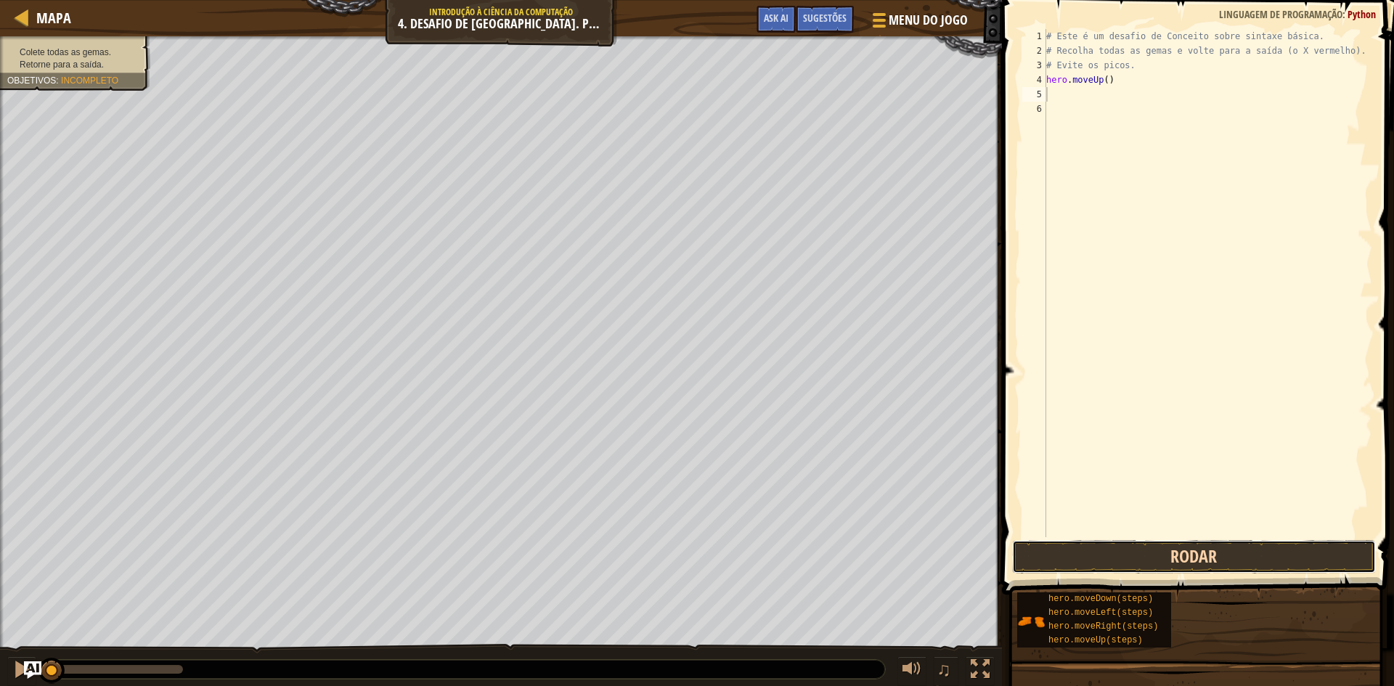
click at [1129, 564] on button "Rodar" at bounding box center [1194, 556] width 364 height 33
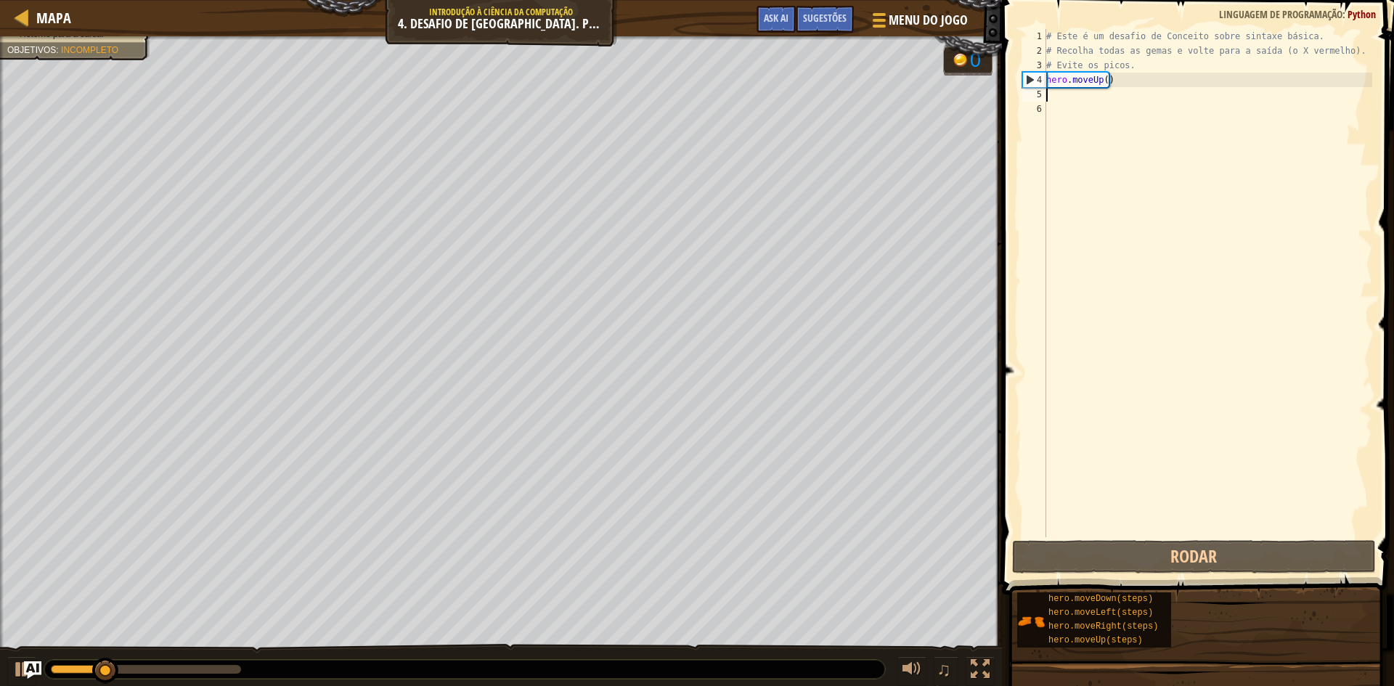
type textarea "M"
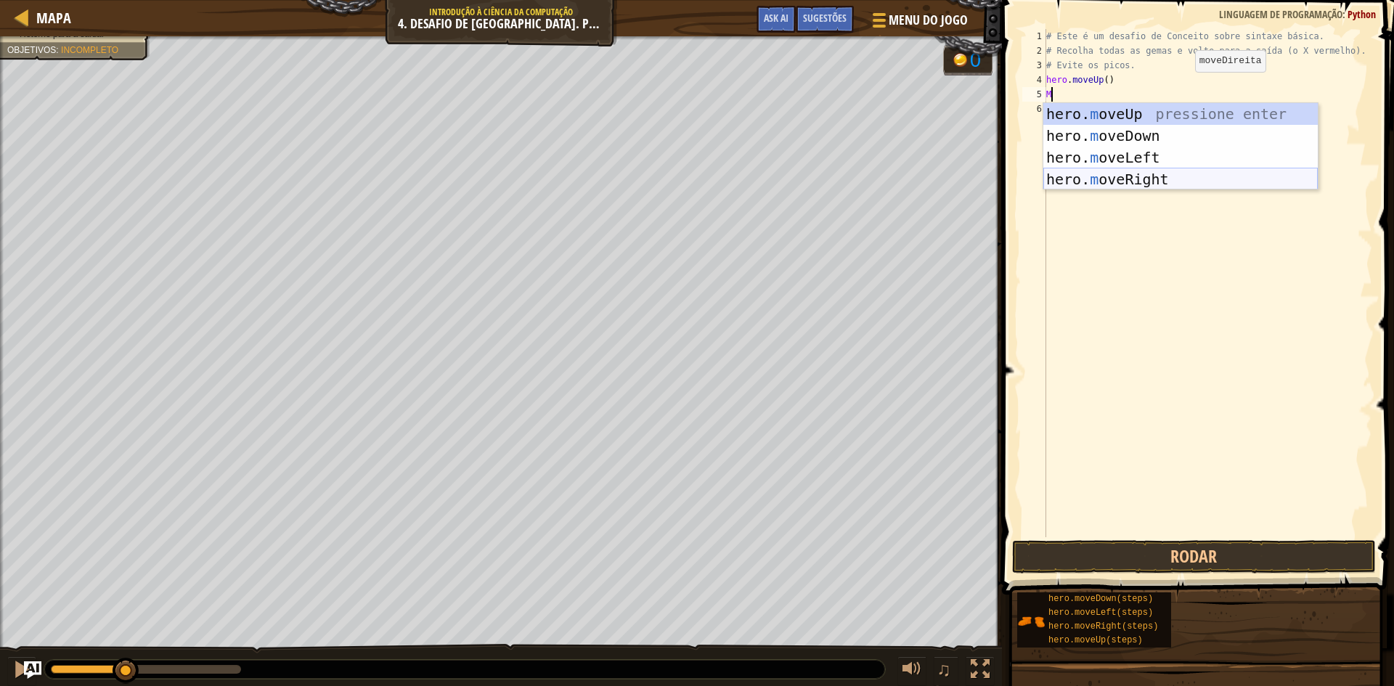
click at [1150, 173] on div "hero. m oveUp pressione enter hero. m oveDown pressione enter hero. m oveLeft p…" at bounding box center [1180, 168] width 274 height 131
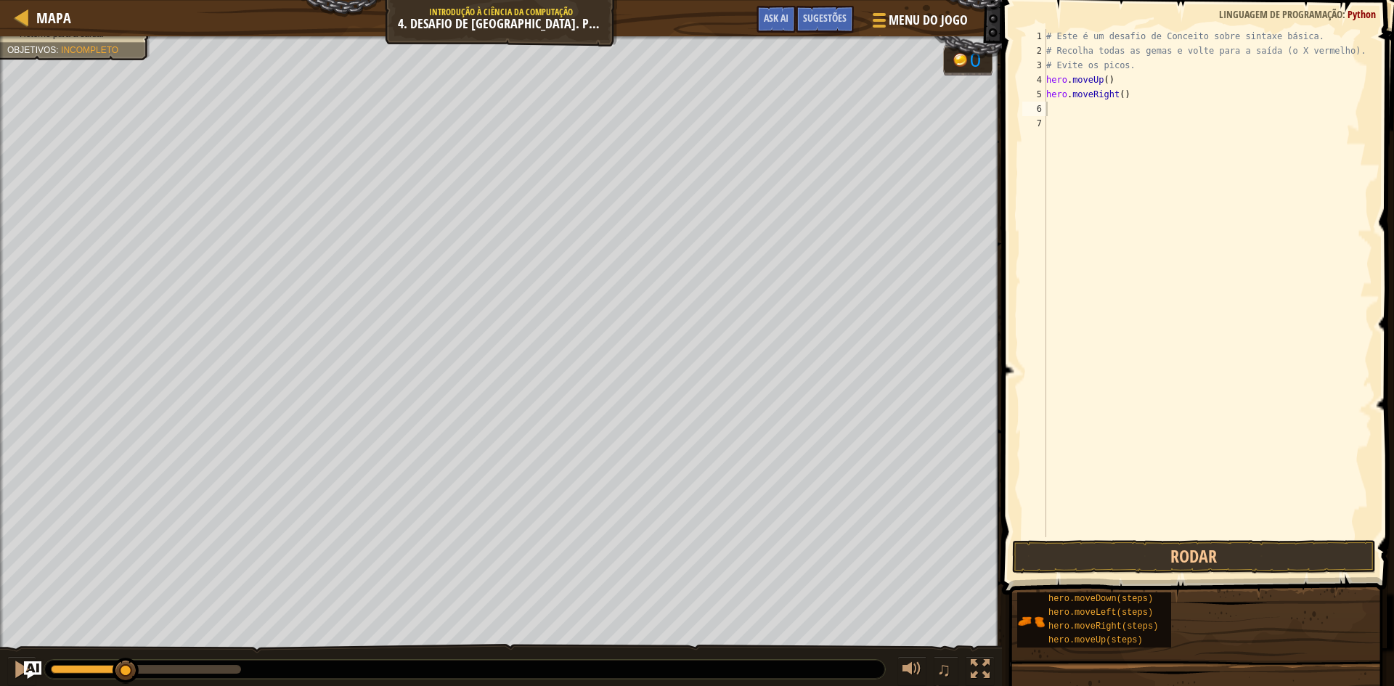
click at [1192, 597] on div "hero.moveDown(steps) hero.moveLeft(steps) hero.moveRight(steps) hero.moveUp(ste…" at bounding box center [1199, 620] width 367 height 57
click at [1210, 560] on button "Rodar" at bounding box center [1194, 556] width 364 height 33
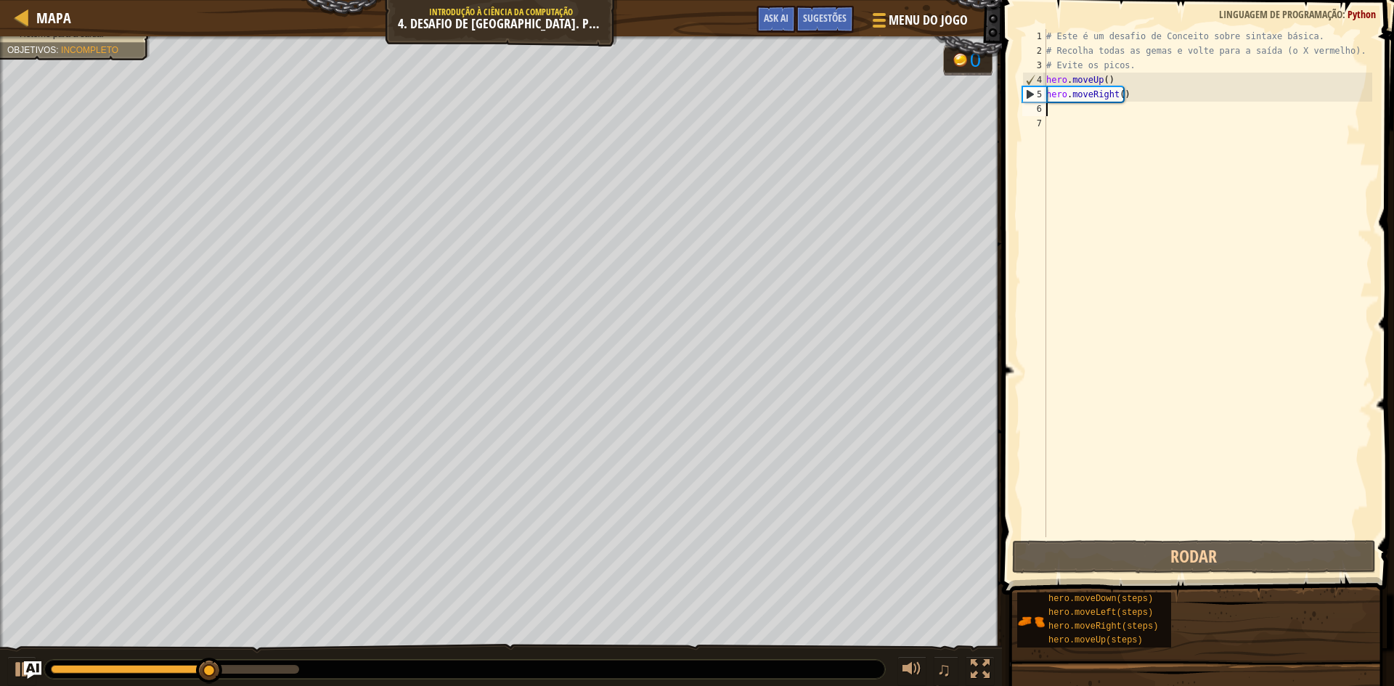
type textarea "M"
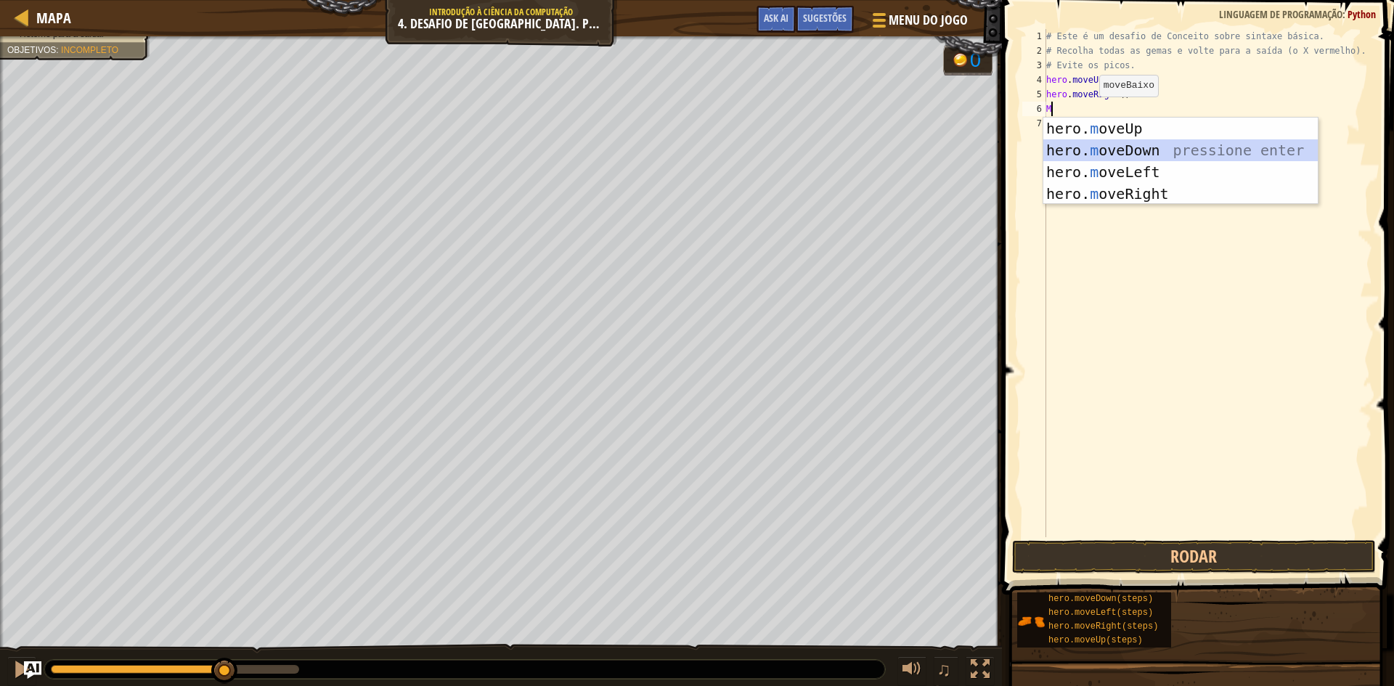
drag, startPoint x: 1092, startPoint y: 139, endPoint x: 1066, endPoint y: 293, distance: 155.4
click at [1092, 143] on div "hero. m oveUp pressione enter hero. m oveDown pressione enter hero. m oveLeft p…" at bounding box center [1180, 183] width 274 height 131
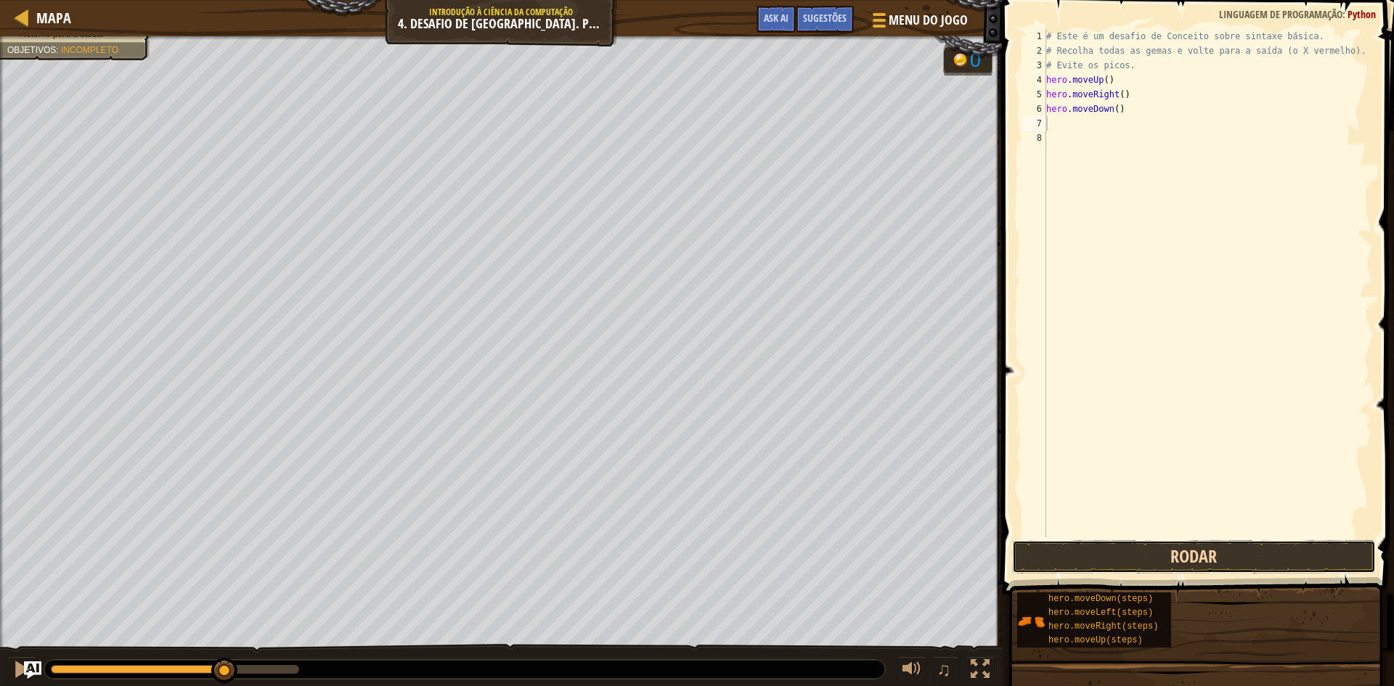
click at [1127, 552] on button "Rodar" at bounding box center [1194, 556] width 364 height 33
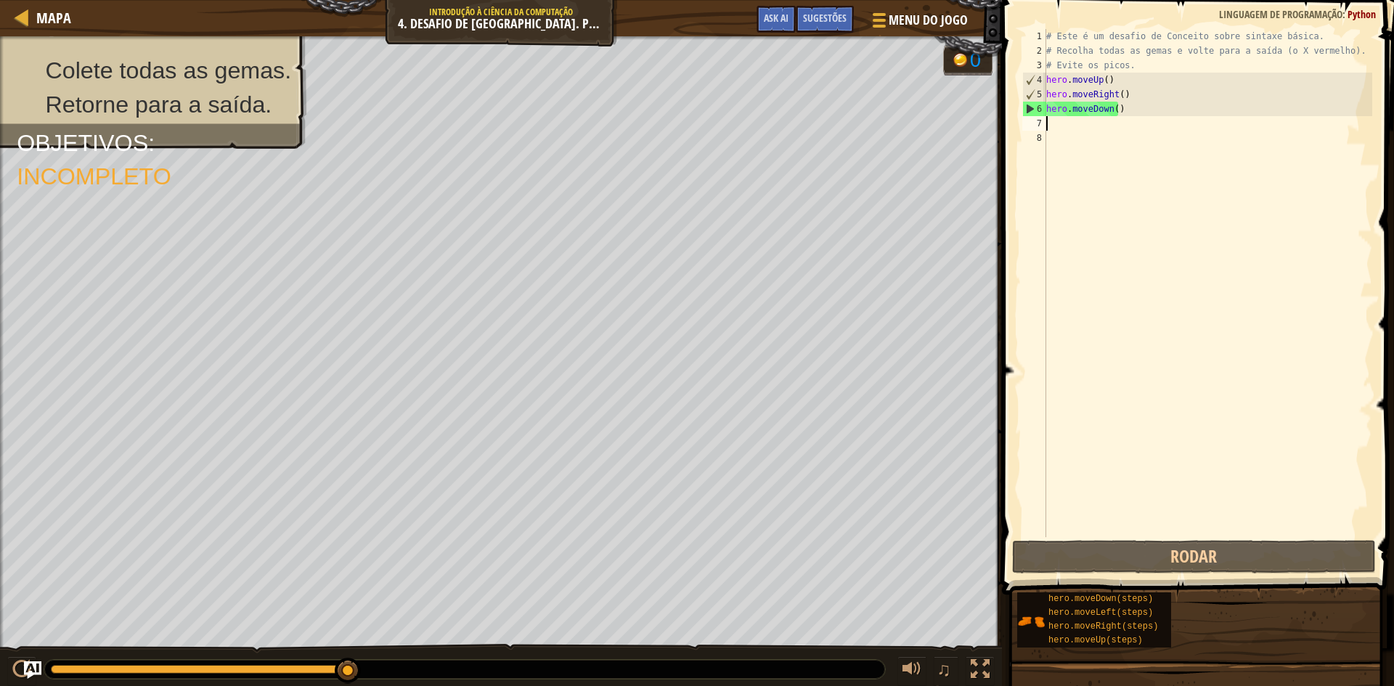
type textarea "M"
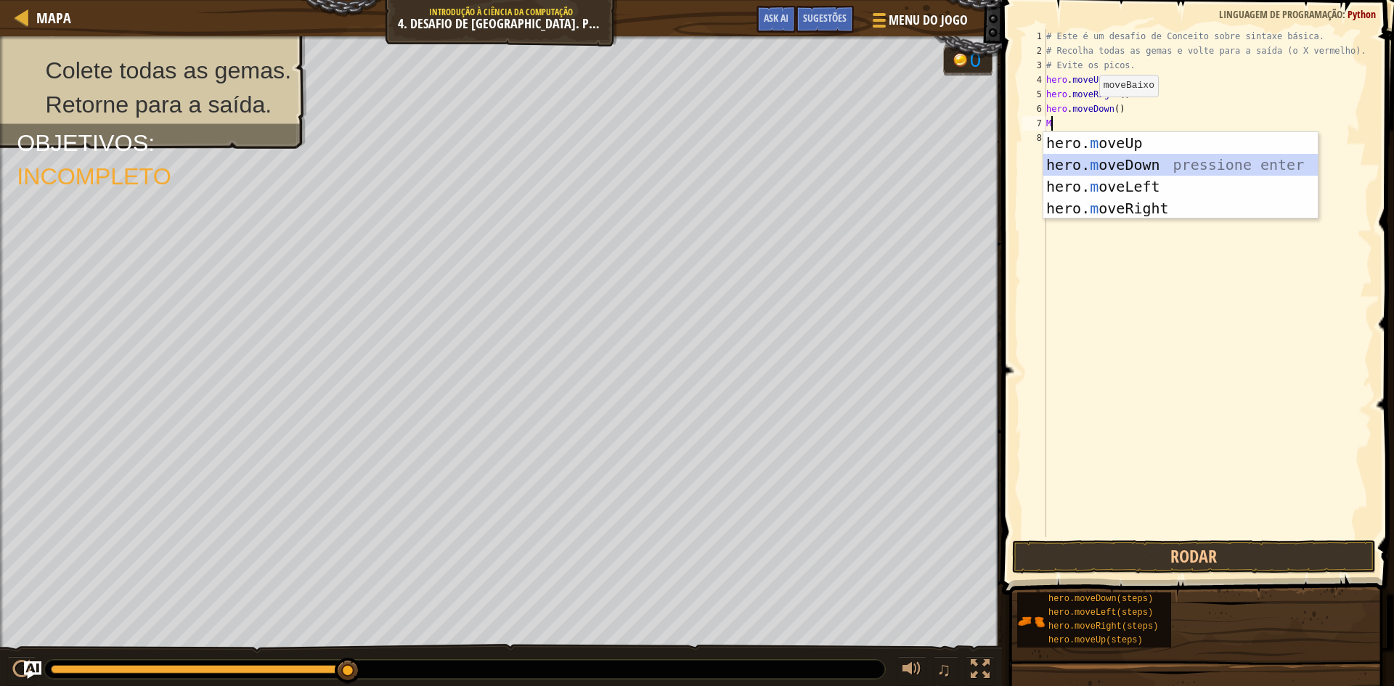
click at [1096, 163] on div "hero. m oveUp pressione enter hero. m oveDown pressione enter hero. m oveLeft p…" at bounding box center [1180, 197] width 274 height 131
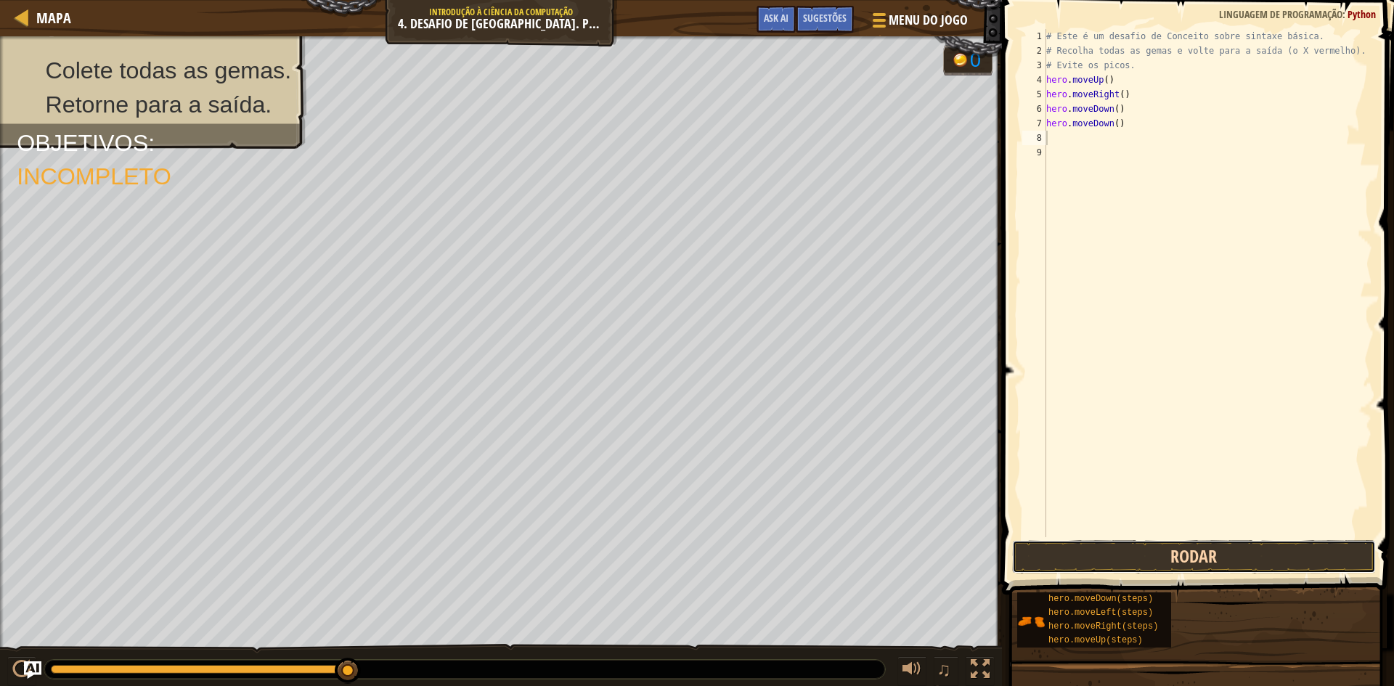
click at [1073, 555] on button "Rodar" at bounding box center [1194, 556] width 364 height 33
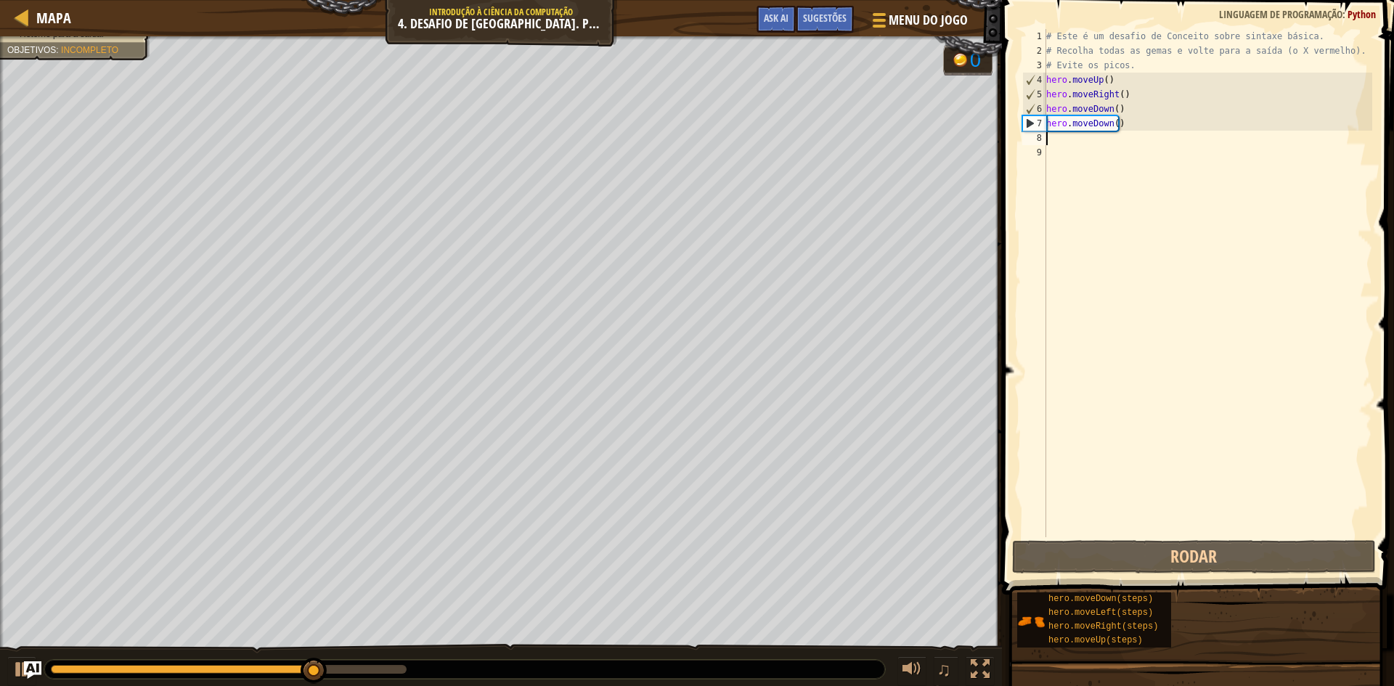
type textarea "M"
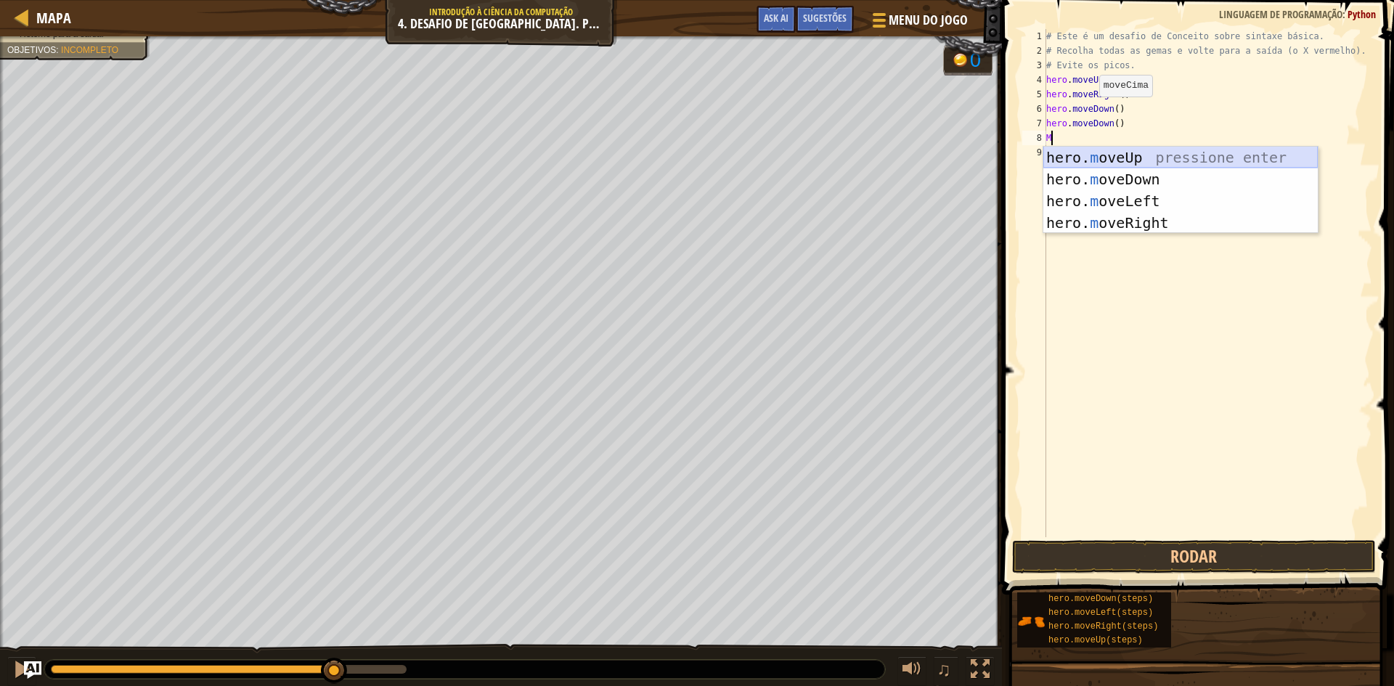
click at [1146, 152] on div "hero. m oveUp pressione enter hero. m oveDown pressione enter hero. m oveLeft p…" at bounding box center [1180, 212] width 274 height 131
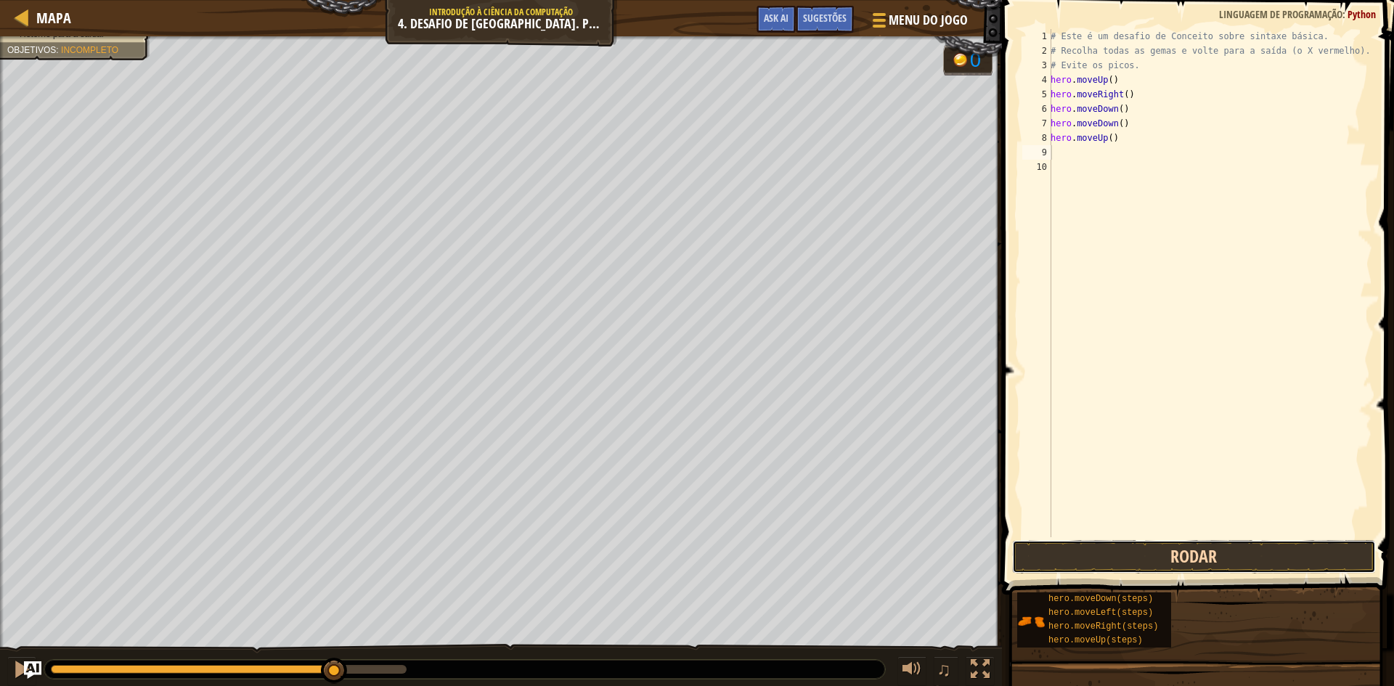
click at [1133, 567] on button "Rodar" at bounding box center [1194, 556] width 364 height 33
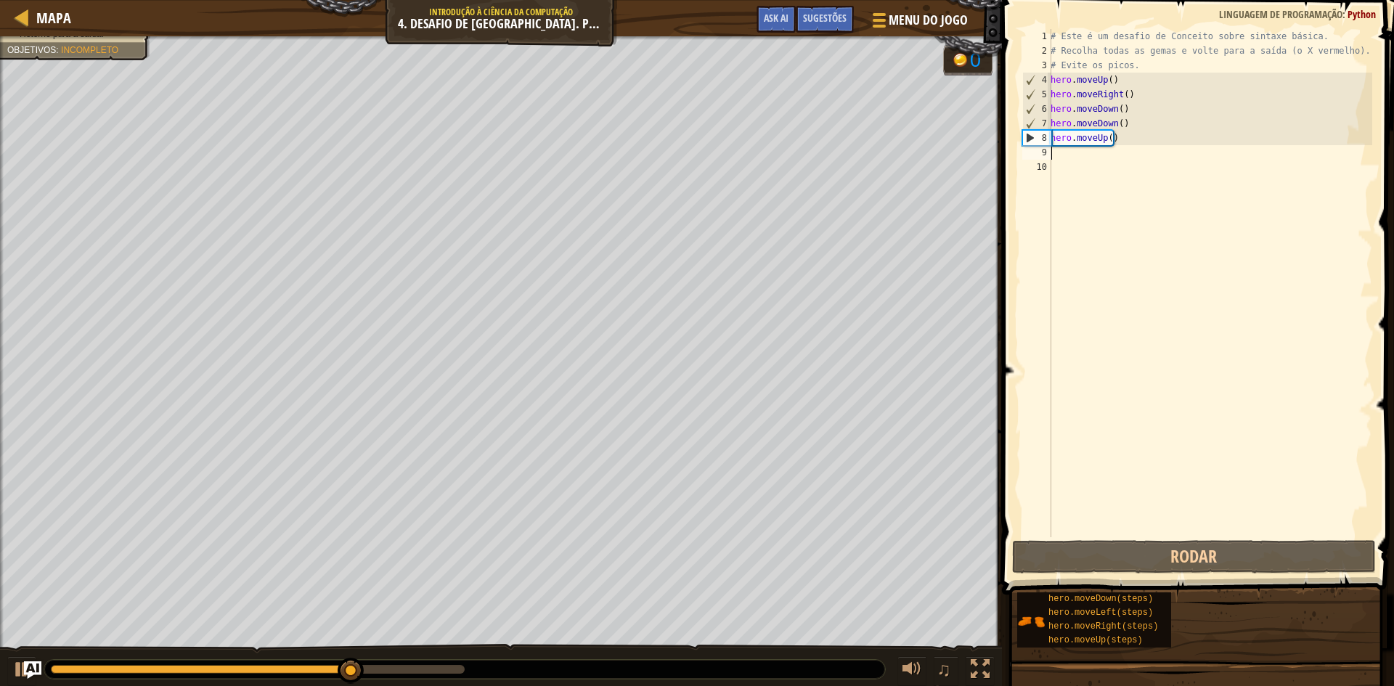
type textarea "M"
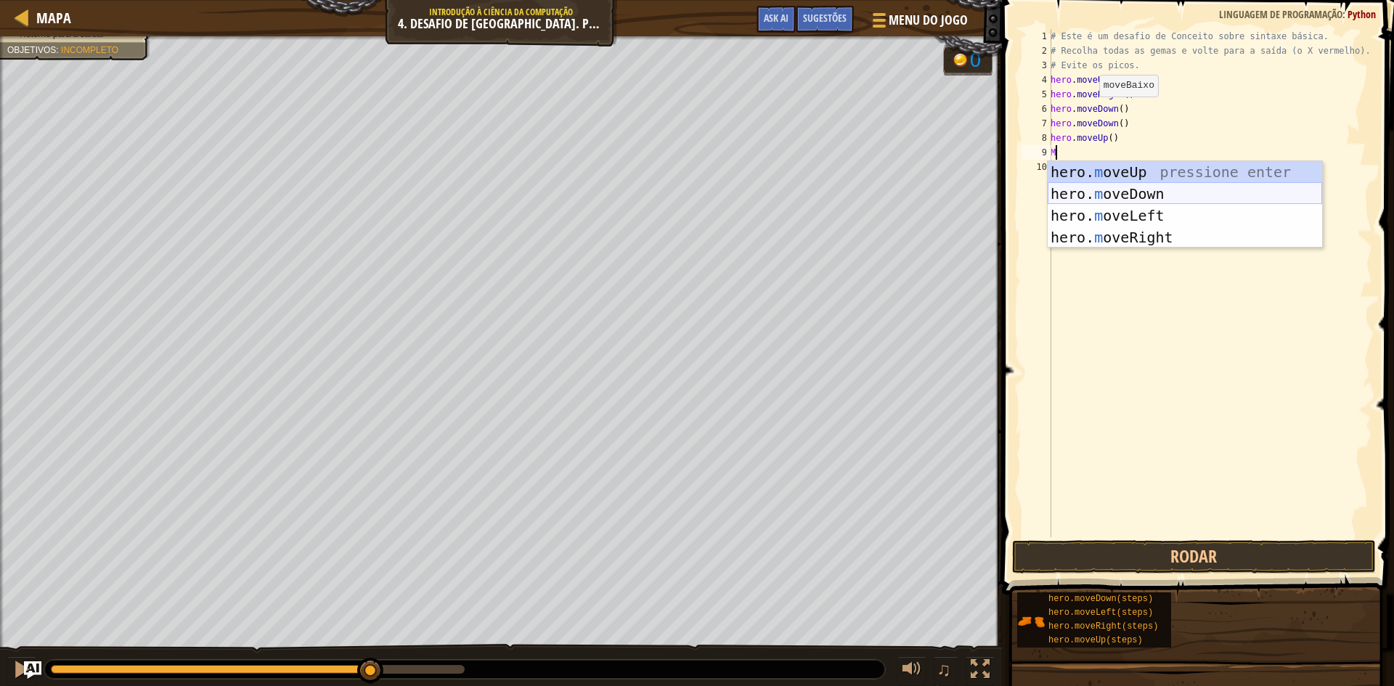
click at [1195, 198] on div "hero. m oveUp pressione enter hero. m oveDown pressione enter hero. m oveLeft p…" at bounding box center [1184, 226] width 274 height 131
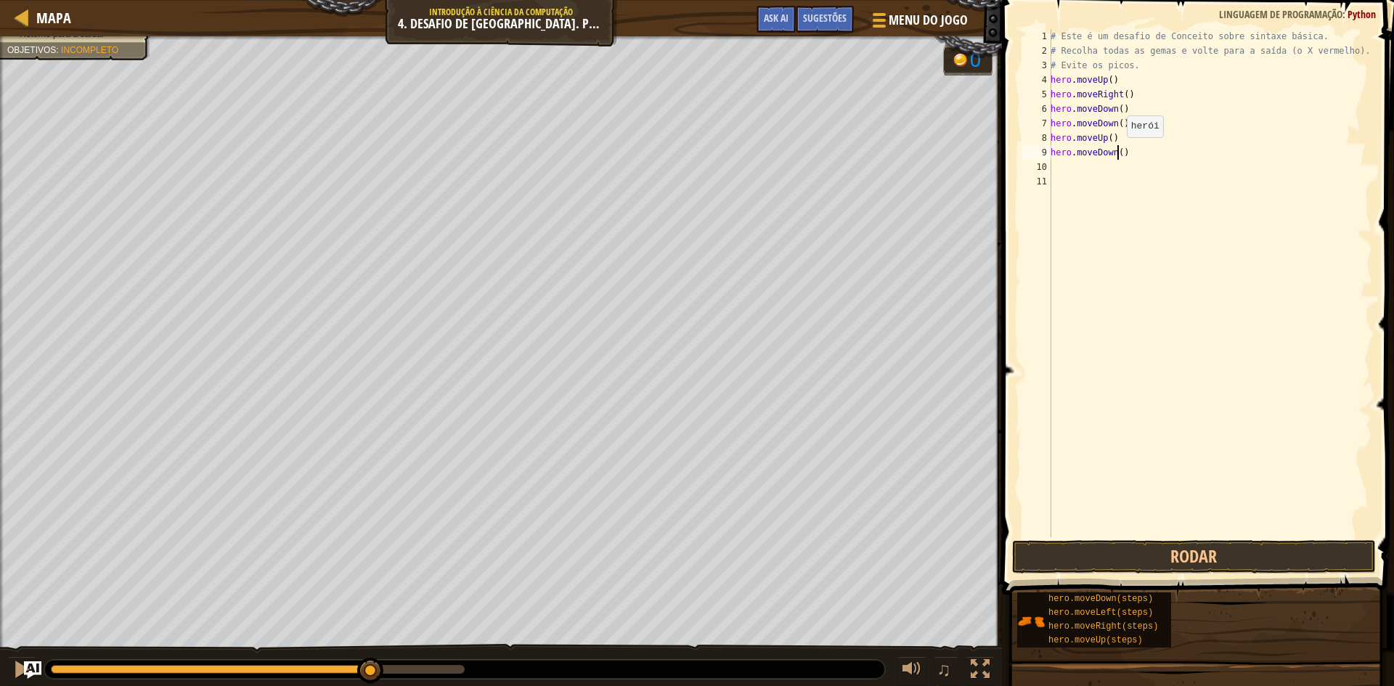
click at [1119, 152] on div "# Este é um desafio de Conceito sobre sintaxe básica. # Recolha todas as gemas …" at bounding box center [1209, 297] width 324 height 537
click at [1098, 151] on div "# Este é um desafio de Conceito sobre sintaxe básica. # Recolha todas as gemas …" at bounding box center [1209, 297] width 324 height 537
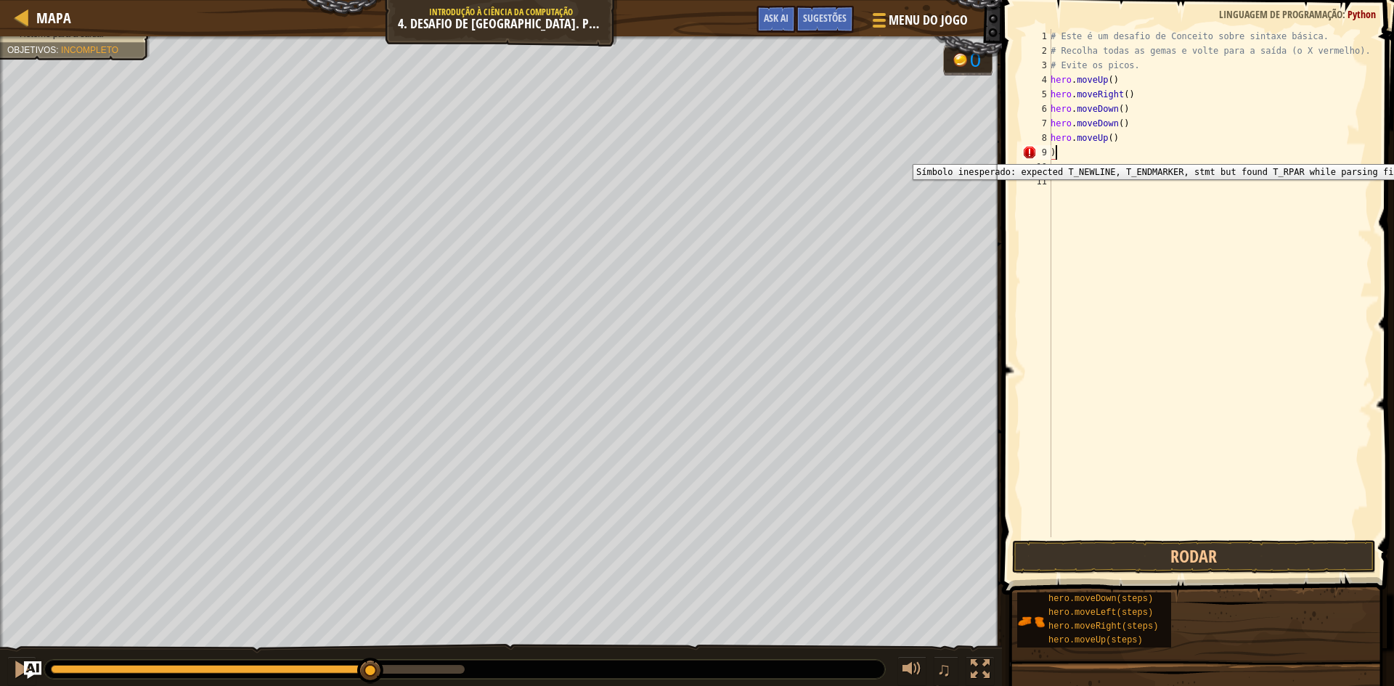
click at [1050, 153] on div "9" at bounding box center [1036, 152] width 29 height 15
click at [1044, 152] on div "9" at bounding box center [1036, 152] width 29 height 15
click at [1042, 150] on div "9" at bounding box center [1036, 152] width 29 height 15
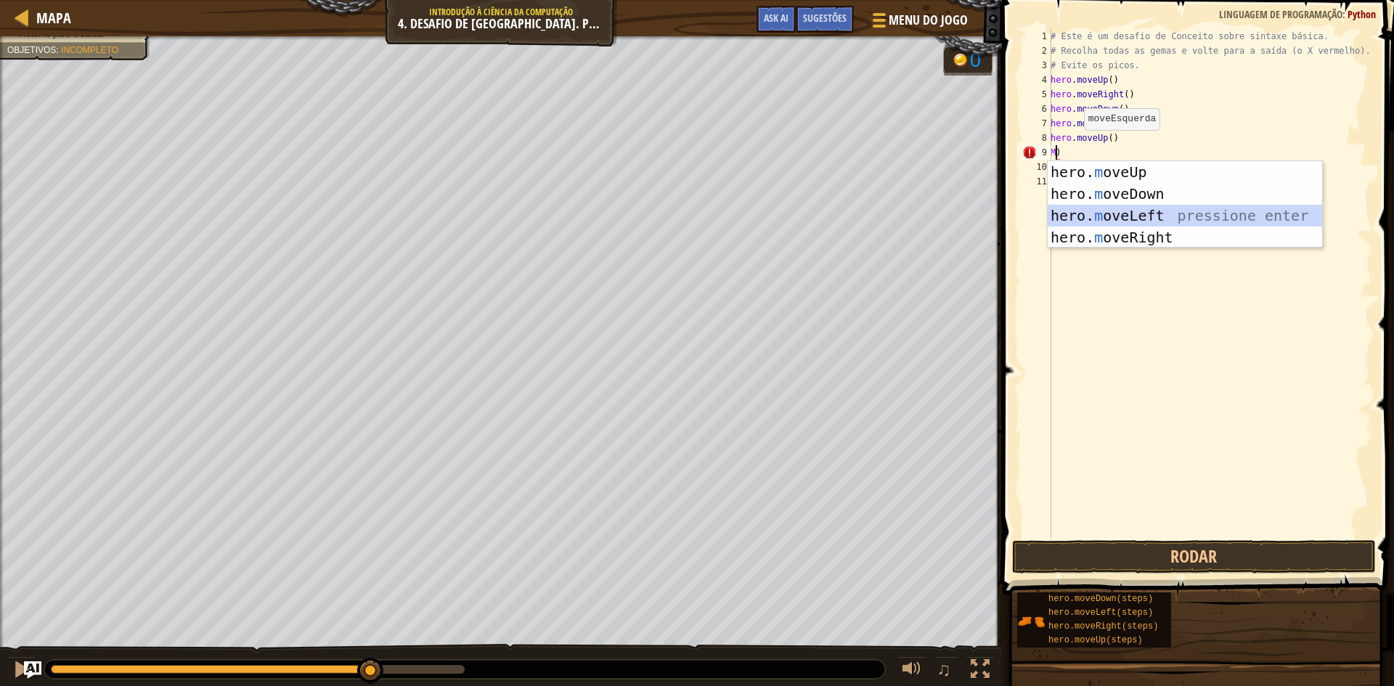
click at [1133, 206] on div "hero. m oveUp pressione enter hero. m oveDown pressione enter hero. m oveLeft p…" at bounding box center [1184, 226] width 274 height 131
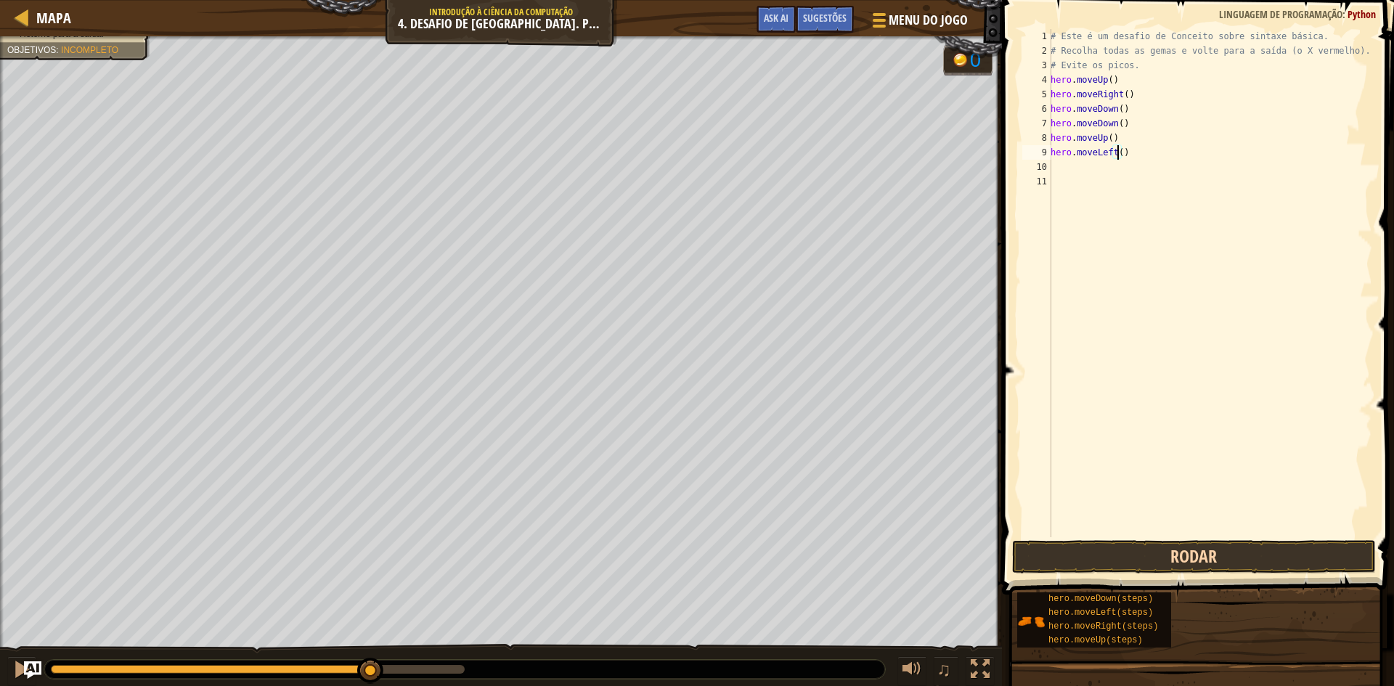
type textarea "hero.moveLeft()"
click at [1137, 557] on button "Rodar" at bounding box center [1194, 556] width 364 height 33
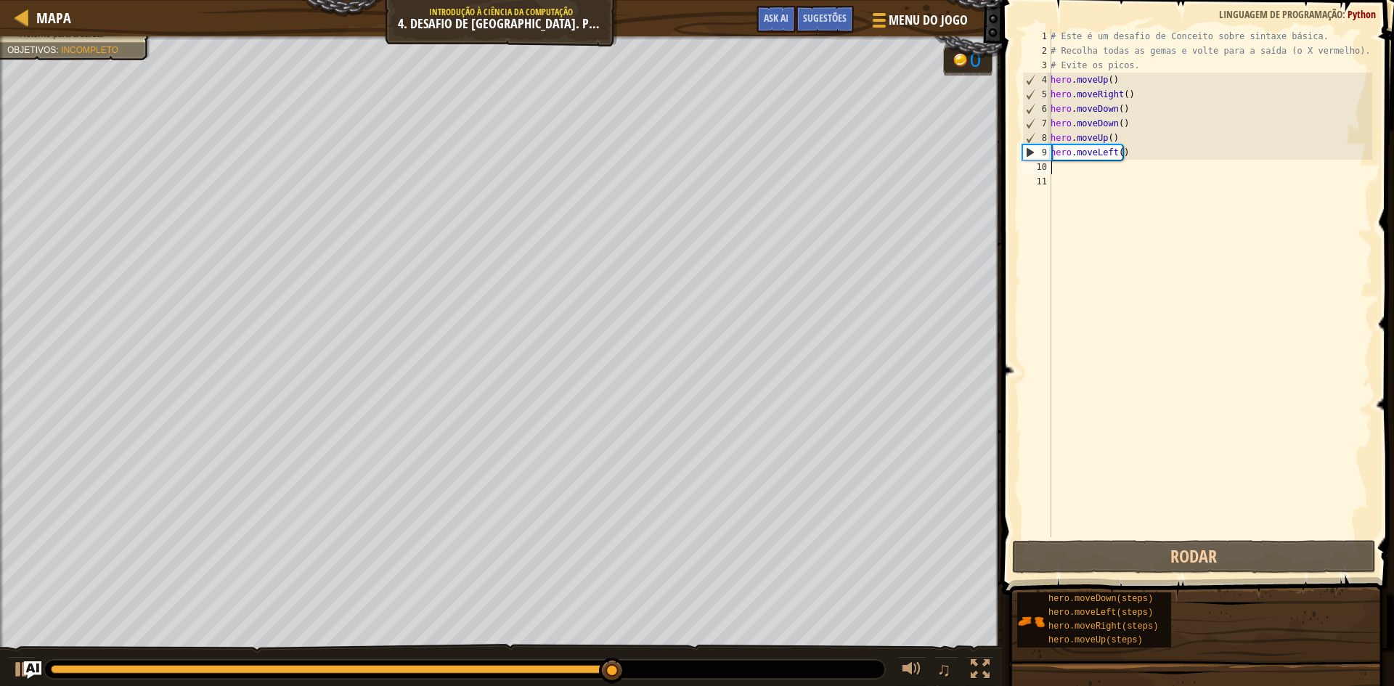
click at [1057, 160] on div "# Este é um desafio de Conceito sobre sintaxe básica. # Recolha todas as gemas …" at bounding box center [1209, 297] width 324 height 537
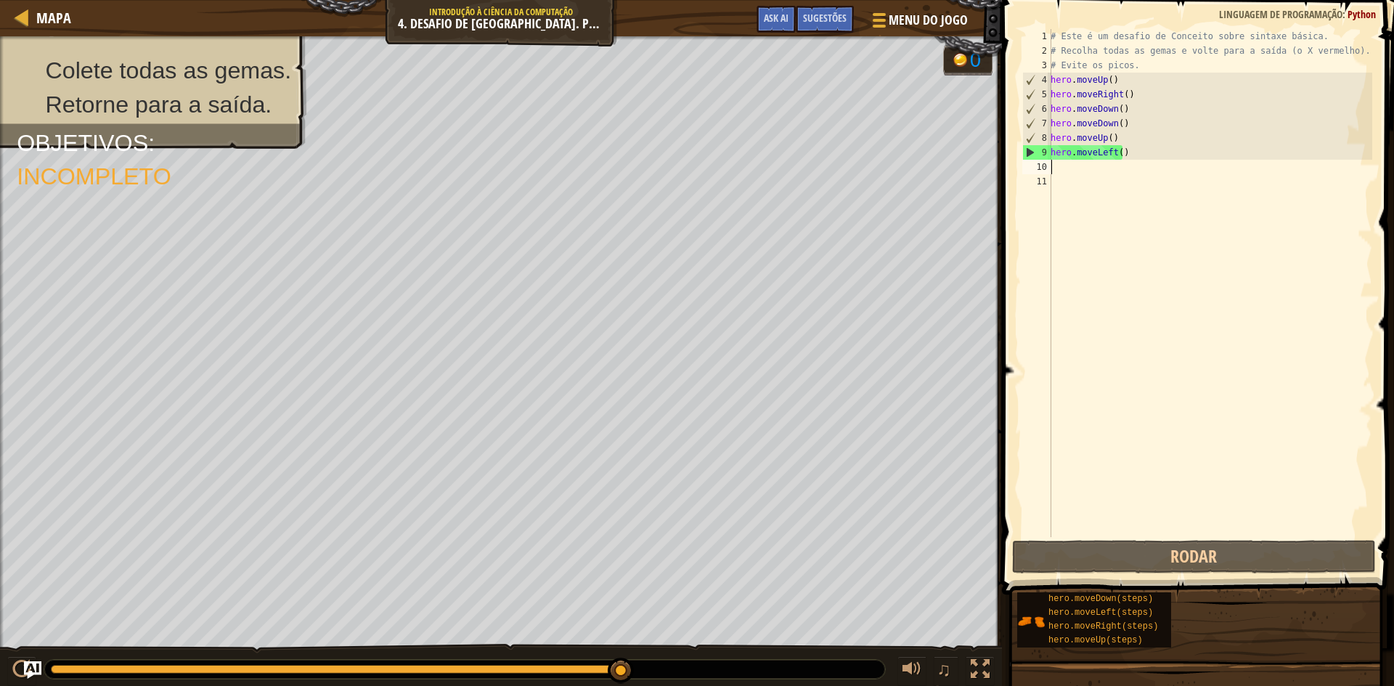
type textarea "M"
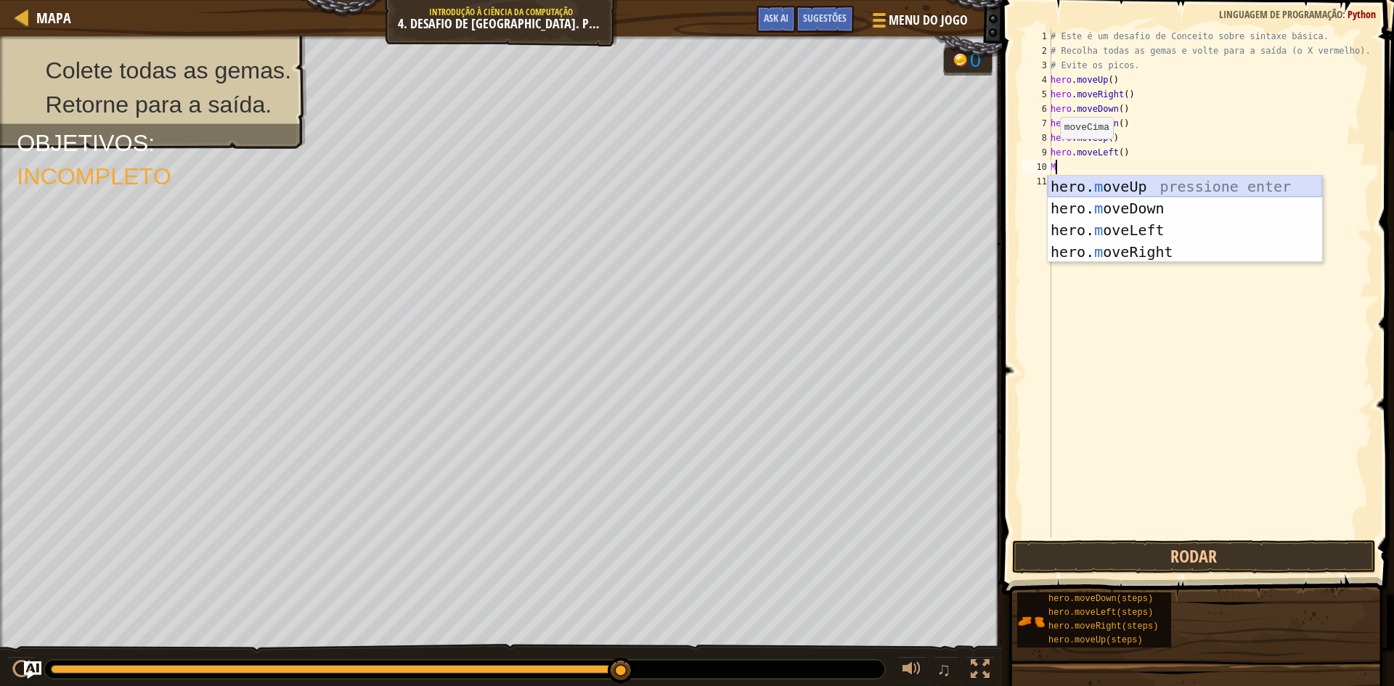
click at [1080, 193] on div "hero. m oveUp pressione enter hero. m oveDown pressione enter hero. m oveLeft p…" at bounding box center [1184, 241] width 274 height 131
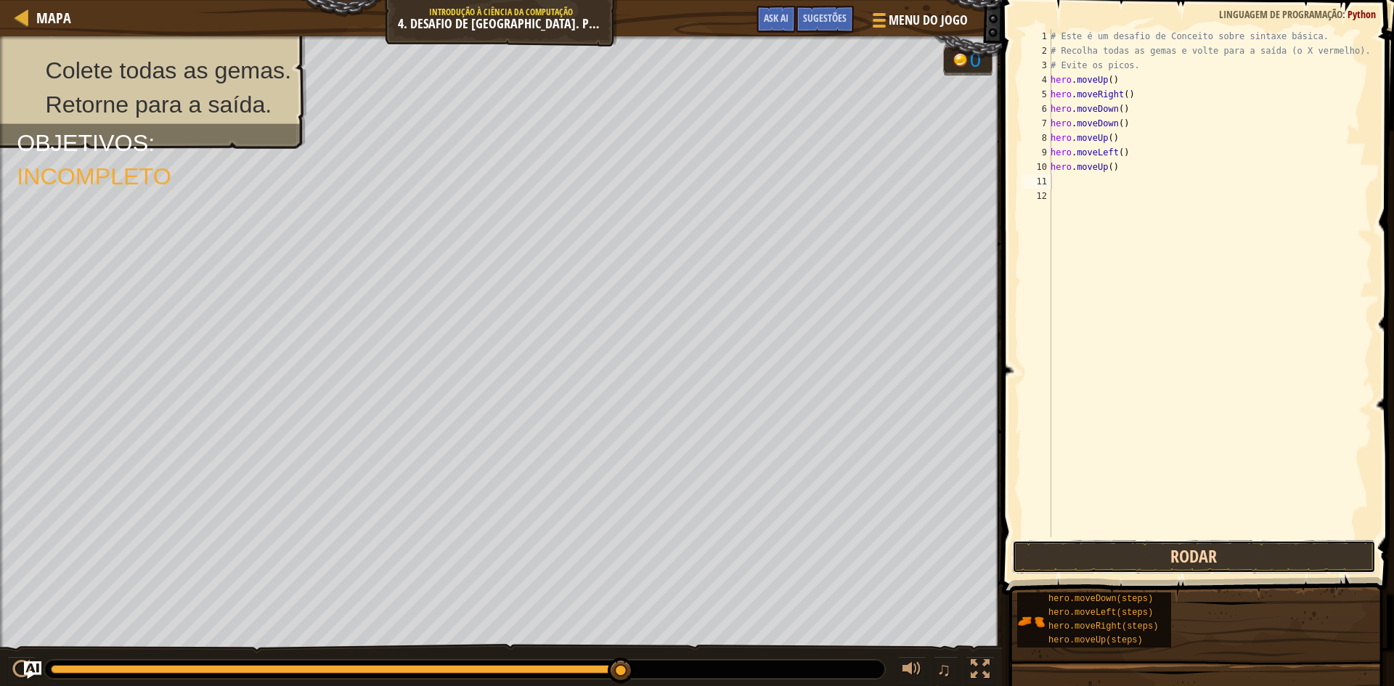
click at [1155, 548] on button "Rodar" at bounding box center [1194, 556] width 364 height 33
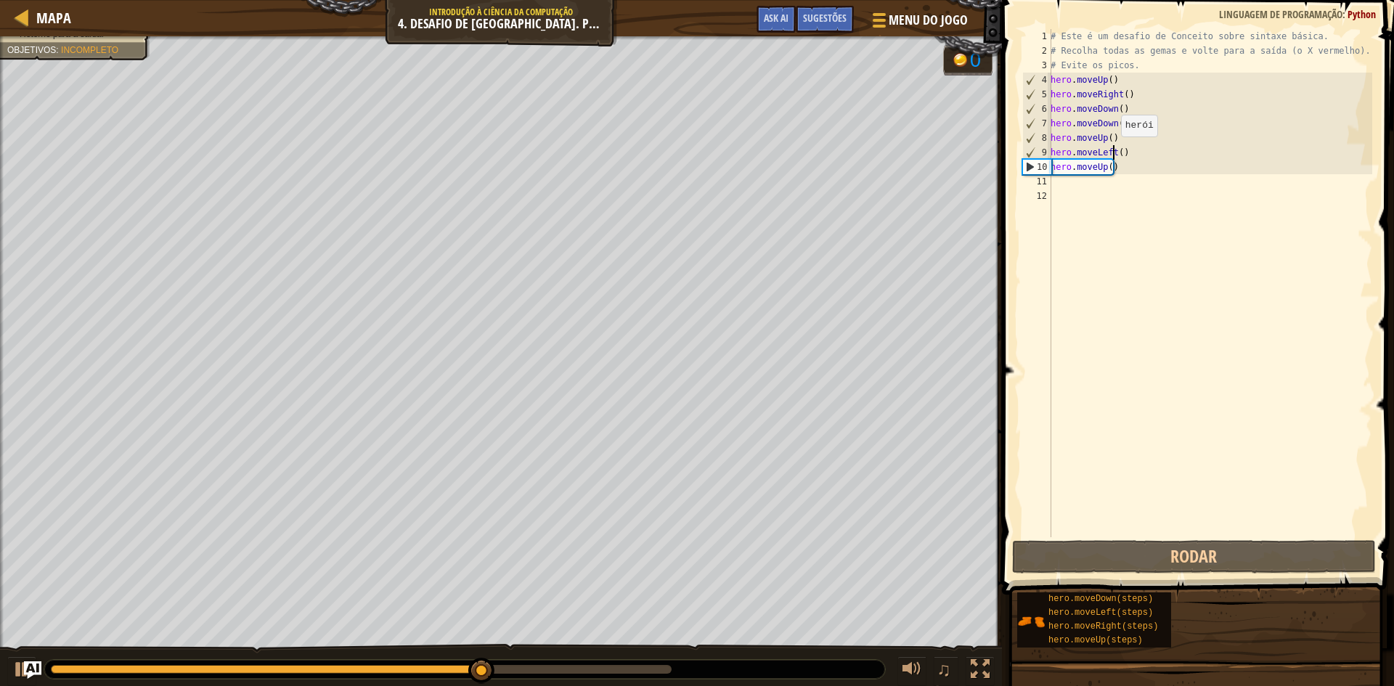
click at [1113, 151] on div "# Este é um desafio de Conceito sobre sintaxe básica. # Recolha todas as gemas …" at bounding box center [1209, 297] width 324 height 537
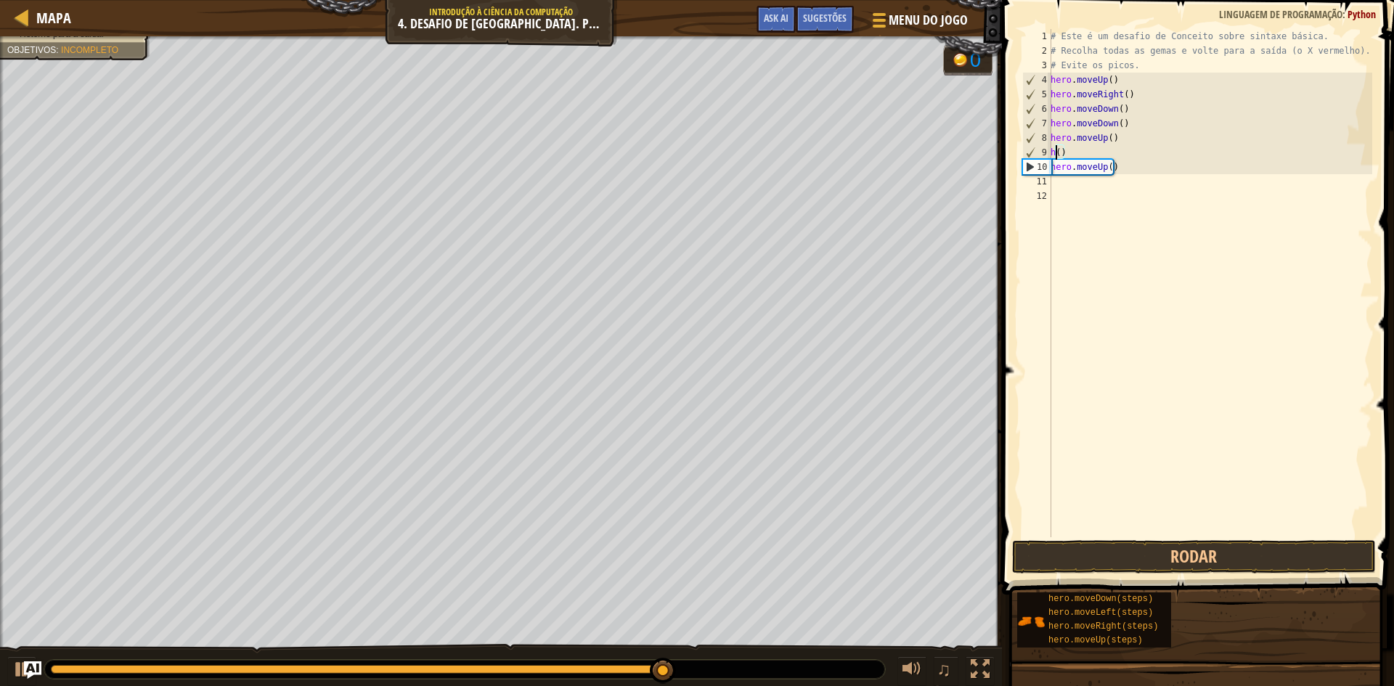
scroll to position [7, 1]
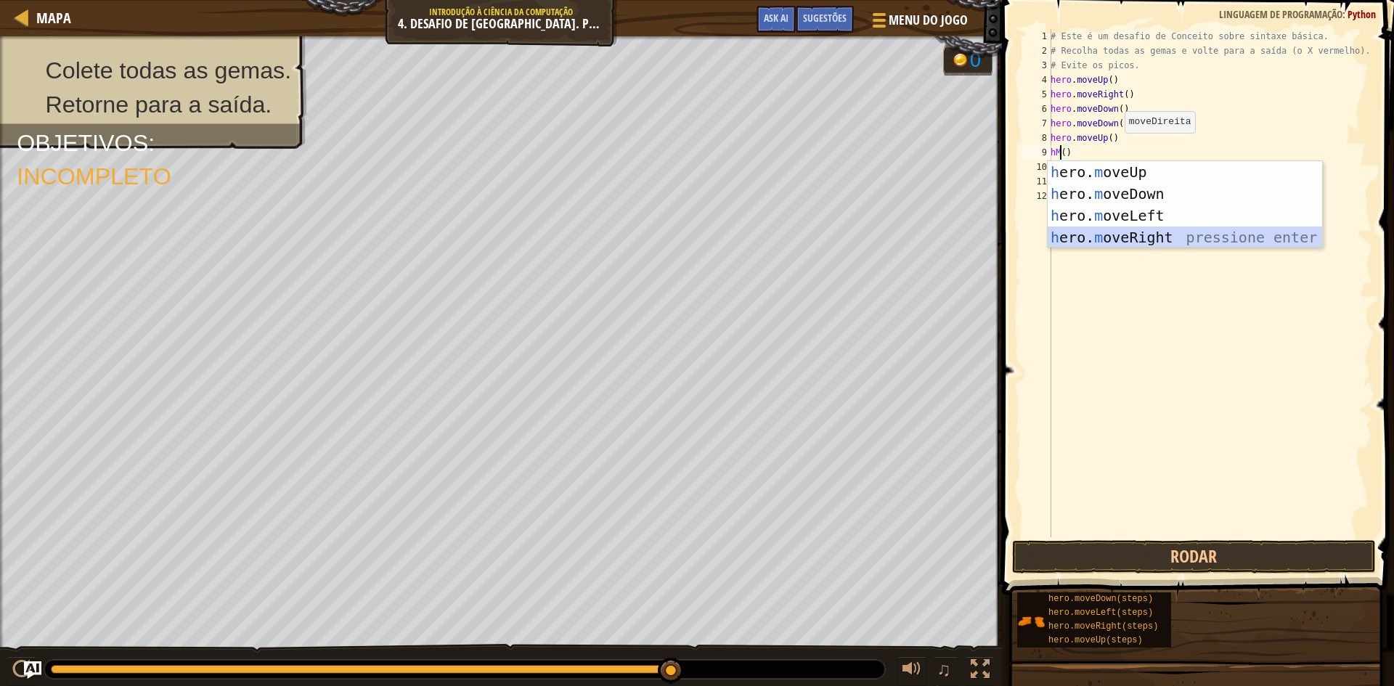
click at [1193, 232] on div "h ero. m oveUp pressione enter h ero. m oveDown pressione enter h ero. m oveLef…" at bounding box center [1184, 226] width 274 height 131
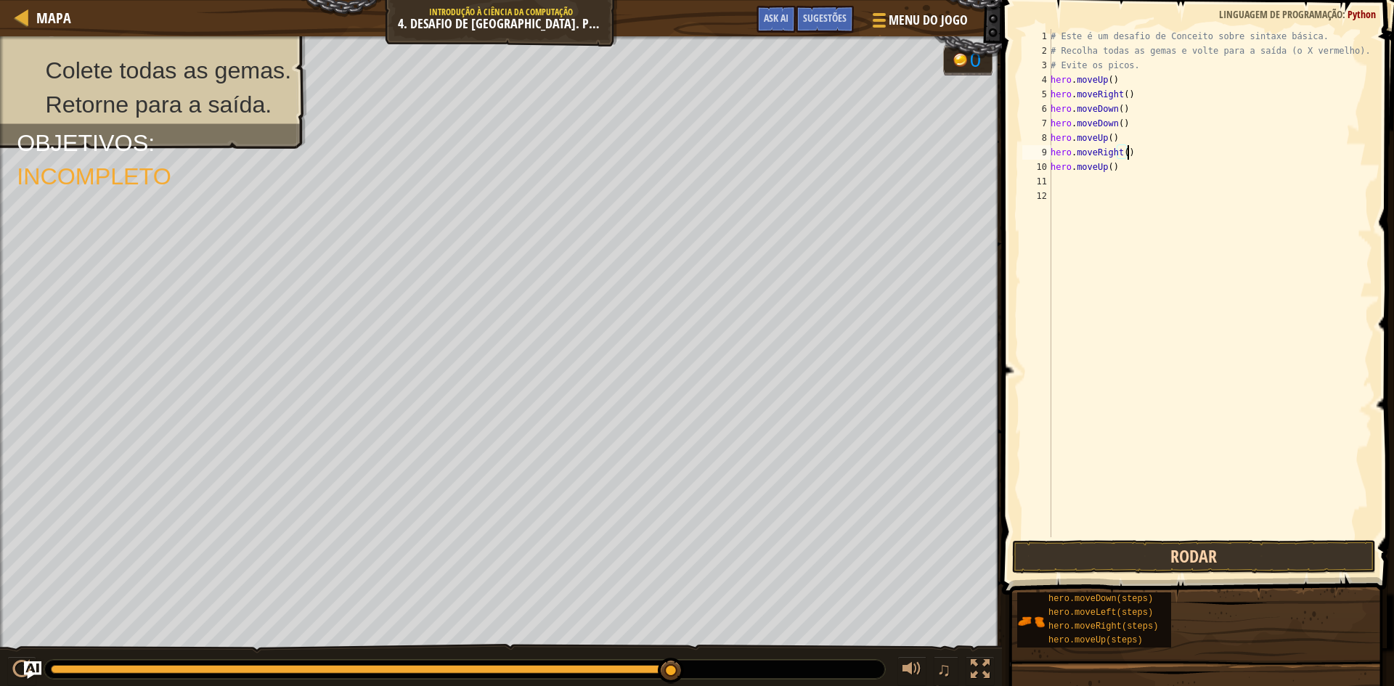
type textarea "hero.moveRight()"
click at [1241, 545] on button "Rodar" at bounding box center [1194, 556] width 364 height 33
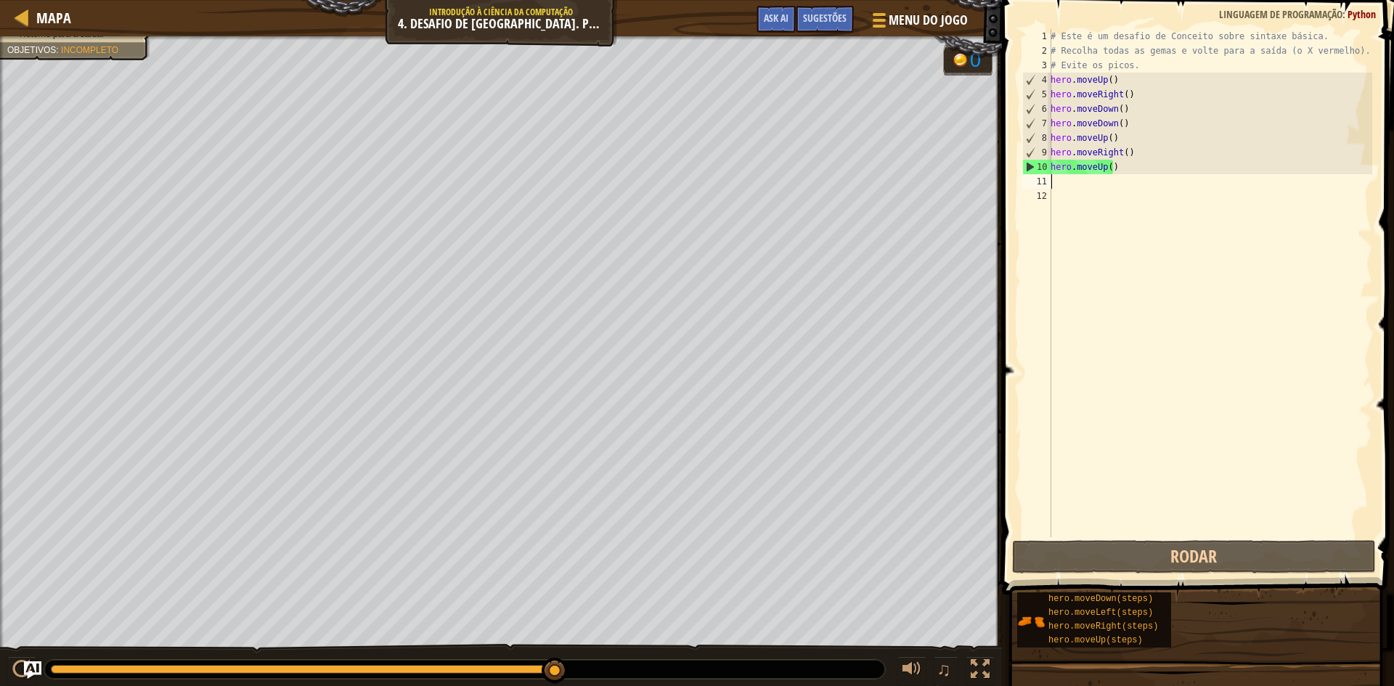
click at [1066, 181] on div "# Este é um desafio de Conceito sobre sintaxe básica. # Recolha todas as gemas …" at bounding box center [1209, 297] width 324 height 537
click at [1106, 178] on div "# Este é um desafio de Conceito sobre sintaxe básica. # Recolha todas as gemas …" at bounding box center [1209, 297] width 324 height 537
click at [1106, 171] on div "# Este é um desafio de Conceito sobre sintaxe básica. # Recolha todas as gemas …" at bounding box center [1209, 297] width 324 height 537
type textarea "hero.moveUp)"
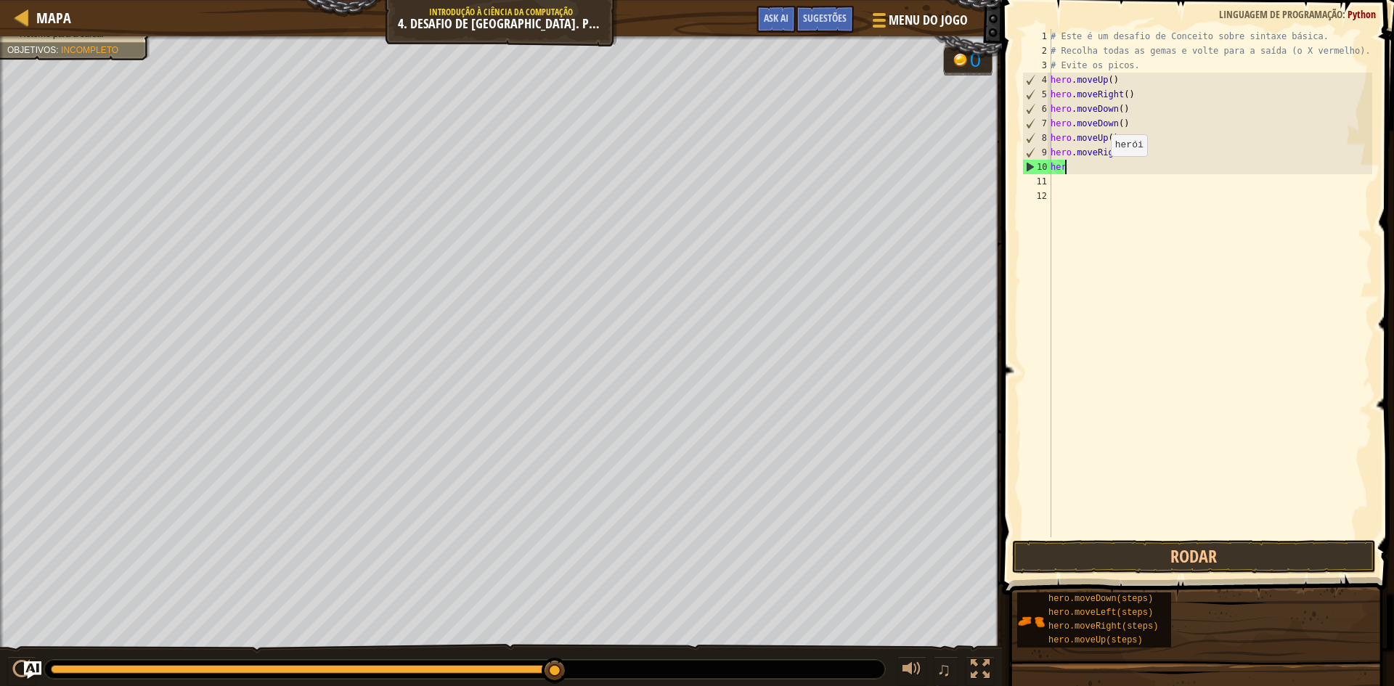
type textarea "h"
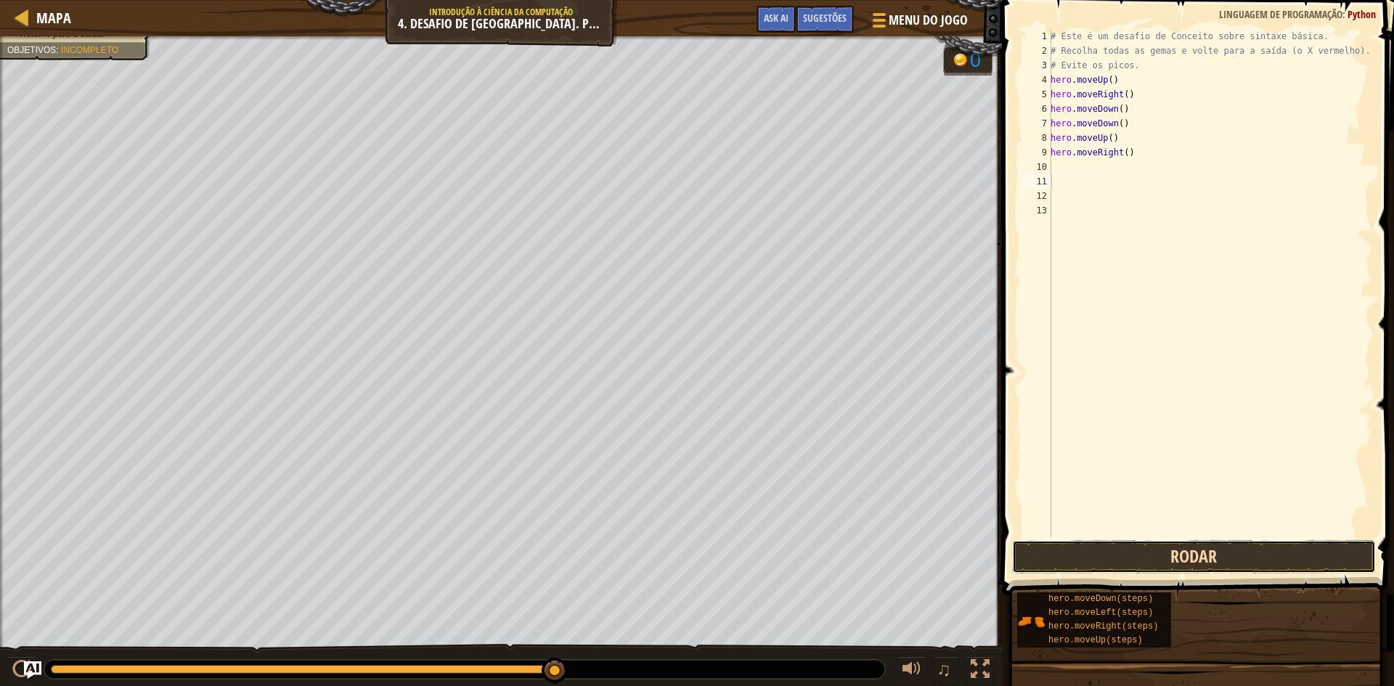
click at [1229, 565] on button "Rodar" at bounding box center [1194, 556] width 364 height 33
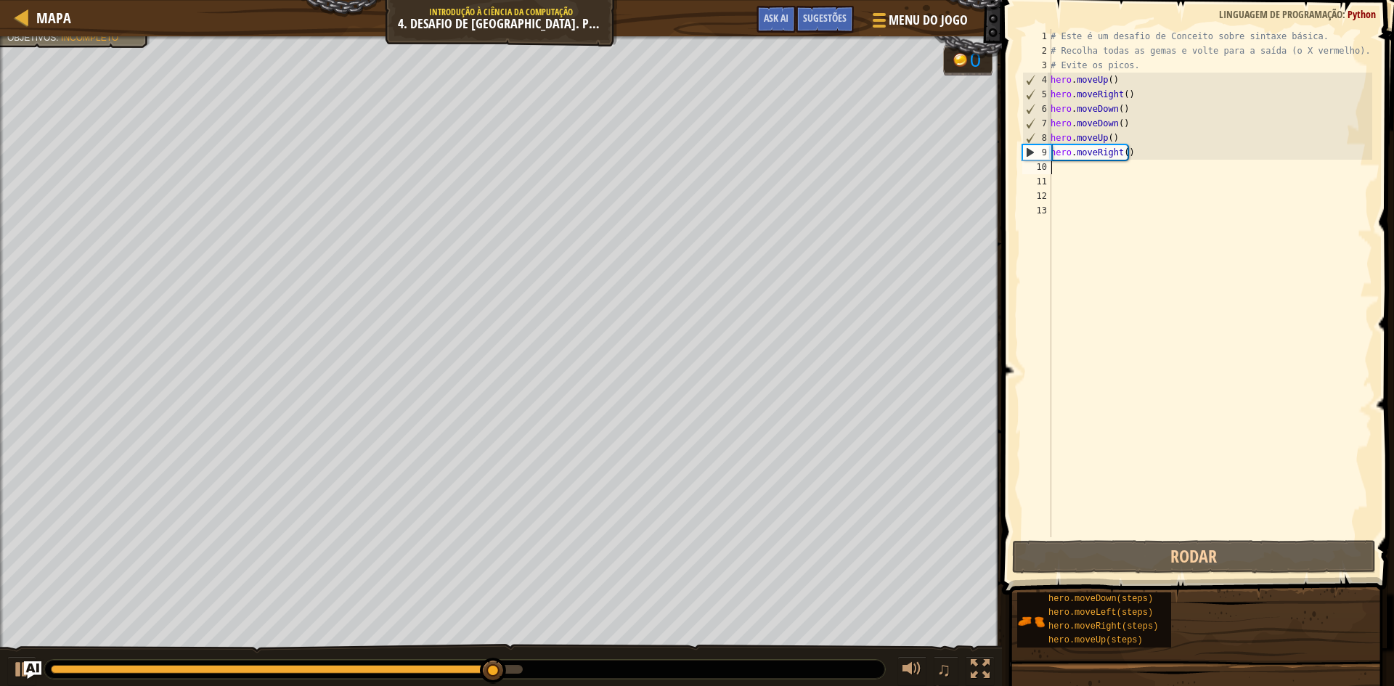
click at [1054, 167] on div "# Este é um desafio de Conceito sobre sintaxe básica. # Recolha todas as gemas …" at bounding box center [1209, 297] width 324 height 537
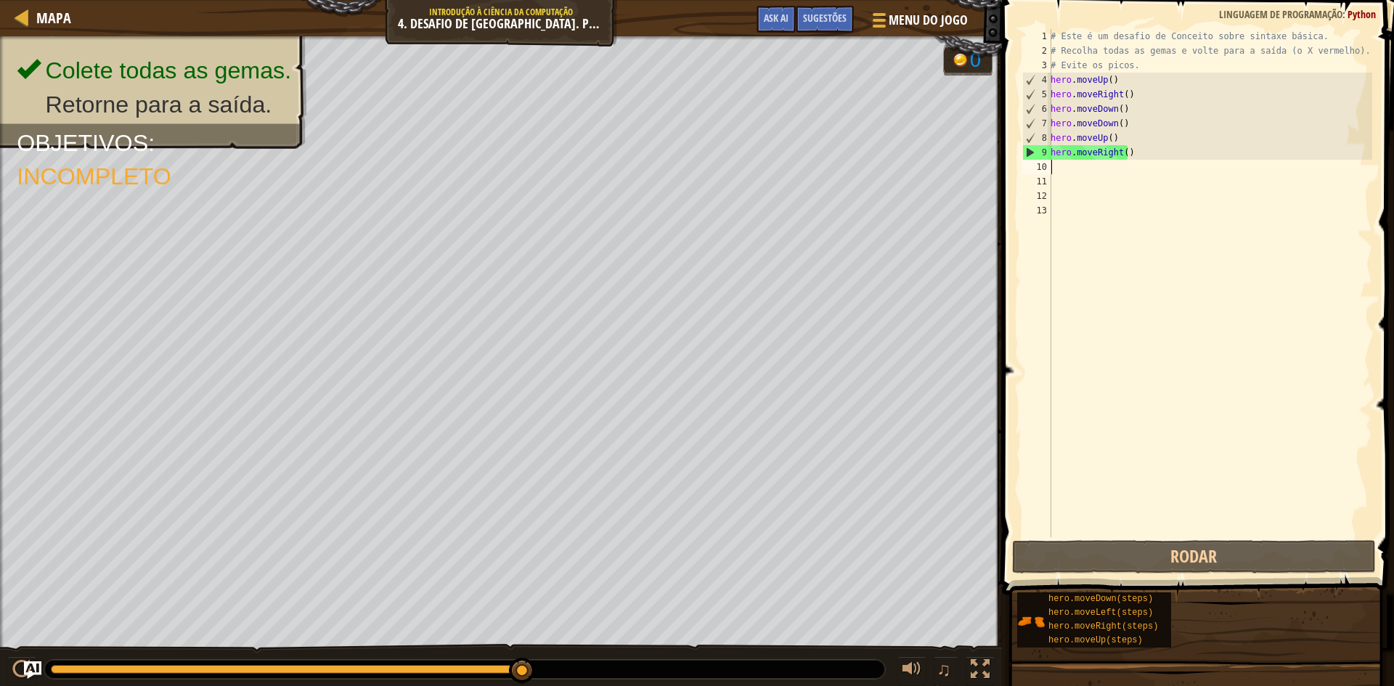
type textarea "M"
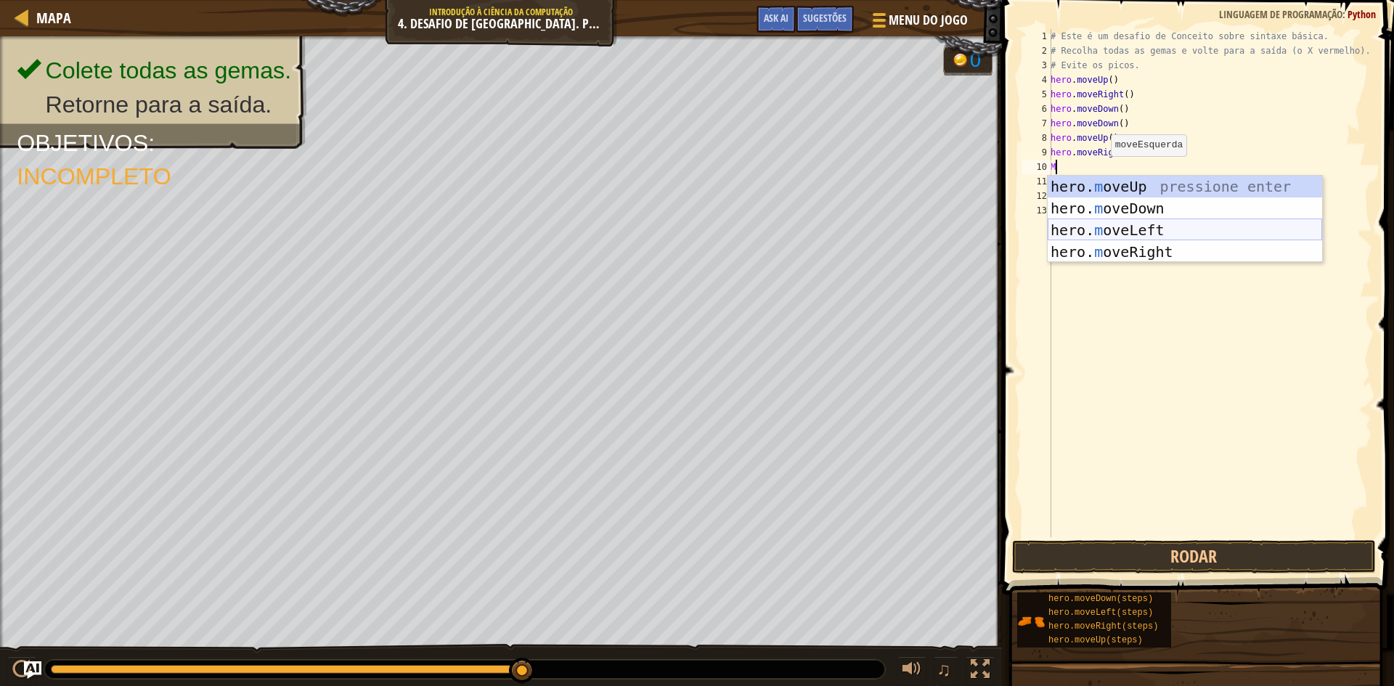
click at [1112, 223] on div "hero. m oveUp pressione enter hero. m oveDown pressione enter hero. m oveLeft p…" at bounding box center [1184, 241] width 274 height 131
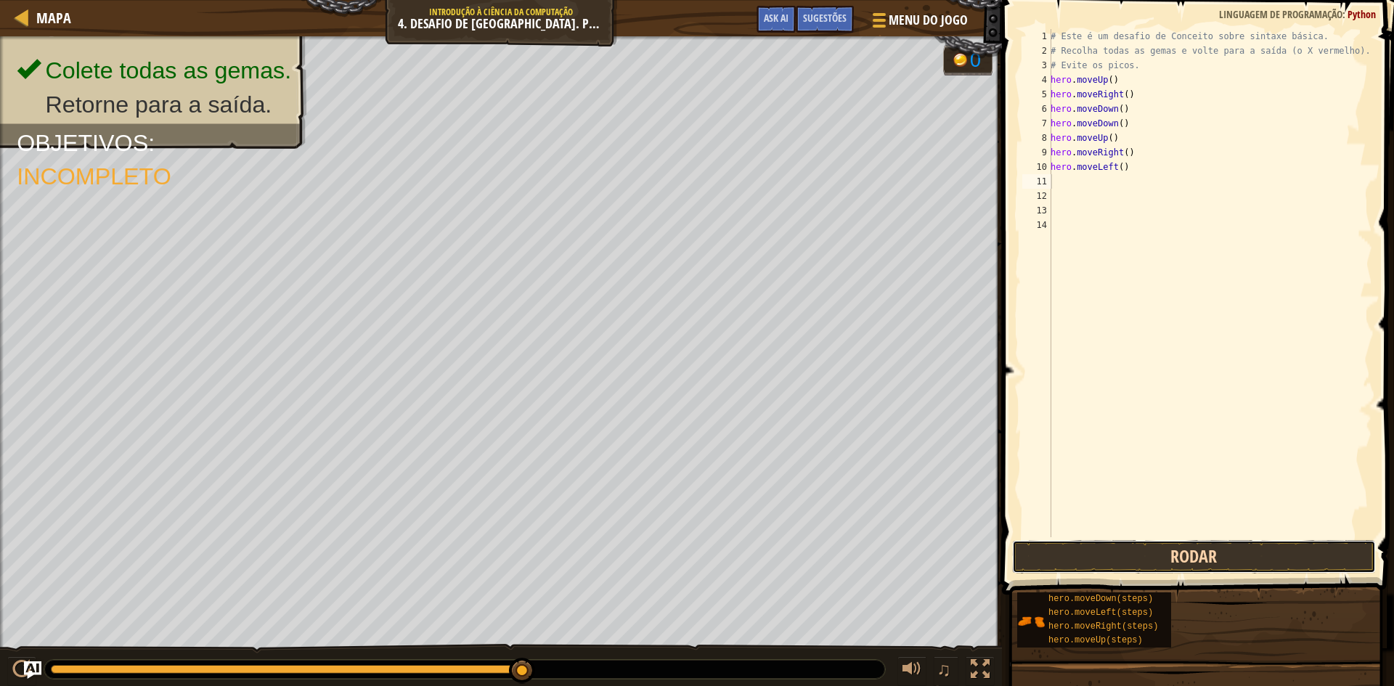
click at [1106, 551] on button "Rodar" at bounding box center [1194, 556] width 364 height 33
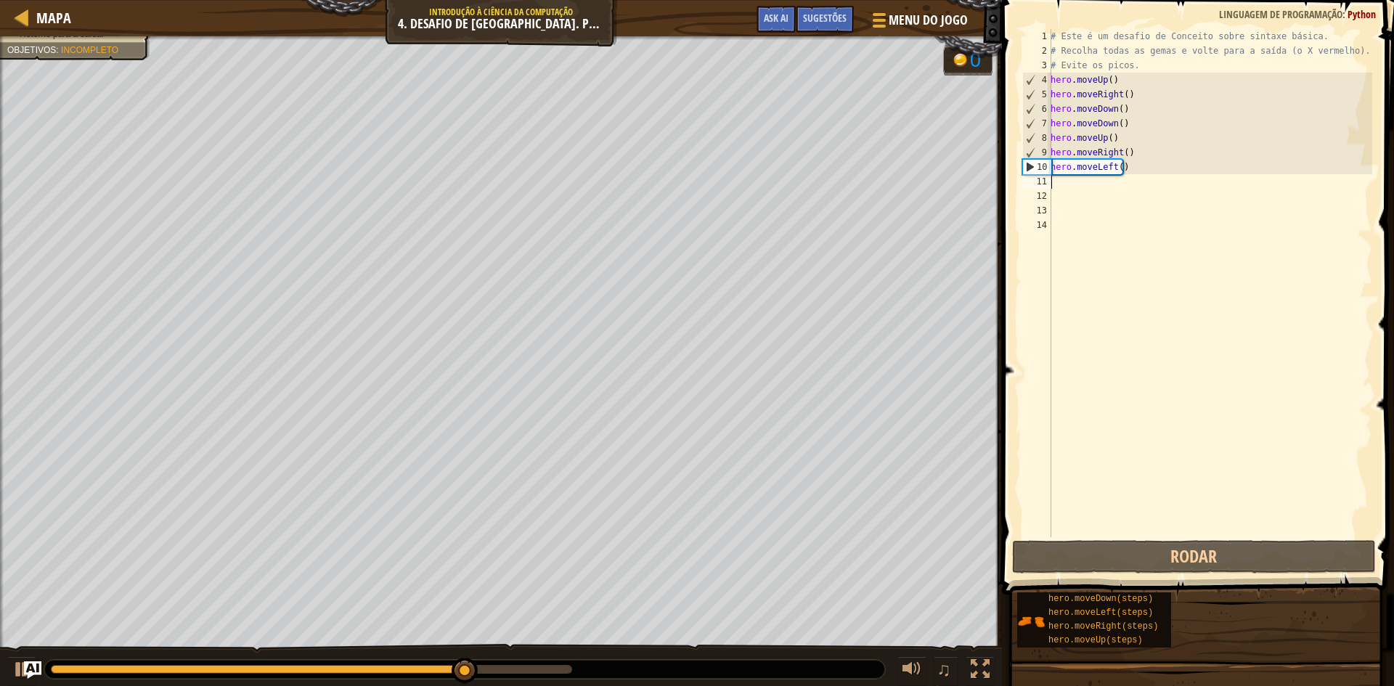
type textarea "M"
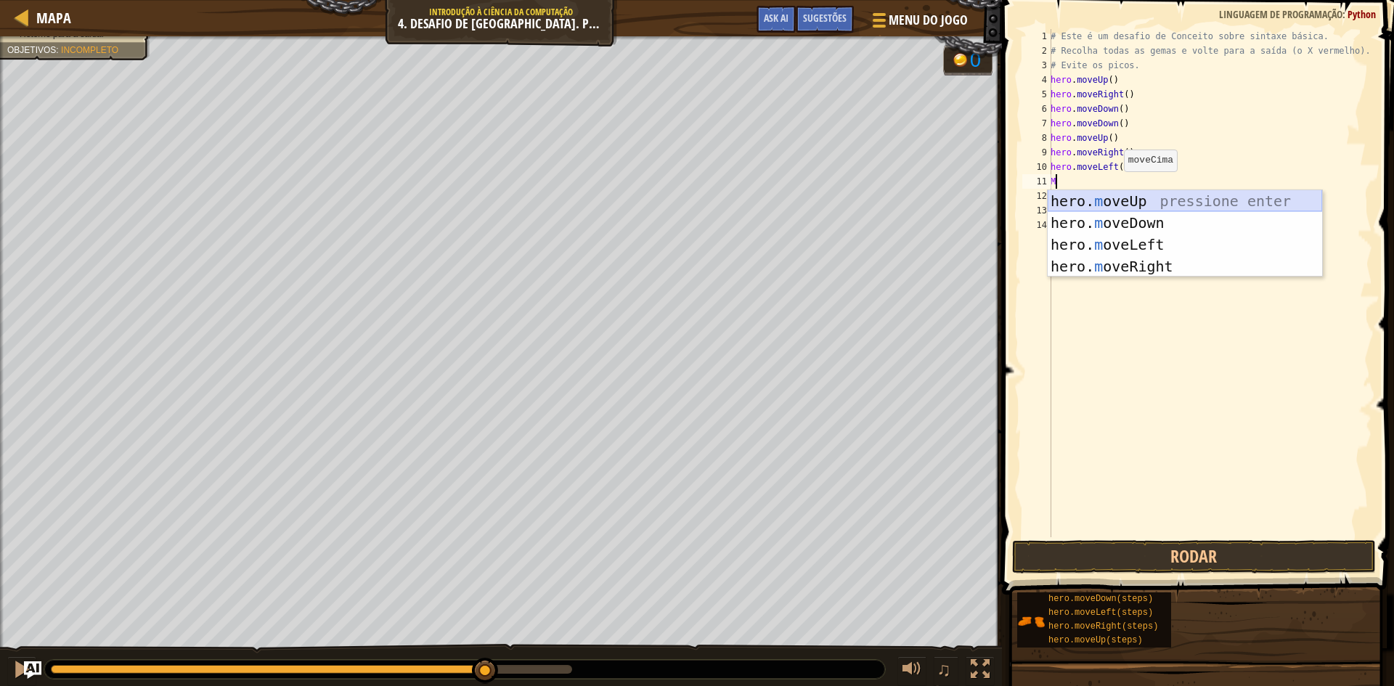
click at [1128, 200] on div "hero. m oveUp pressione enter hero. m oveDown pressione enter hero. m oveLeft p…" at bounding box center [1184, 255] width 274 height 131
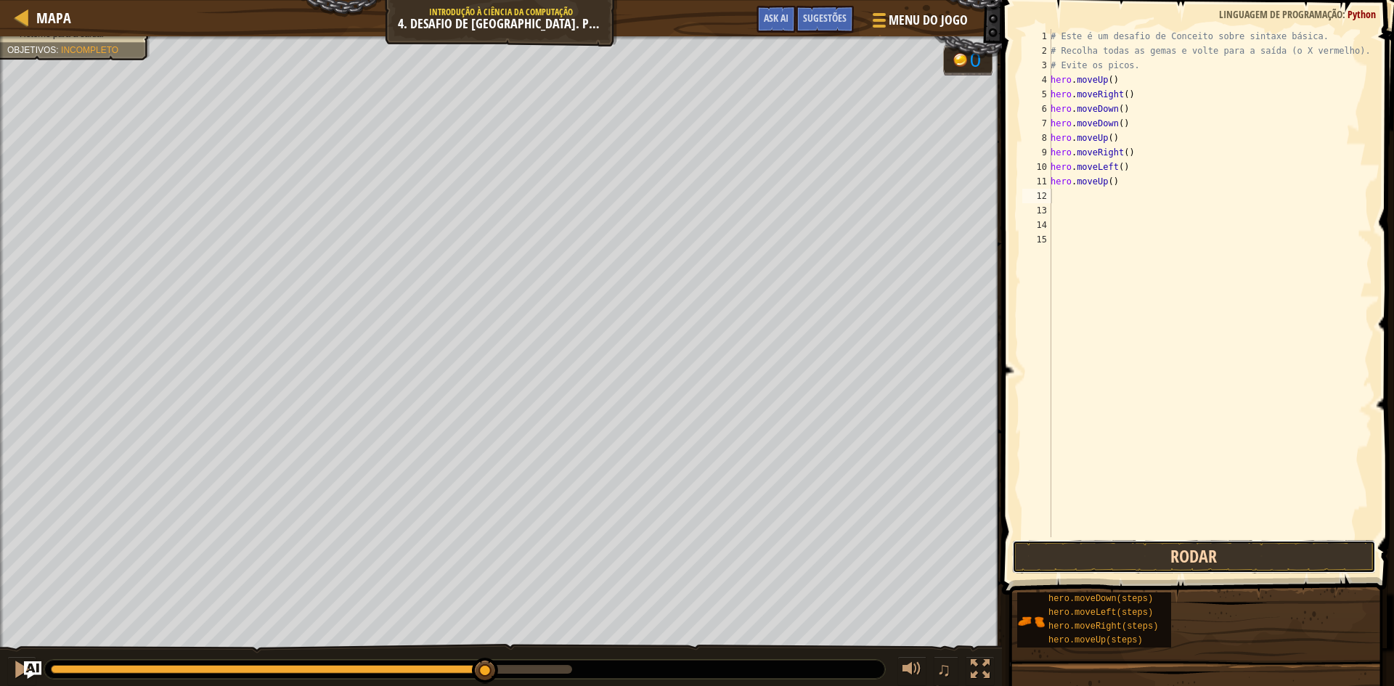
click at [1107, 544] on button "Rodar" at bounding box center [1194, 556] width 364 height 33
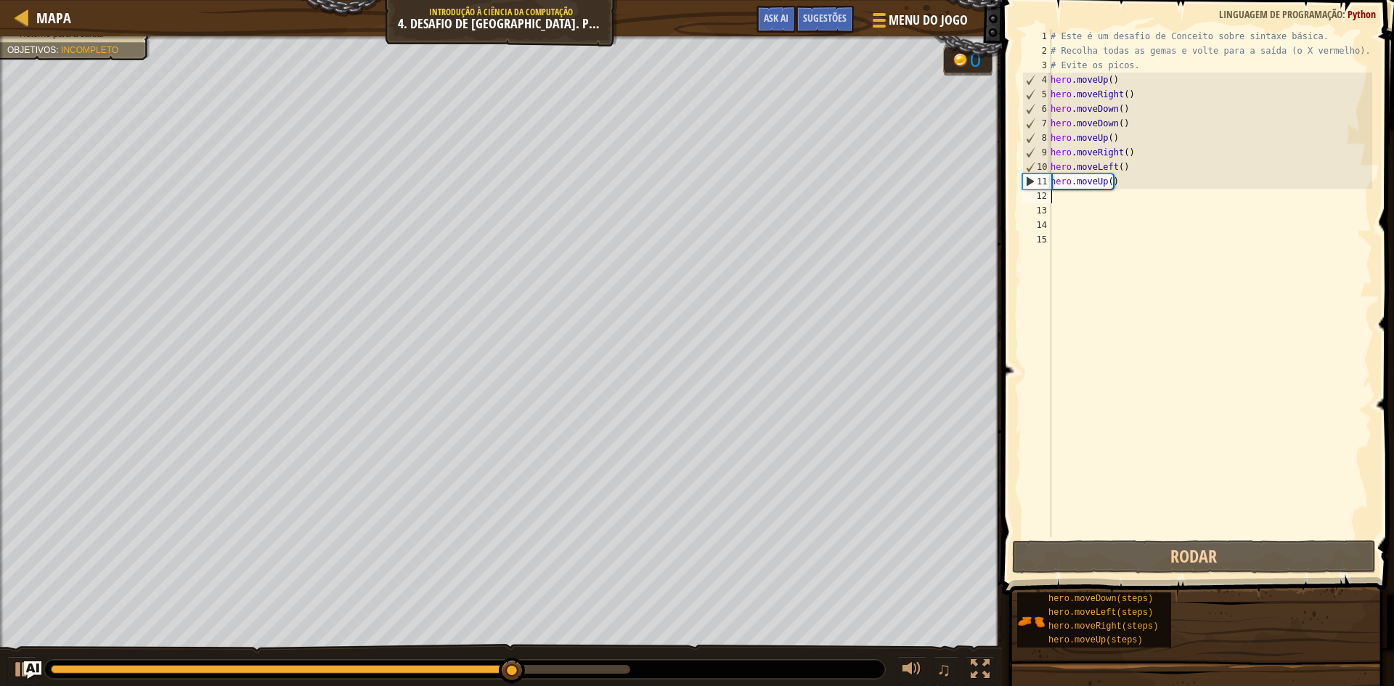
type textarea "M"
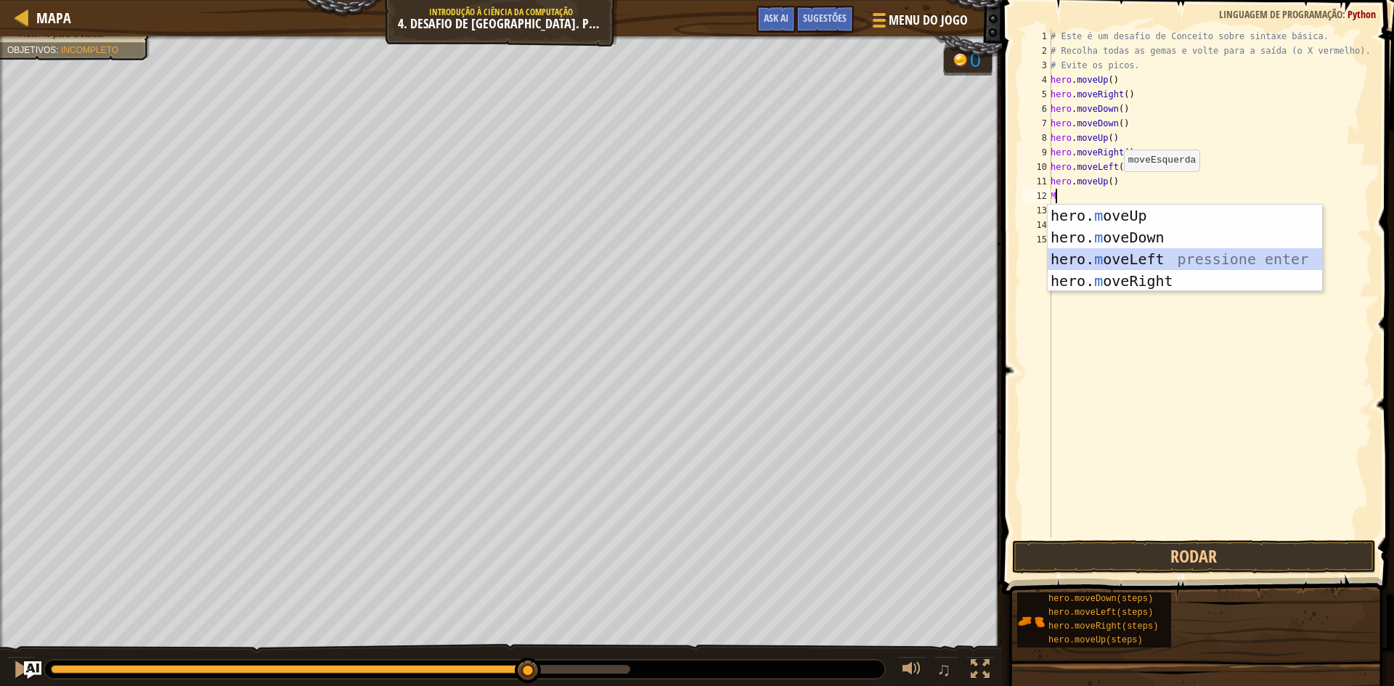
click at [1080, 261] on div "hero. m oveUp pressione enter hero. m oveDown pressione enter hero. m oveLeft p…" at bounding box center [1184, 270] width 274 height 131
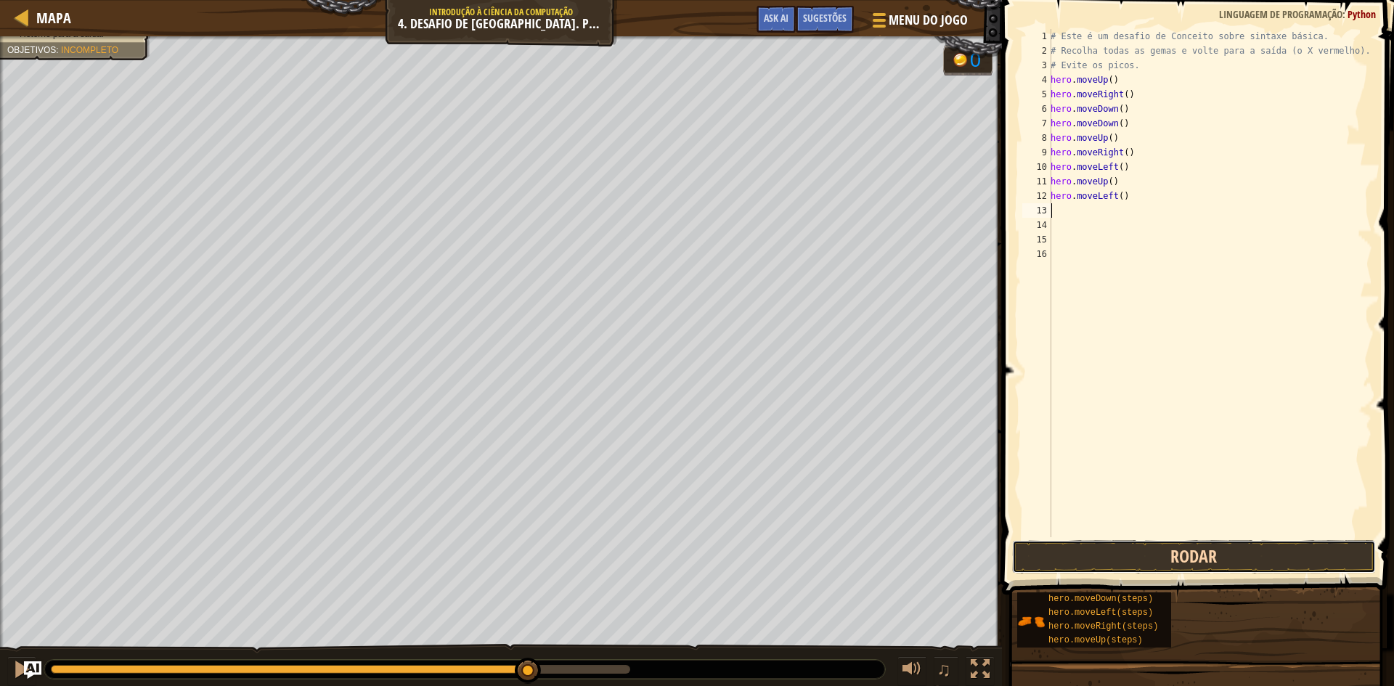
click at [1134, 563] on button "Rodar" at bounding box center [1194, 556] width 364 height 33
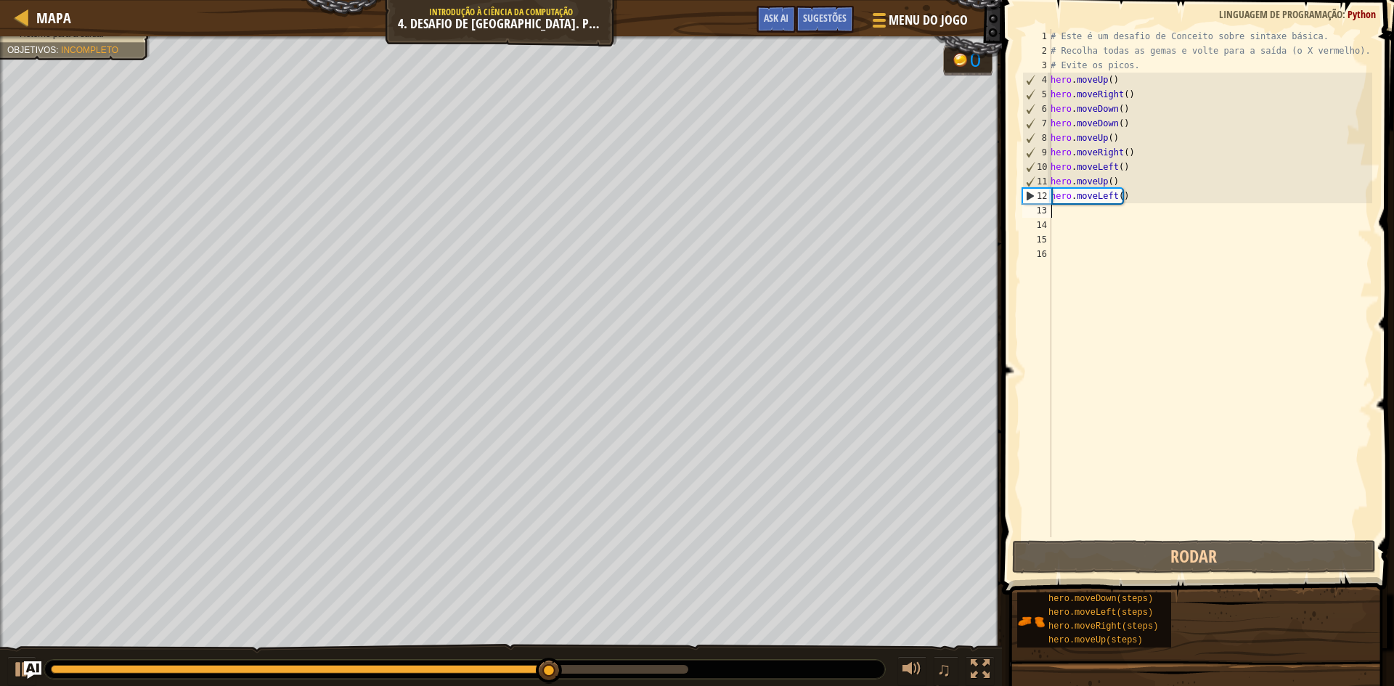
type textarea "M"
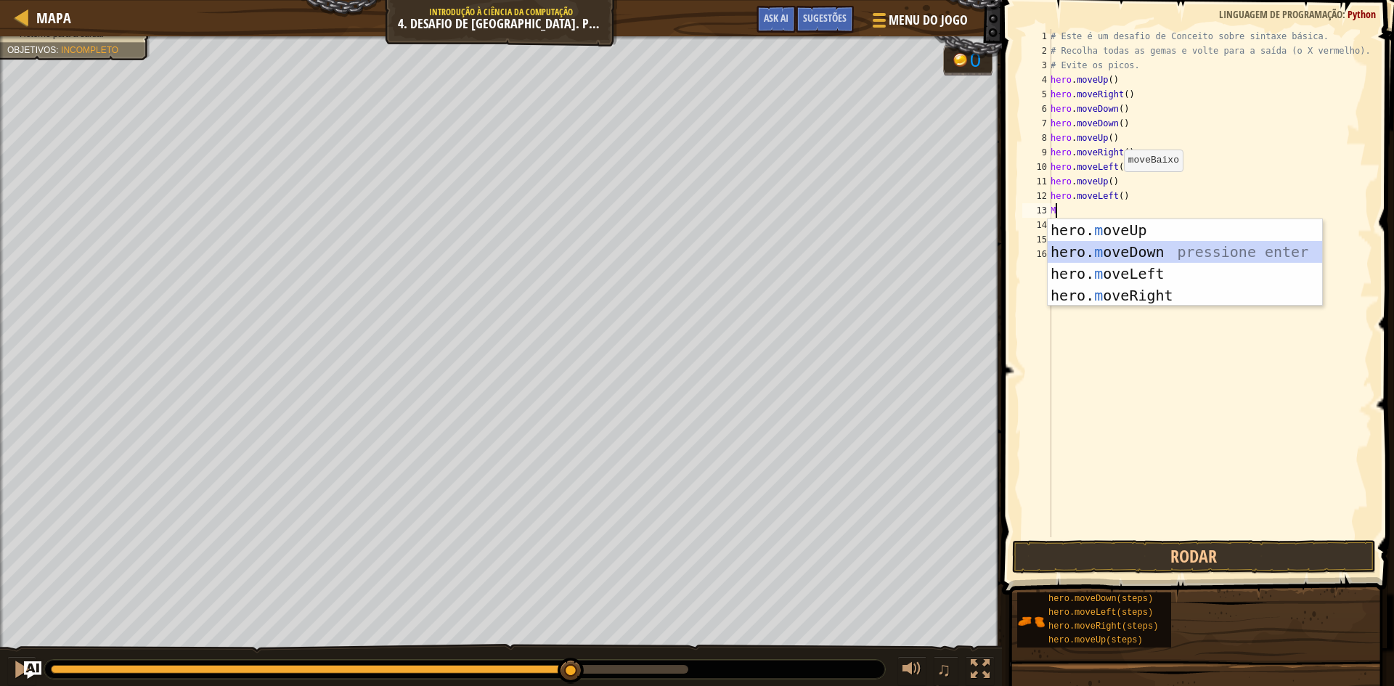
click at [1072, 248] on div "hero. m oveUp pressione enter hero. m oveDown pressione enter hero. m oveLeft p…" at bounding box center [1184, 284] width 274 height 131
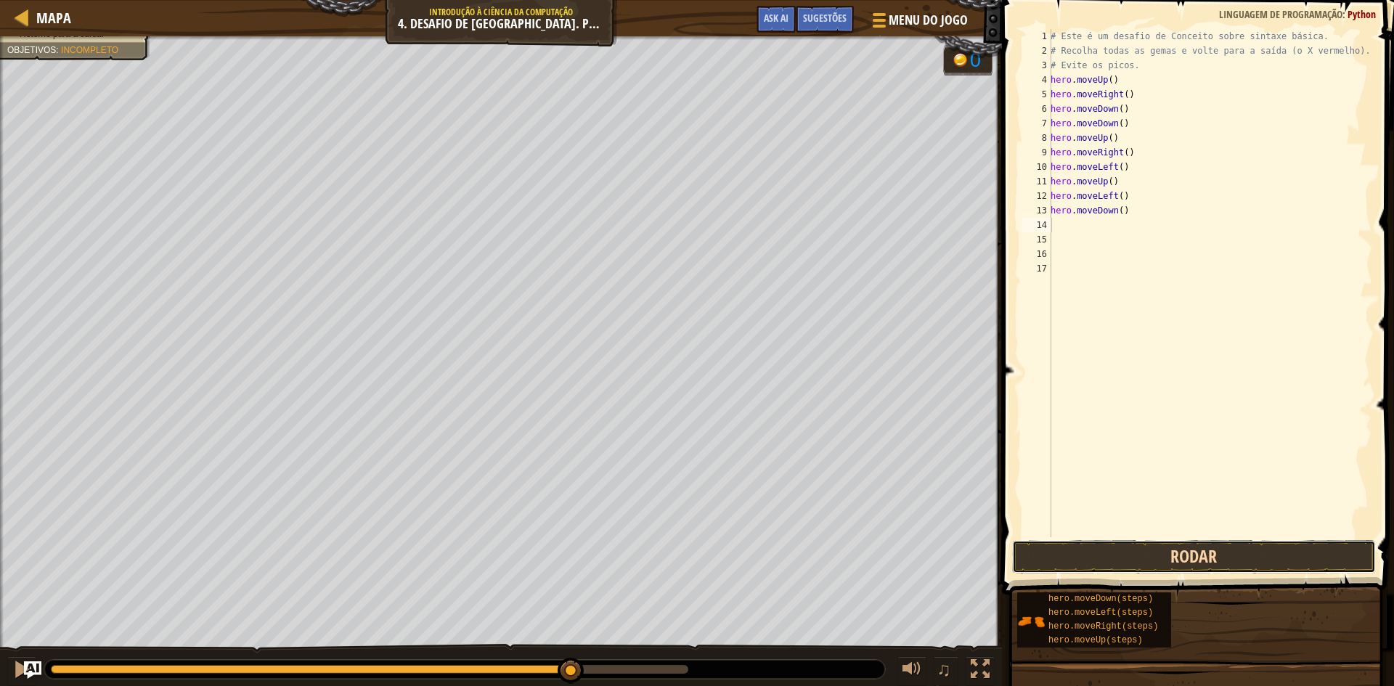
click at [1095, 560] on button "Rodar" at bounding box center [1194, 556] width 364 height 33
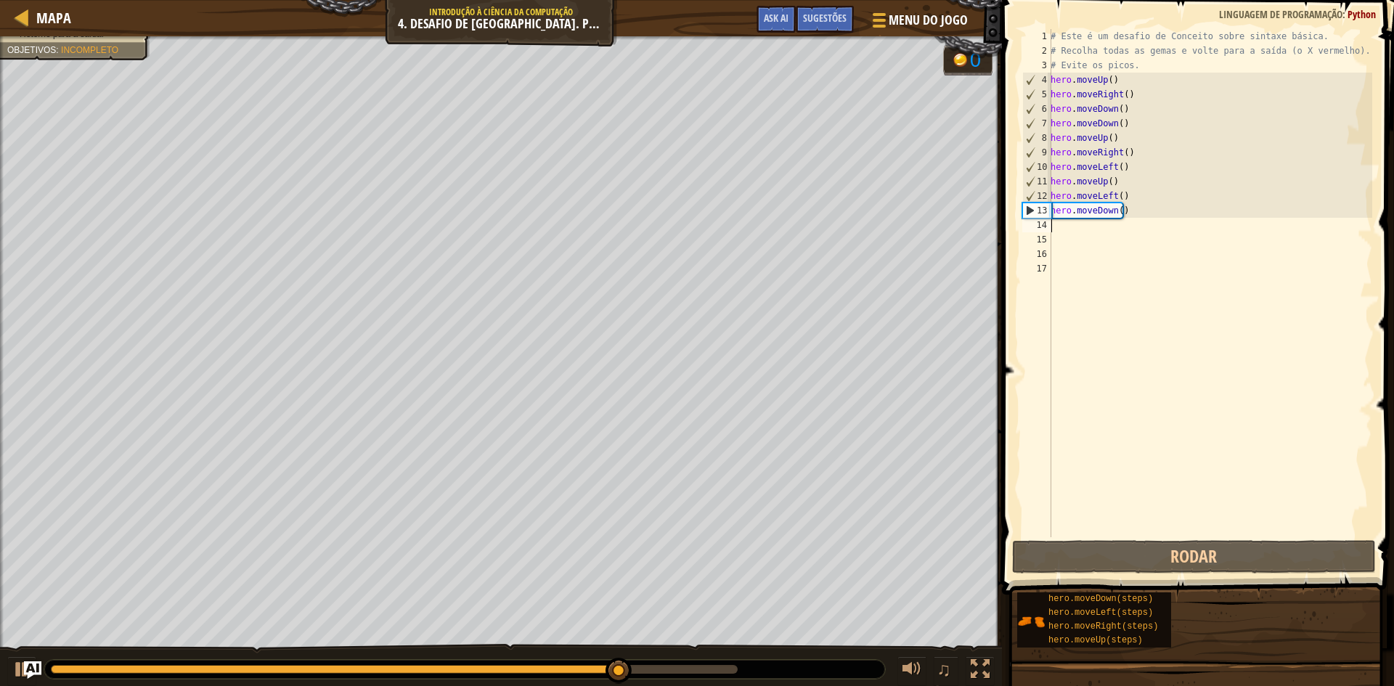
type textarea "M"
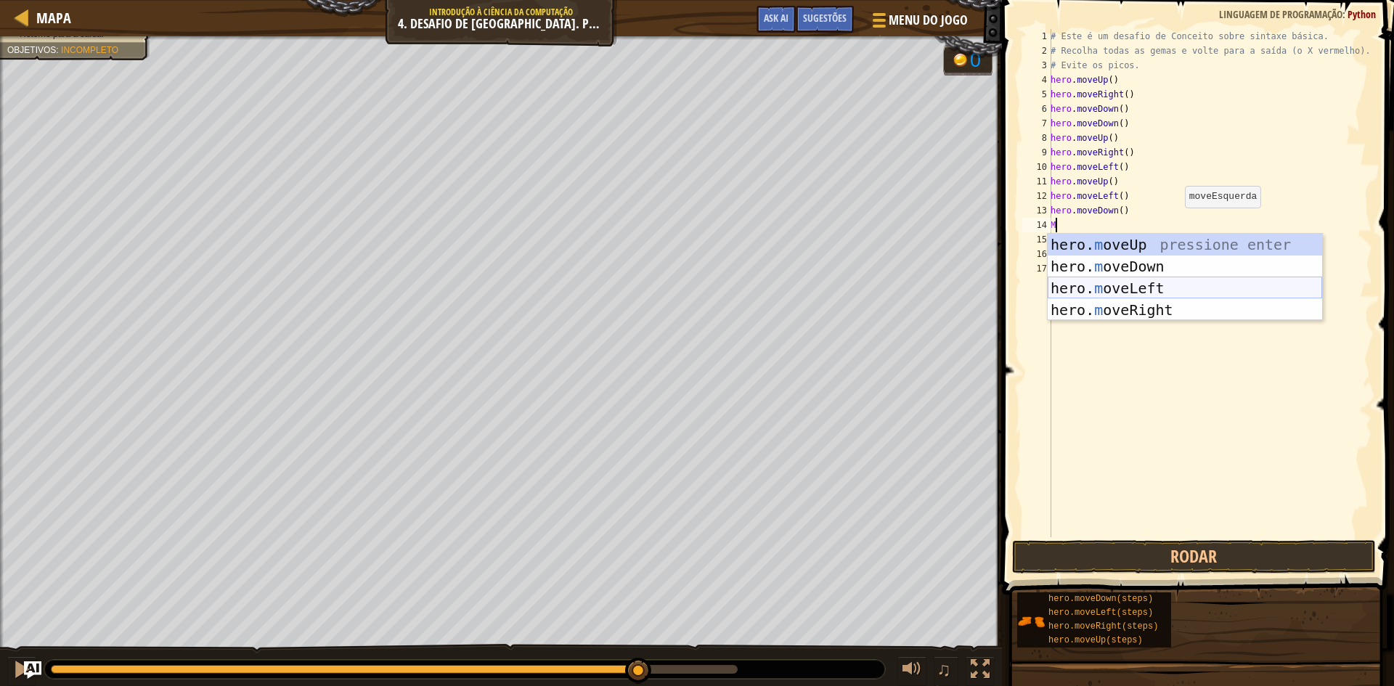
click at [1181, 285] on div "hero. m oveUp pressione enter hero. m oveDown pressione enter hero. m oveLeft p…" at bounding box center [1184, 299] width 274 height 131
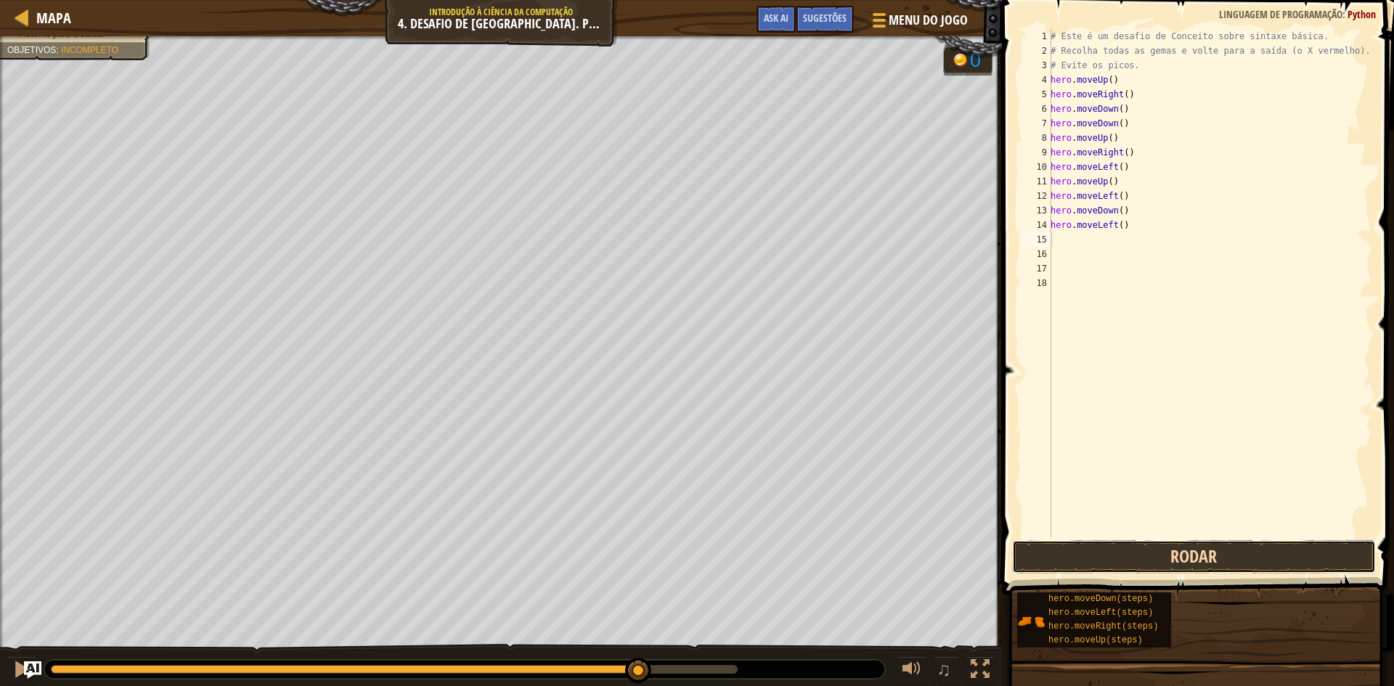
click at [1258, 564] on button "Rodar" at bounding box center [1194, 556] width 364 height 33
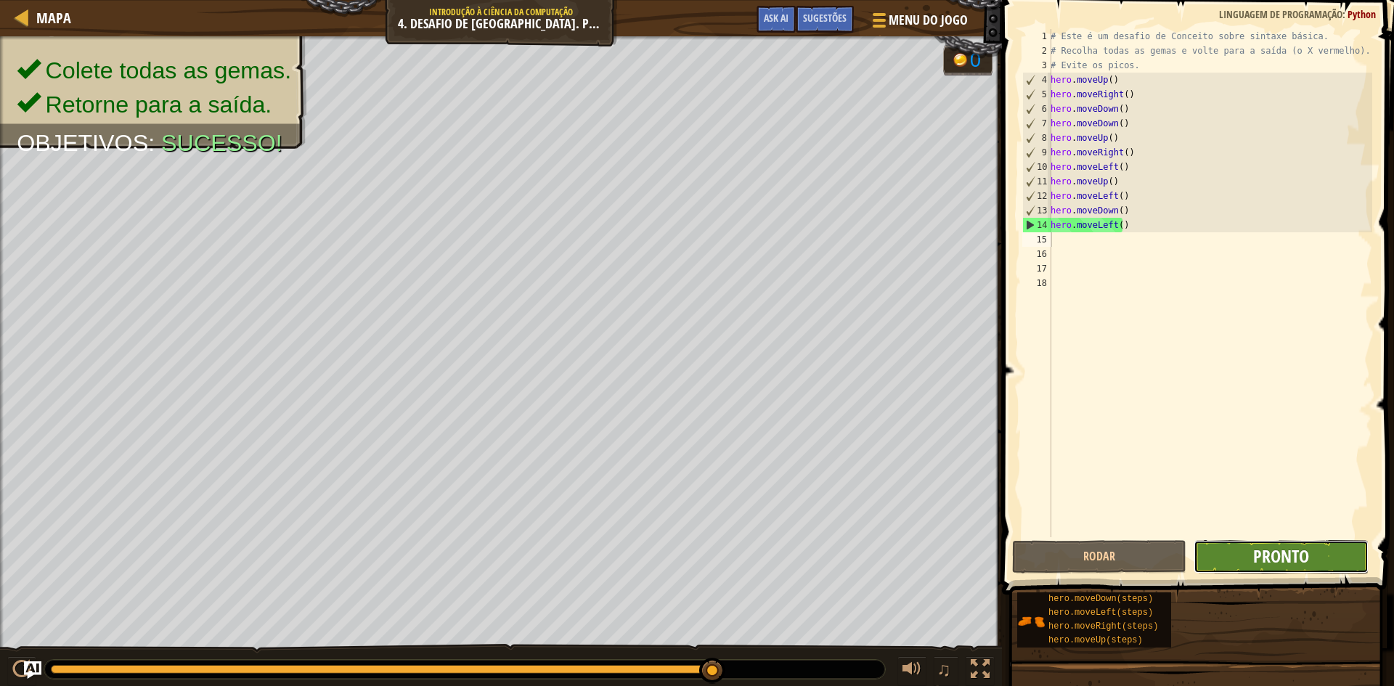
click at [1309, 552] on button "Pronto" at bounding box center [1280, 556] width 174 height 33
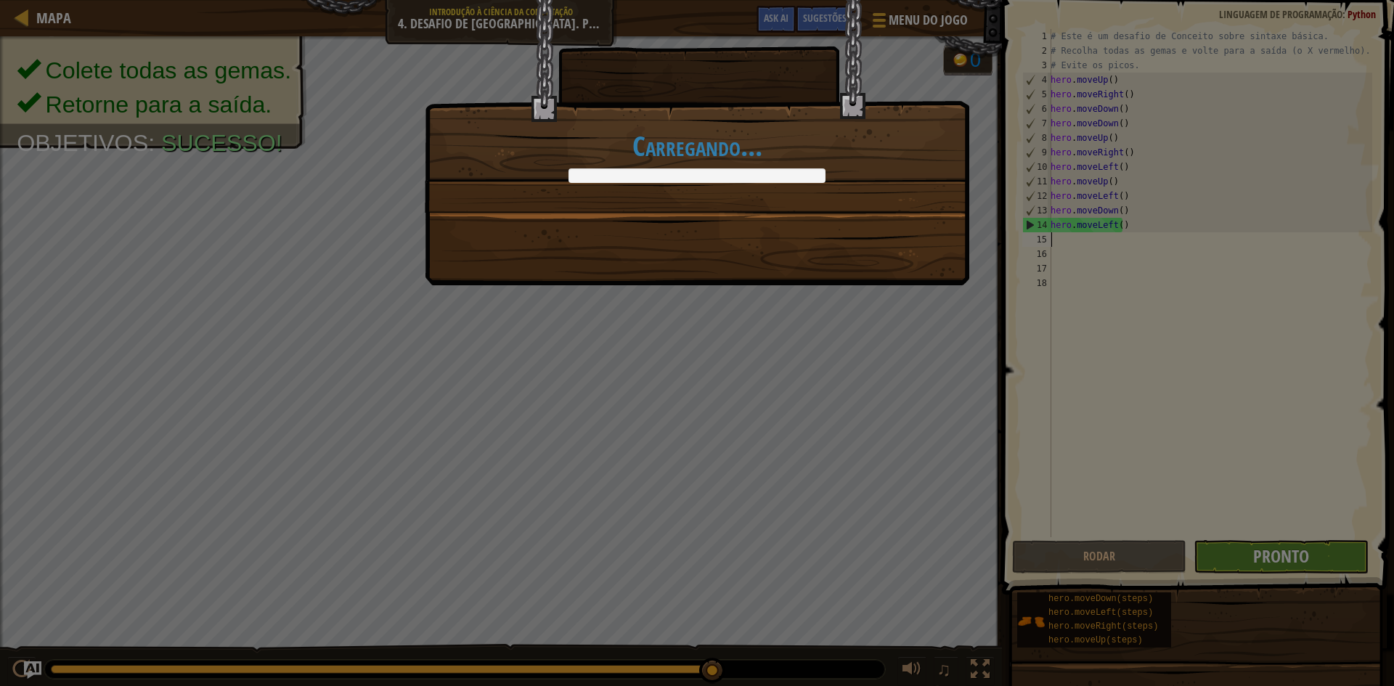
click at [1262, 1] on body "Mapa Introdução à Ciência da Computação 4. Desafio de Conceito. Passos Cuidados…" at bounding box center [697, 0] width 1394 height 1
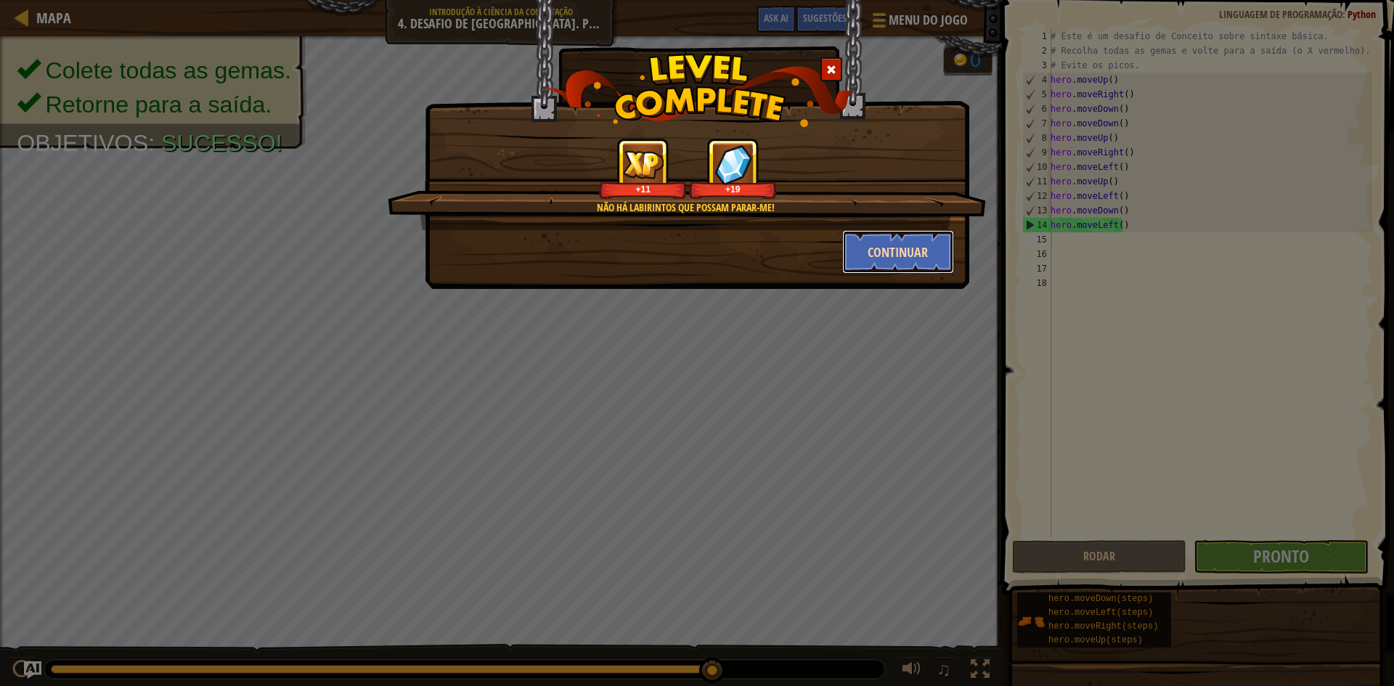
click at [877, 250] on button "Continuar" at bounding box center [898, 252] width 113 height 44
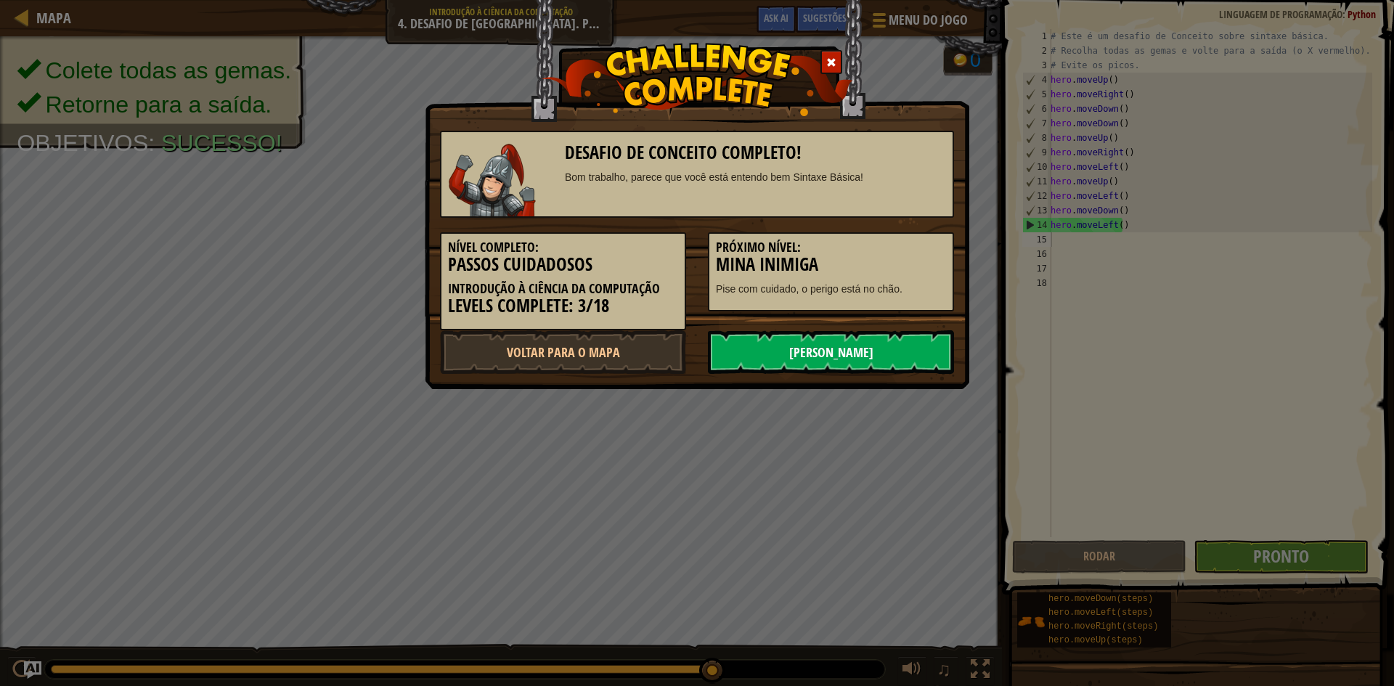
click at [889, 352] on link "Próximo Nível" at bounding box center [831, 352] width 246 height 44
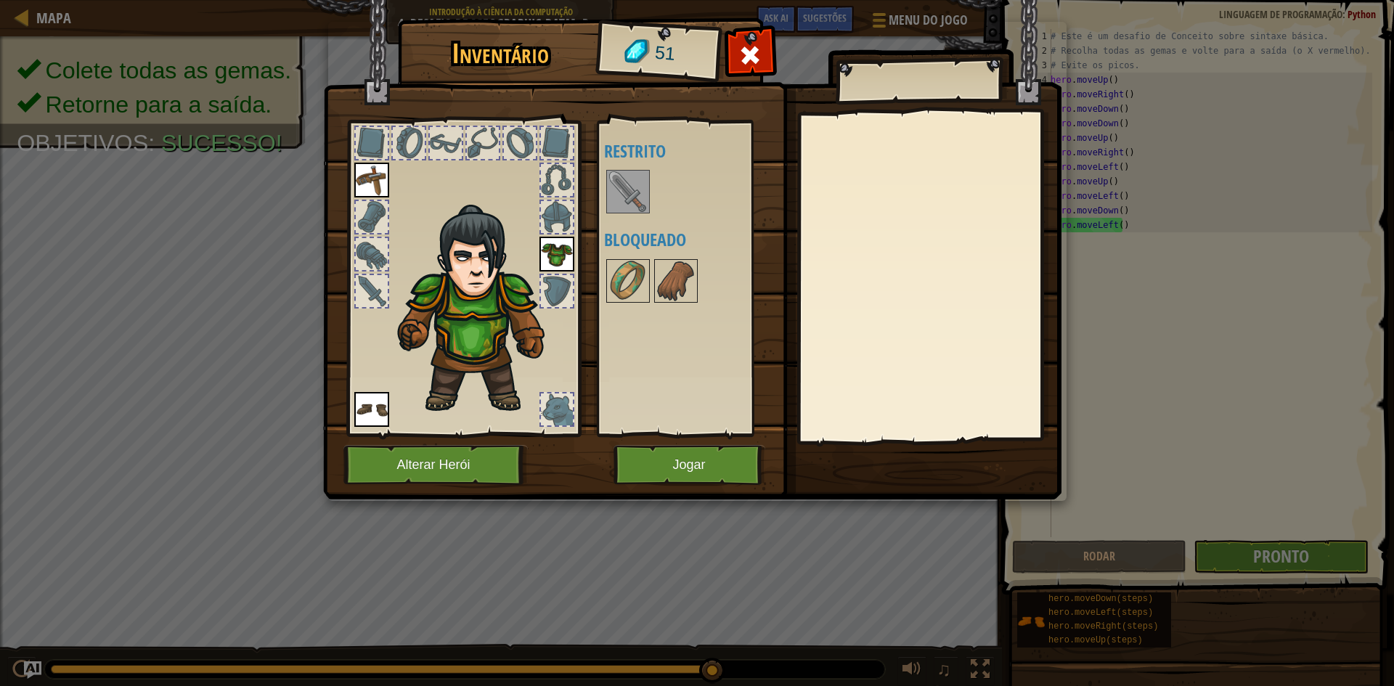
click at [645, 197] on img at bounding box center [628, 191] width 41 height 41
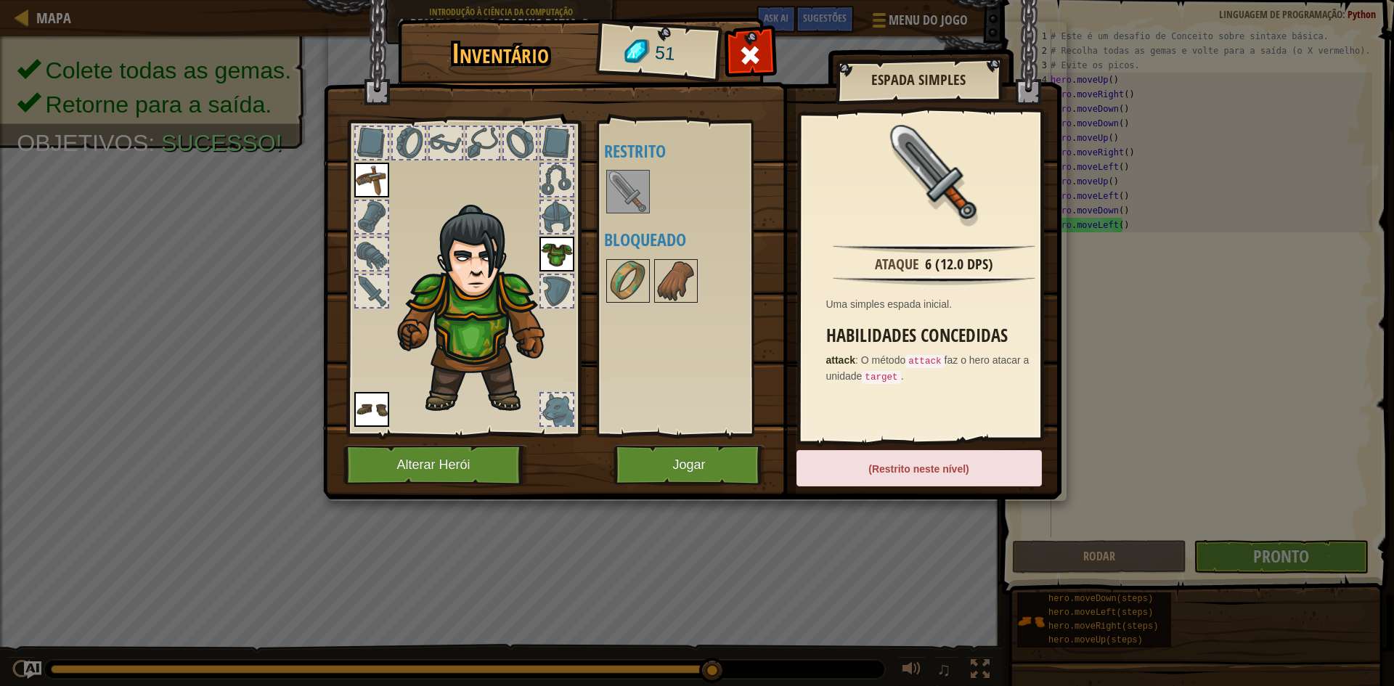
click at [364, 277] on div at bounding box center [372, 291] width 32 height 32
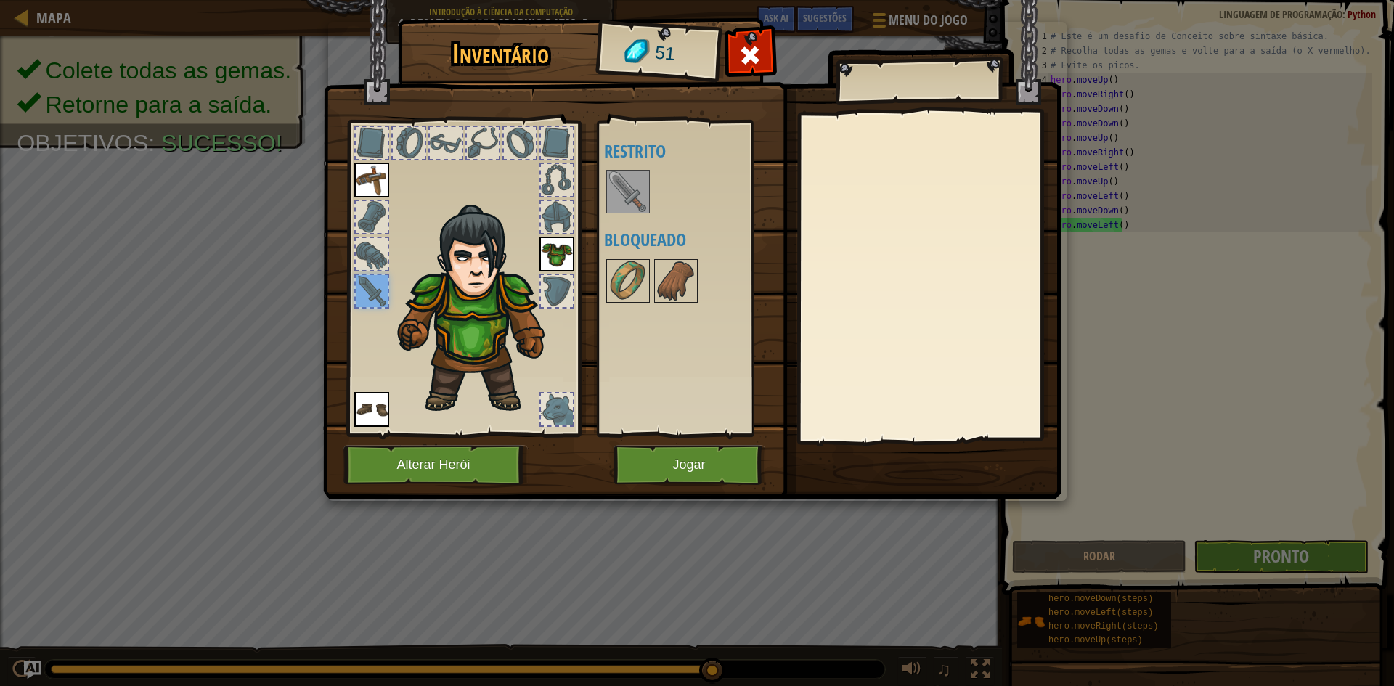
click at [384, 296] on div at bounding box center [372, 291] width 32 height 32
click at [626, 209] on div at bounding box center [628, 192] width 44 height 44
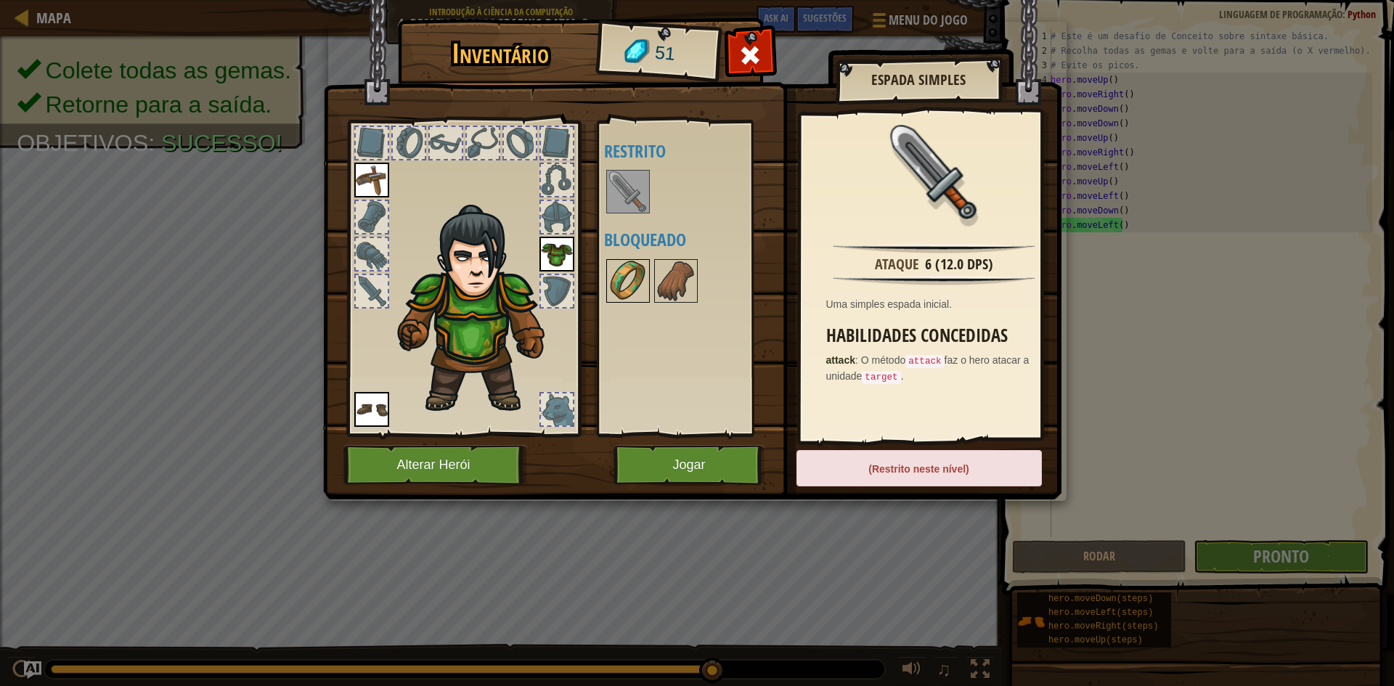
click at [621, 300] on img at bounding box center [628, 281] width 41 height 41
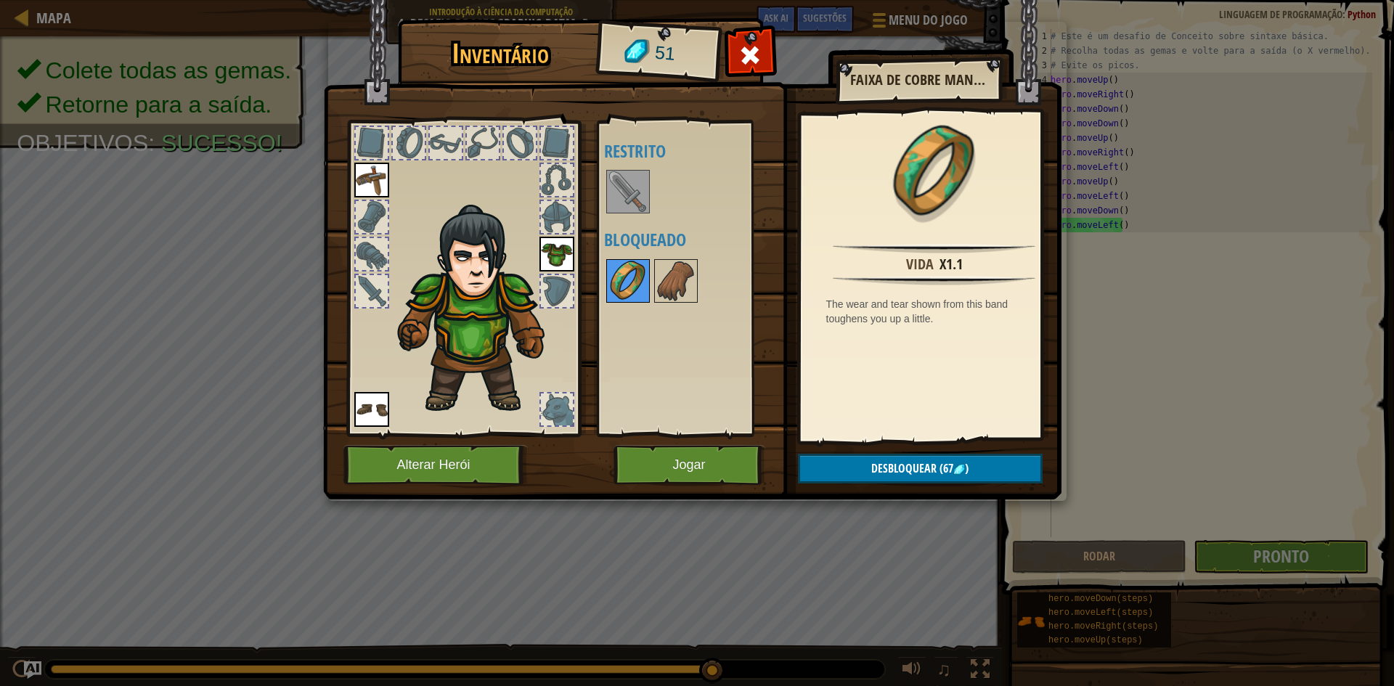
click at [635, 261] on img at bounding box center [628, 281] width 41 height 41
click at [698, 466] on button "Jogar" at bounding box center [689, 465] width 152 height 40
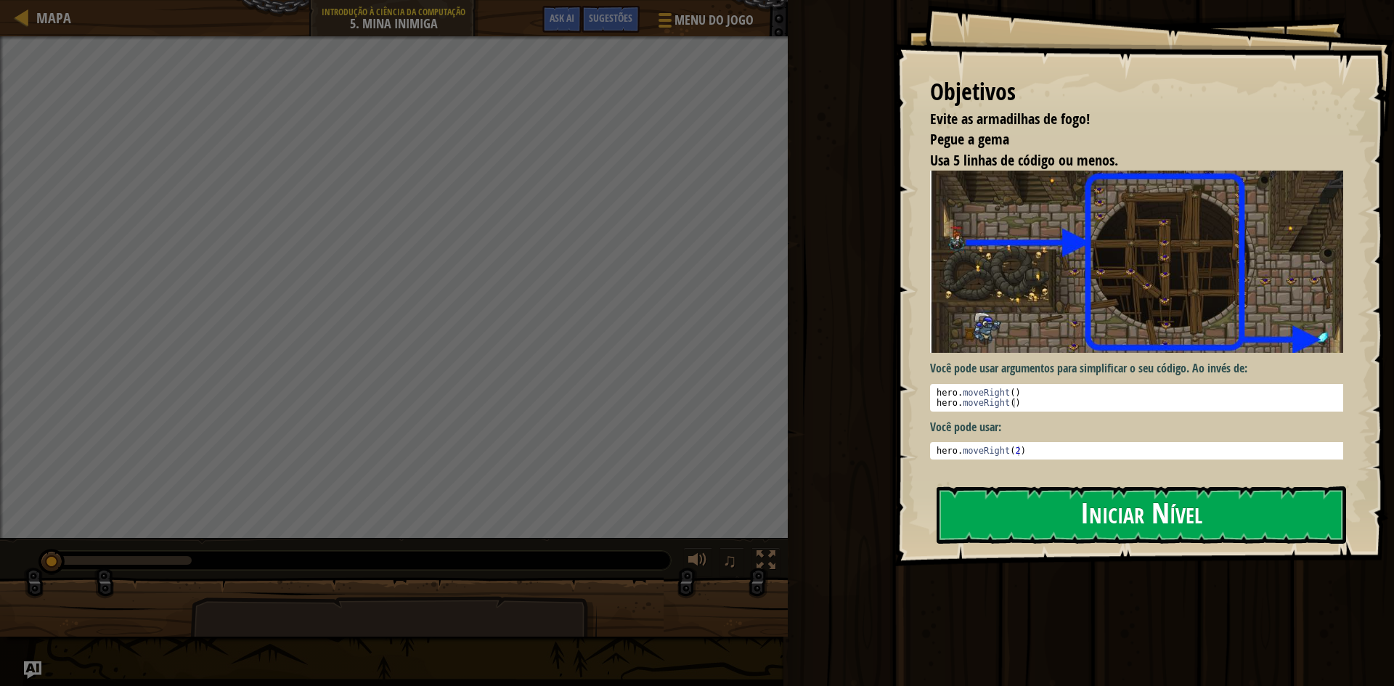
click at [1176, 526] on button "Iniciar Nível" at bounding box center [1140, 514] width 409 height 57
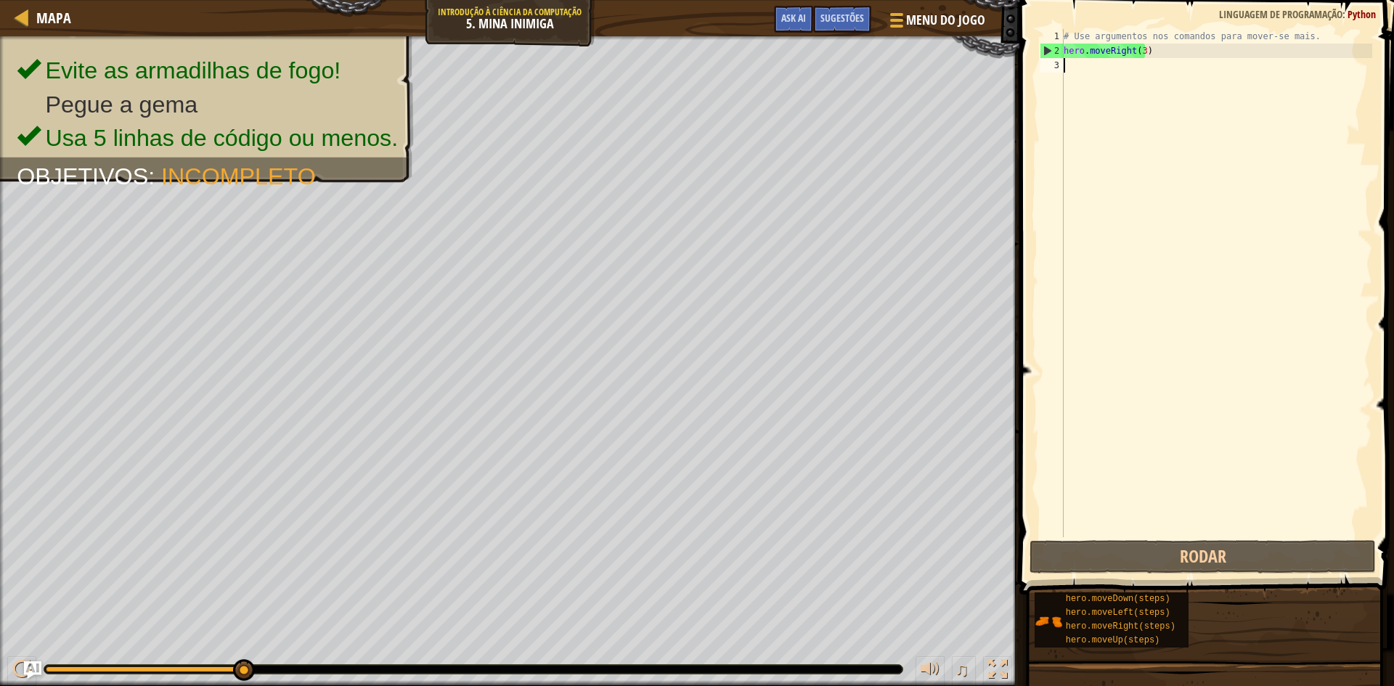
type textarea "M"
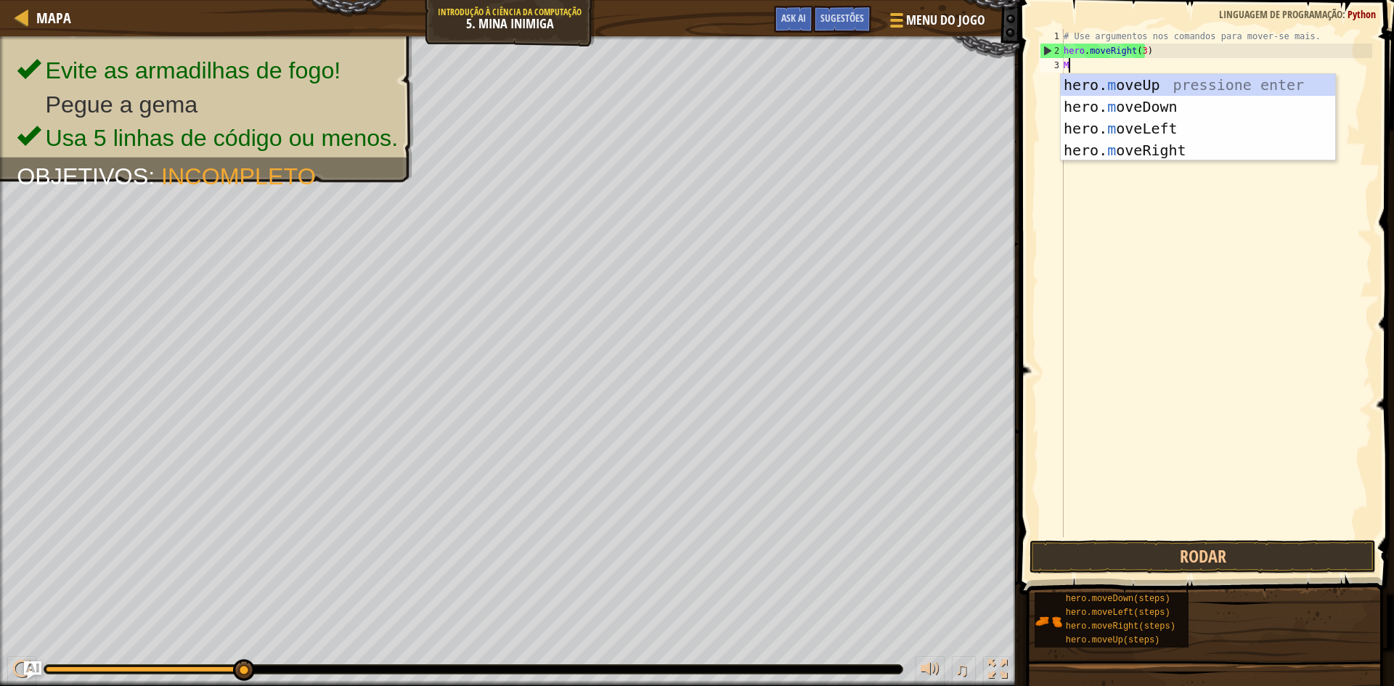
scroll to position [7, 0]
drag, startPoint x: 1139, startPoint y: 79, endPoint x: 1081, endPoint y: 290, distance: 218.9
click at [1137, 89] on div "hero. m oveUp pressione enter hero. m oveDown pressione enter hero. m oveLeft p…" at bounding box center [1197, 139] width 274 height 131
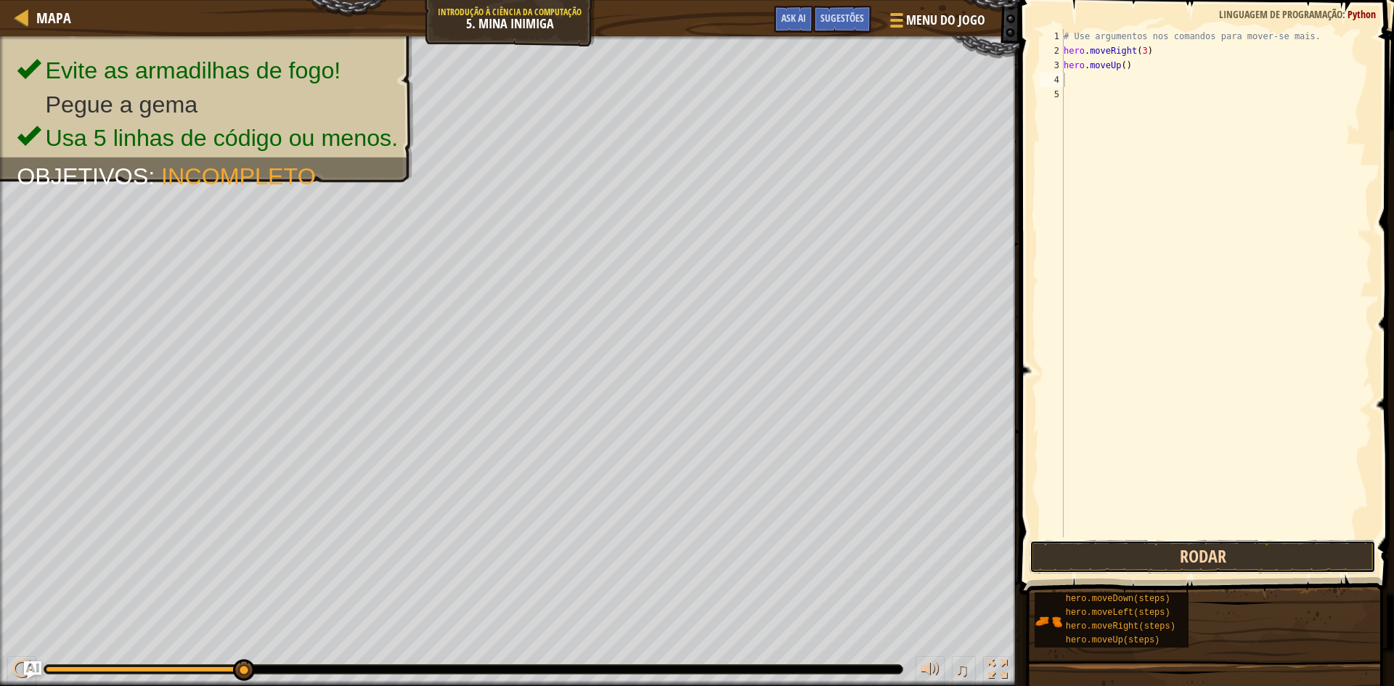
click at [1175, 550] on button "Rodar" at bounding box center [1202, 556] width 346 height 33
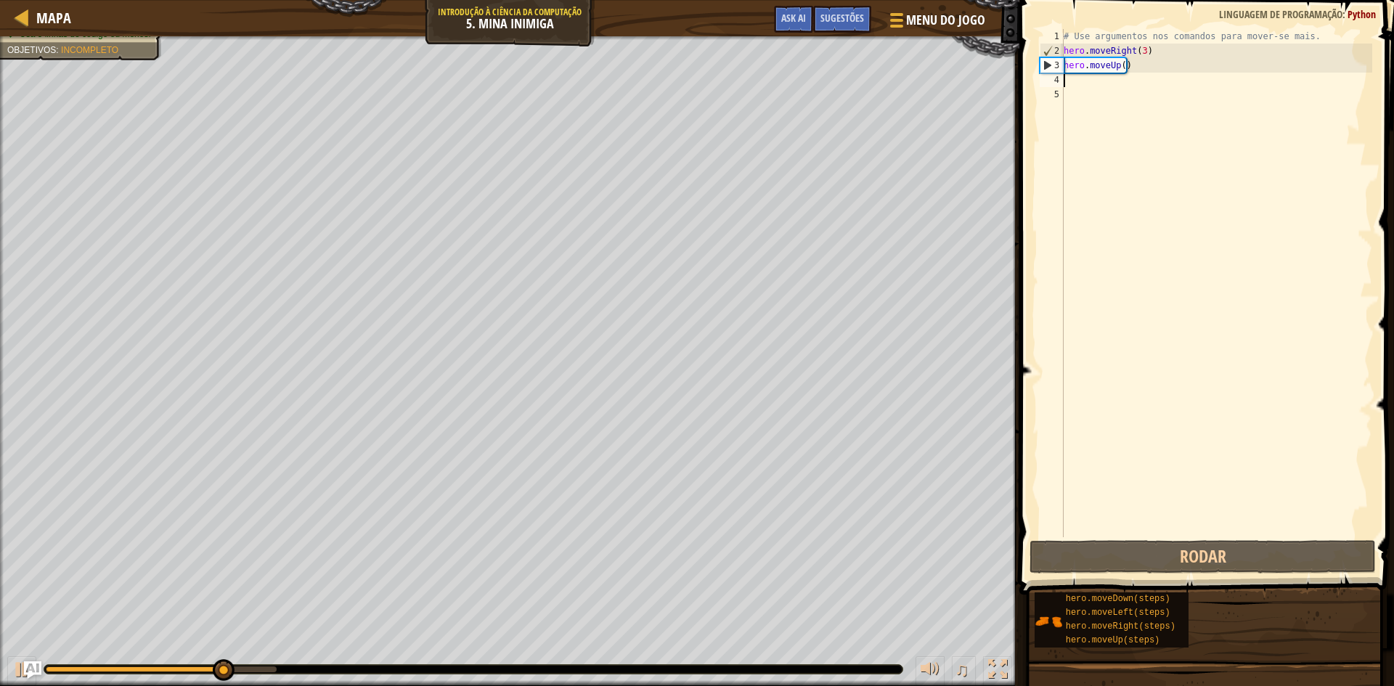
type textarea "M"
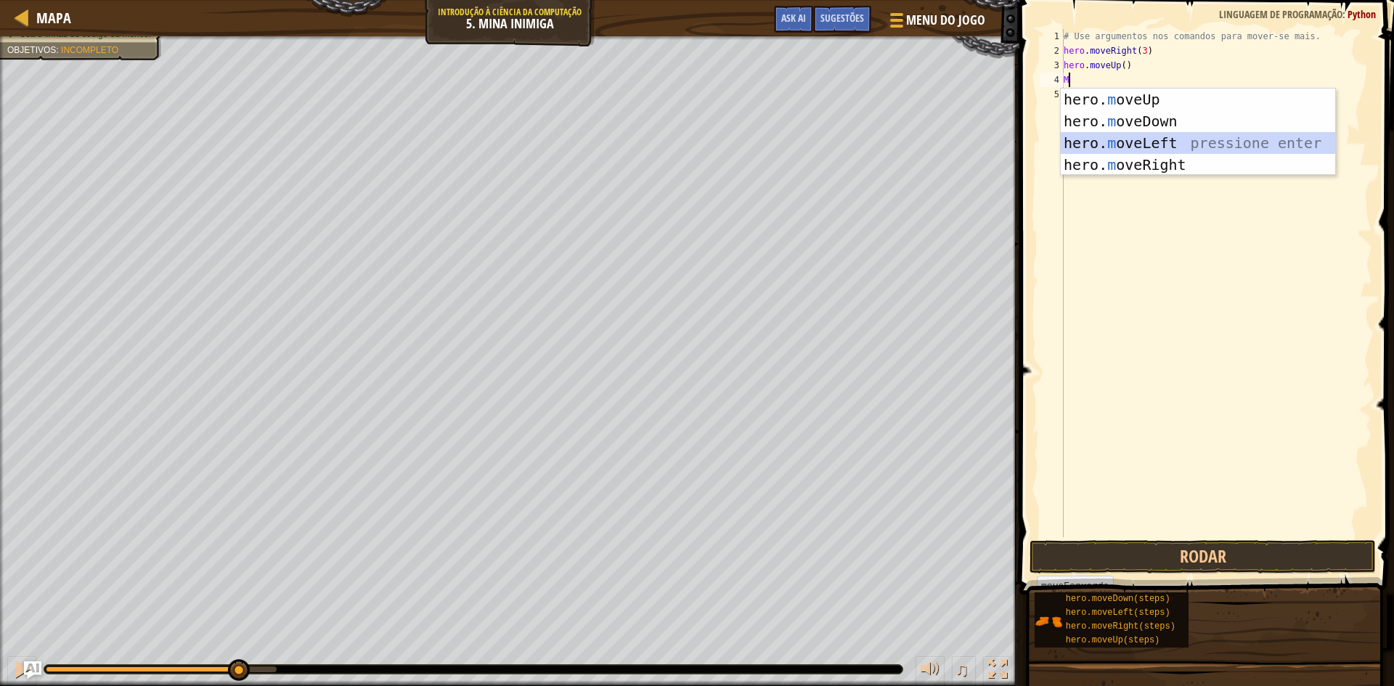
click at [1187, 136] on div "hero. m oveUp pressione enter hero. m oveDown pressione enter hero. m oveLeft p…" at bounding box center [1197, 154] width 274 height 131
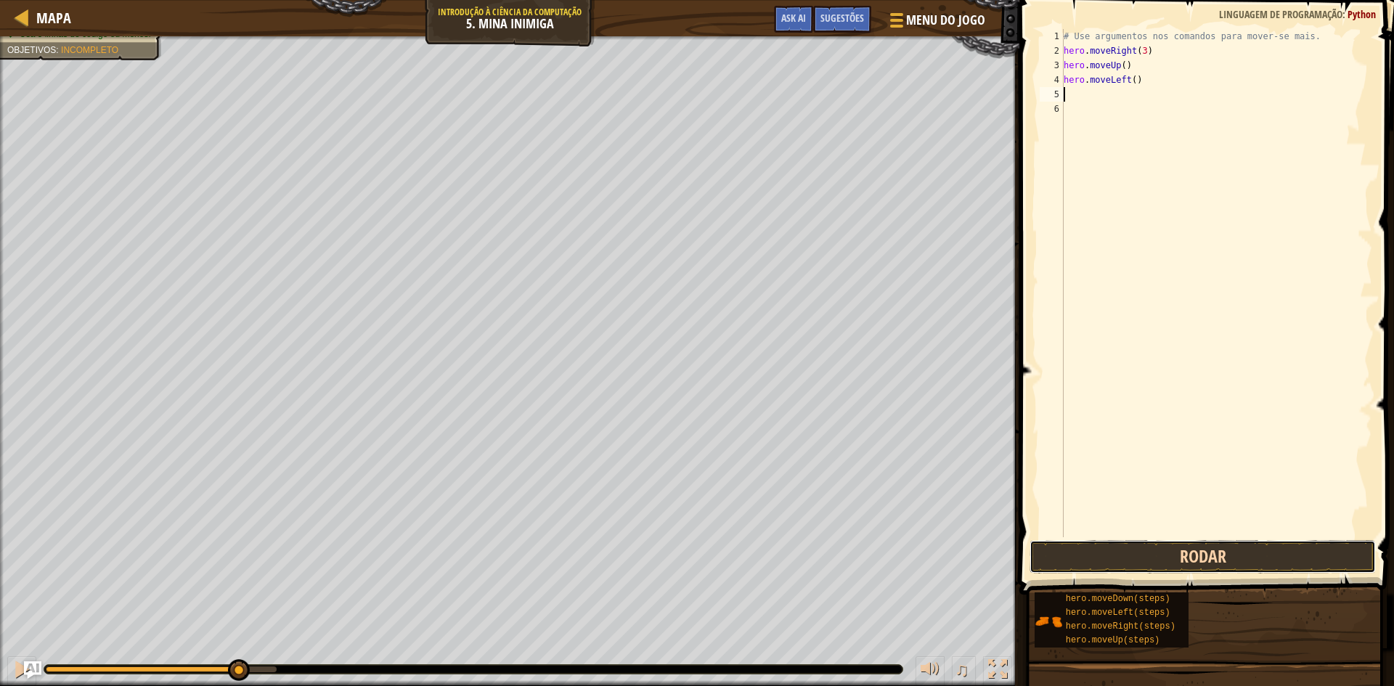
click at [1205, 557] on button "Rodar" at bounding box center [1202, 556] width 346 height 33
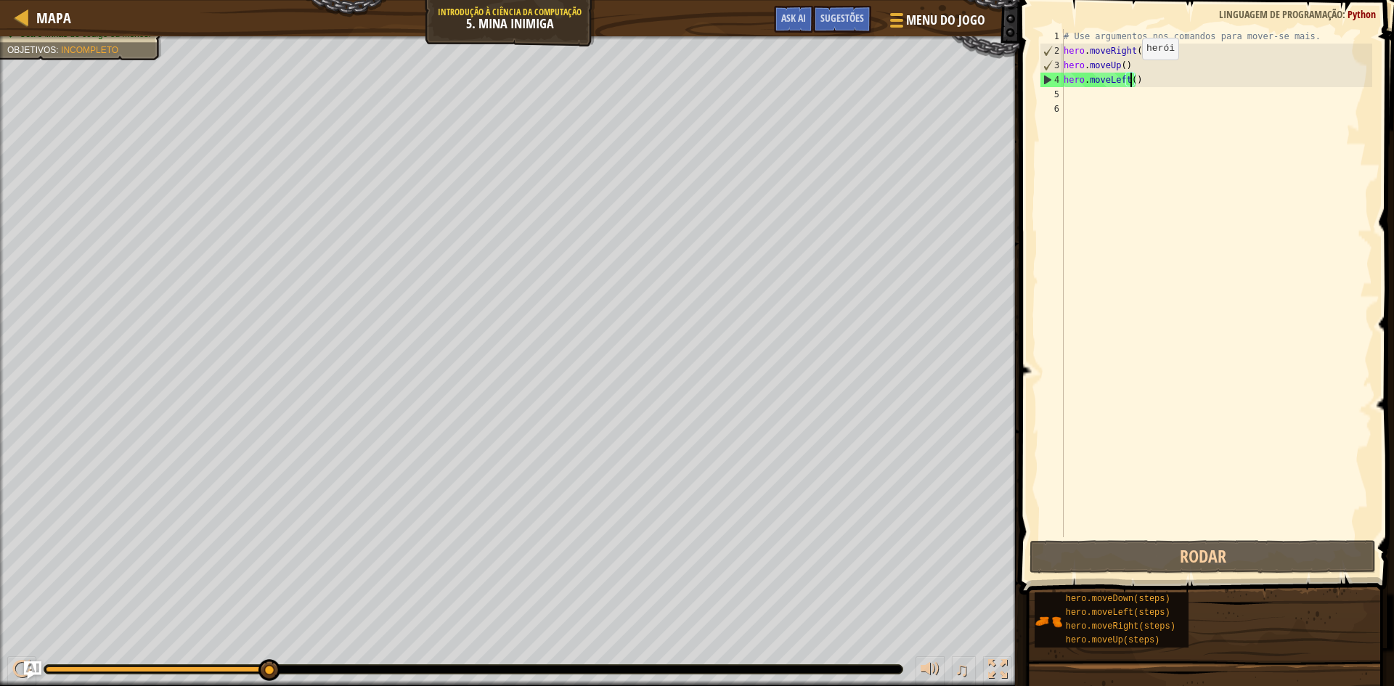
click at [1129, 74] on div "# Use argumentos nos comandos para mover-se mais. hero . moveRight ( 3 ) hero .…" at bounding box center [1215, 297] width 311 height 537
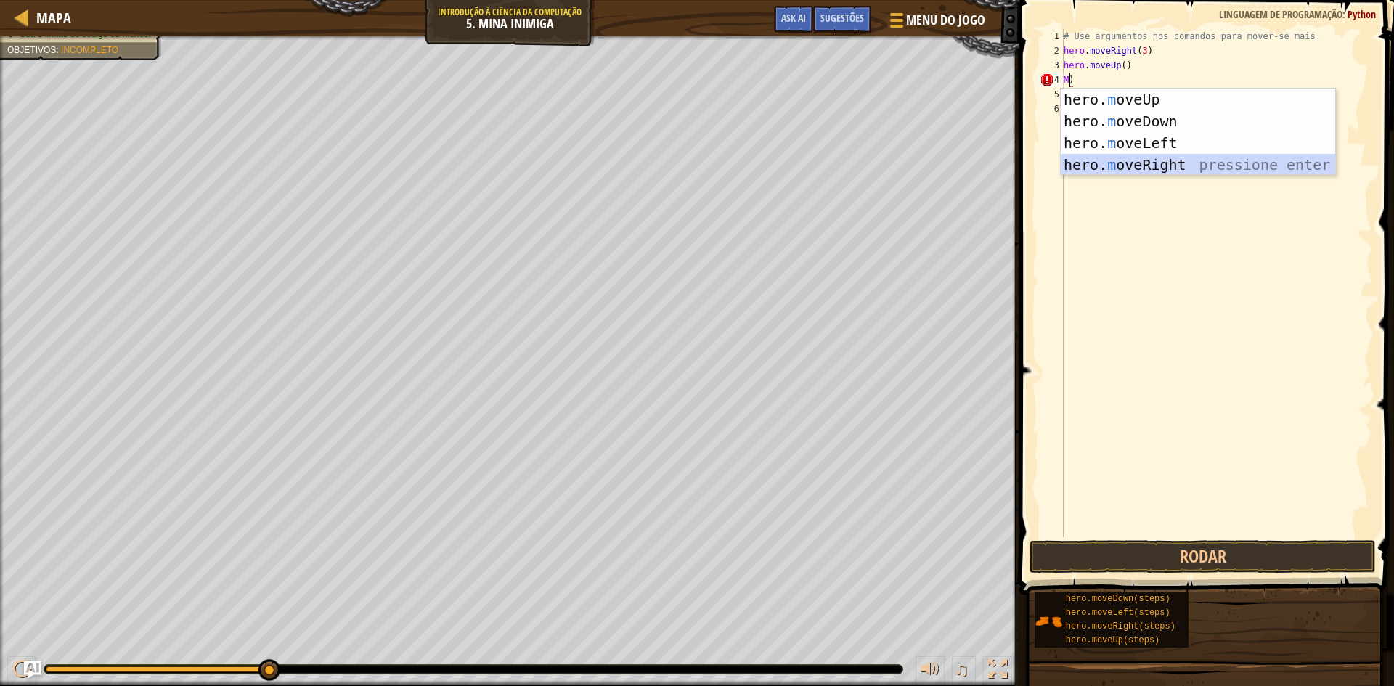
drag, startPoint x: 1147, startPoint y: 162, endPoint x: 1188, endPoint y: 383, distance: 224.5
click at [1170, 0] on body "Mapa Introdução à Ciência da Computação 5. Mina Inimiga Menu do Jogo Pronto Sug…" at bounding box center [697, 0] width 1394 height 0
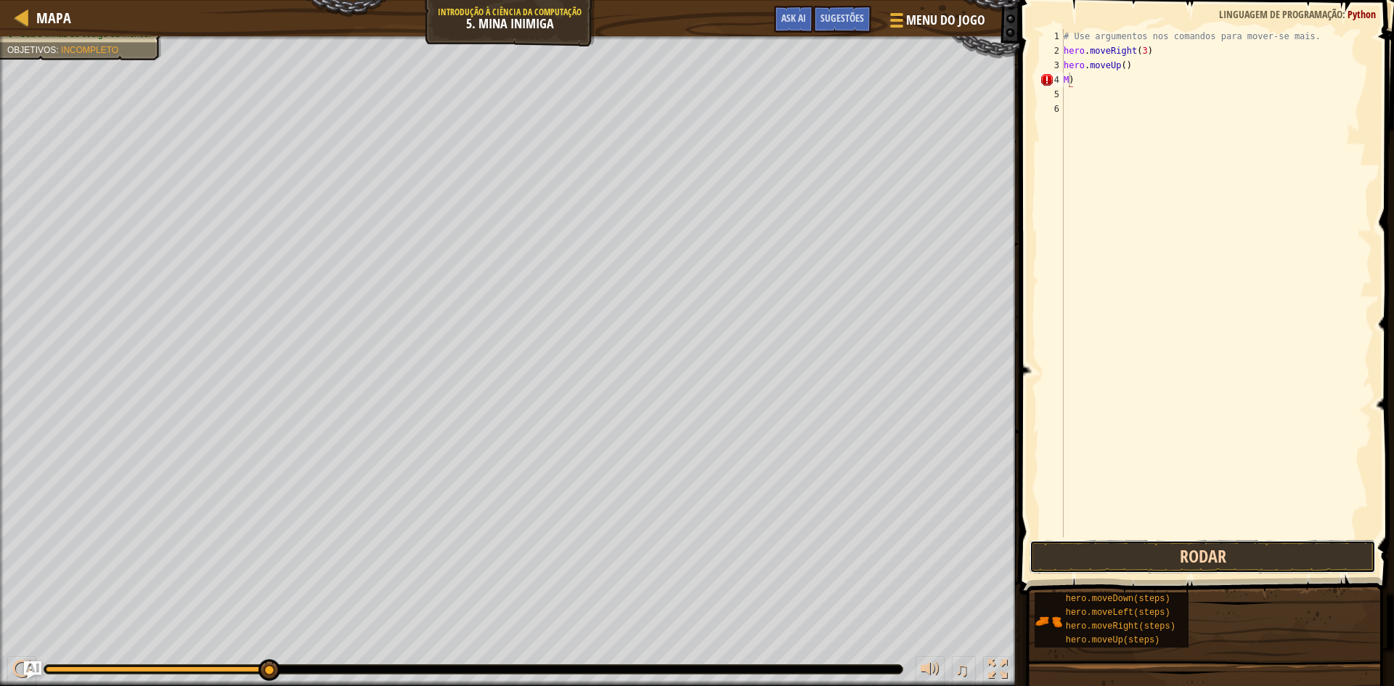
click at [1206, 543] on button "Rodar" at bounding box center [1202, 556] width 346 height 33
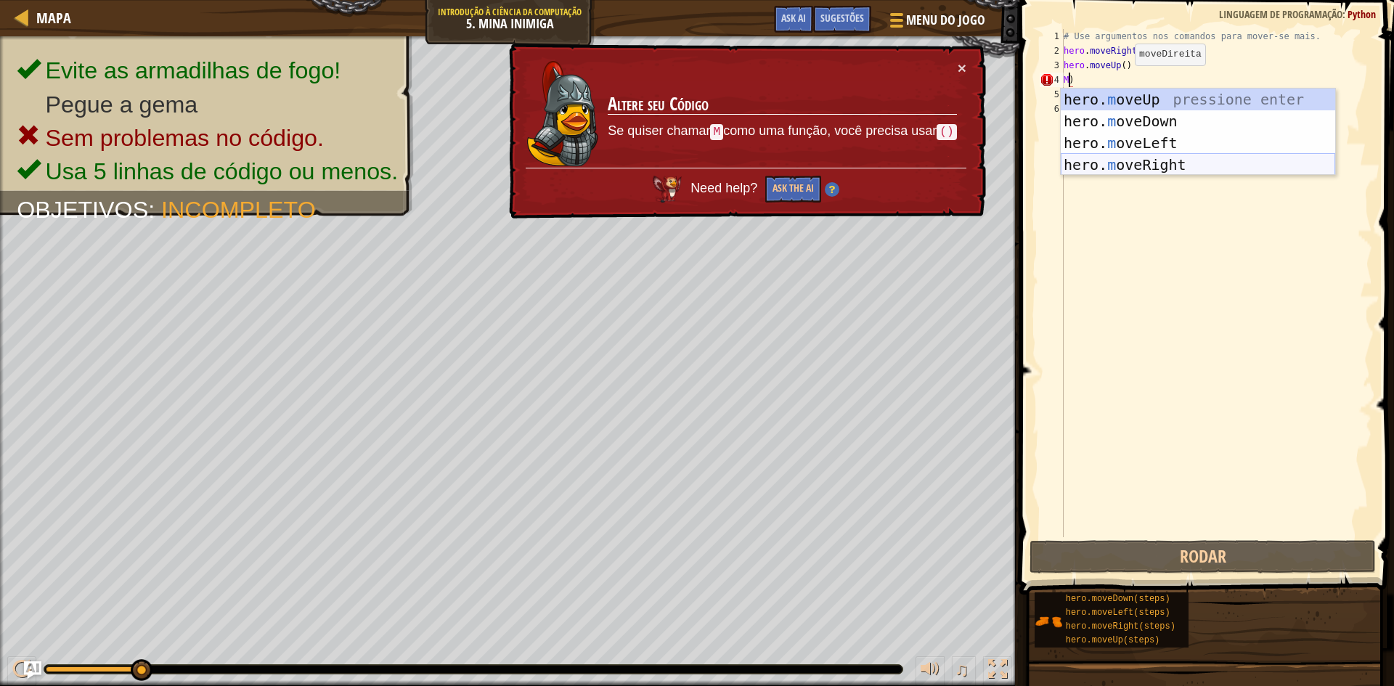
click at [1169, 158] on div "hero. m oveUp pressione enter hero. m oveDown pressione enter hero. m oveLeft p…" at bounding box center [1197, 154] width 274 height 131
type textarea "hero.moveRight()"
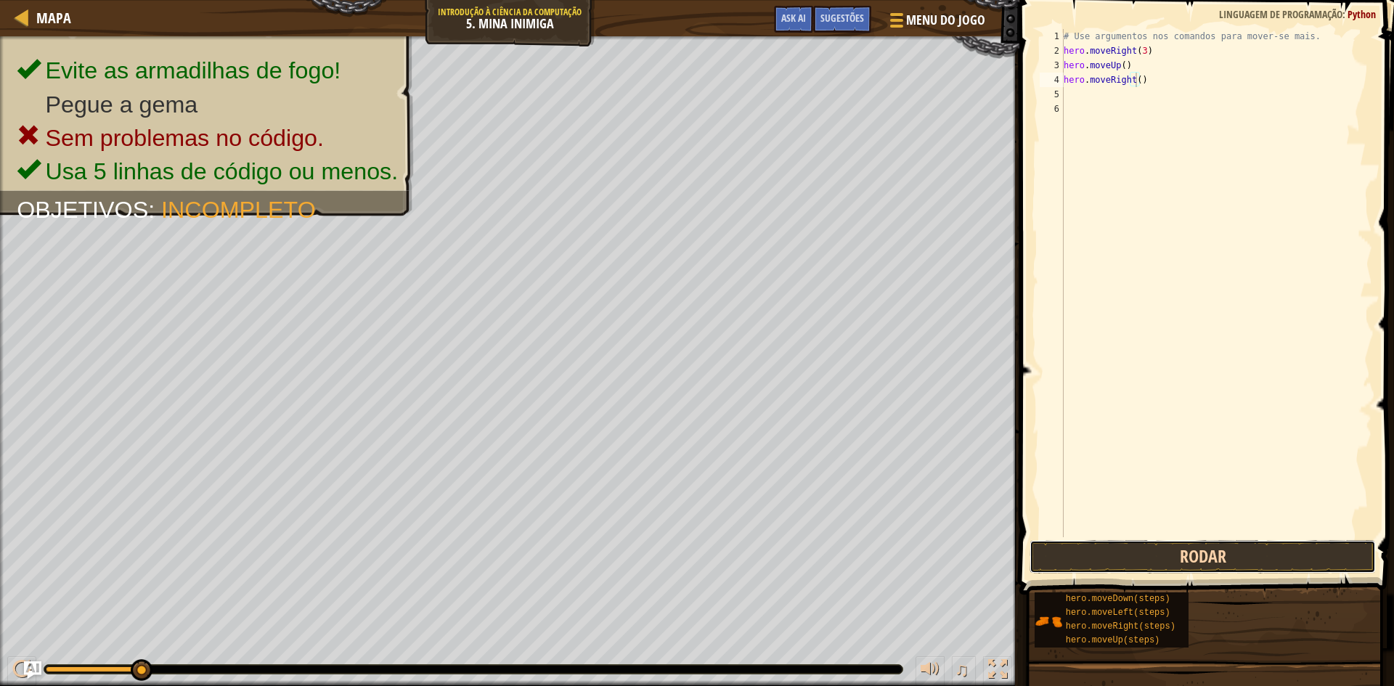
click at [1166, 550] on button "Rodar" at bounding box center [1202, 556] width 346 height 33
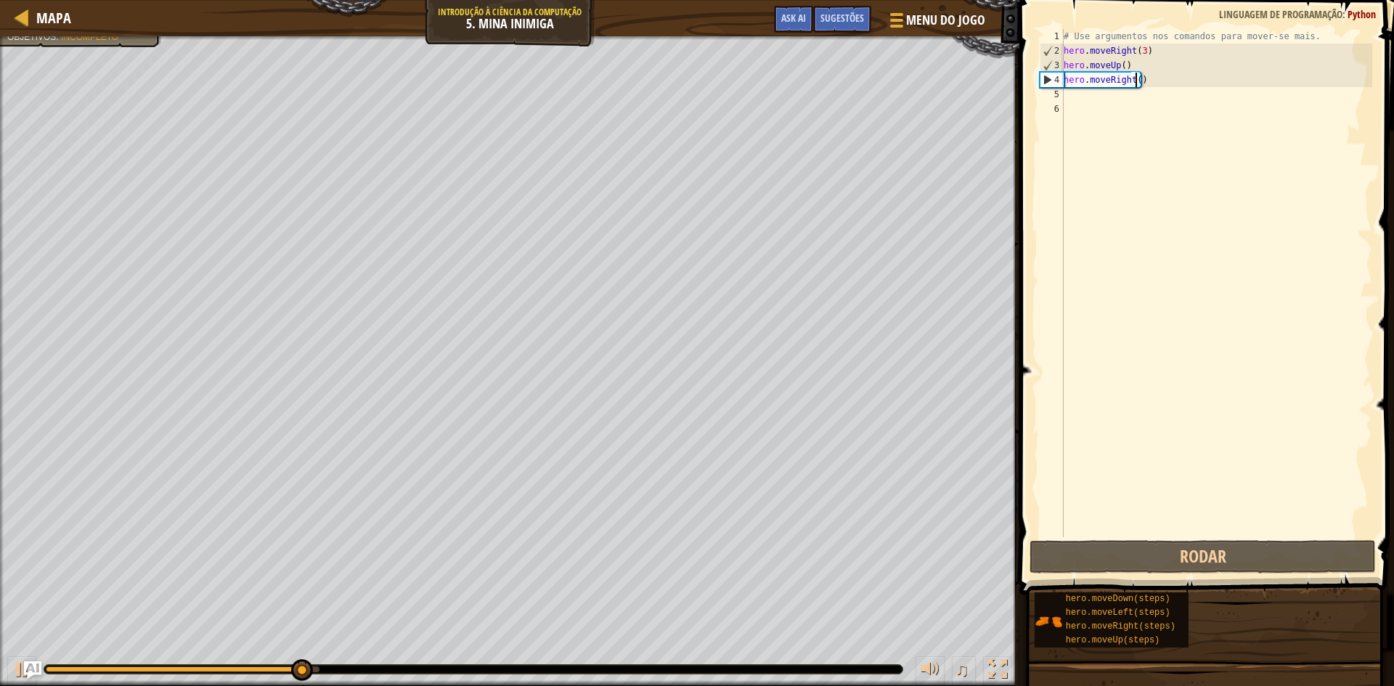
click at [1074, 98] on div "# Use argumentos nos comandos para mover-se mais. hero . moveRight ( 3 ) hero .…" at bounding box center [1215, 297] width 311 height 537
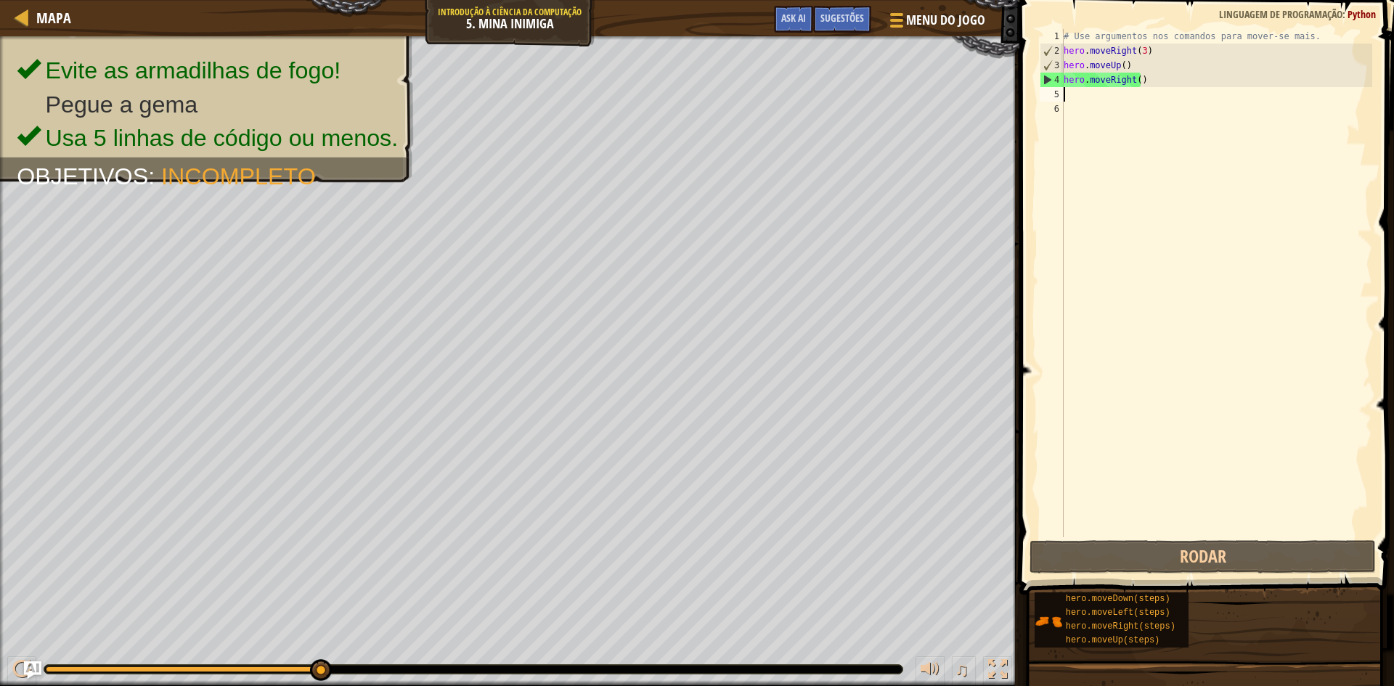
type textarea "M"
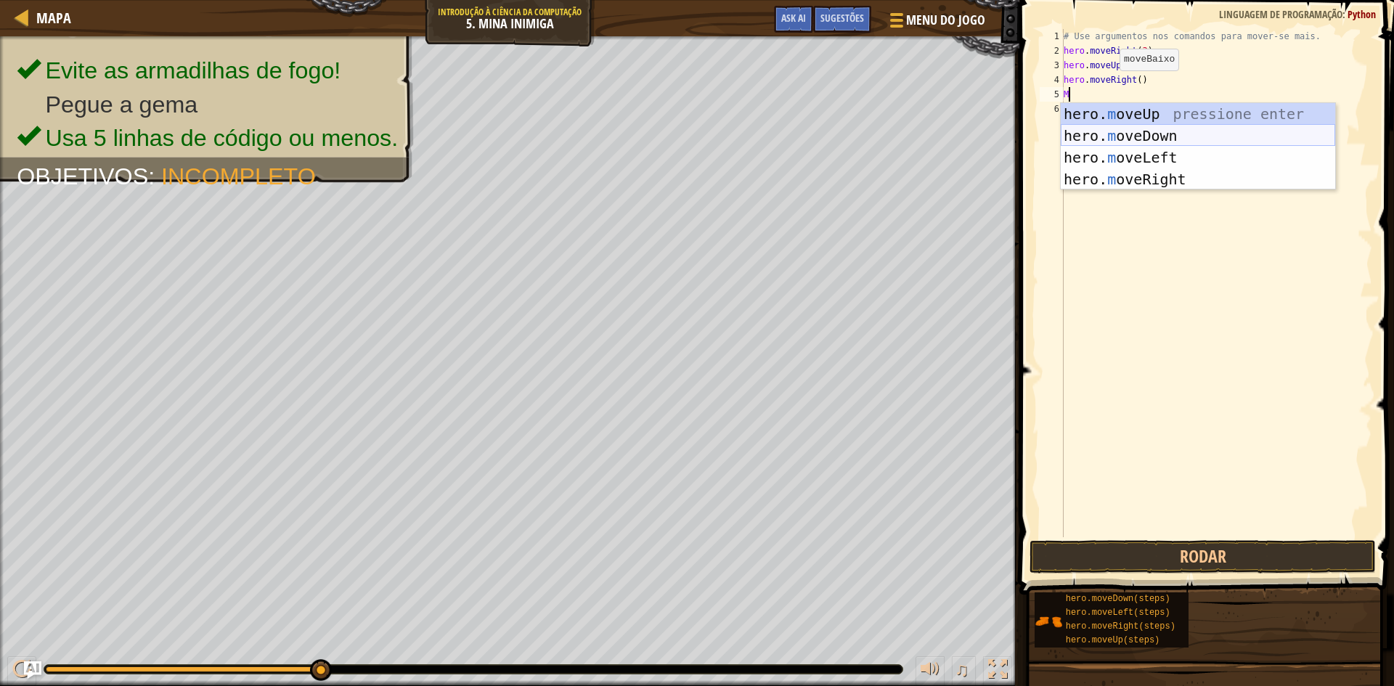
click at [1150, 125] on div "hero. m oveUp pressione enter hero. m oveDown pressione enter hero. m oveLeft p…" at bounding box center [1197, 168] width 274 height 131
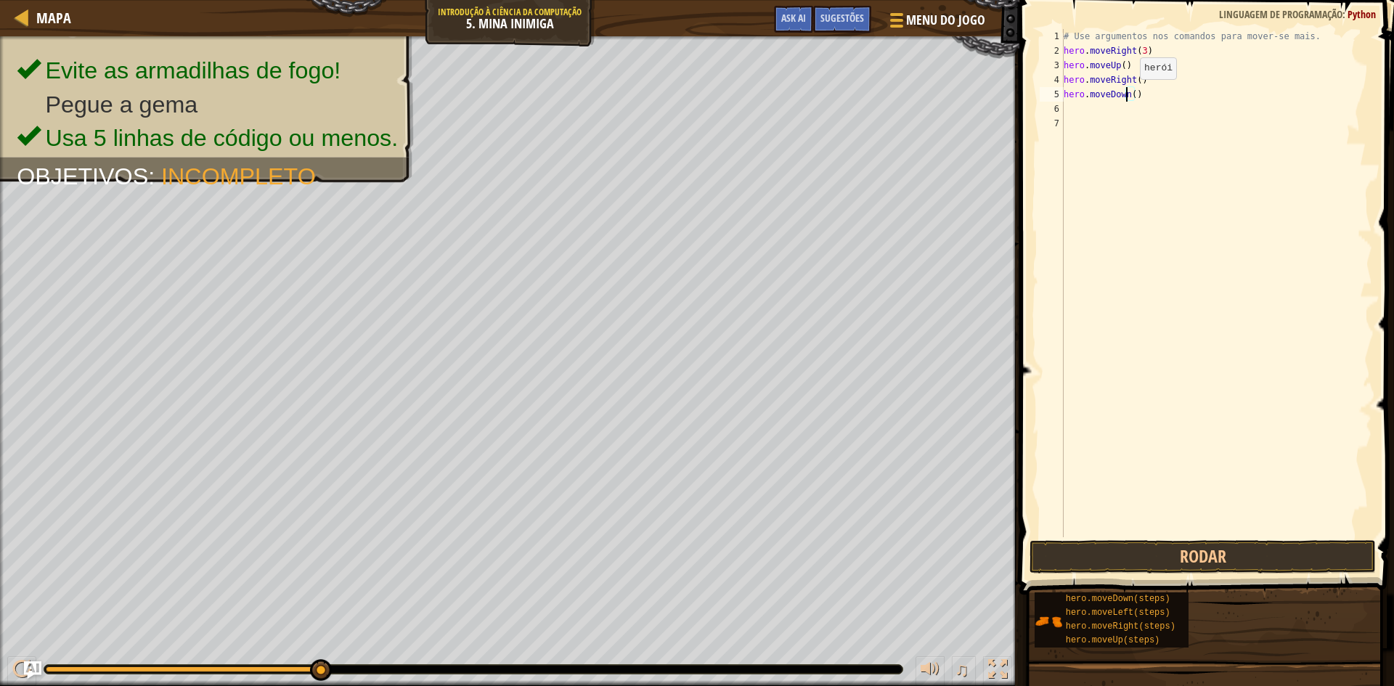
click at [1127, 94] on div "# Use argumentos nos comandos para mover-se mais. hero . moveRight ( 3 ) hero .…" at bounding box center [1215, 297] width 311 height 537
click at [1131, 94] on div "# Use argumentos nos comandos para mover-se mais. hero . moveRight ( 3 ) hero .…" at bounding box center [1215, 297] width 311 height 537
type textarea "hero.moveDown(3)"
click at [1170, 546] on button "Rodar" at bounding box center [1202, 556] width 346 height 33
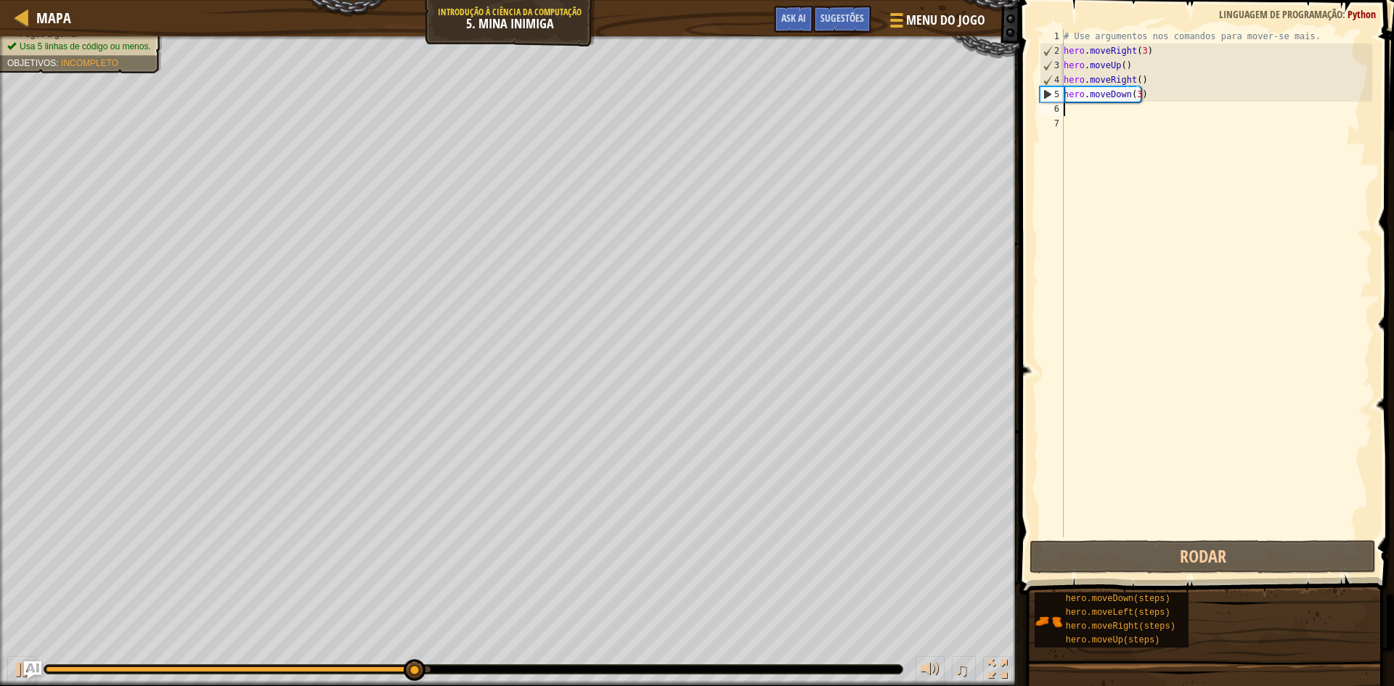
click at [1074, 108] on div "# Use argumentos nos comandos para mover-se mais. hero . moveRight ( 3 ) hero .…" at bounding box center [1215, 297] width 311 height 537
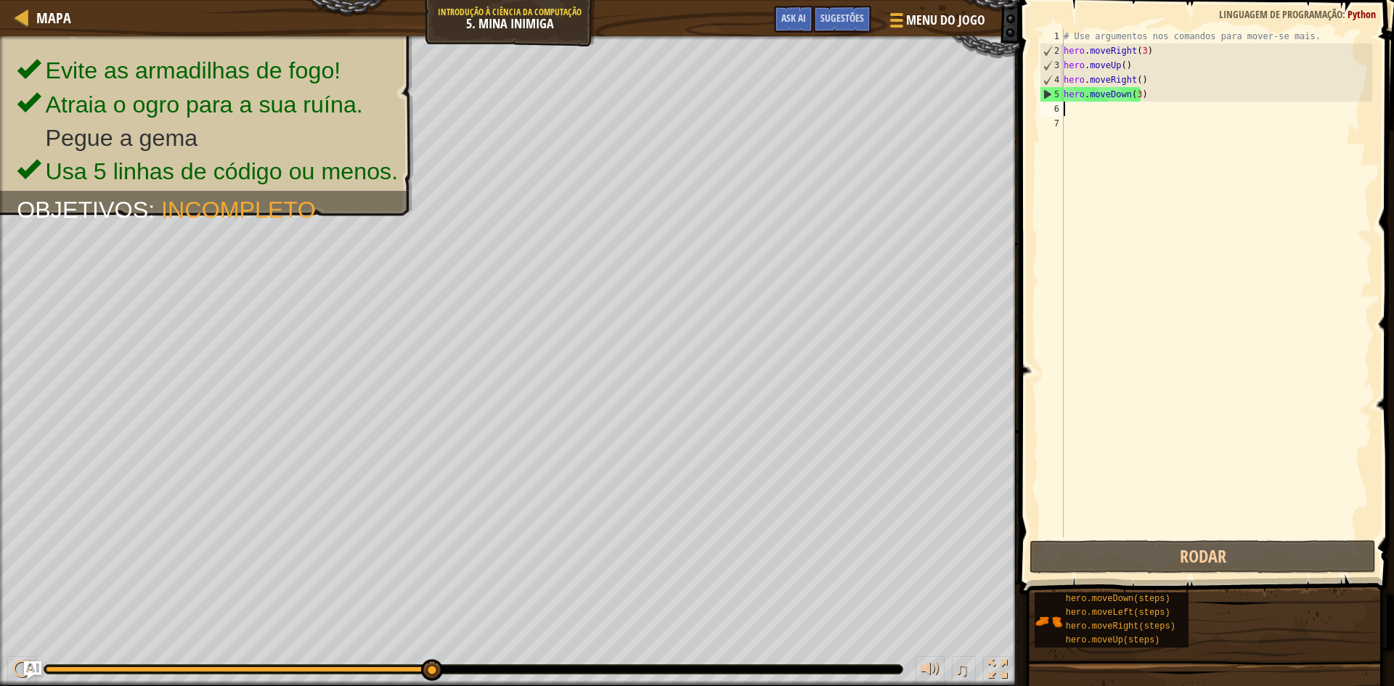
type textarea "M"
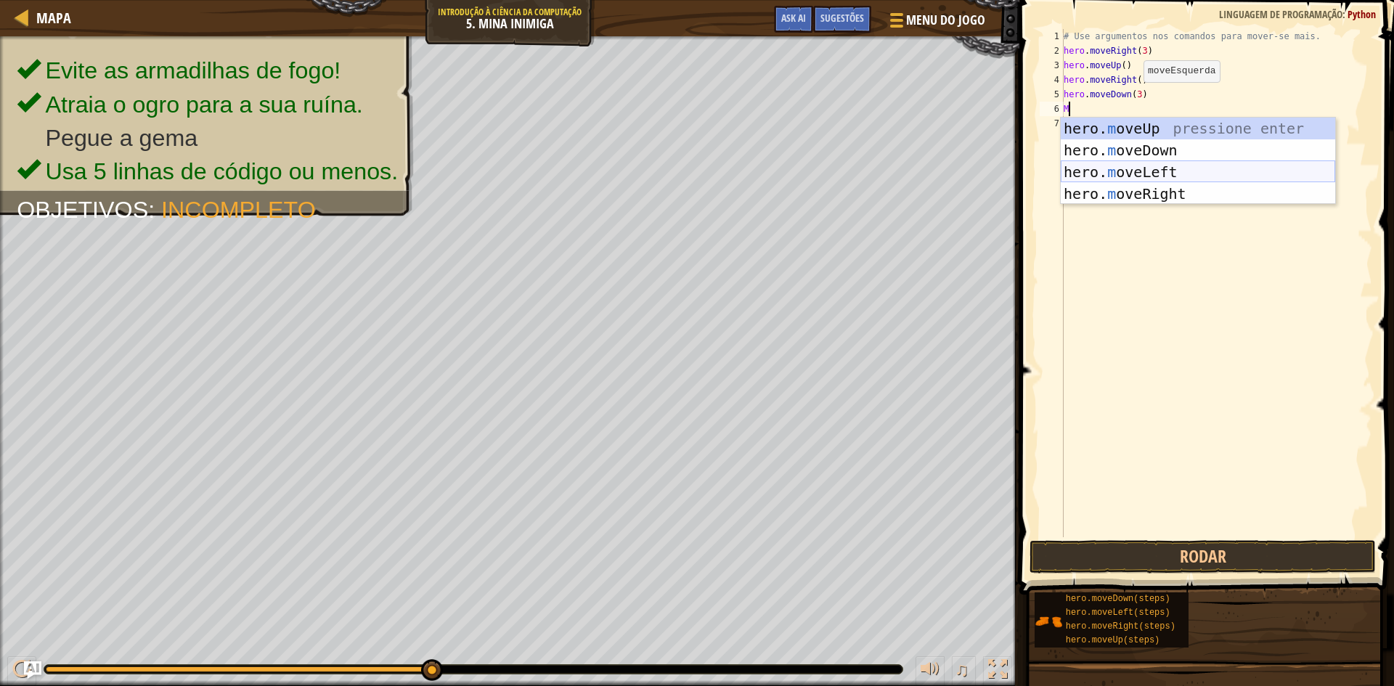
click at [1131, 167] on div "hero. m oveUp pressione enter hero. m oveDown pressione enter hero. m oveLeft p…" at bounding box center [1197, 183] width 274 height 131
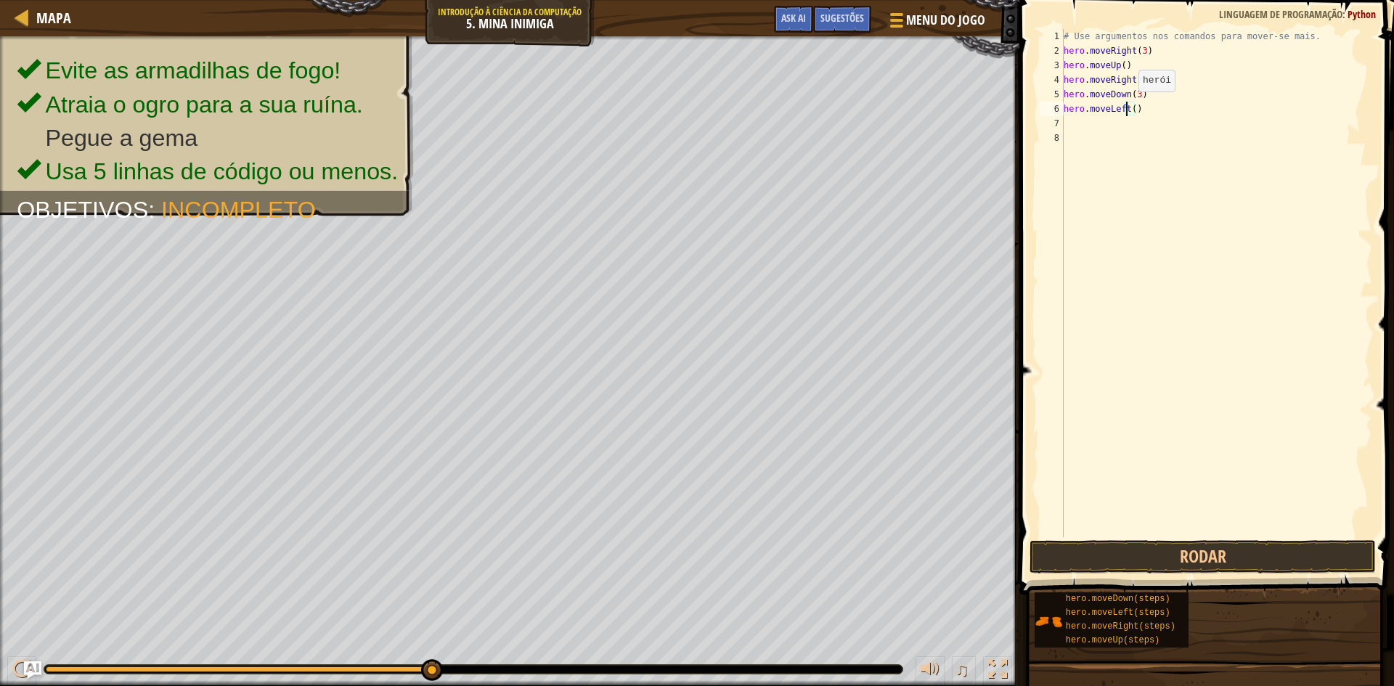
click at [1126, 106] on div "# Use argumentos nos comandos para mover-se mais. hero . moveRight ( 3 ) hero .…" at bounding box center [1215, 297] width 311 height 537
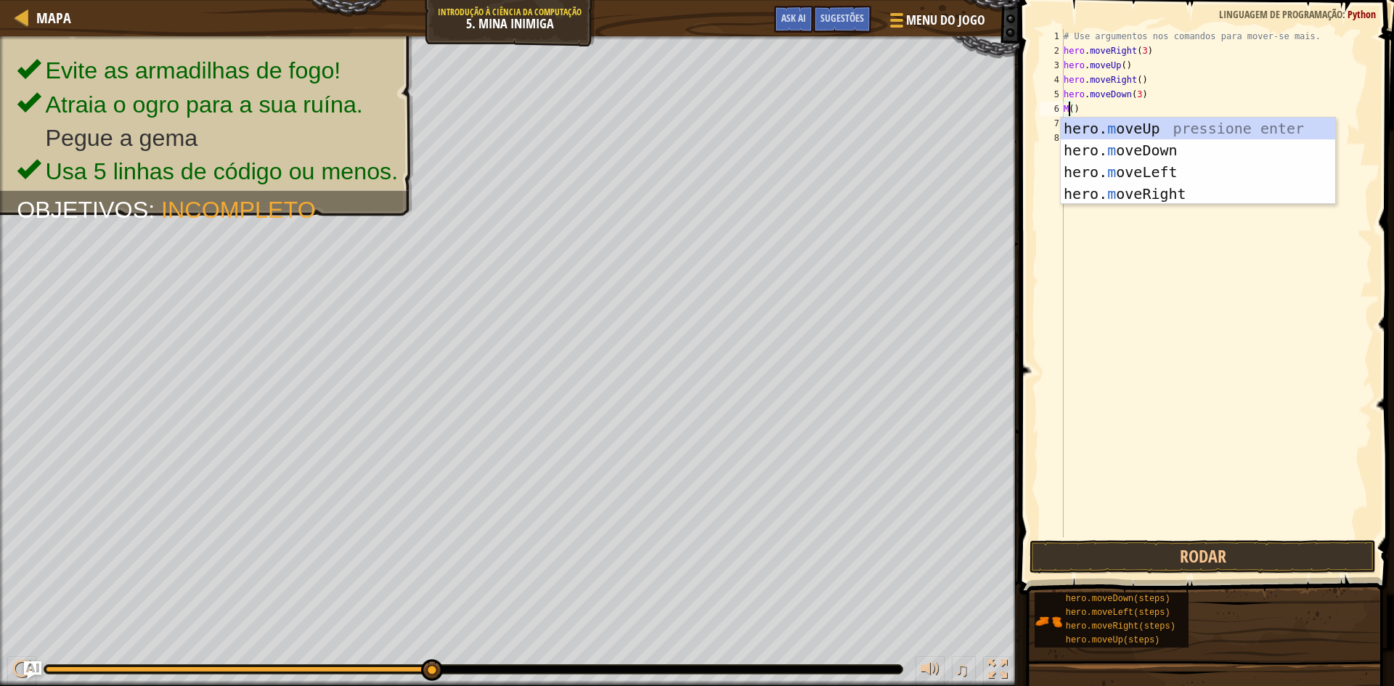
scroll to position [7, 1]
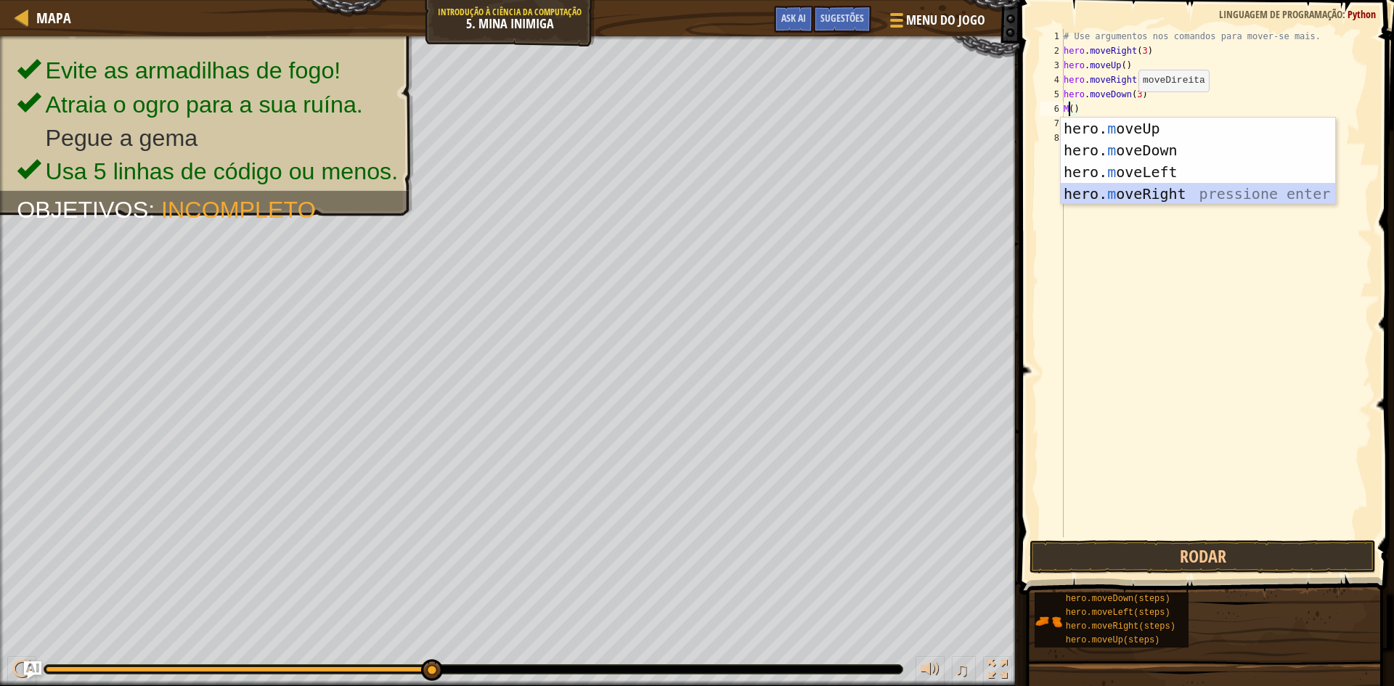
click at [1181, 192] on div "hero. m oveUp pressione enter hero. m oveDown pressione enter hero. m oveLeft p…" at bounding box center [1197, 183] width 274 height 131
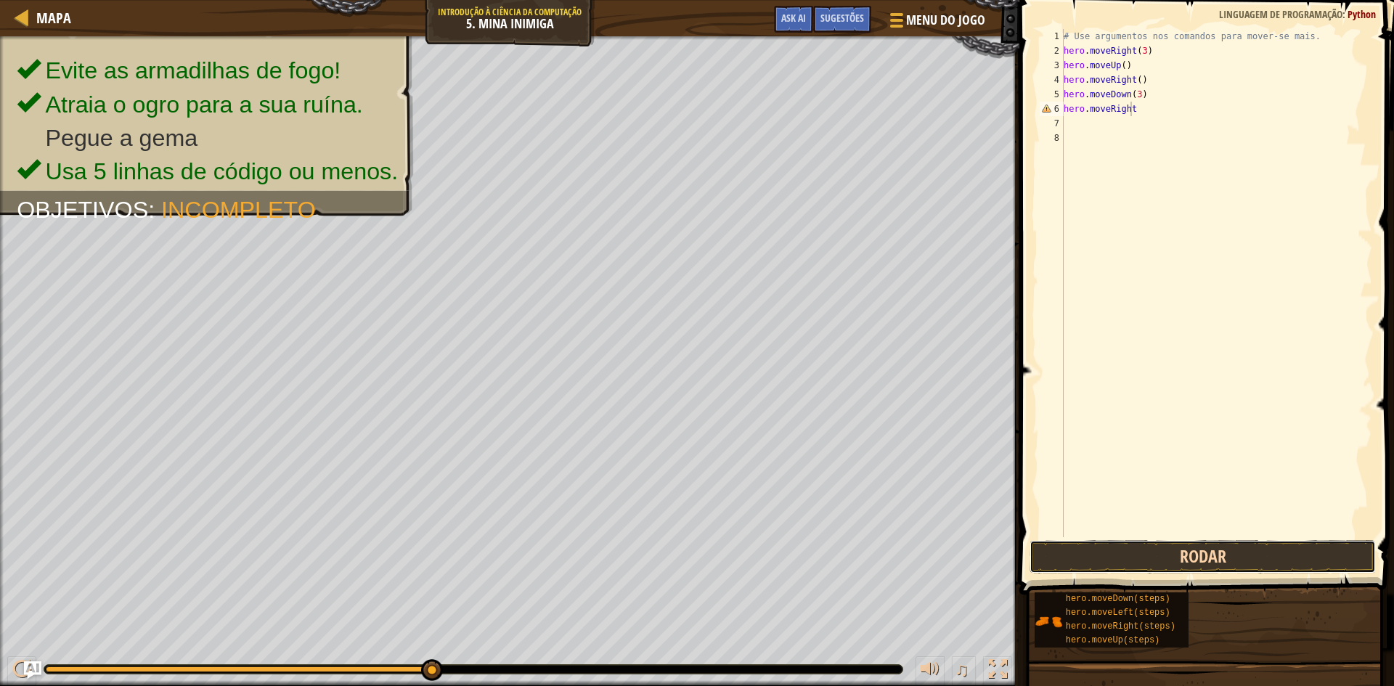
click at [1206, 553] on button "Rodar" at bounding box center [1202, 556] width 346 height 33
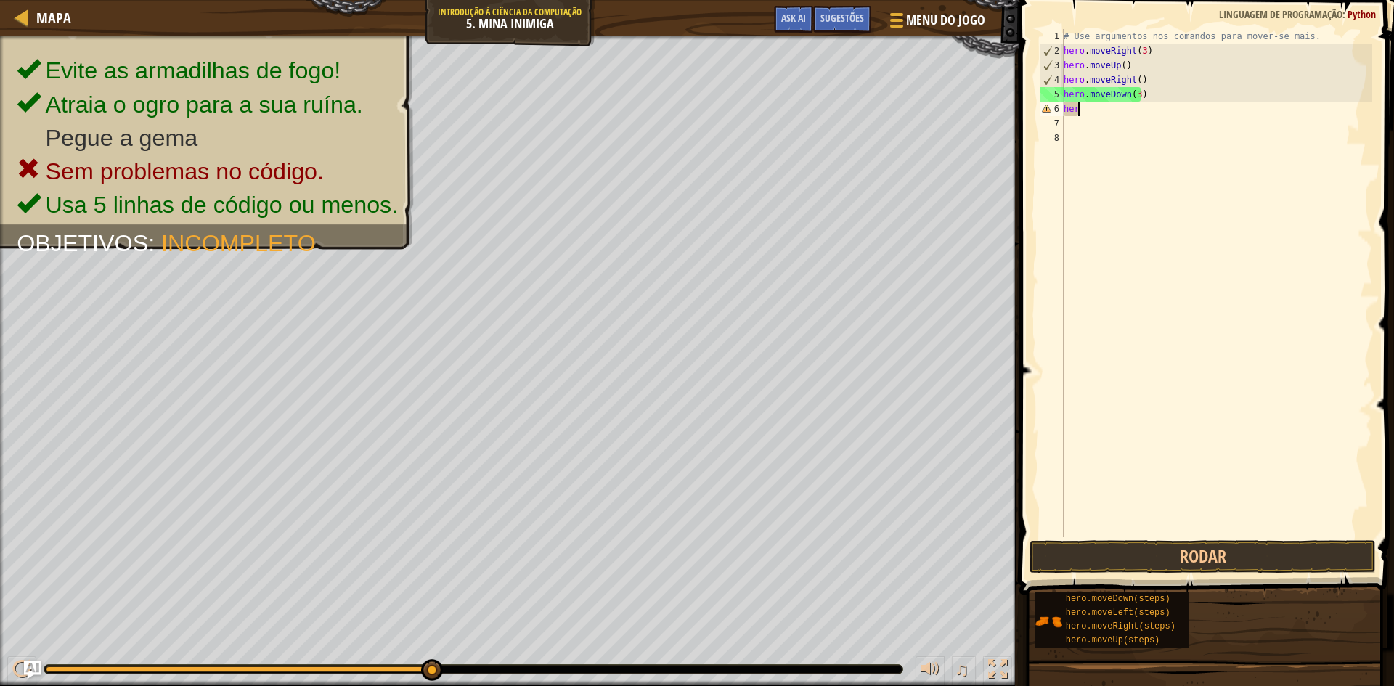
type textarea "h"
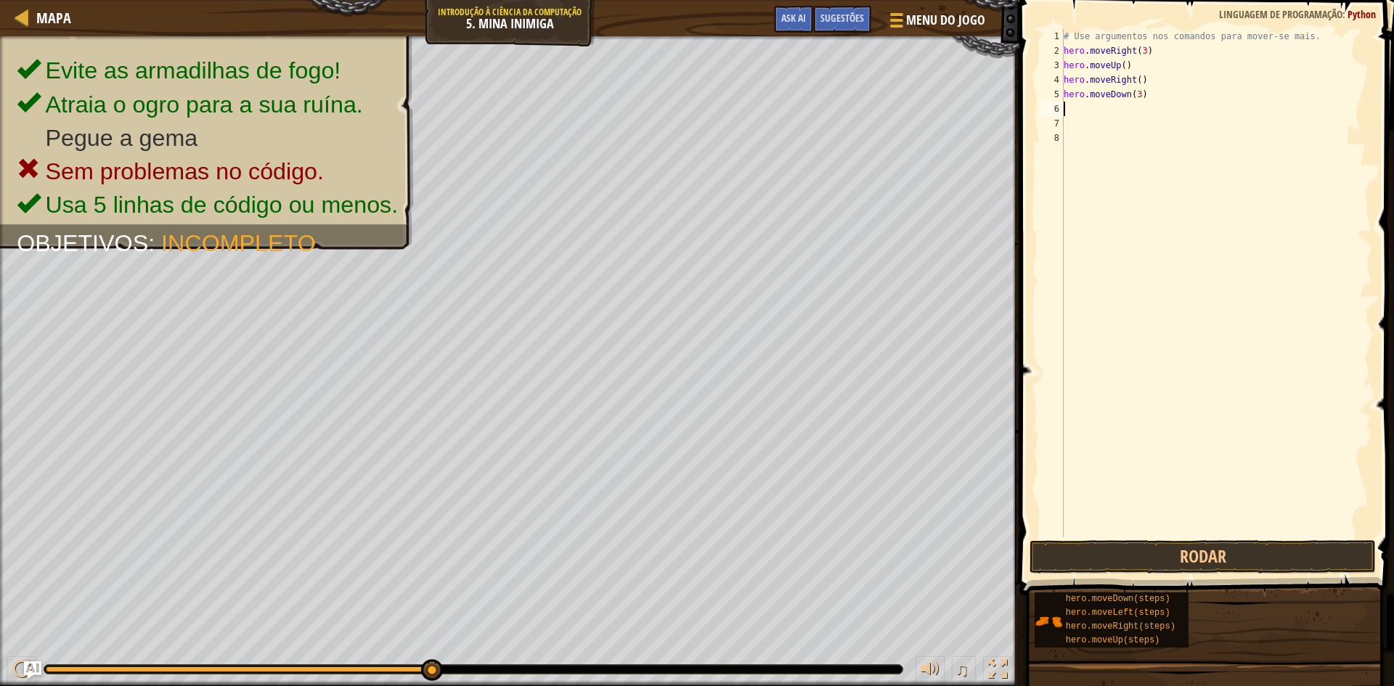
type textarea "M"
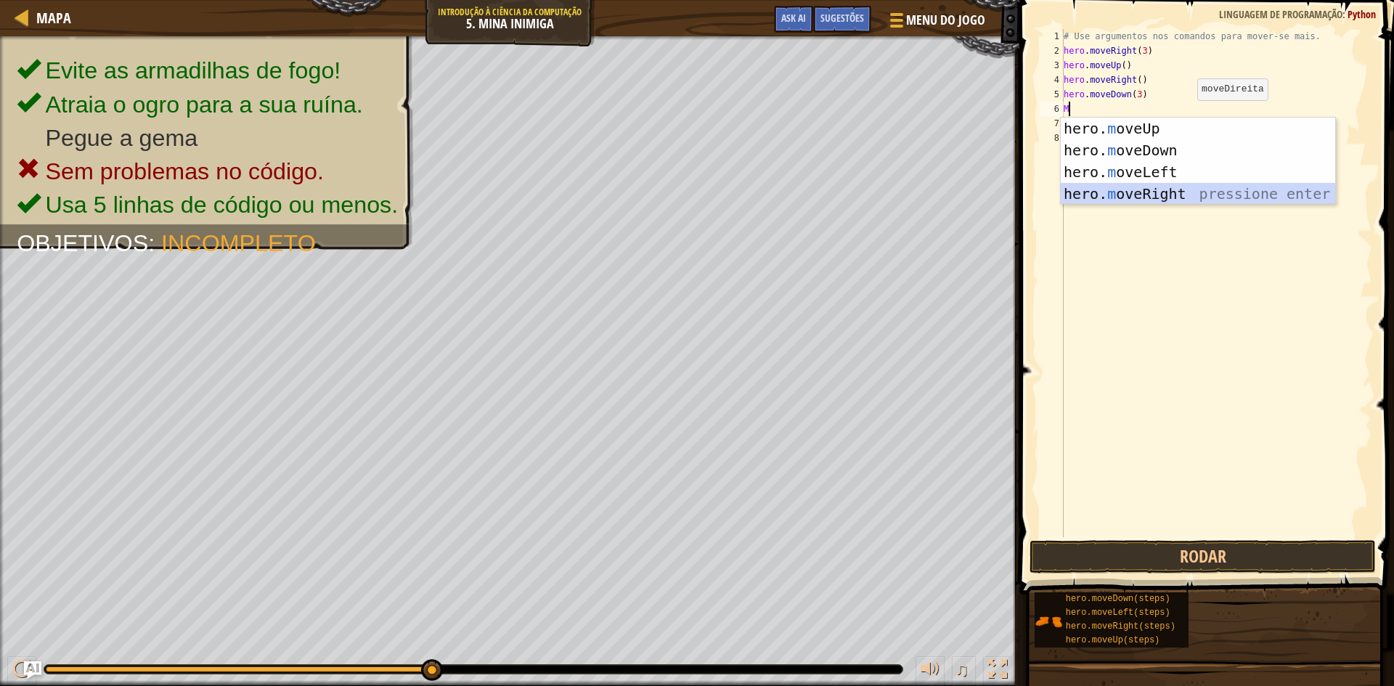
click at [1162, 186] on div "hero. m oveUp pressione enter hero. m oveDown pressione enter hero. m oveLeft p…" at bounding box center [1197, 183] width 274 height 131
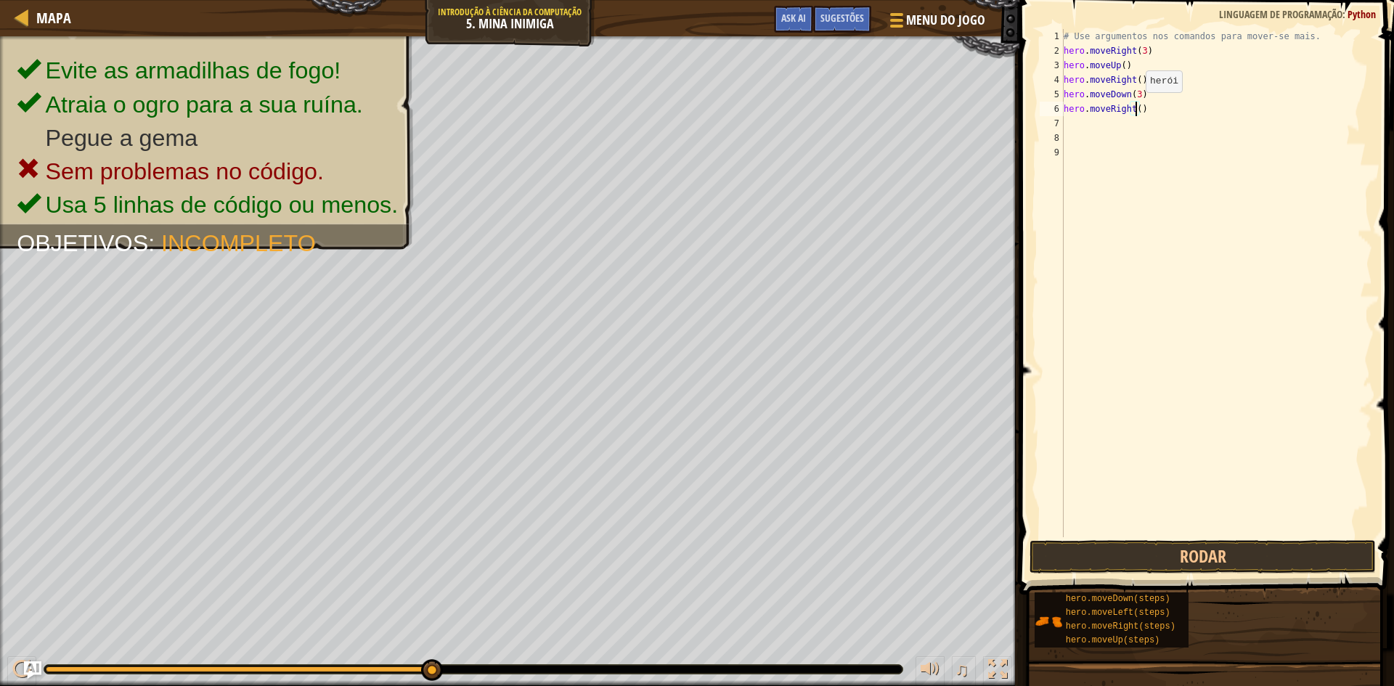
click at [1133, 107] on div "# Use argumentos nos comandos para mover-se mais. hero . moveRight ( 3 ) hero .…" at bounding box center [1215, 297] width 311 height 537
type textarea "hero.moveRight(2)"
click at [1140, 560] on button "Rodar" at bounding box center [1202, 556] width 346 height 33
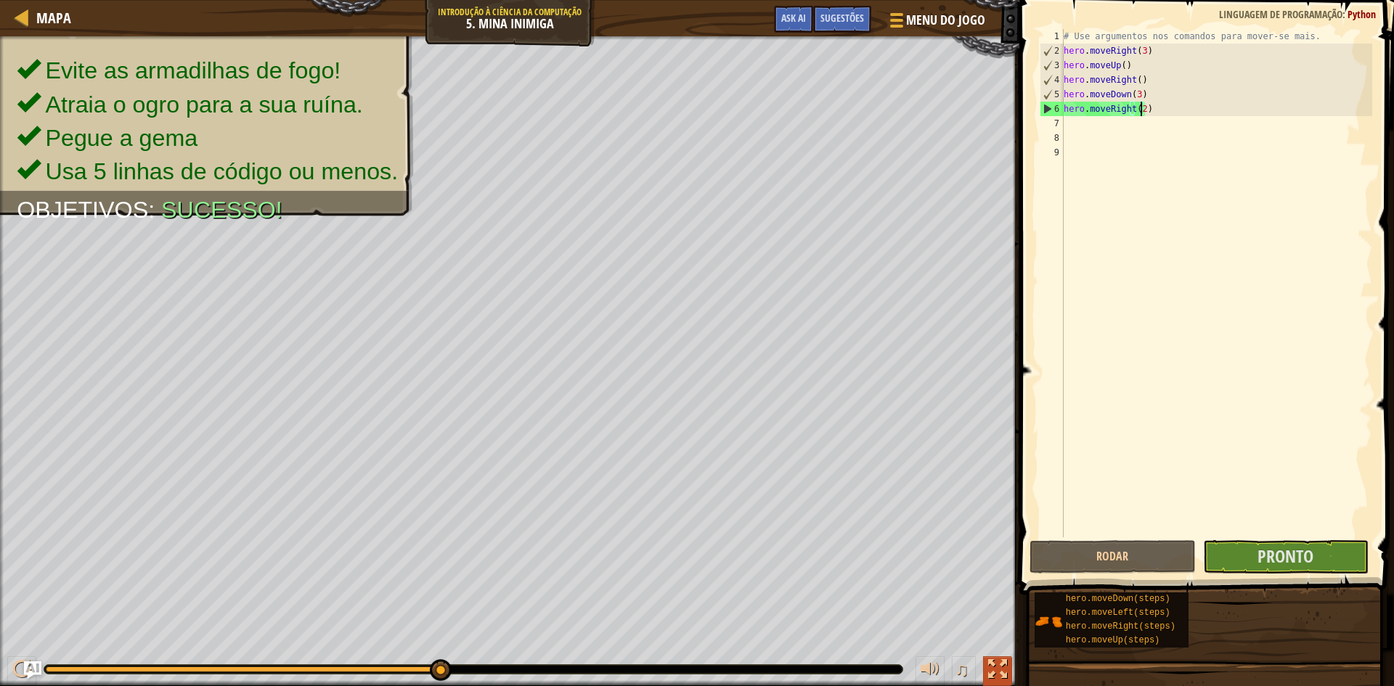
click at [994, 656] on button at bounding box center [997, 671] width 29 height 30
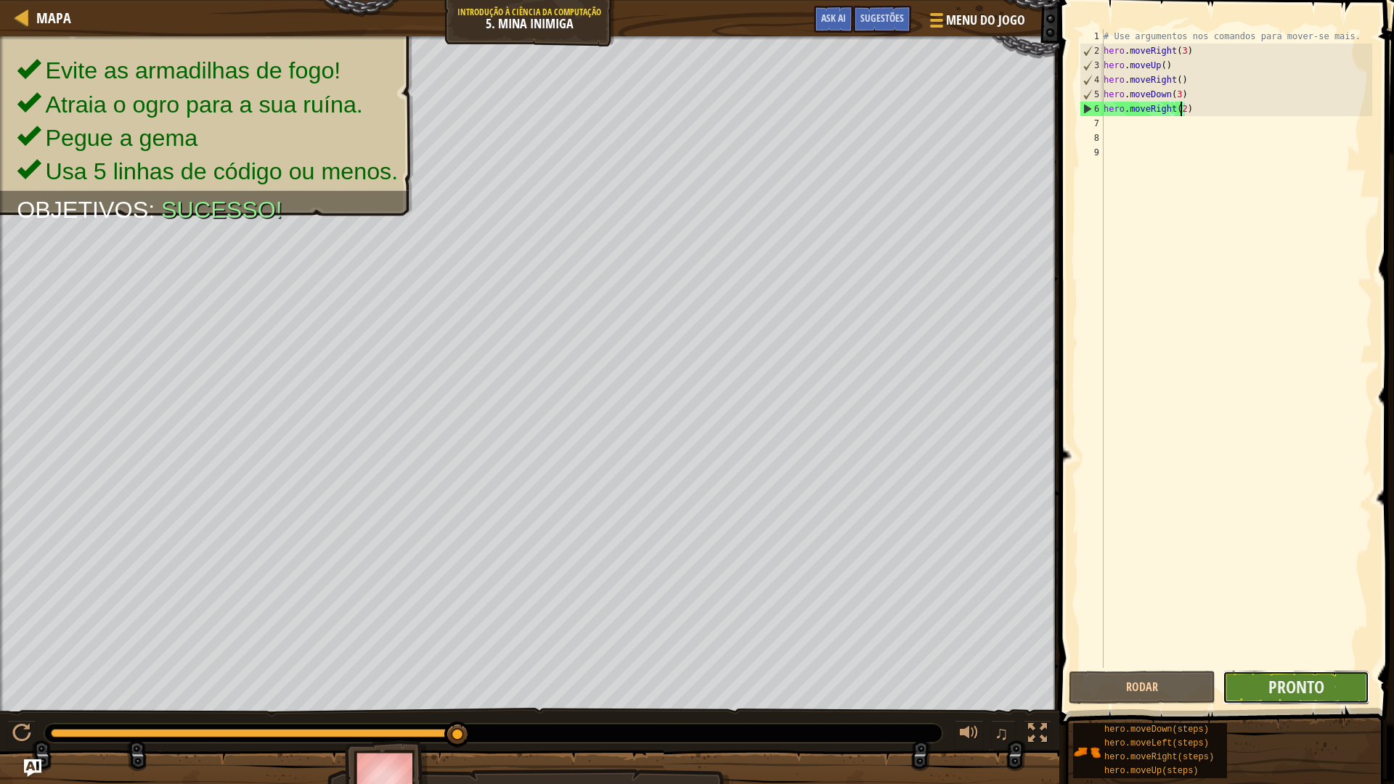
click at [1261, 682] on button "Pronto" at bounding box center [1295, 687] width 147 height 33
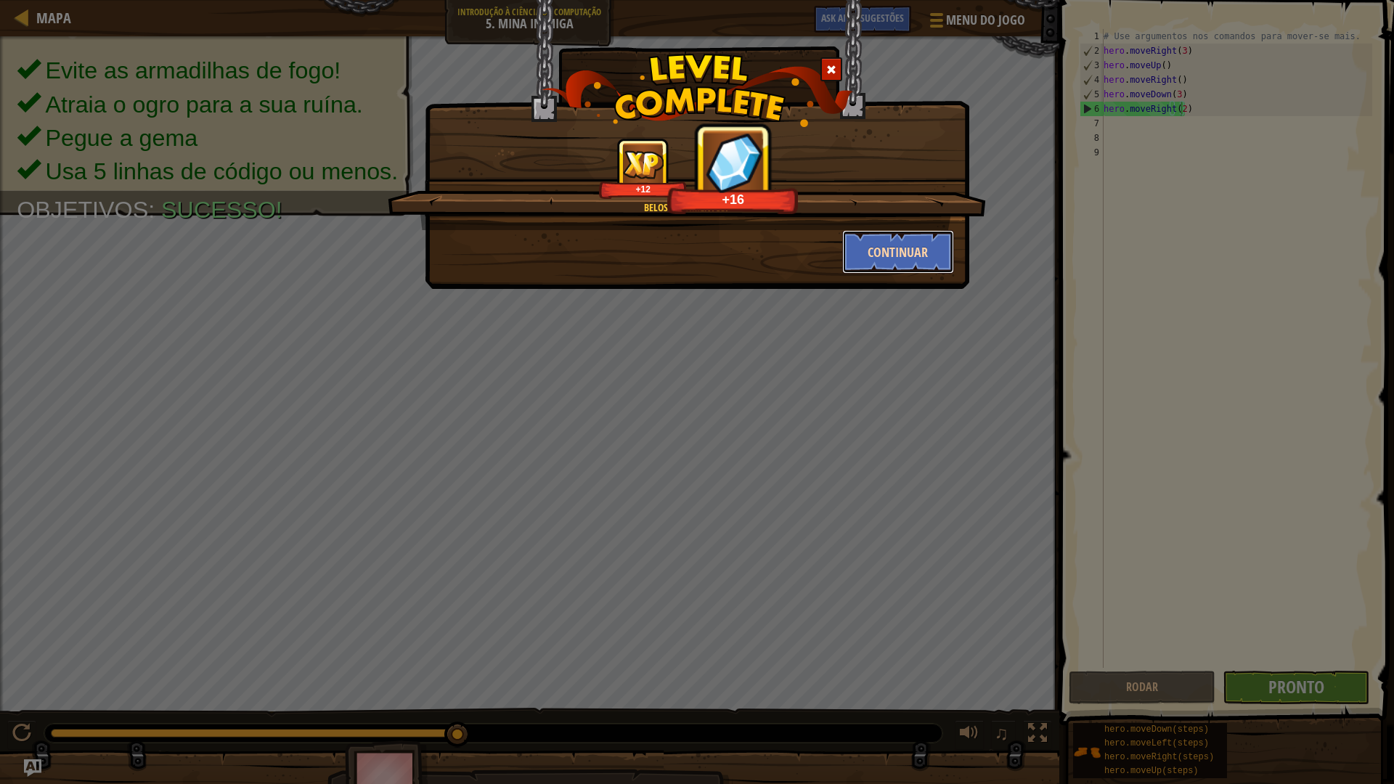
click at [885, 238] on button "Continuar" at bounding box center [898, 252] width 113 height 44
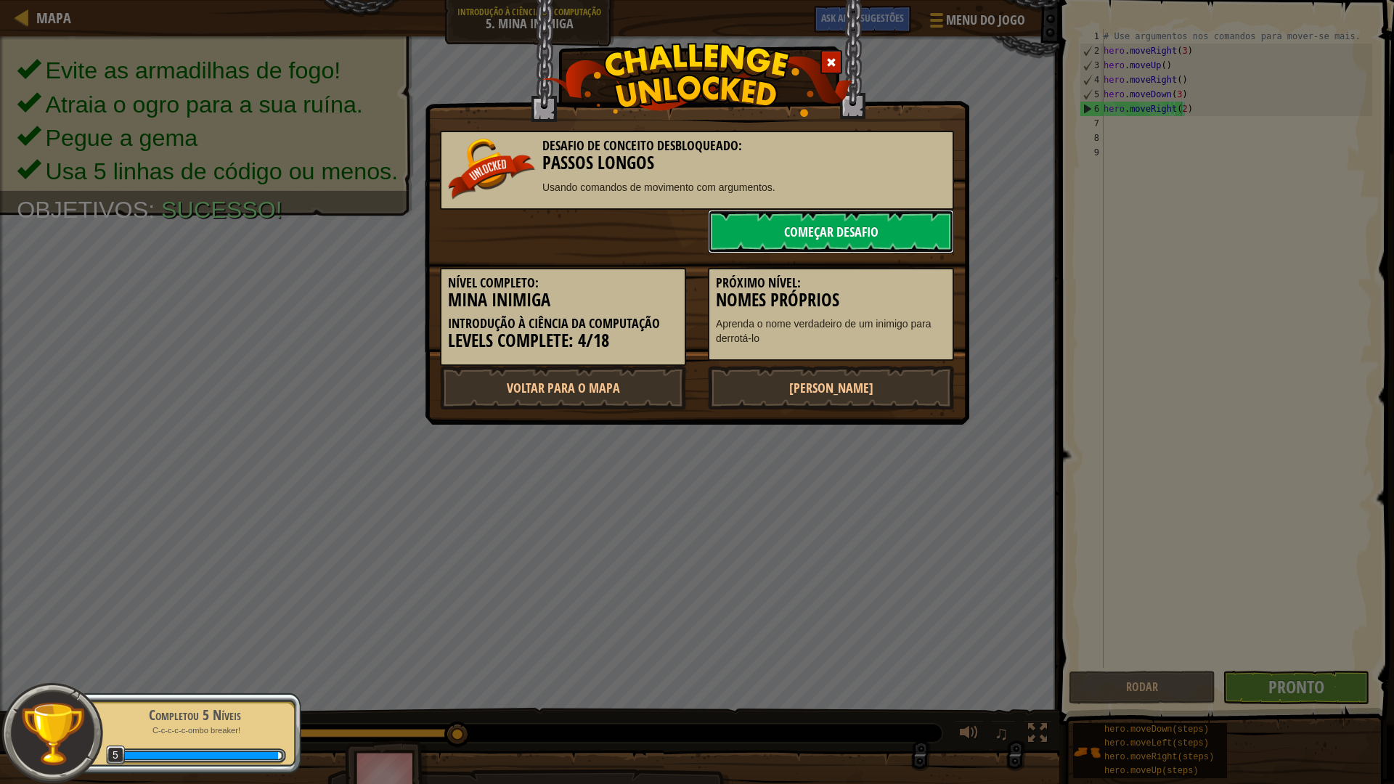
click at [848, 229] on link "Começar Desafio" at bounding box center [831, 232] width 246 height 44
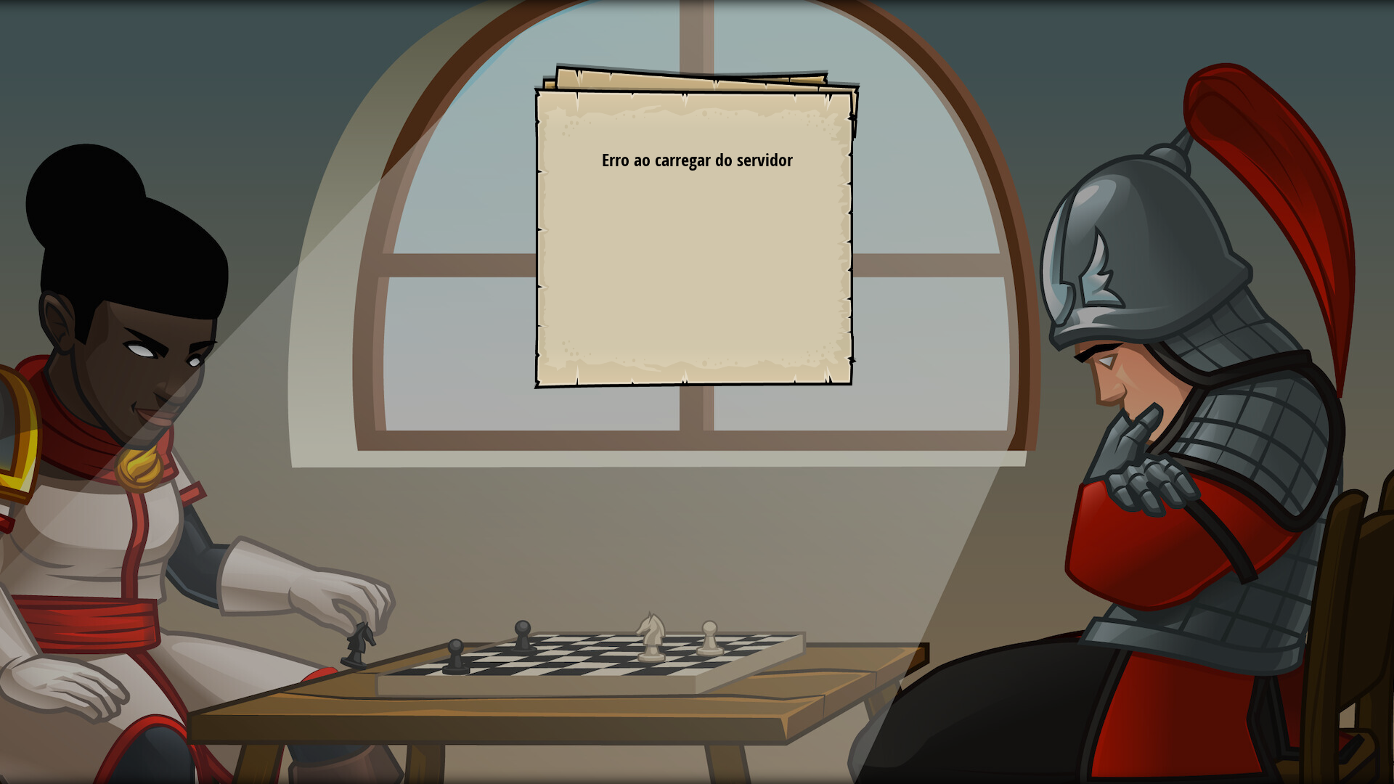
drag, startPoint x: 667, startPoint y: 316, endPoint x: 658, endPoint y: 316, distance: 8.7
click at [658, 316] on div "Goals Start Level Erro ao carregar do servidor Você precisa de uma assinatura p…" at bounding box center [696, 225] width 327 height 327
drag, startPoint x: 374, startPoint y: 281, endPoint x: 841, endPoint y: 81, distance: 508.6
click at [692, 146] on div "Goals Start Level Erro ao carregar do servidor Você precisa de uma assinatura p…" at bounding box center [697, 392] width 1394 height 784
click at [635, 133] on div "Goals Start Level Erro ao carregar do servidor Você precisa de uma assinatura p…" at bounding box center [696, 225] width 327 height 327
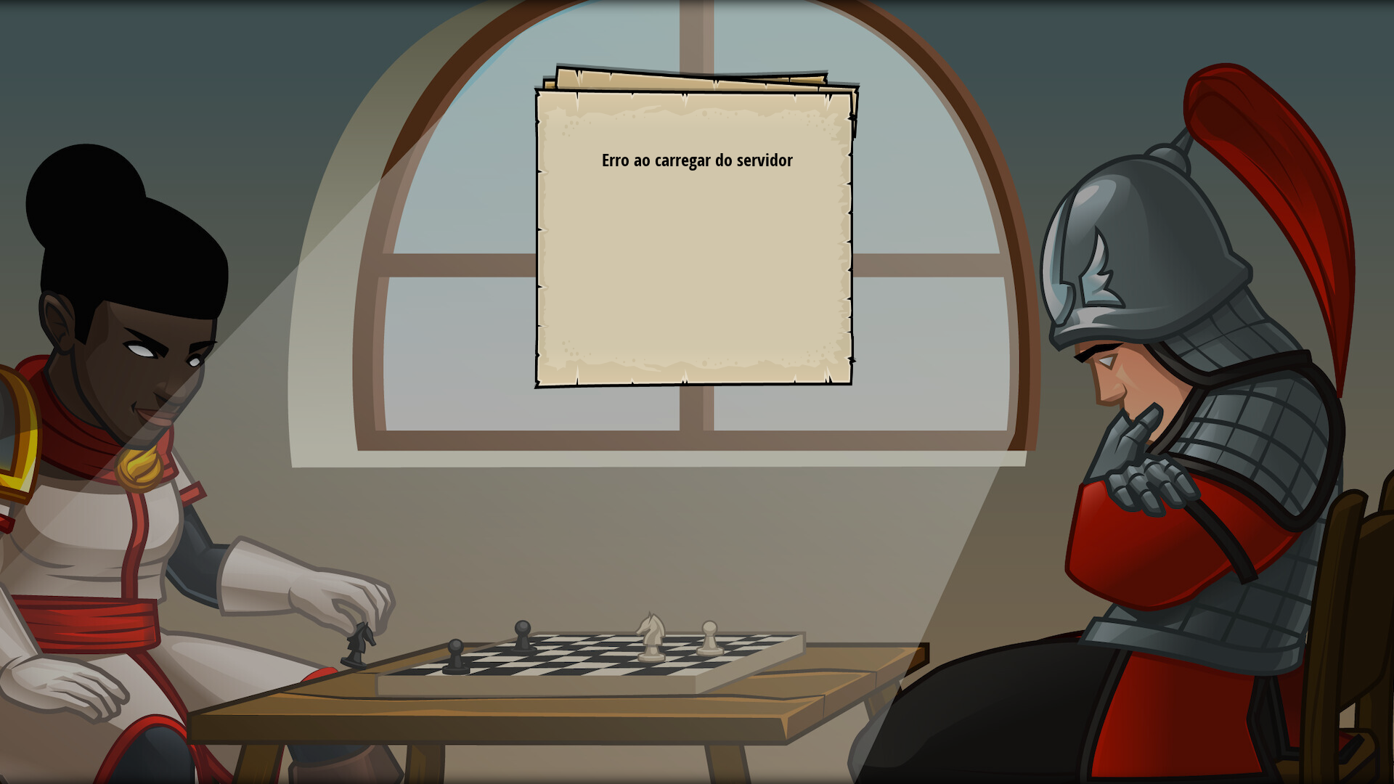
click at [666, 282] on div "Goals Start Level Erro ao carregar do servidor Você precisa de uma assinatura p…" at bounding box center [696, 225] width 327 height 327
drag, startPoint x: 665, startPoint y: 284, endPoint x: 654, endPoint y: 287, distance: 11.5
click at [661, 286] on div "Goals Start Level Erro ao carregar do servidor Você precisa de uma assinatura p…" at bounding box center [696, 225] width 327 height 327
click at [652, 288] on div "Goals Start Level Erro ao carregar do servidor Você precisa de uma assinatura p…" at bounding box center [696, 225] width 327 height 327
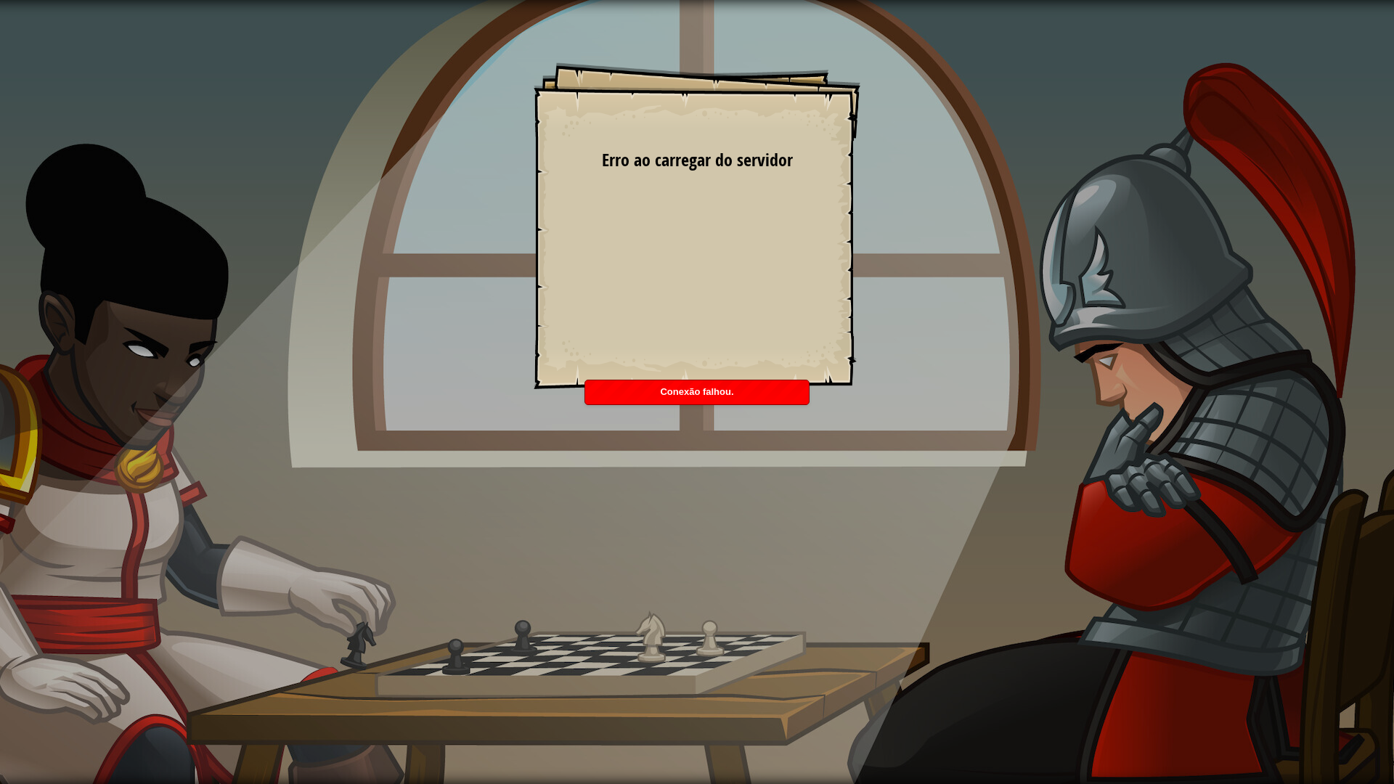
drag, startPoint x: 652, startPoint y: 288, endPoint x: 560, endPoint y: 289, distance: 92.2
click at [560, 289] on div "Goals Start Level Erro ao carregar do servidor Você precisa de uma assinatura p…" at bounding box center [696, 225] width 327 height 327
click at [674, 396] on span "Conexão falhou." at bounding box center [696, 391] width 73 height 11
click at [674, 396] on div "Goals Start Level Erro ao carregar do servidor Você precisa de uma assinatura p…" at bounding box center [697, 392] width 1394 height 784
click at [671, 396] on div "Goals Start Level Erro ao carregar do servidor Você precisa de uma assinatura p…" at bounding box center [697, 392] width 1394 height 784
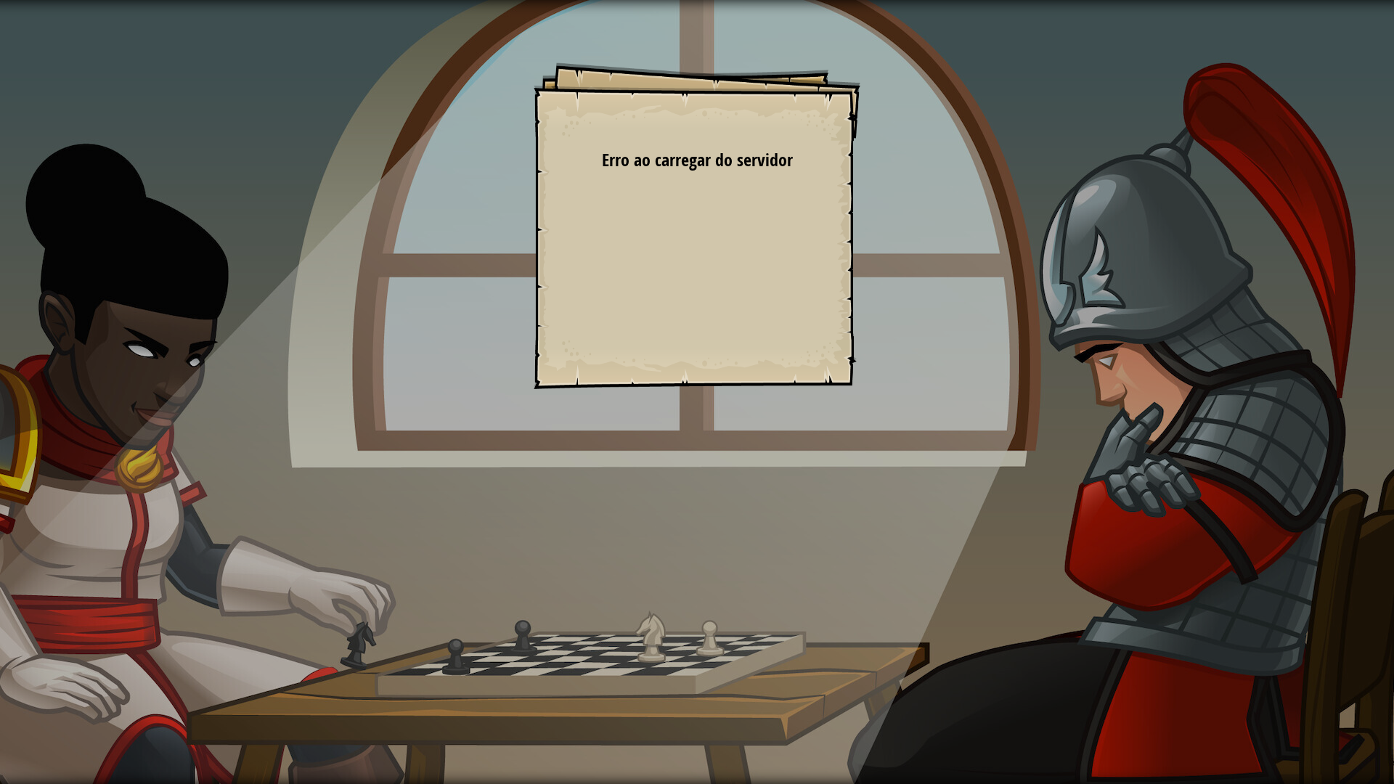
click at [668, 396] on div "Goals Start Level Erro ao carregar do servidor Você precisa de uma assinatura p…" at bounding box center [697, 392] width 1394 height 784
drag, startPoint x: 668, startPoint y: 396, endPoint x: 632, endPoint y: 276, distance: 125.1
drag, startPoint x: 632, startPoint y: 276, endPoint x: 589, endPoint y: 239, distance: 57.2
drag, startPoint x: 589, startPoint y: 239, endPoint x: 561, endPoint y: 240, distance: 27.6
click at [561, 240] on div "Goals Start Level Erro ao carregar do servidor Você precisa de uma assinatura p…" at bounding box center [696, 225] width 327 height 327
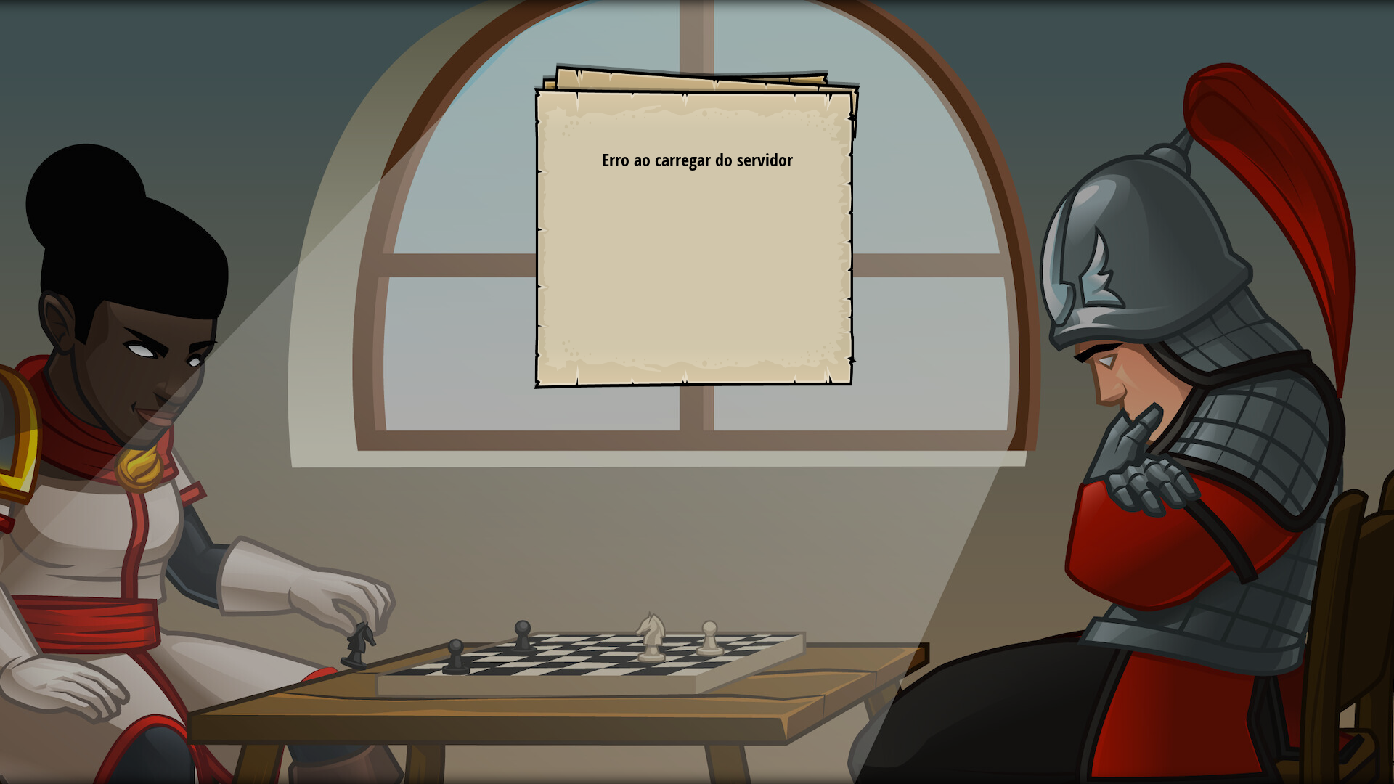
click at [647, 213] on div "Goals Start Level Erro ao carregar do servidor Você precisa de uma assinatura p…" at bounding box center [696, 225] width 327 height 327
click at [1382, 0] on div "Goals Start Level Erro ao carregar do servidor Você precisa de uma assinatura p…" at bounding box center [697, 392] width 1394 height 784
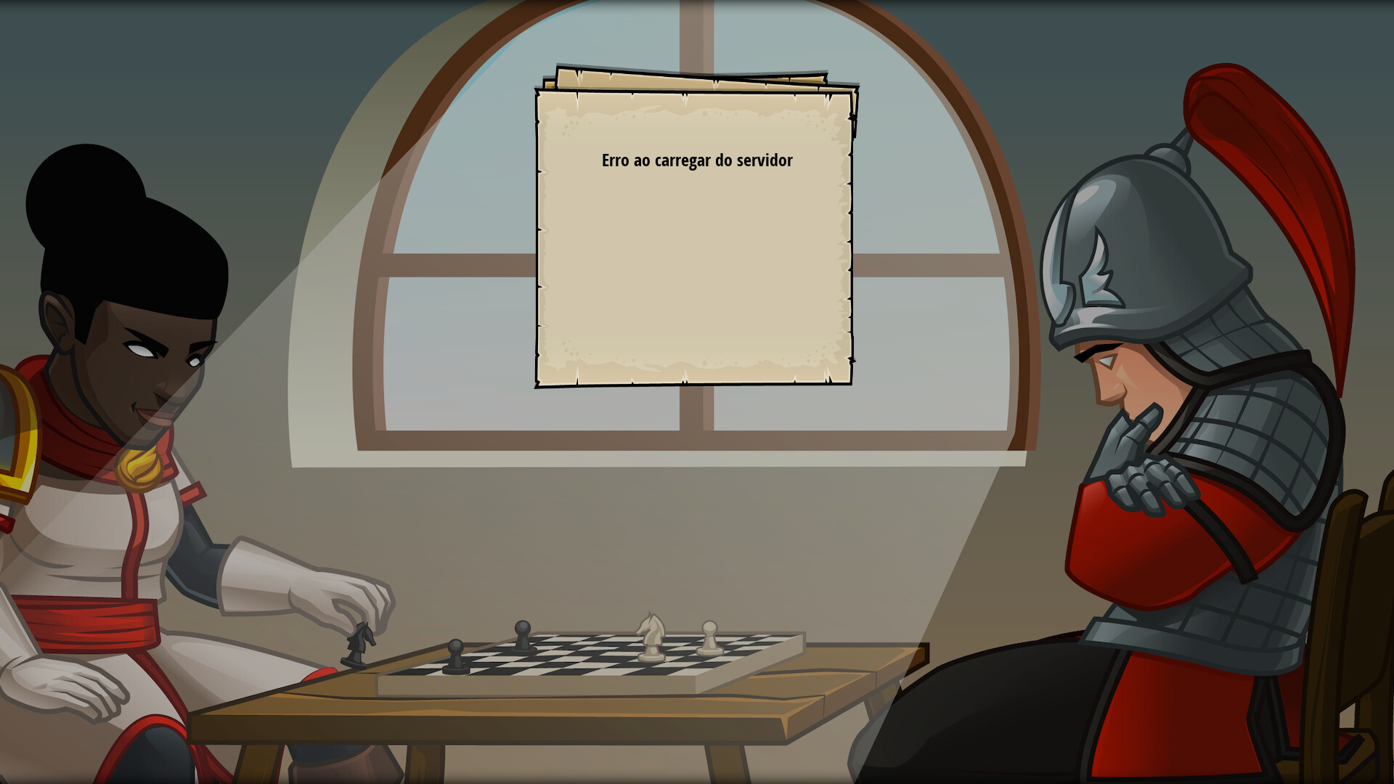
click at [501, 685] on div "Goals Start Level Erro ao carregar do servidor Você precisa de uma assinatura p…" at bounding box center [697, 392] width 1394 height 784
drag, startPoint x: 1393, startPoint y: 5, endPoint x: 1393, endPoint y: 42, distance: 37.0
click at [1382, 39] on div "Goals Start Level Erro ao carregar do servidor Você precisa de uma assinatura p…" at bounding box center [697, 392] width 1394 height 784
drag, startPoint x: 621, startPoint y: 175, endPoint x: 762, endPoint y: 135, distance: 147.1
click at [627, 174] on div "Goals Start Level Erro ao carregar do servidor Você precisa de uma assinatura p…" at bounding box center [696, 225] width 327 height 327
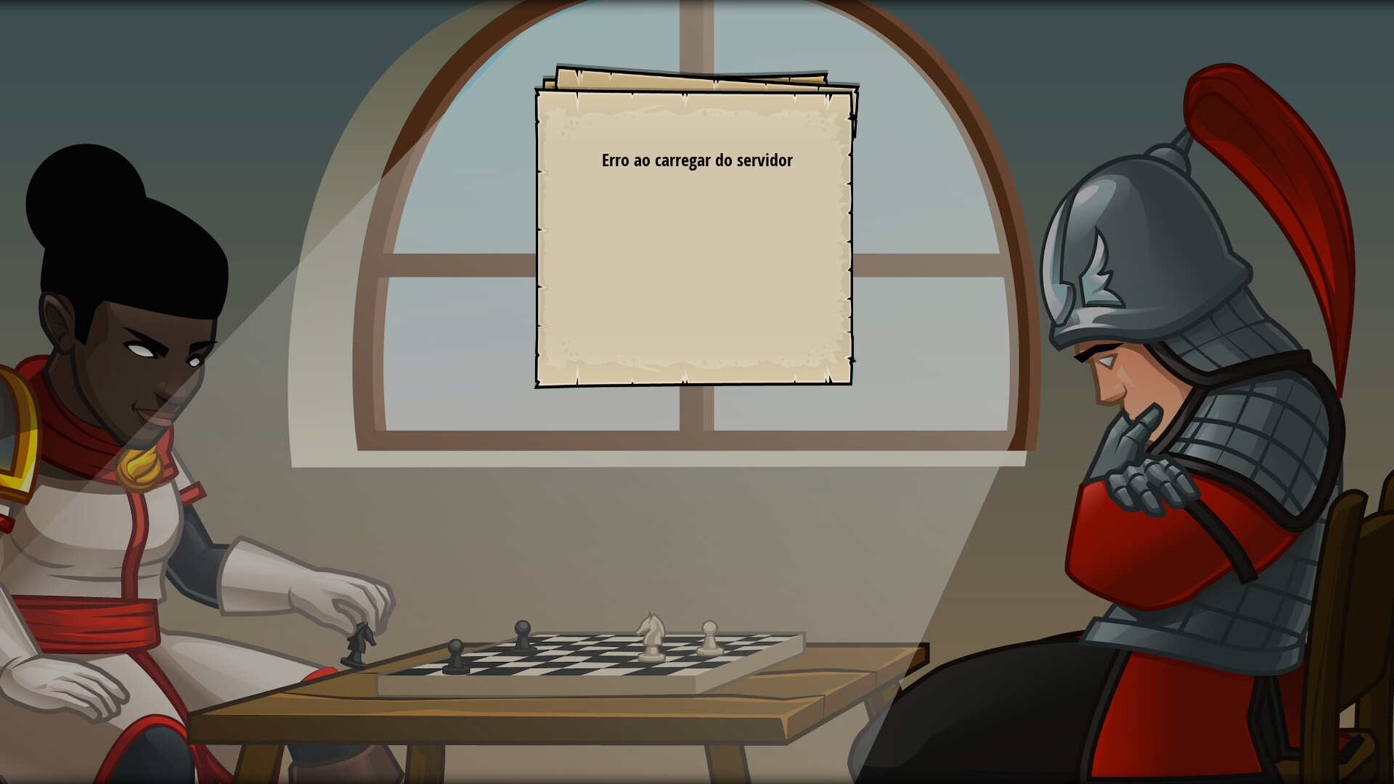
drag, startPoint x: 946, startPoint y: 783, endPoint x: 798, endPoint y: 703, distance: 168.2
click at [844, 685] on div "Goals Start Level Erro ao carregar do servidor Você precisa de uma assinatura p…" at bounding box center [697, 392] width 1394 height 784
click at [1227, 314] on div "Goals Start Level Erro ao carregar do servidor Você precisa de uma assinatura p…" at bounding box center [697, 392] width 1394 height 784
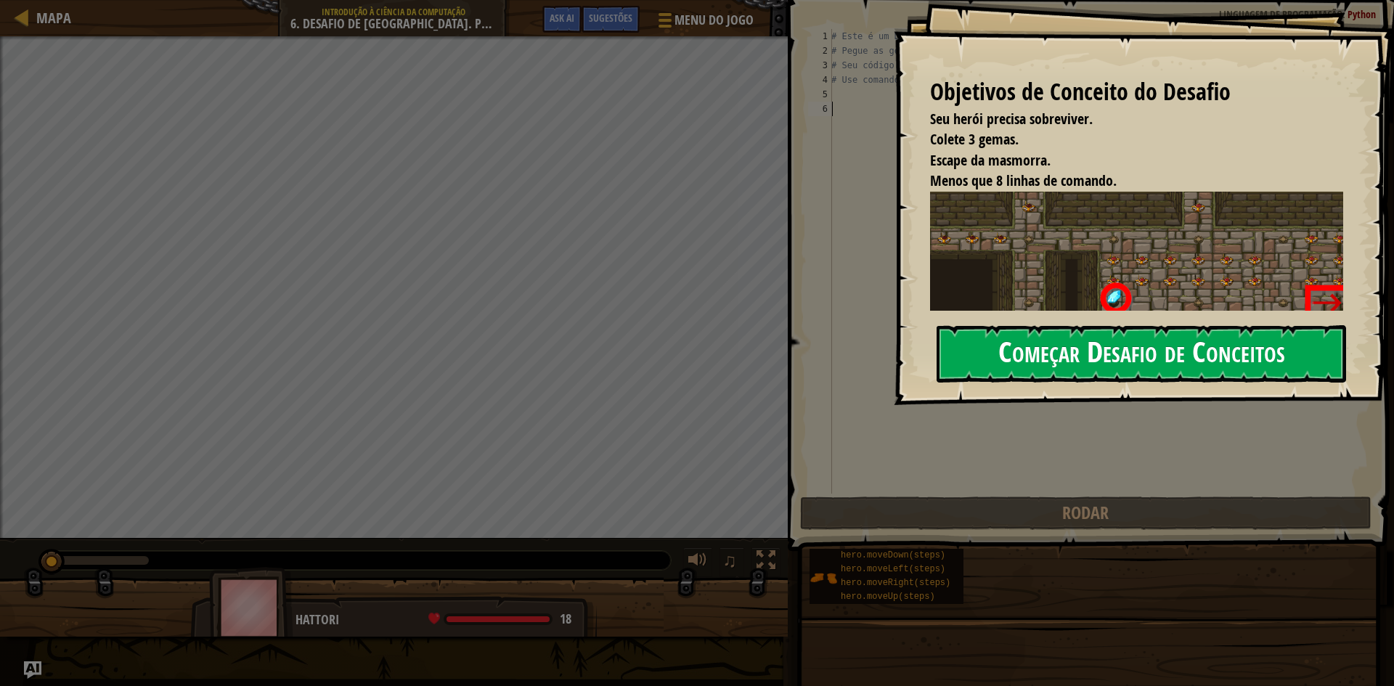
drag, startPoint x: 1101, startPoint y: 322, endPoint x: 1079, endPoint y: 341, distance: 28.8
click at [1092, 341] on button "Começar Desafio de Conceitos" at bounding box center [1140, 353] width 409 height 57
click at [1087, 350] on button "Começar Desafio de Conceitos" at bounding box center [1140, 353] width 409 height 57
click at [1013, 340] on button "Começar Desafio de Conceitos" at bounding box center [1140, 353] width 409 height 57
click at [1034, 348] on button "Começar Desafio de Conceitos" at bounding box center [1140, 353] width 409 height 57
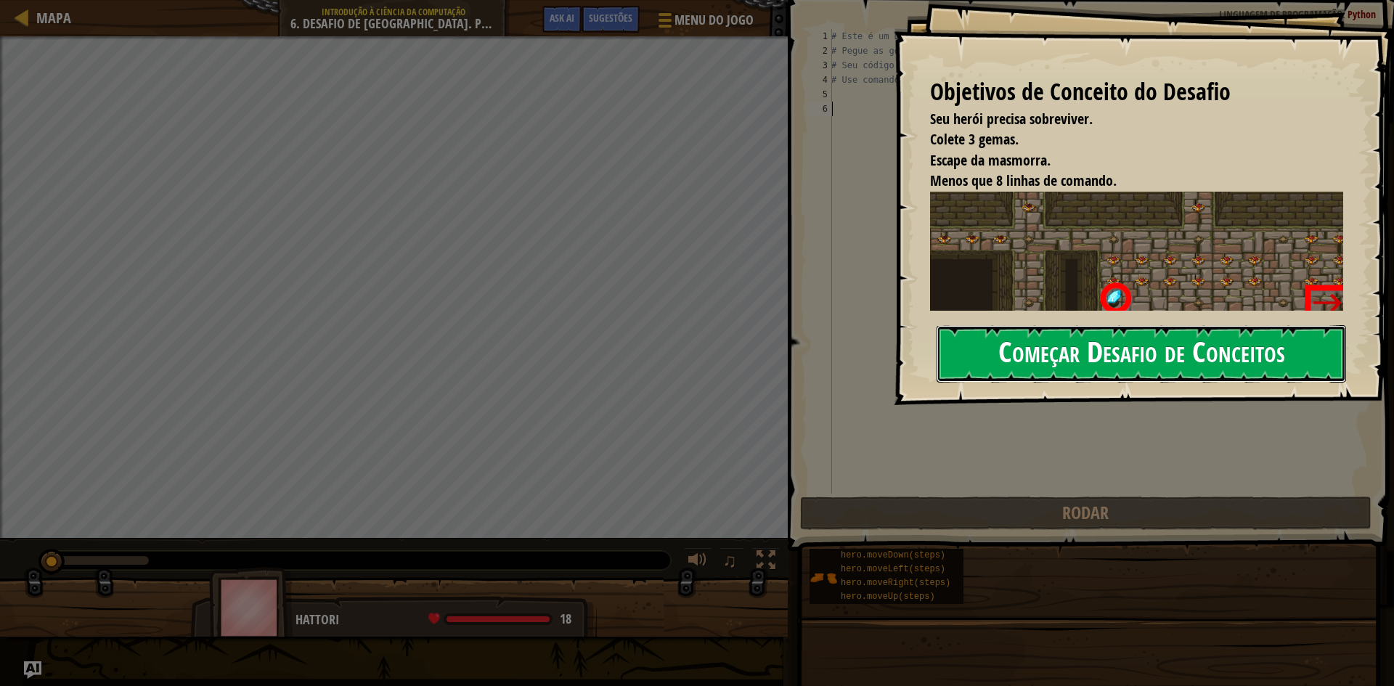
click at [1034, 348] on button "Começar Desafio de Conceitos" at bounding box center [1140, 353] width 409 height 57
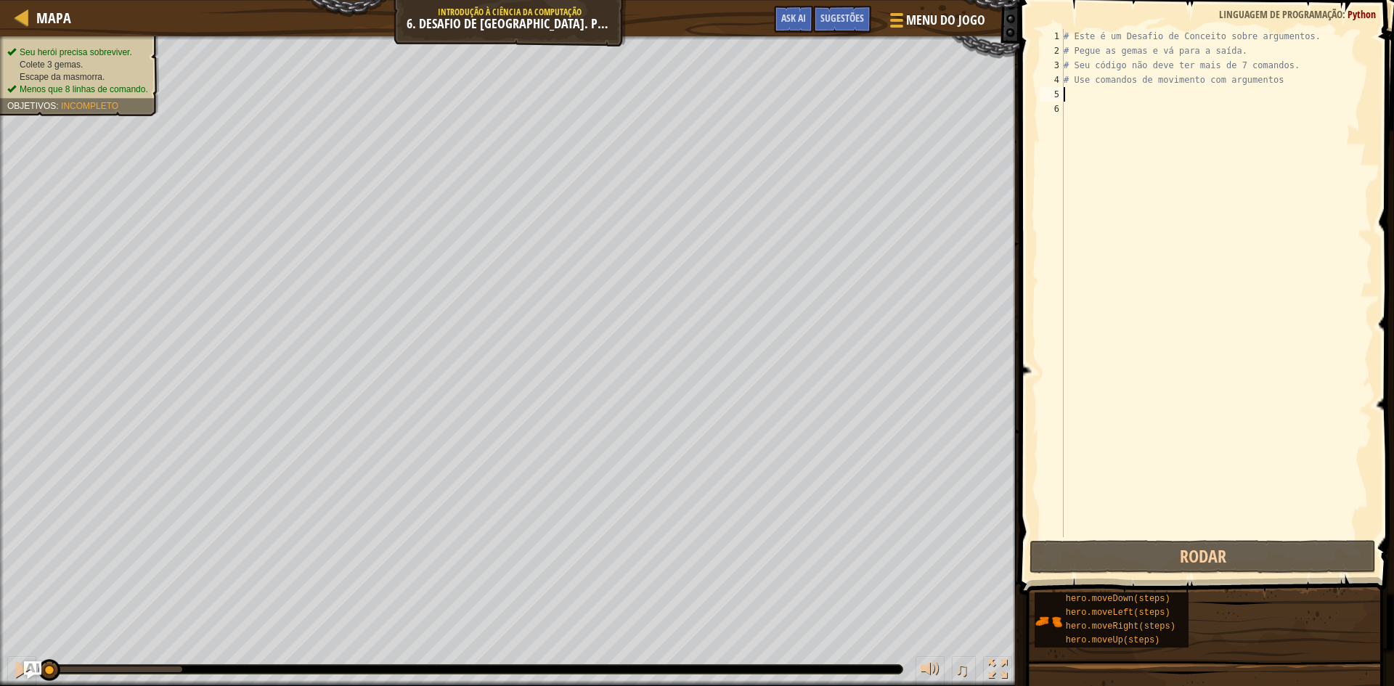
click at [1074, 95] on div "# Este é um Desafio de Conceito sobre argumentos. # Pegue as gemas e vá para a …" at bounding box center [1215, 297] width 311 height 537
type textarea "M"
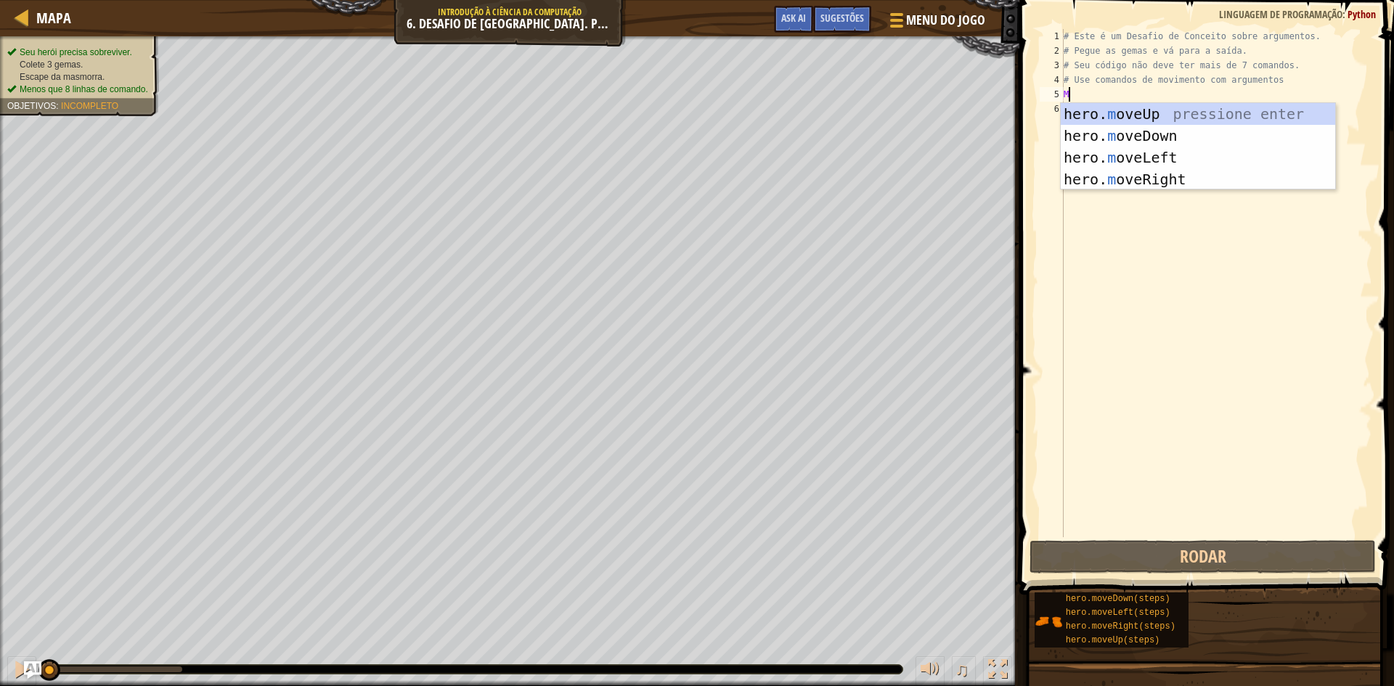
scroll to position [7, 0]
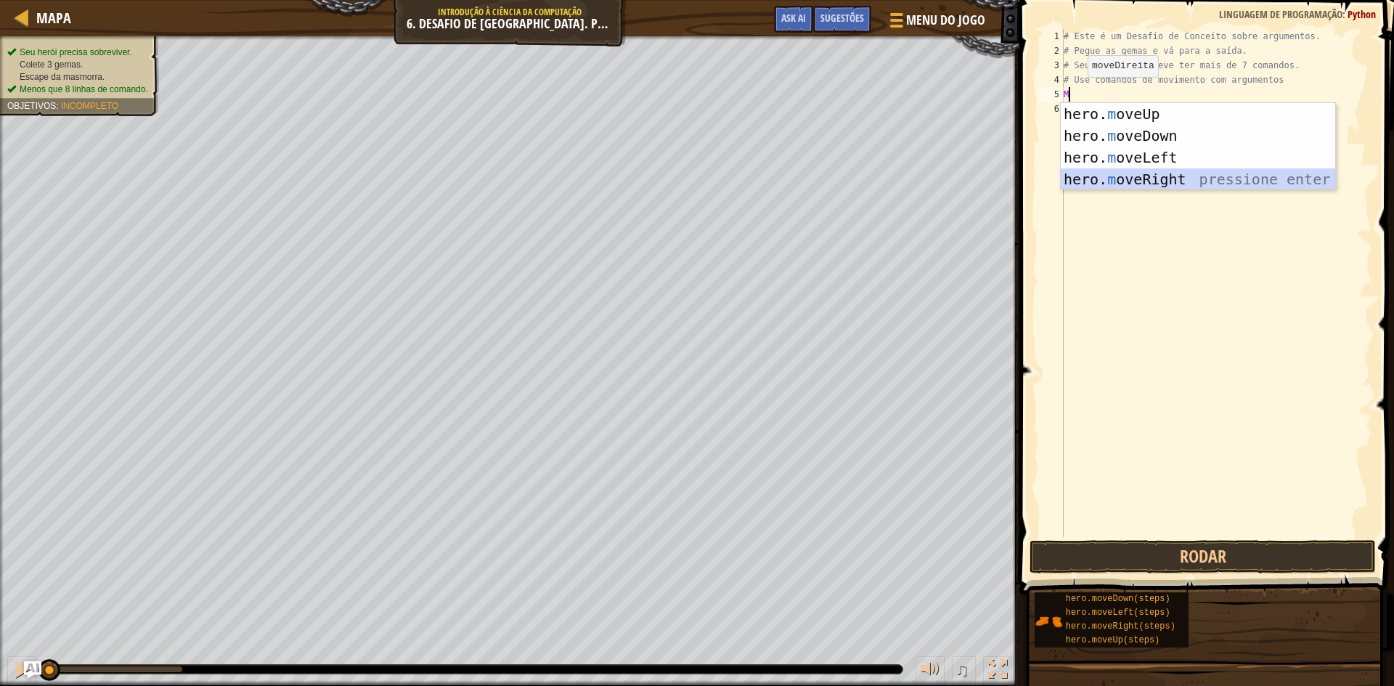
drag, startPoint x: 1141, startPoint y: 174, endPoint x: 1240, endPoint y: 348, distance: 199.6
click at [1141, 183] on div "hero. m oveUp pressione enter hero. m oveDown pressione enter hero. m oveLeft p…" at bounding box center [1197, 168] width 274 height 131
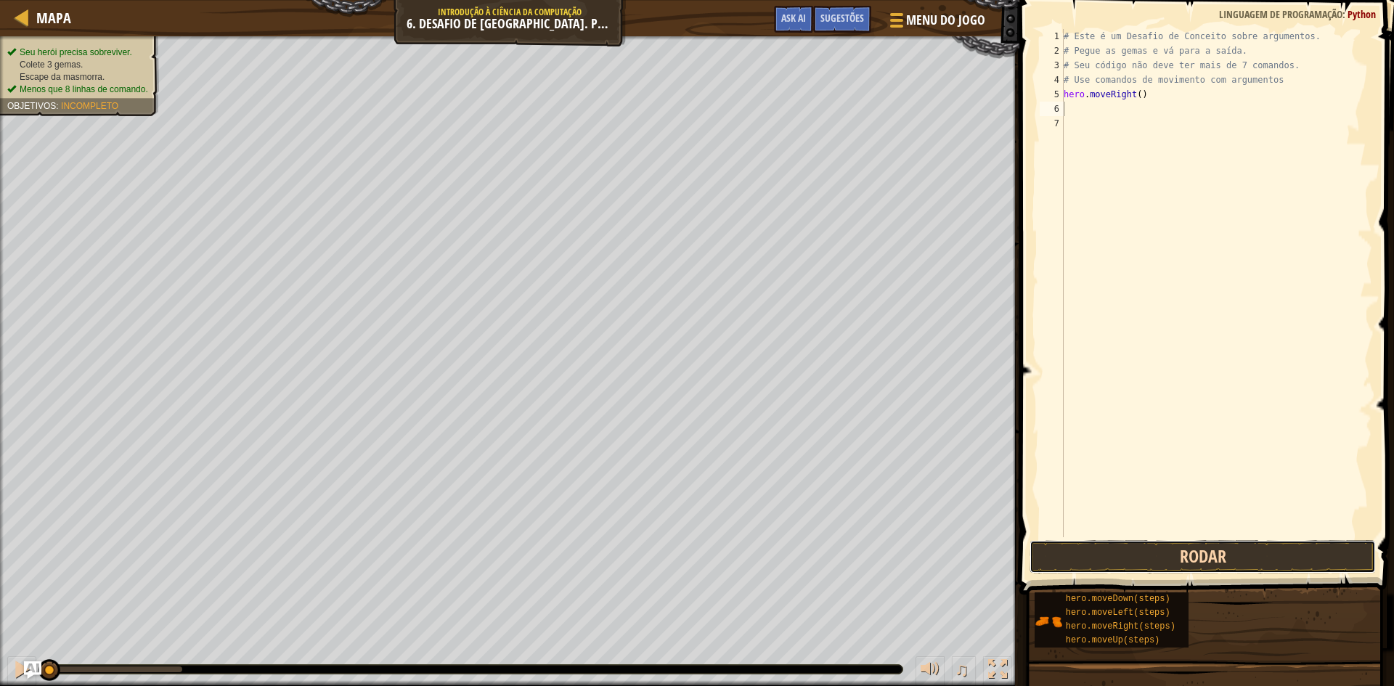
click at [1232, 562] on button "Rodar" at bounding box center [1202, 556] width 346 height 33
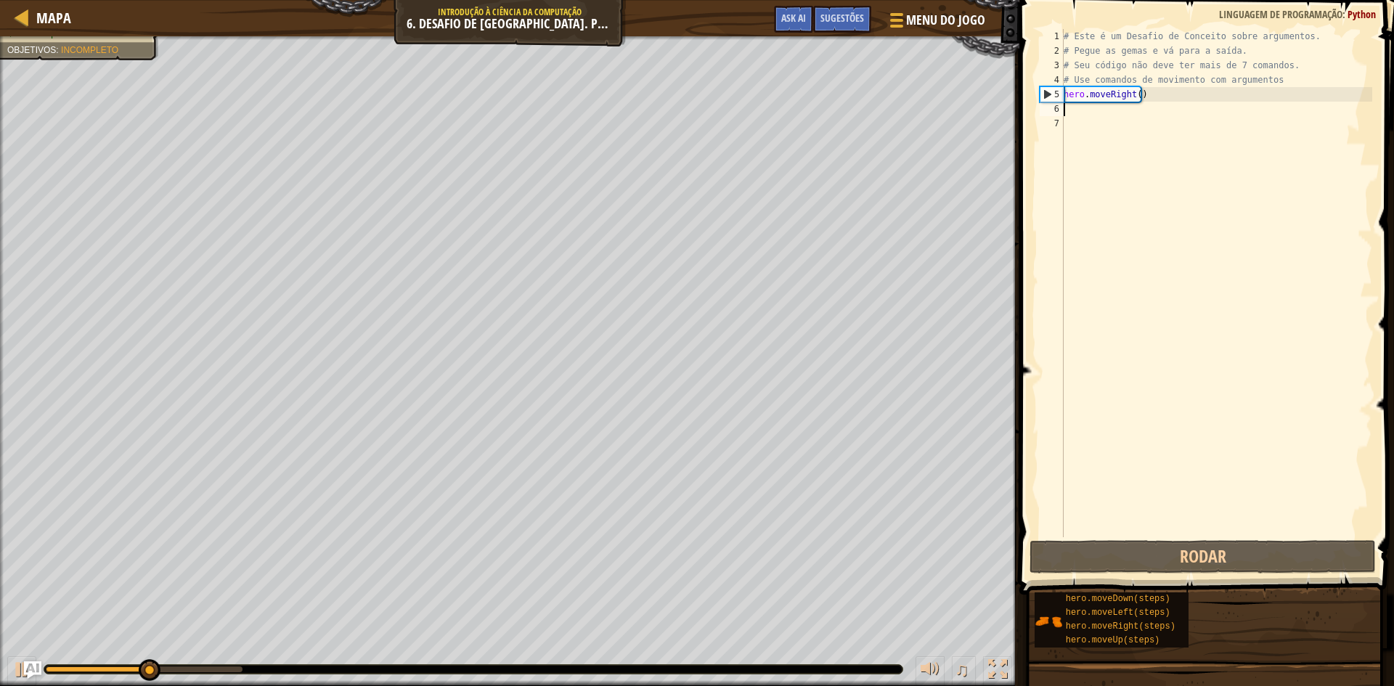
type textarea "M"
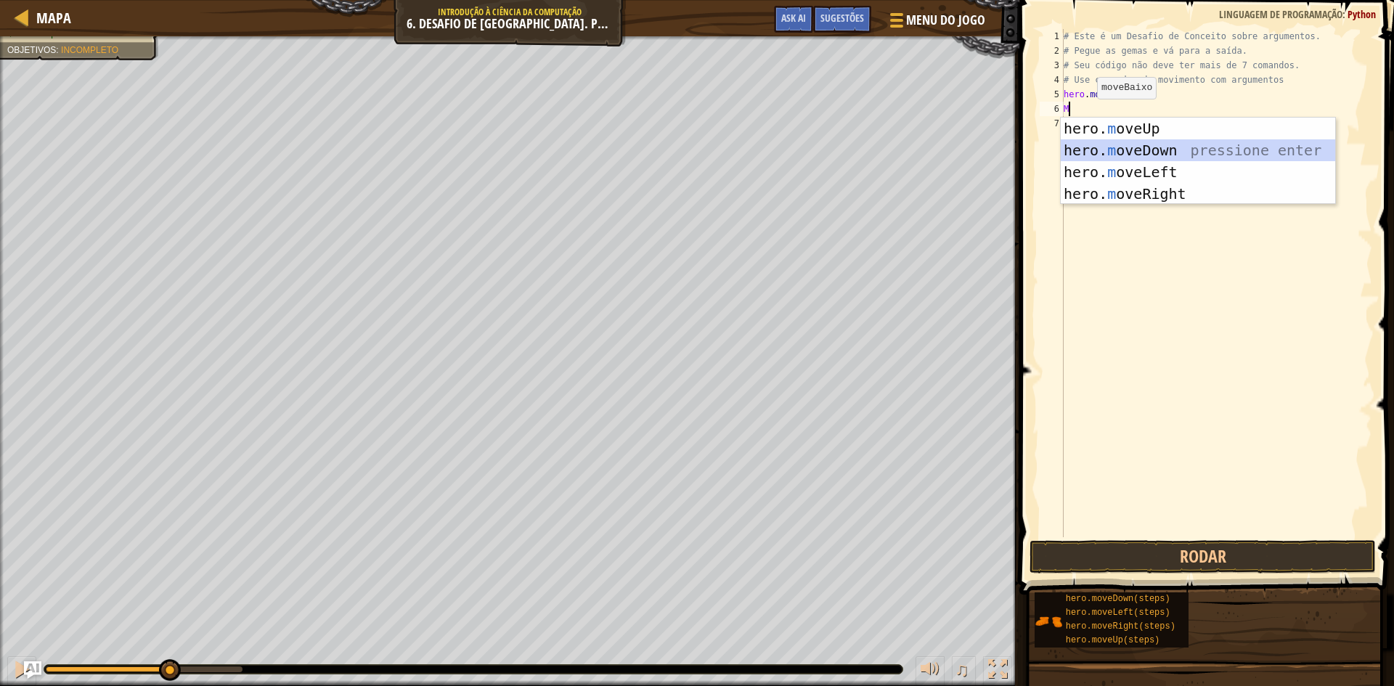
click at [1148, 144] on div "hero. m oveUp pressione enter hero. m oveDown pressione enter hero. m oveLeft p…" at bounding box center [1197, 183] width 274 height 131
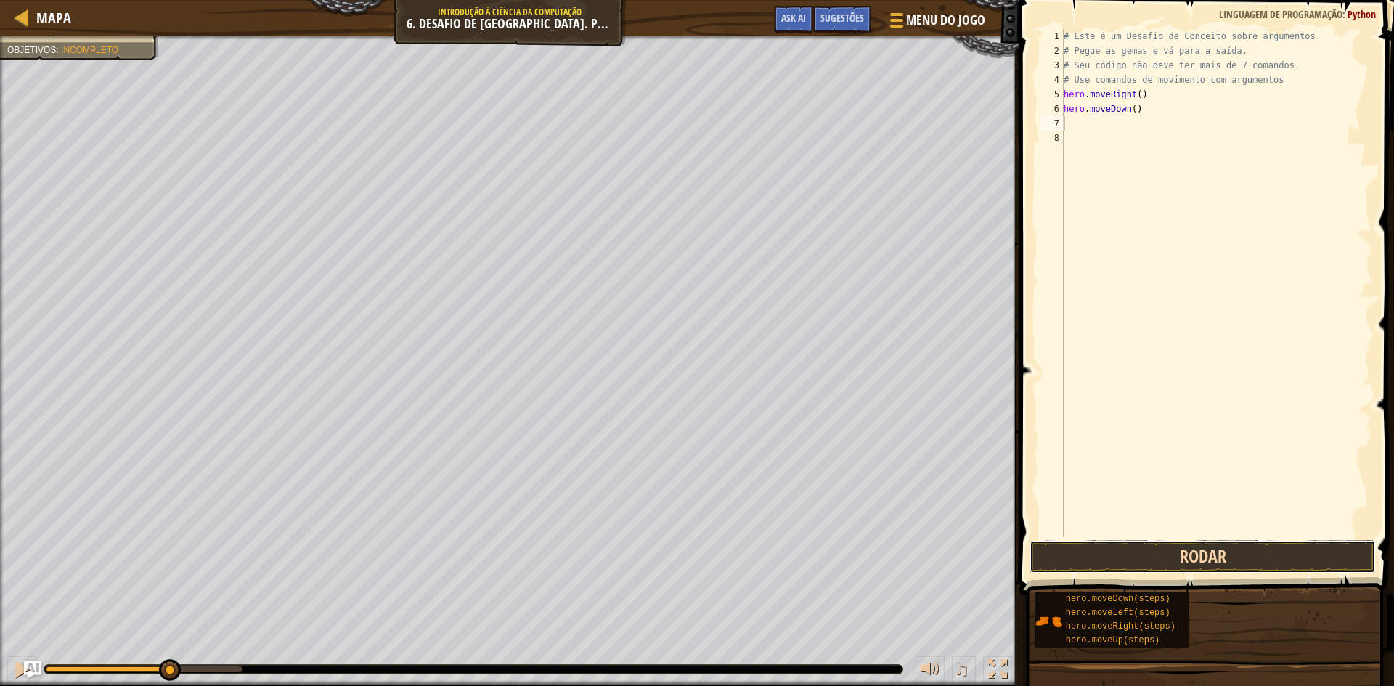
click at [1111, 556] on button "Rodar" at bounding box center [1202, 556] width 346 height 33
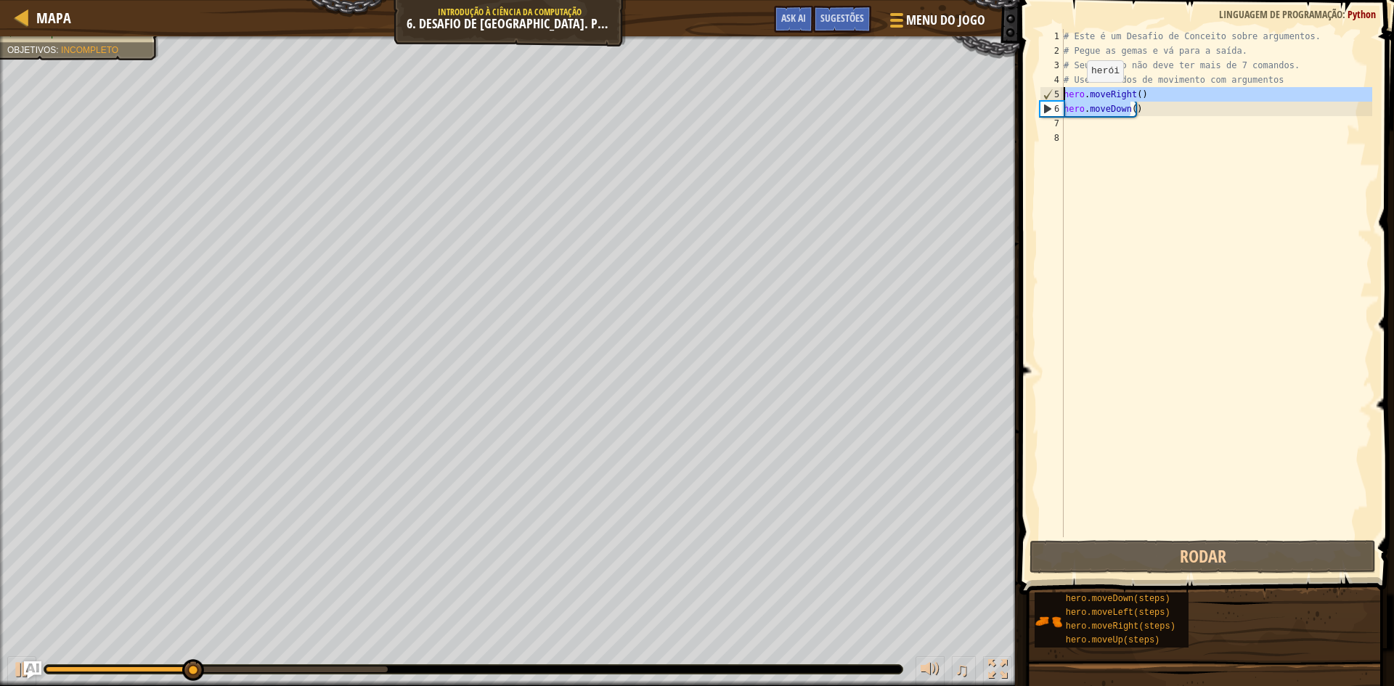
drag, startPoint x: 1131, startPoint y: 110, endPoint x: 1019, endPoint y: 90, distance: 113.6
click at [1019, 90] on div "1 2 3 4 5 6 7 8 # Este é um Desafio de Conceito sobre argumentos. # Pegue as ge…" at bounding box center [1204, 325] width 379 height 637
type textarea ")"
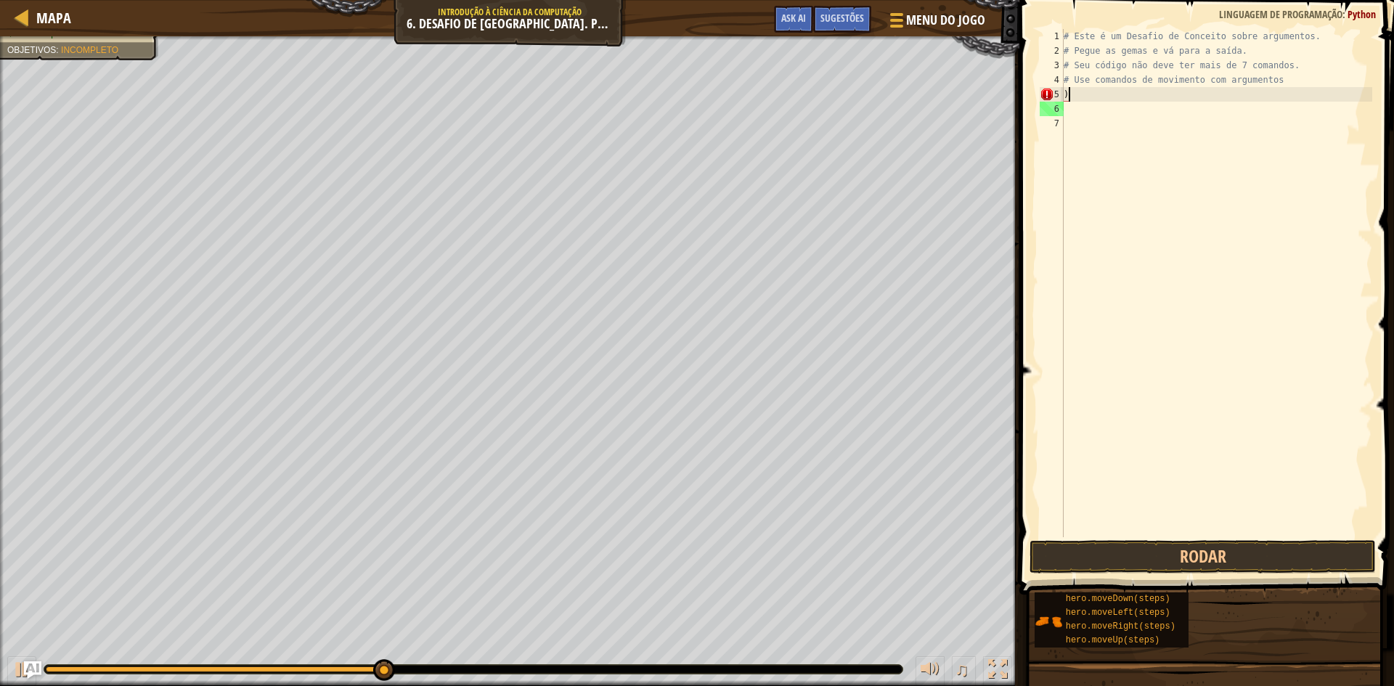
click at [1079, 99] on div "# Este é um Desafio de Conceito sobre argumentos. # Pegue as gemas e vá para a …" at bounding box center [1215, 297] width 311 height 537
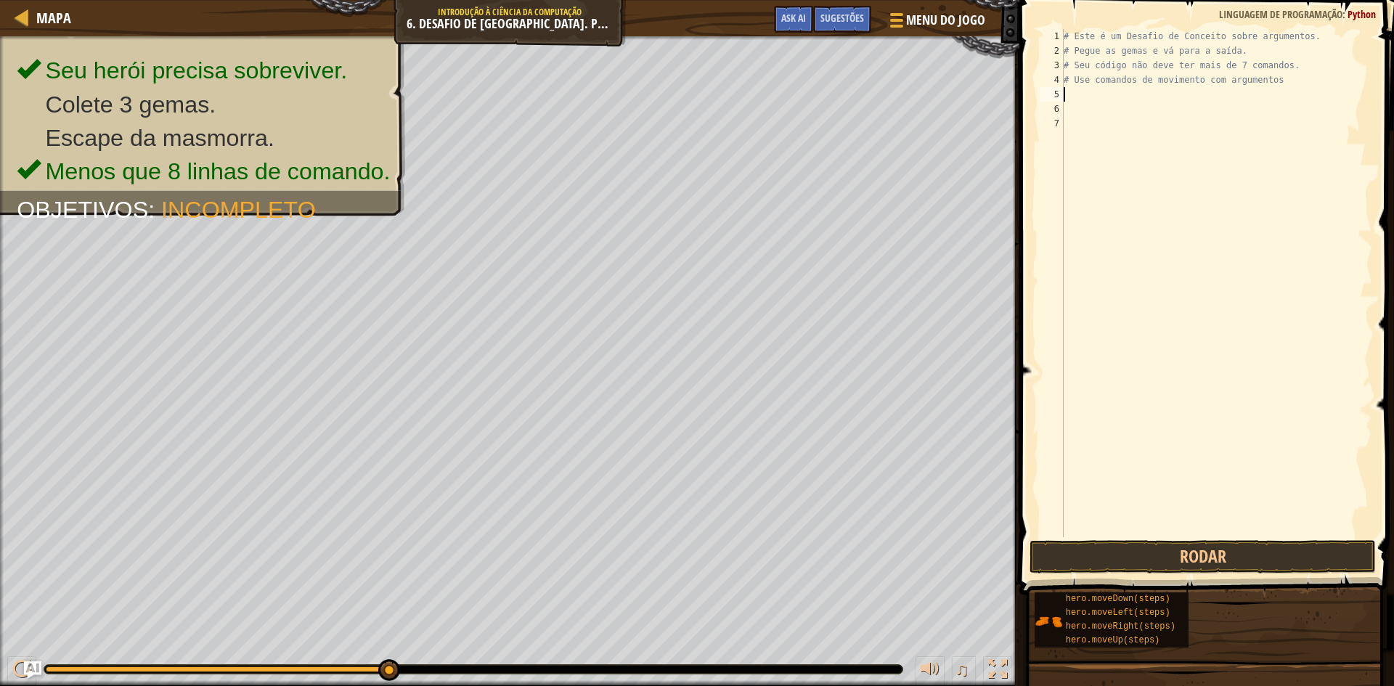
type textarea "M"
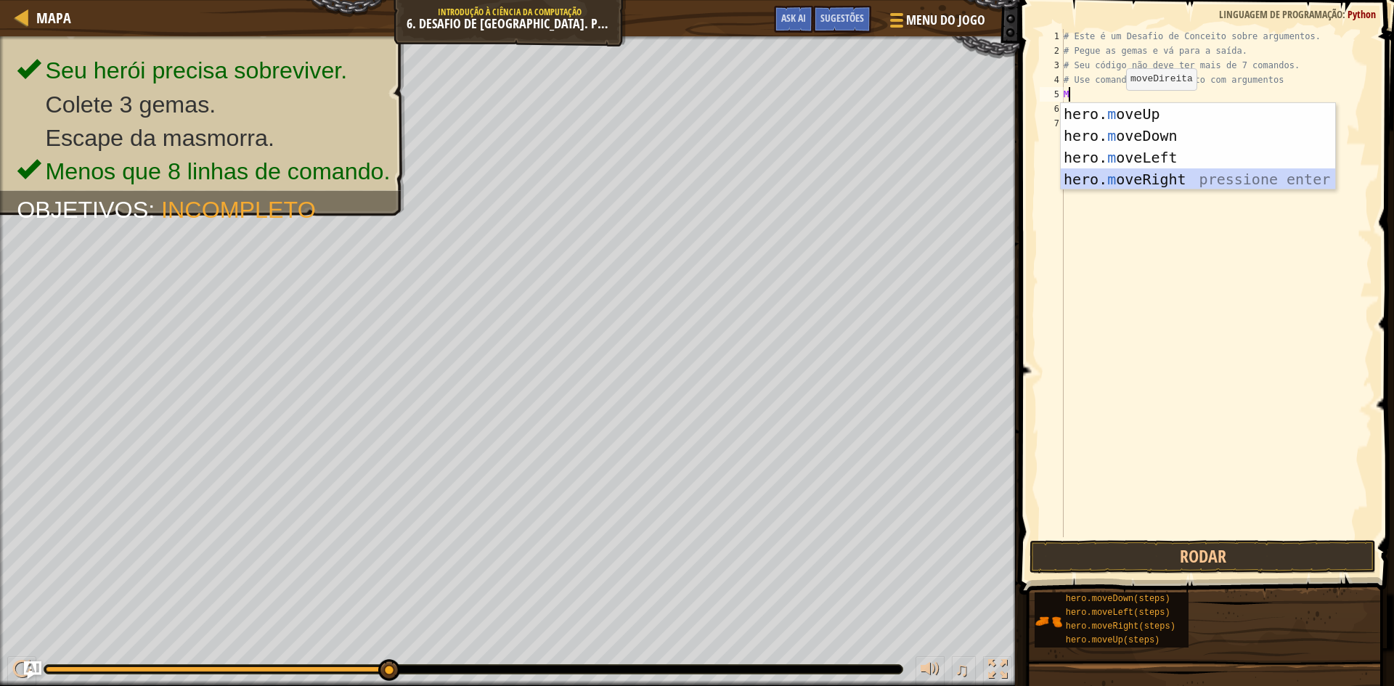
click at [1132, 176] on div "hero. m oveUp pressione enter hero. m oveDown pressione enter hero. m oveLeft p…" at bounding box center [1197, 168] width 274 height 131
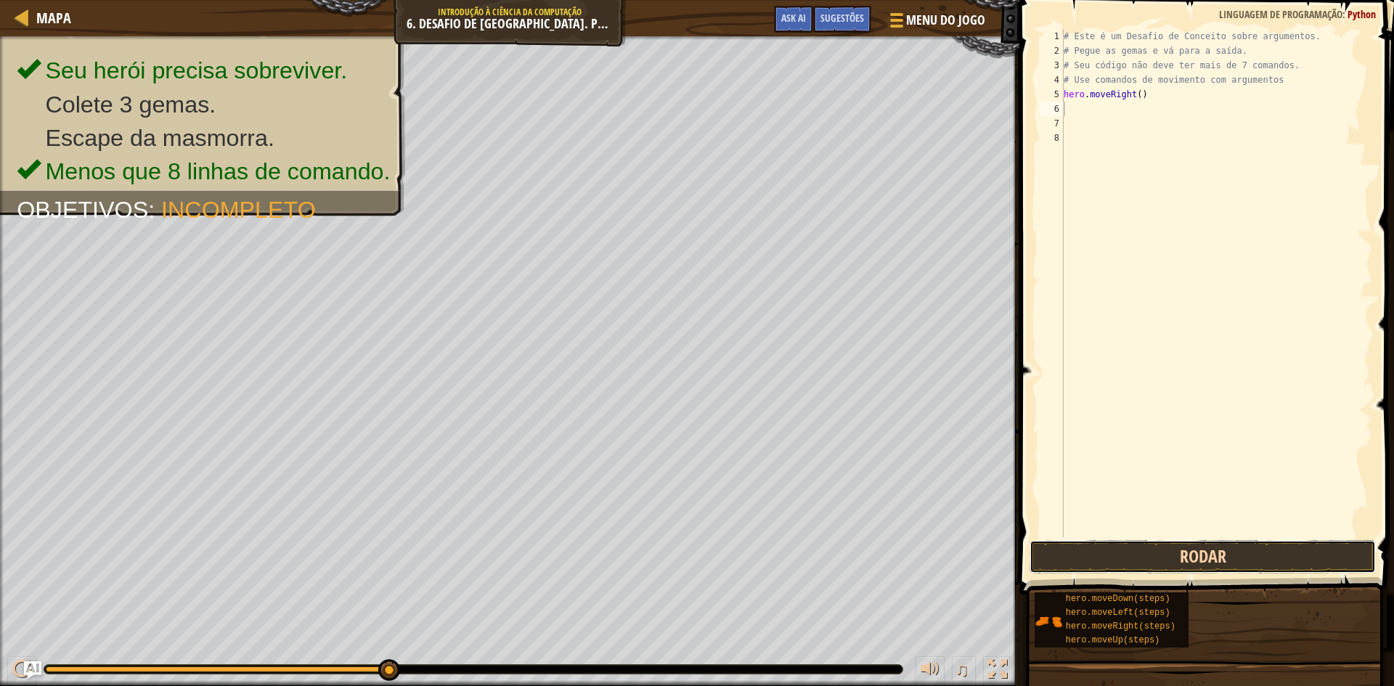
click at [1187, 562] on button "Rodar" at bounding box center [1202, 556] width 346 height 33
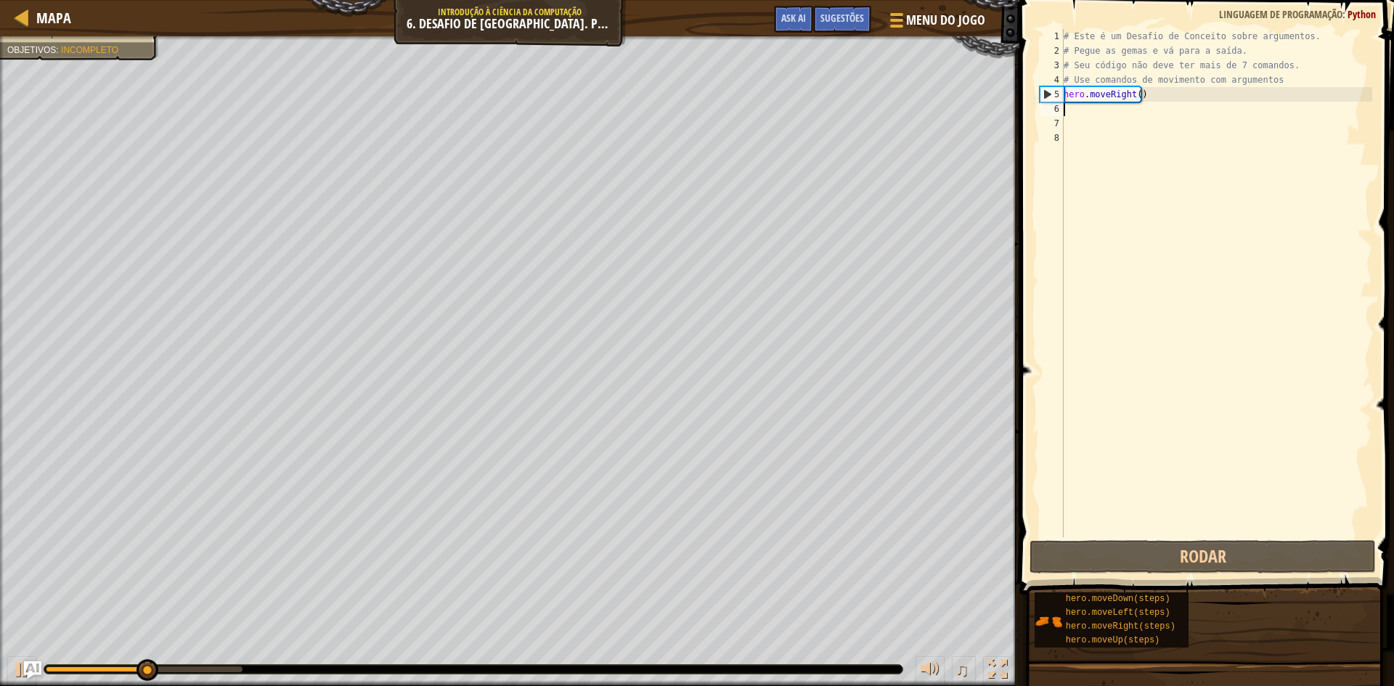
type textarea "M"
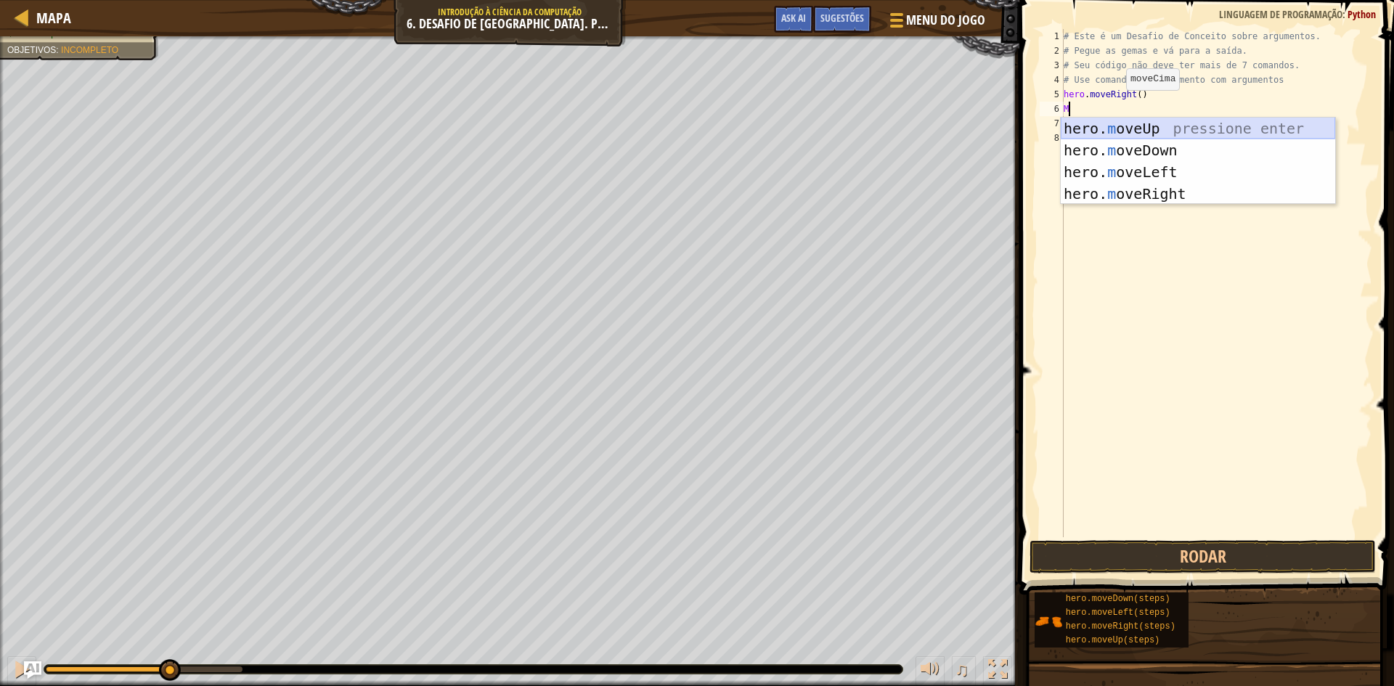
click at [1125, 123] on div "hero. m oveUp pressione enter hero. m oveDown pressione enter hero. m oveLeft p…" at bounding box center [1197, 183] width 274 height 131
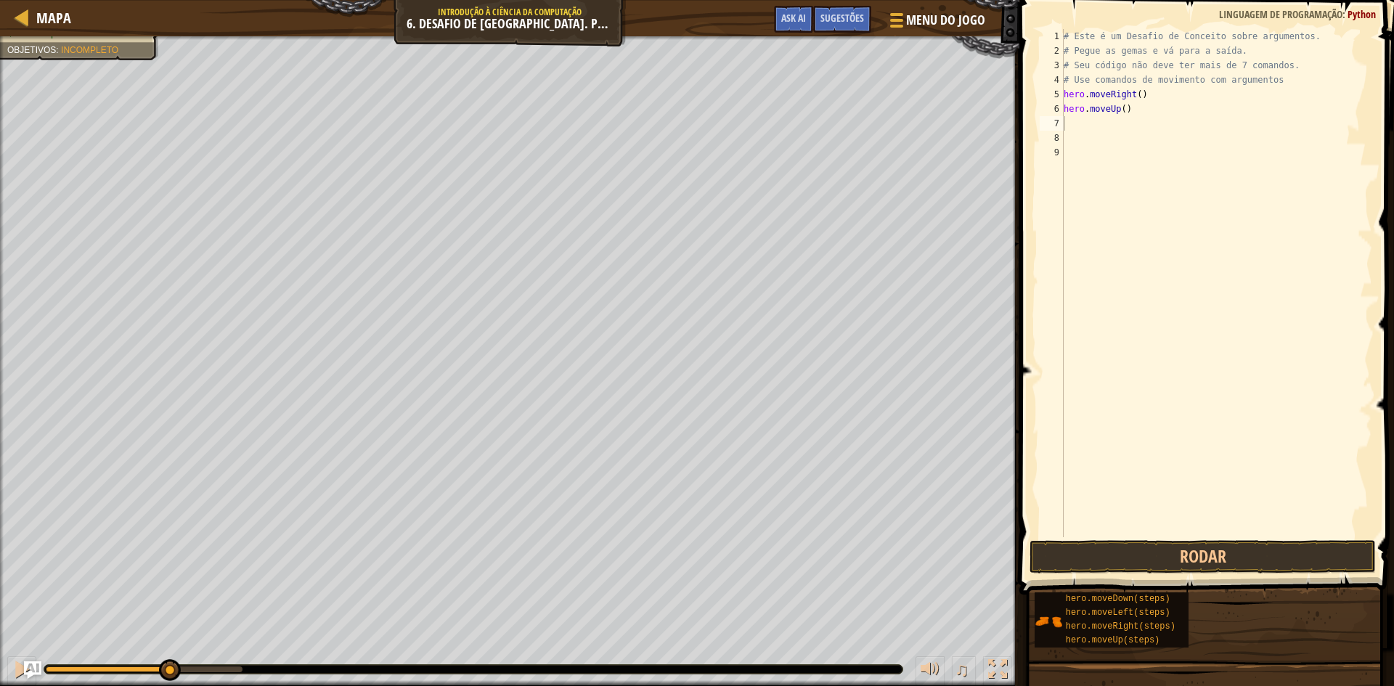
click at [1136, 538] on span at bounding box center [1208, 276] width 386 height 637
click at [1134, 547] on button "Rodar" at bounding box center [1202, 556] width 346 height 33
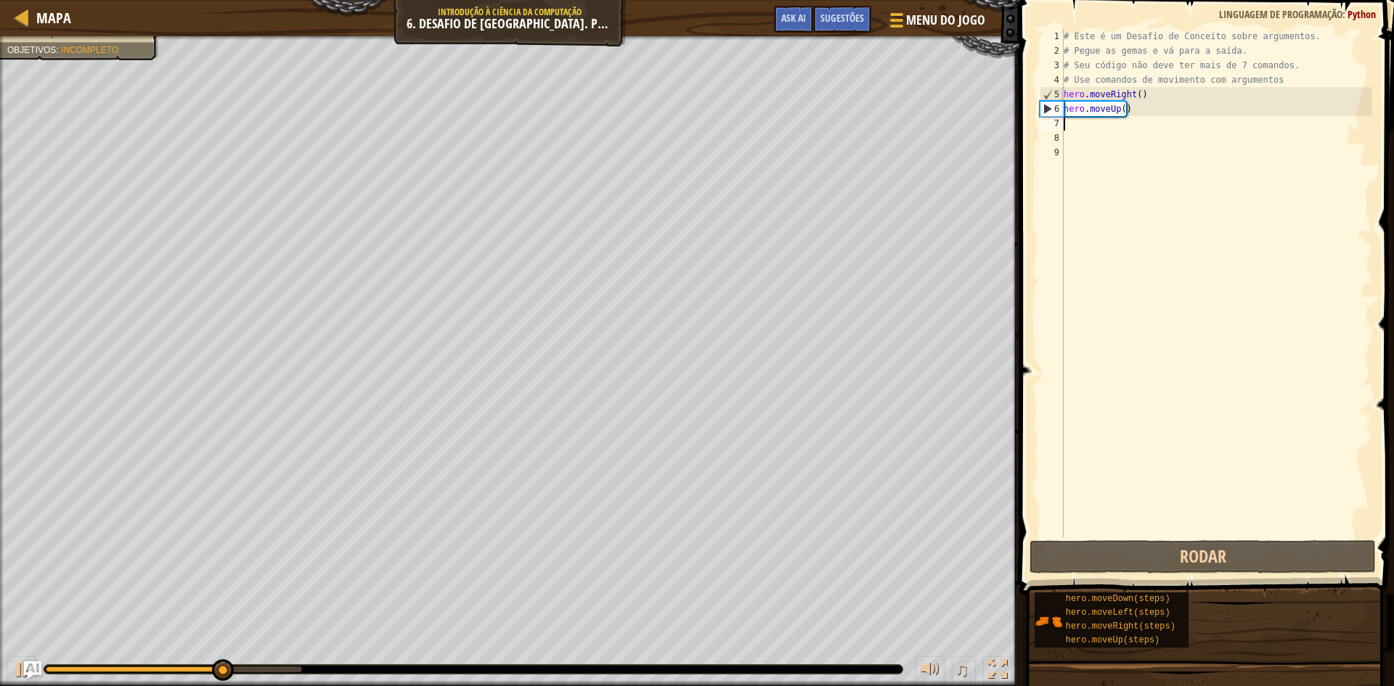
type textarea "M"
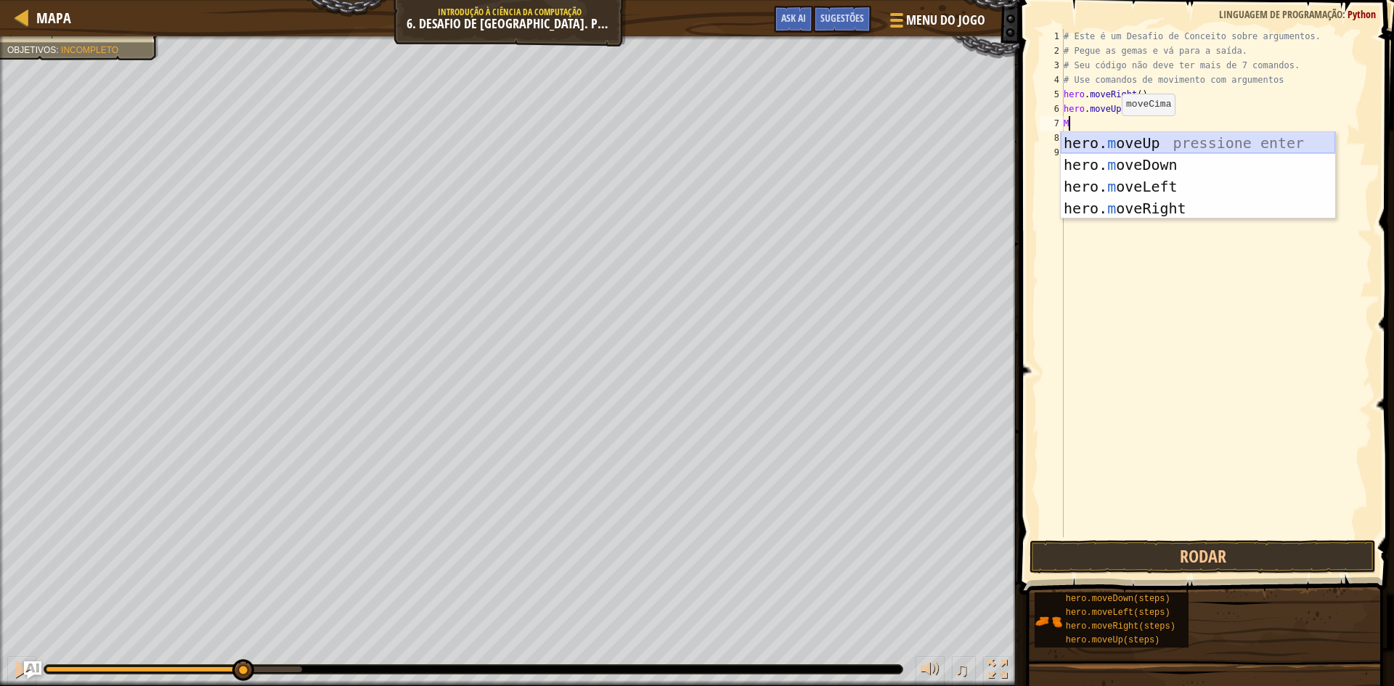
click at [1115, 136] on div "hero. m oveUp pressione enter hero. m oveDown pressione enter hero. m oveLeft p…" at bounding box center [1197, 197] width 274 height 131
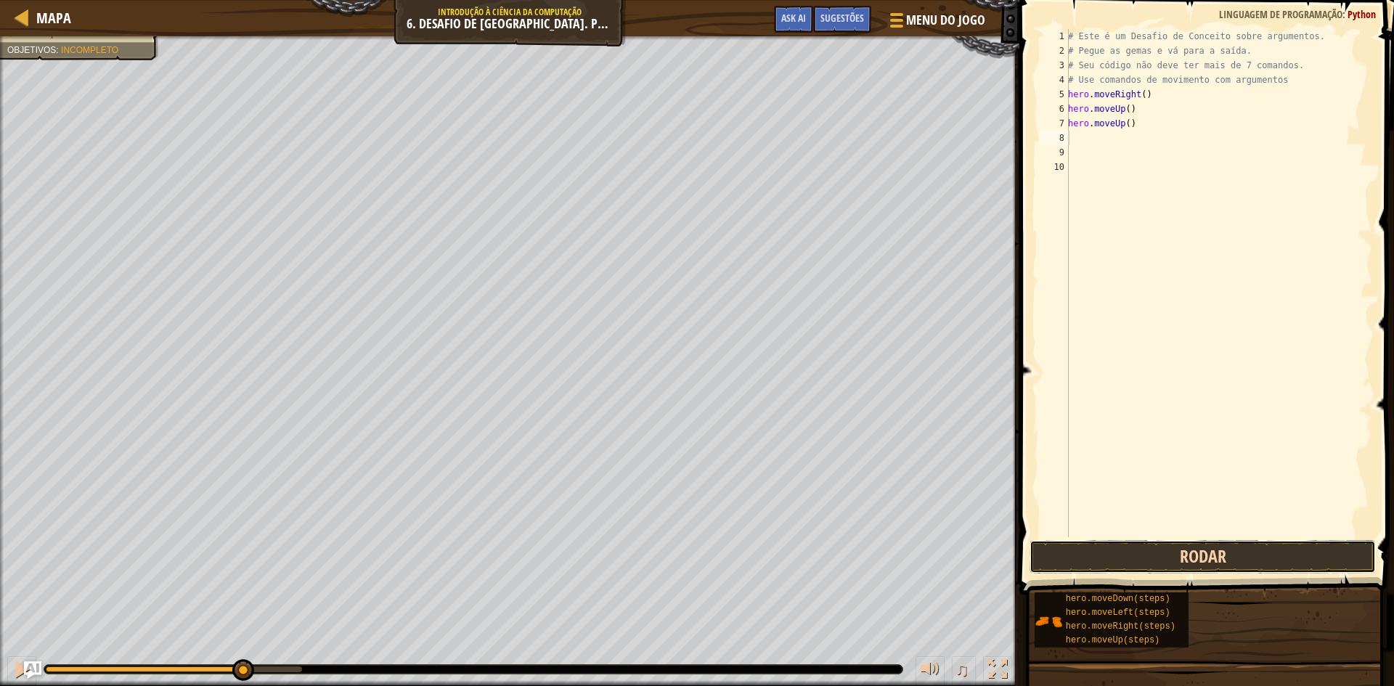
click at [1142, 555] on button "Rodar" at bounding box center [1202, 556] width 346 height 33
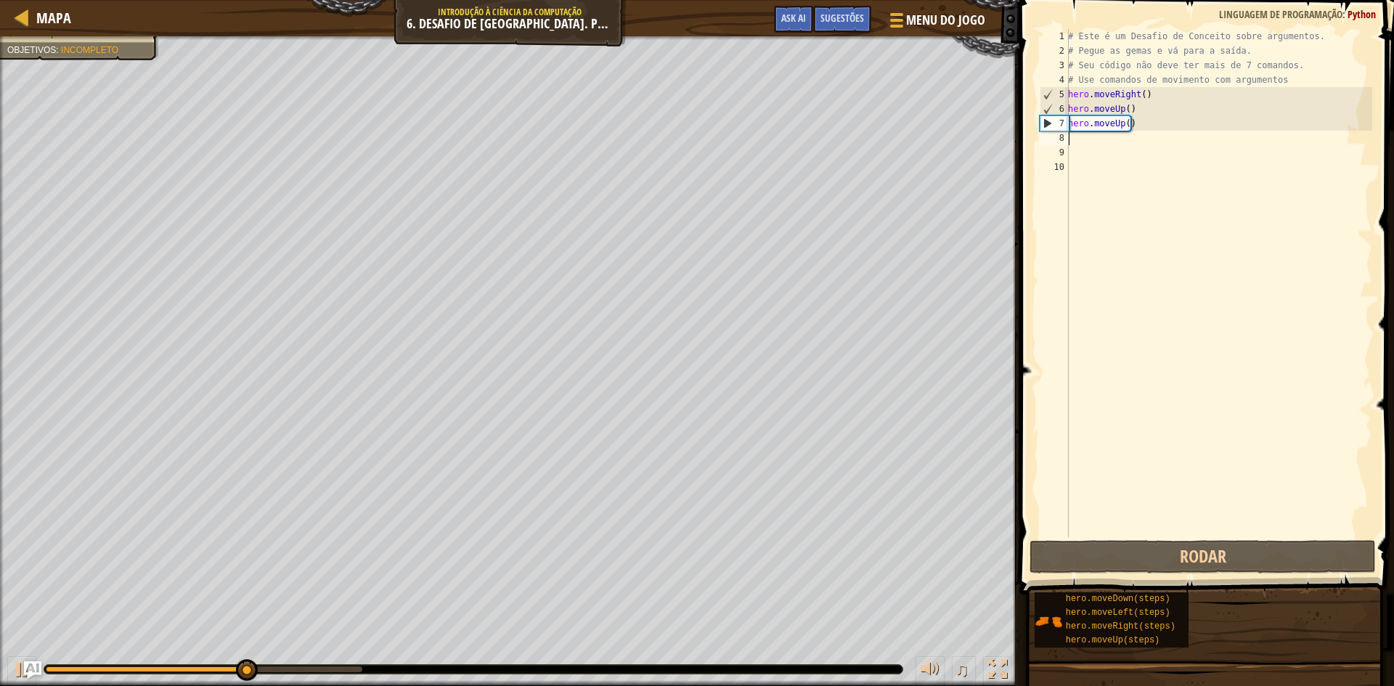
type textarea "M"
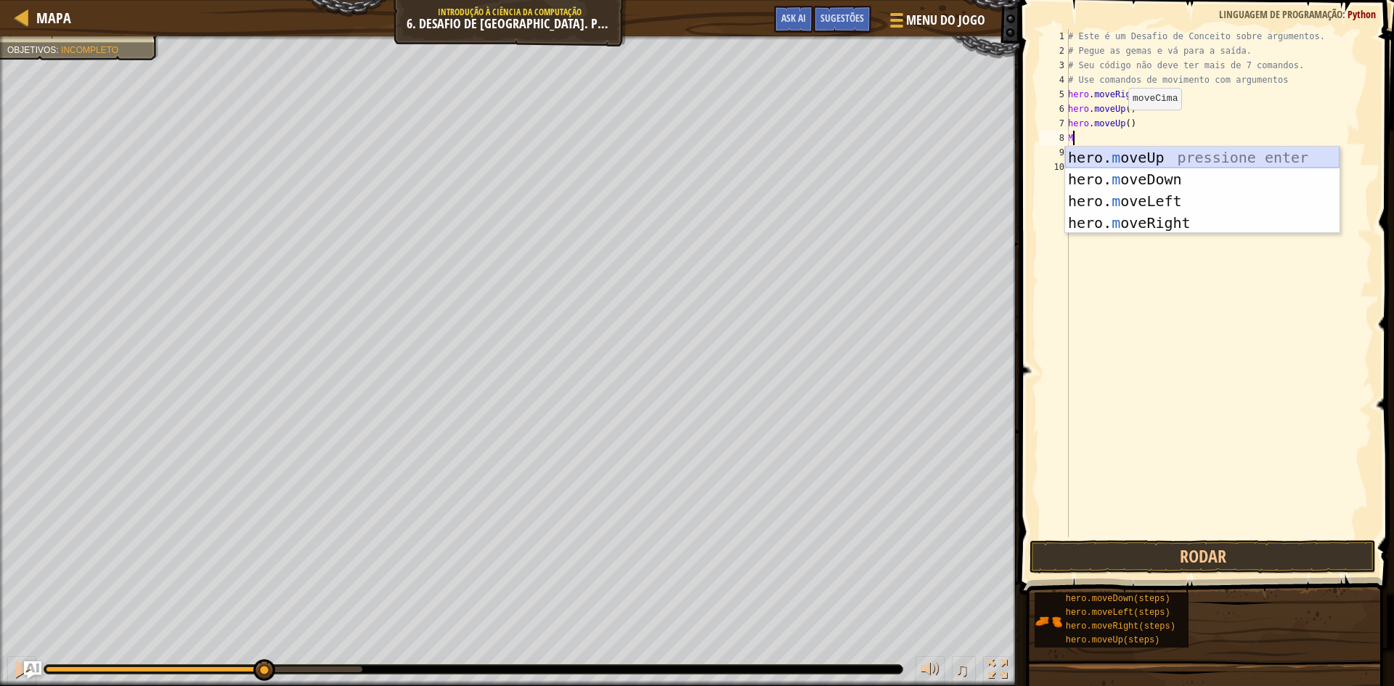
click at [1127, 151] on div "hero. m oveUp pressione enter hero. m oveDown pressione enter hero. m oveLeft p…" at bounding box center [1202, 212] width 274 height 131
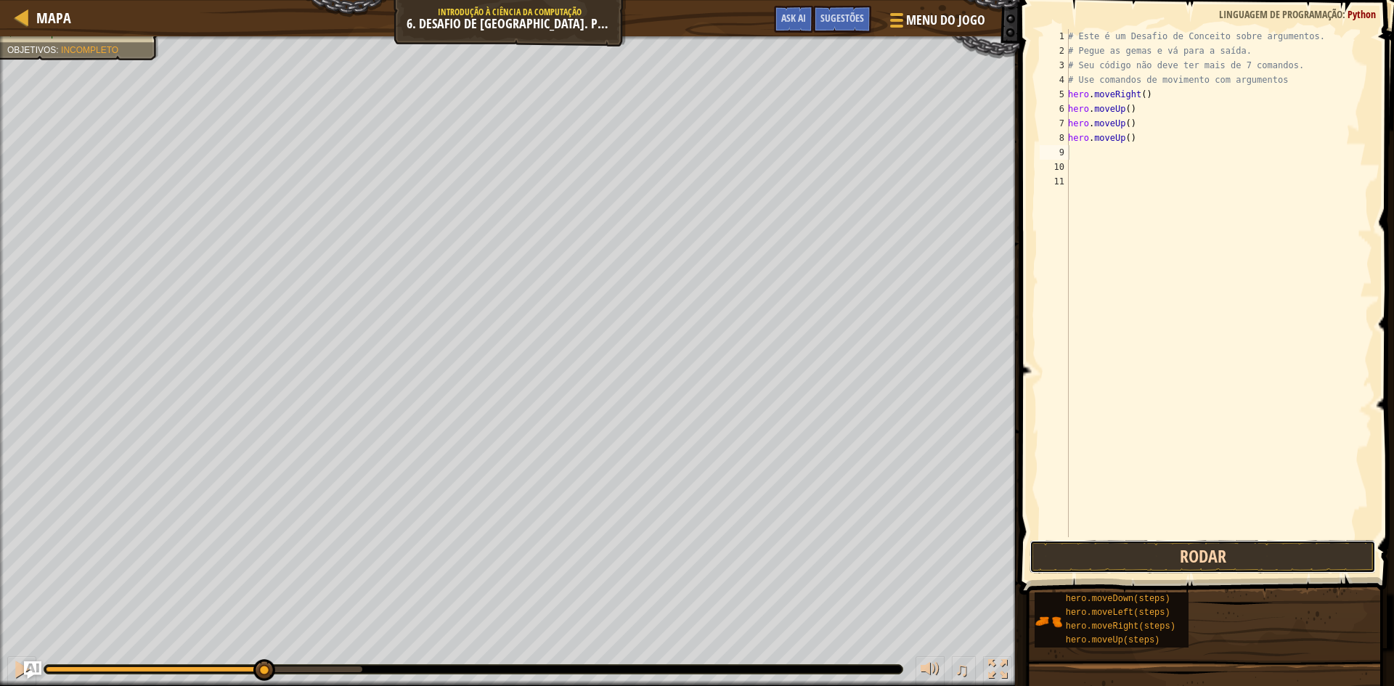
click at [1168, 548] on button "Rodar" at bounding box center [1202, 556] width 346 height 33
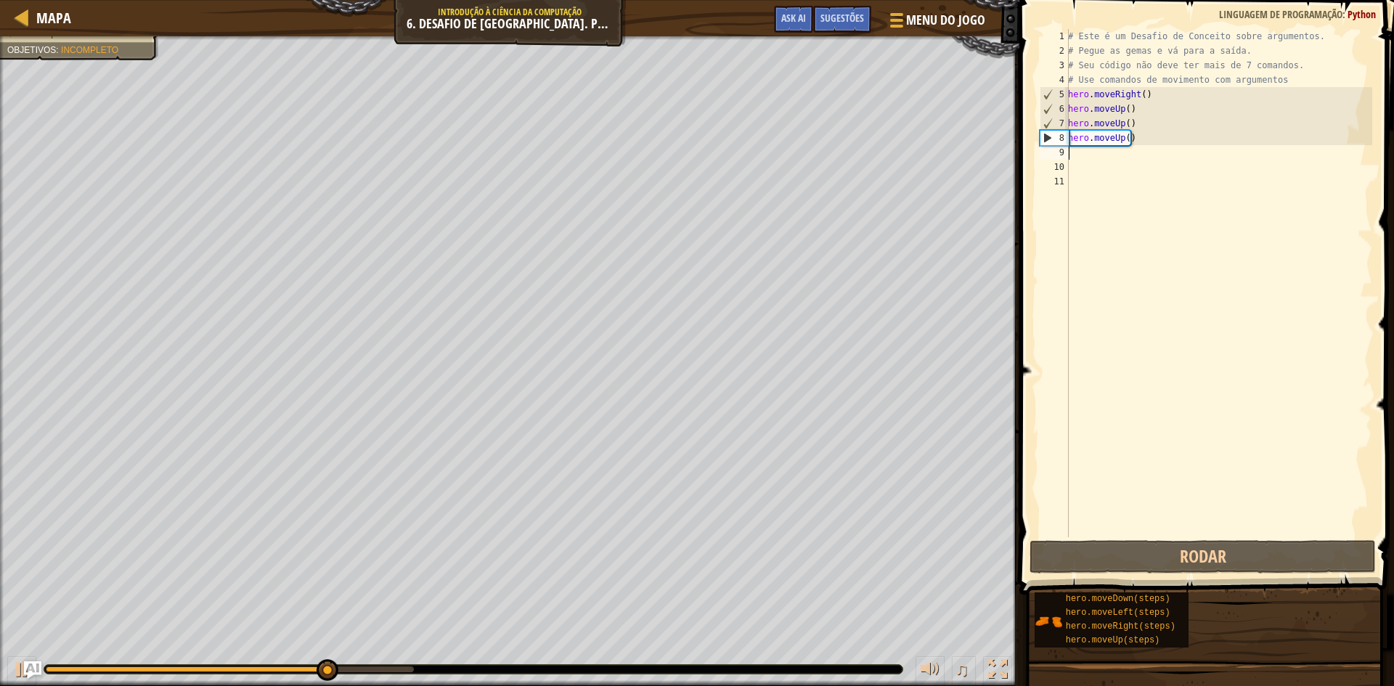
type textarea "M"
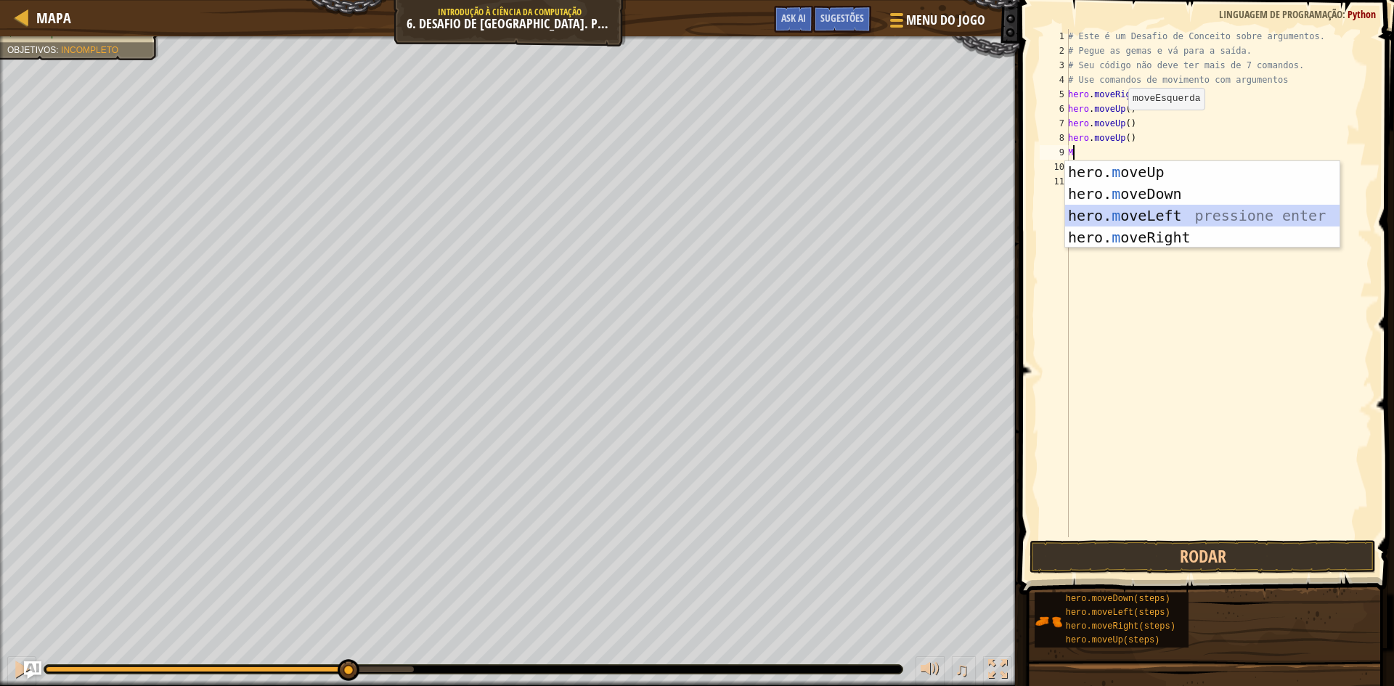
click at [1137, 208] on div "hero. m oveUp pressione enter hero. m oveDown pressione enter hero. m oveLeft p…" at bounding box center [1202, 226] width 274 height 131
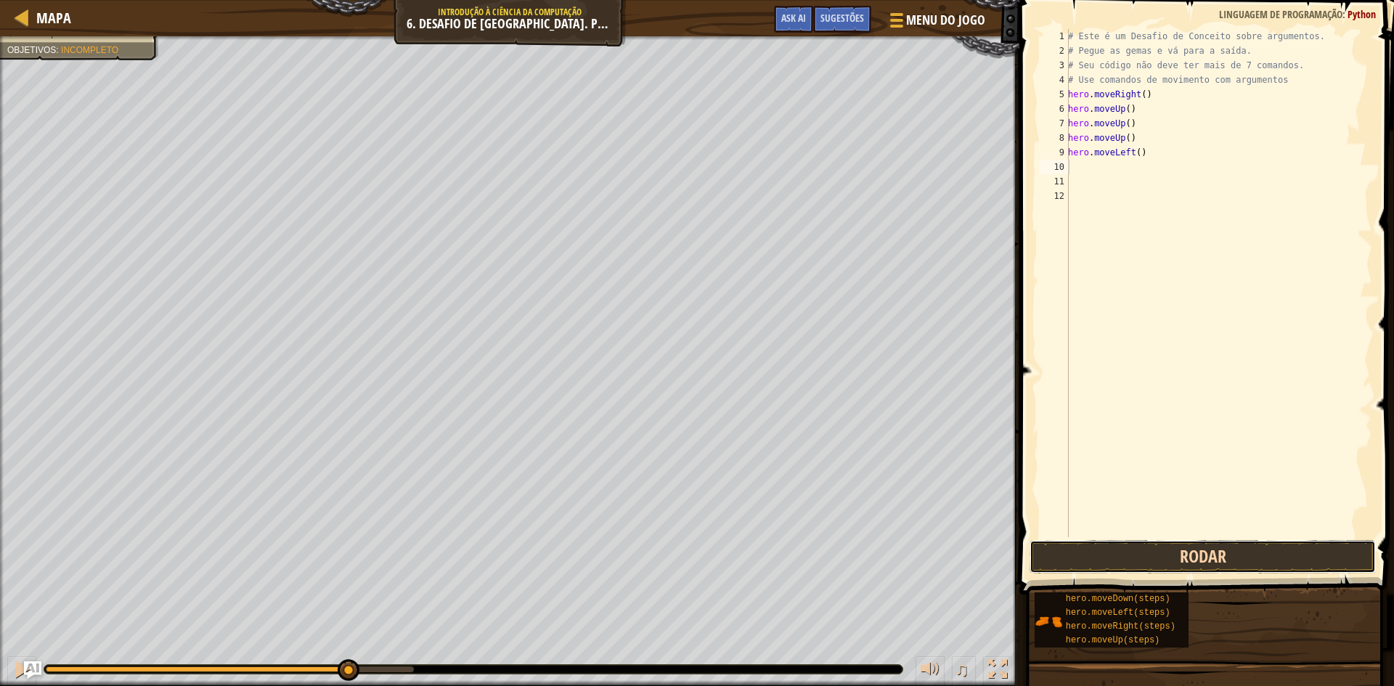
click at [1189, 558] on button "Rodar" at bounding box center [1202, 556] width 346 height 33
